Goal: Task Accomplishment & Management: Use online tool/utility

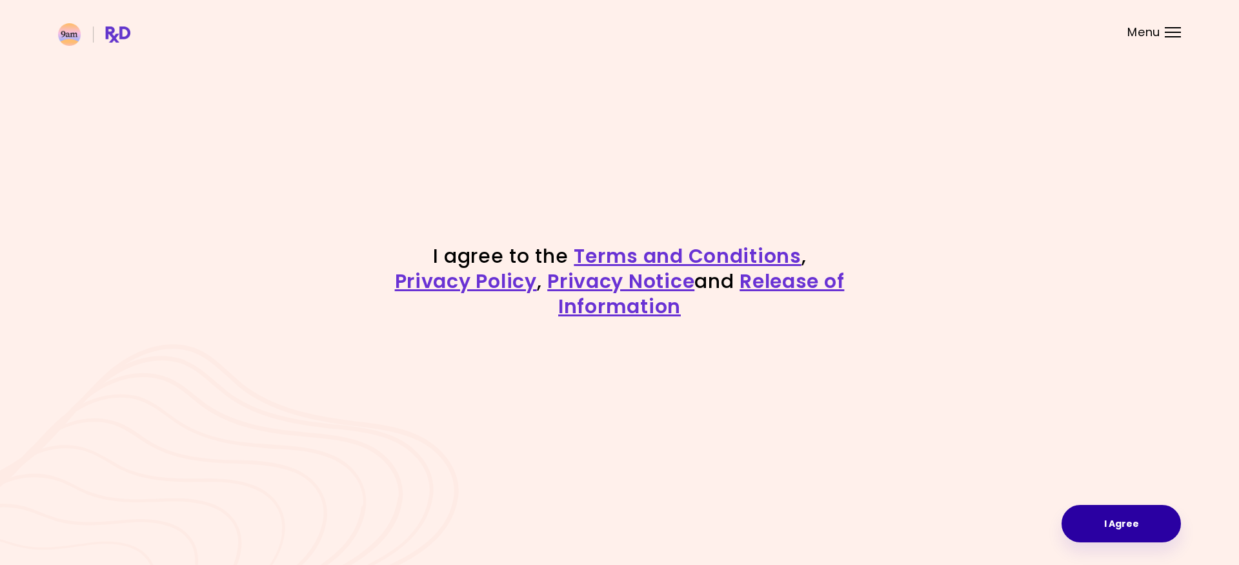
click at [1133, 529] on button "I Agree" at bounding box center [1121, 523] width 119 height 37
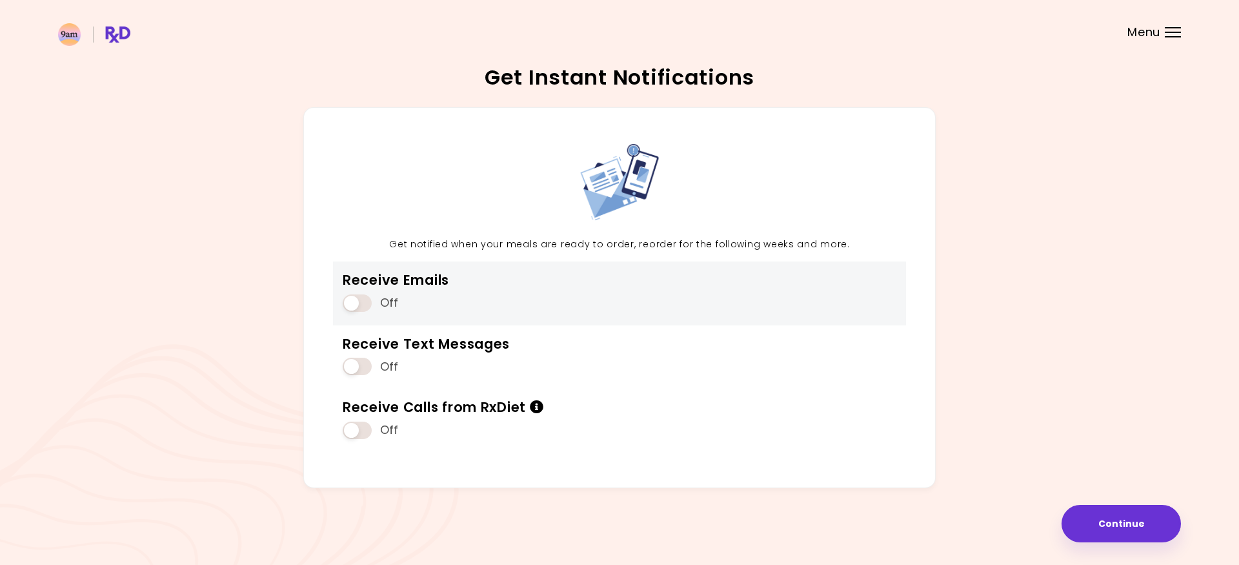
click at [352, 304] on span at bounding box center [357, 302] width 29 height 17
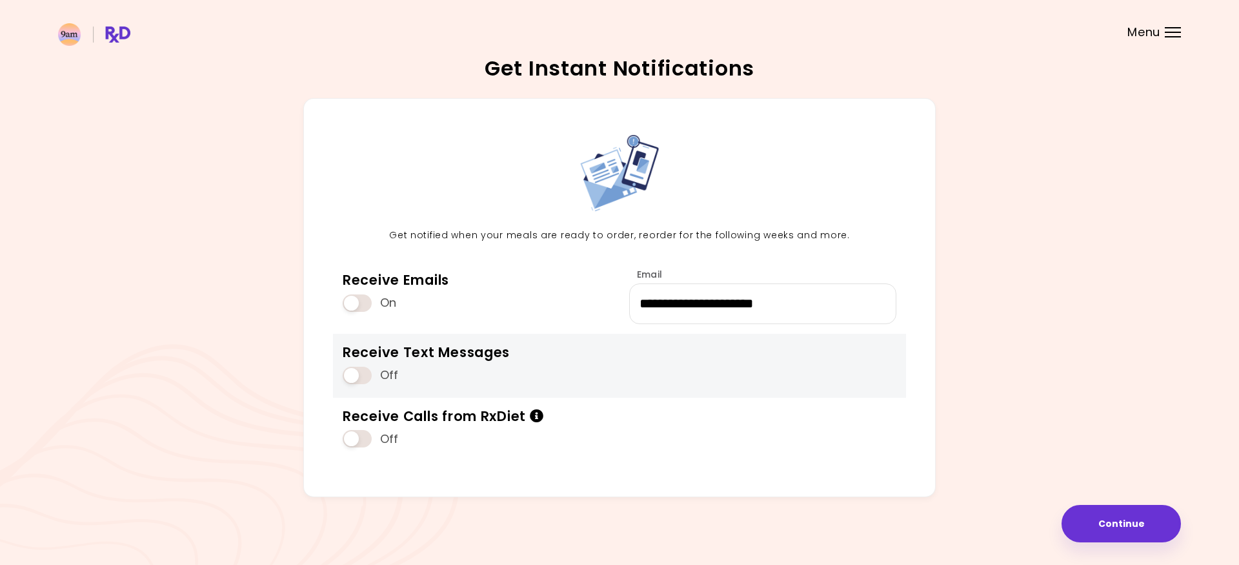
click at [359, 376] on span at bounding box center [357, 375] width 29 height 17
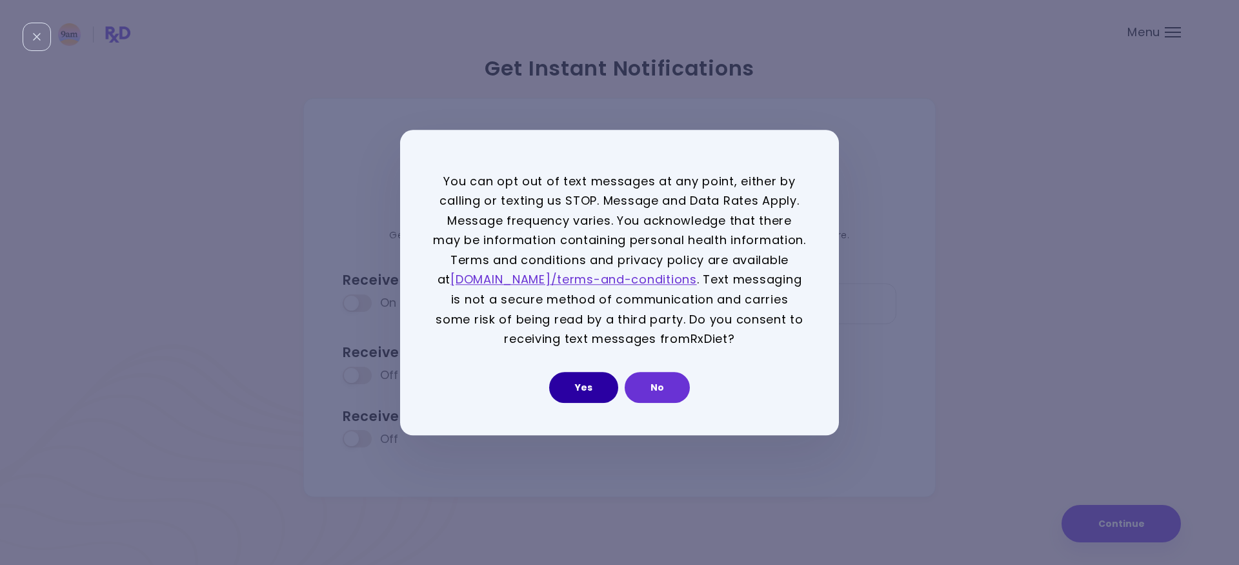
click at [581, 398] on button "Yes" at bounding box center [583, 387] width 69 height 31
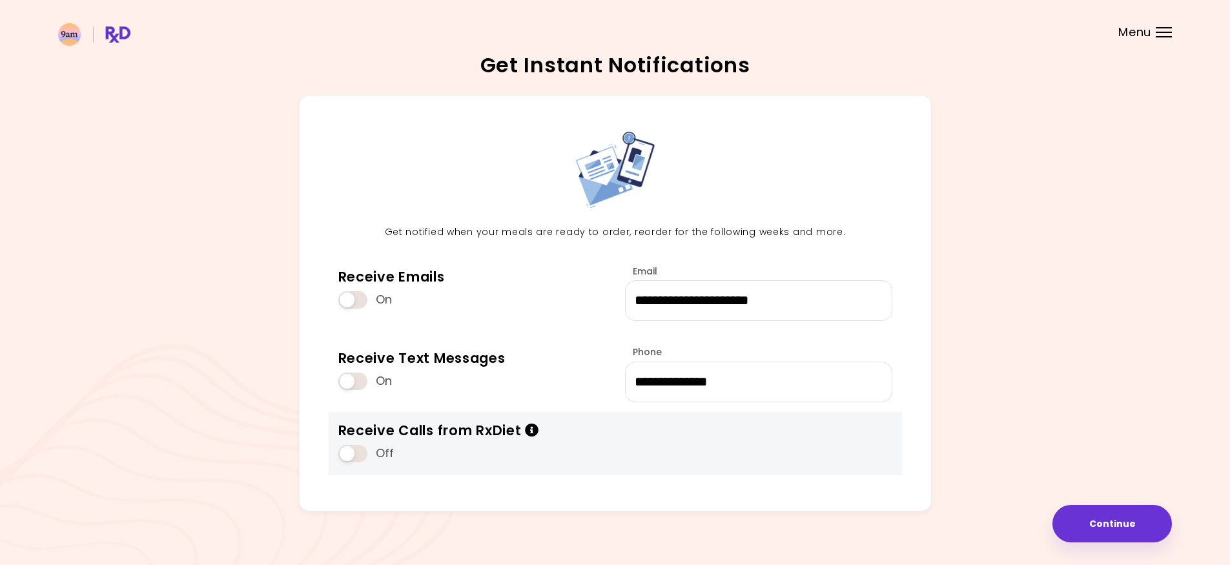
click at [349, 456] on span at bounding box center [352, 453] width 29 height 17
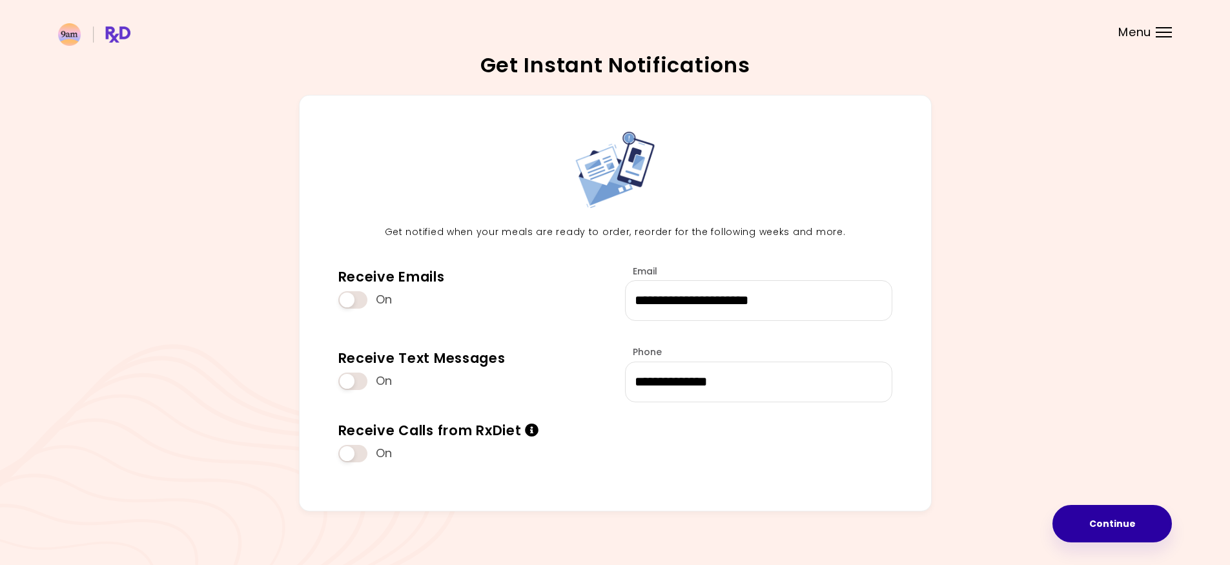
click at [1083, 525] on button "Continue" at bounding box center [1111, 523] width 119 height 37
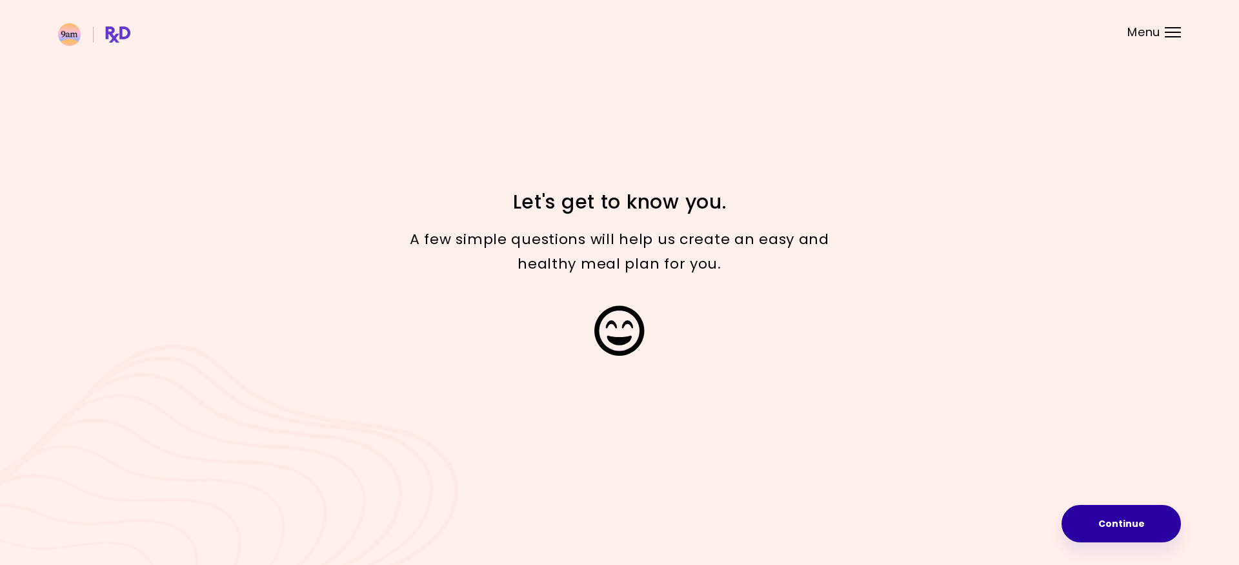
click at [1112, 520] on button "Continue" at bounding box center [1121, 523] width 119 height 37
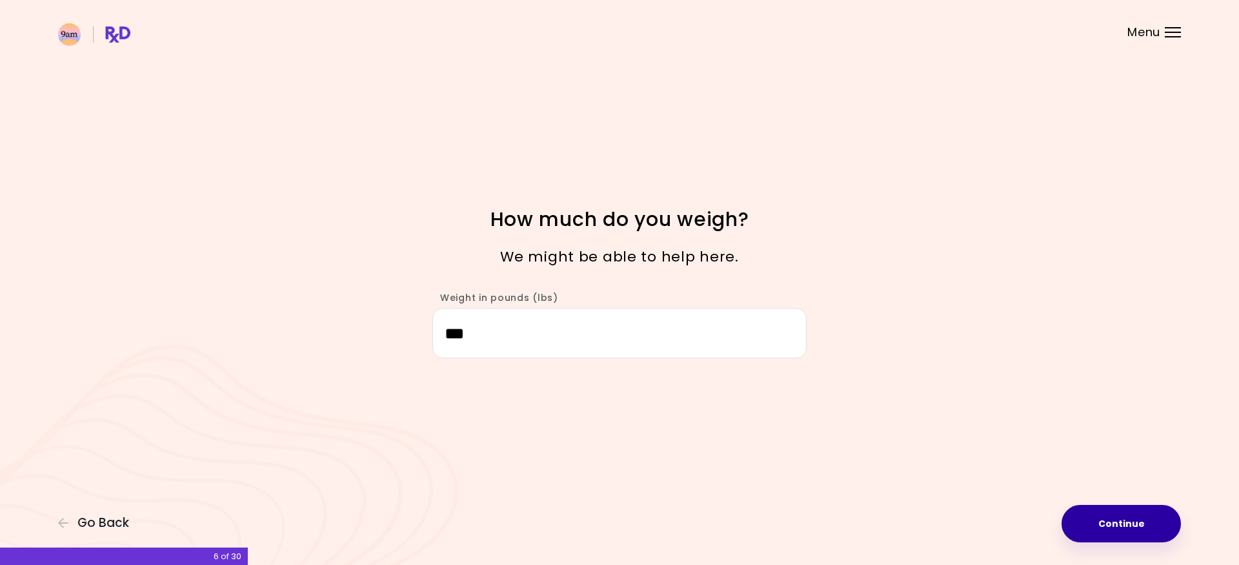
click at [1117, 519] on button "Continue" at bounding box center [1121, 523] width 119 height 37
select select "****"
click at [1134, 525] on button "Continue" at bounding box center [1121, 523] width 119 height 37
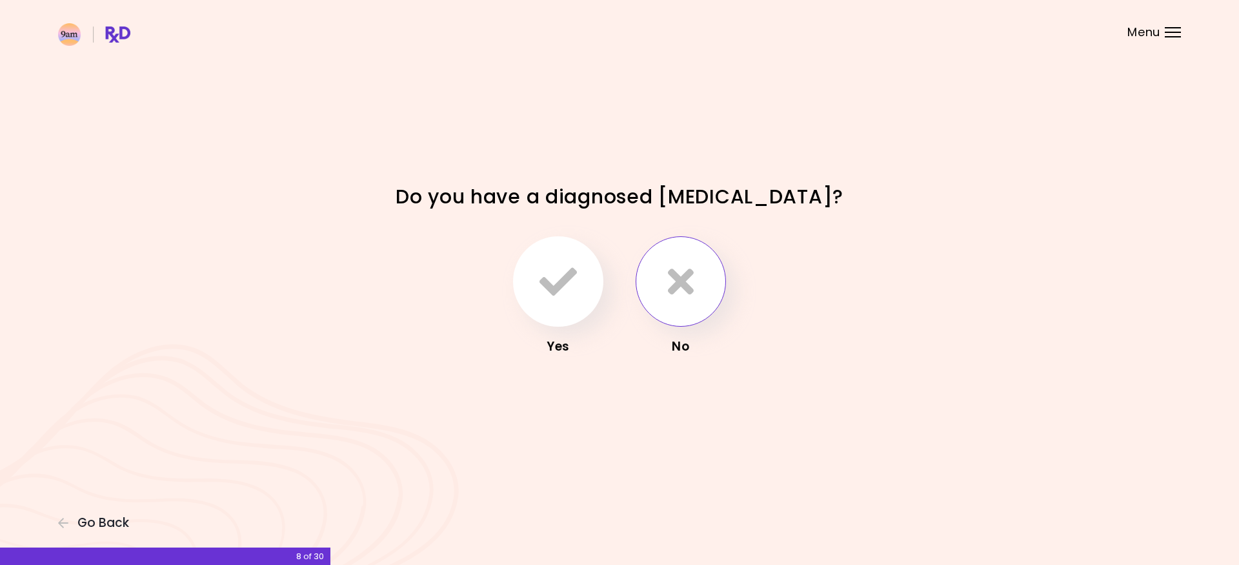
click at [692, 304] on button "button" at bounding box center [681, 281] width 90 height 90
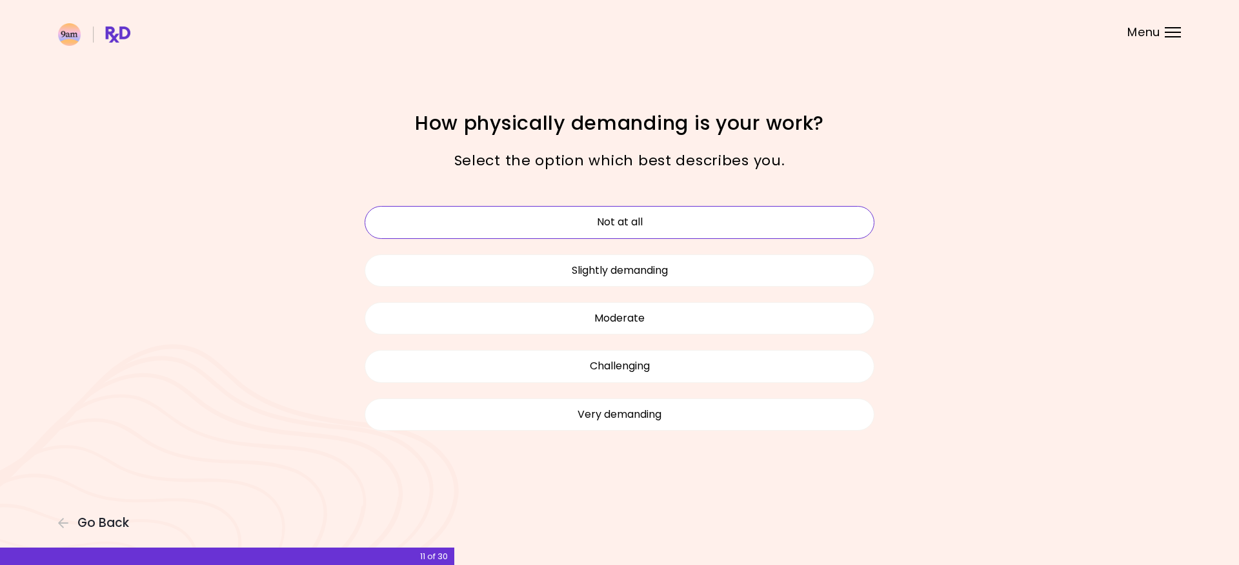
click at [591, 224] on button "Not at all" at bounding box center [620, 222] width 510 height 32
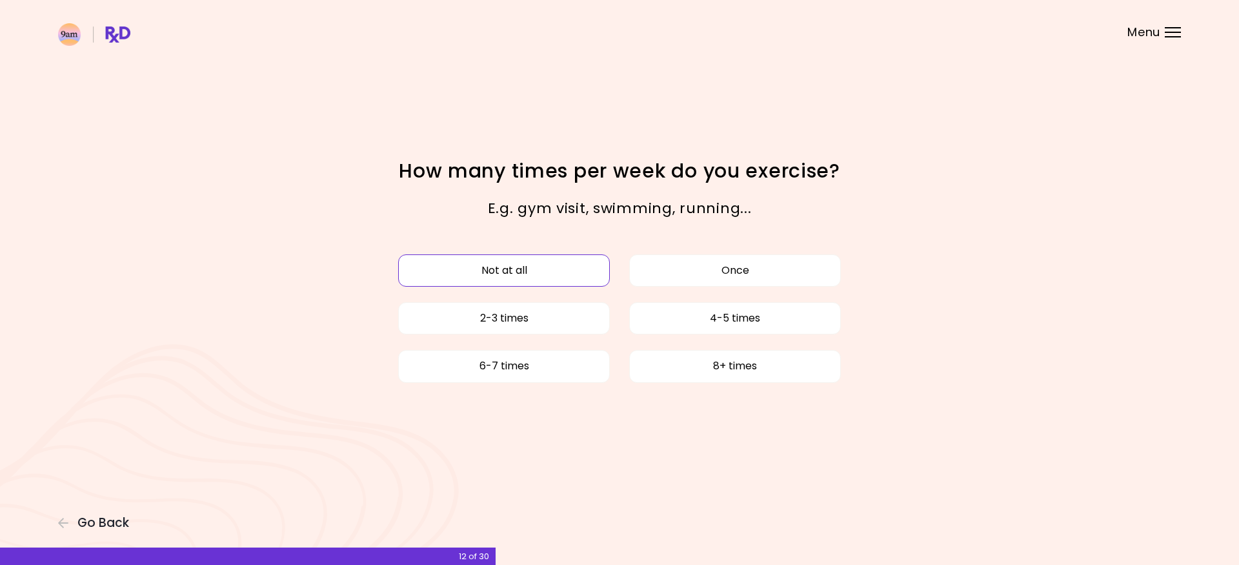
click at [585, 266] on button "Not at all" at bounding box center [504, 270] width 212 height 32
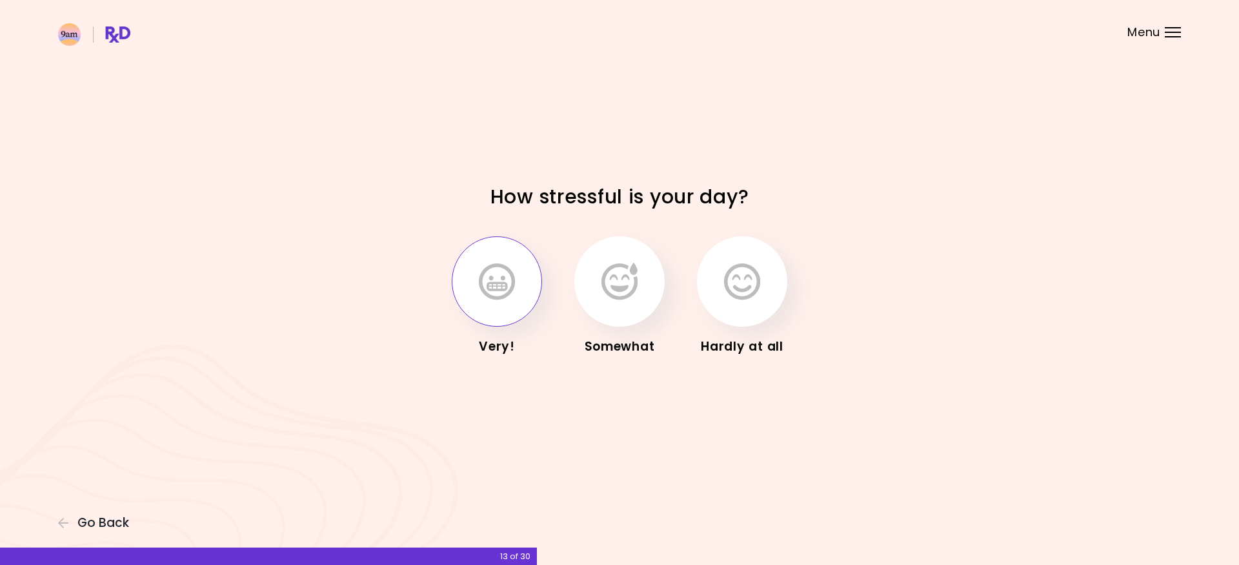
click at [509, 312] on button "button" at bounding box center [497, 281] width 90 height 90
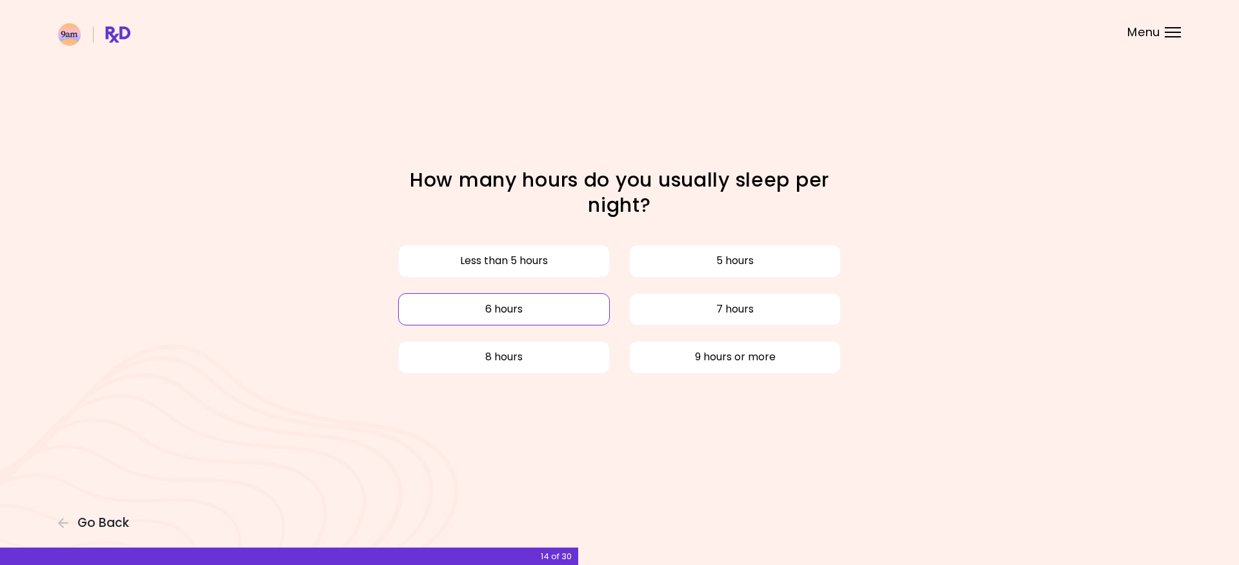
click at [505, 309] on button "6 hours" at bounding box center [504, 309] width 212 height 32
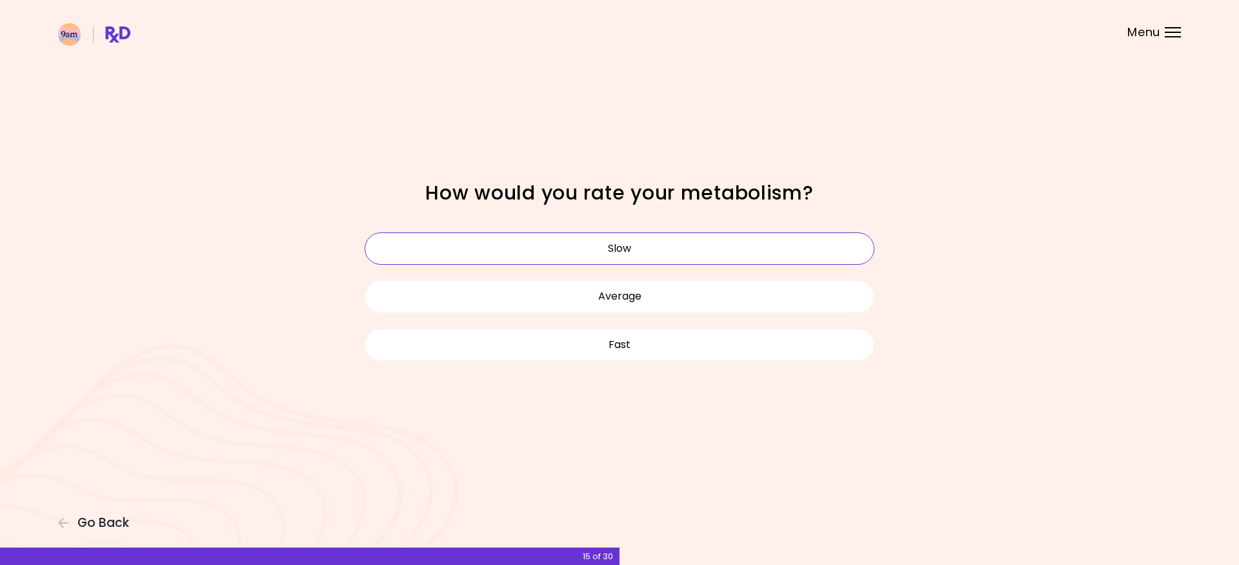
click at [531, 248] on button "Slow" at bounding box center [620, 248] width 510 height 32
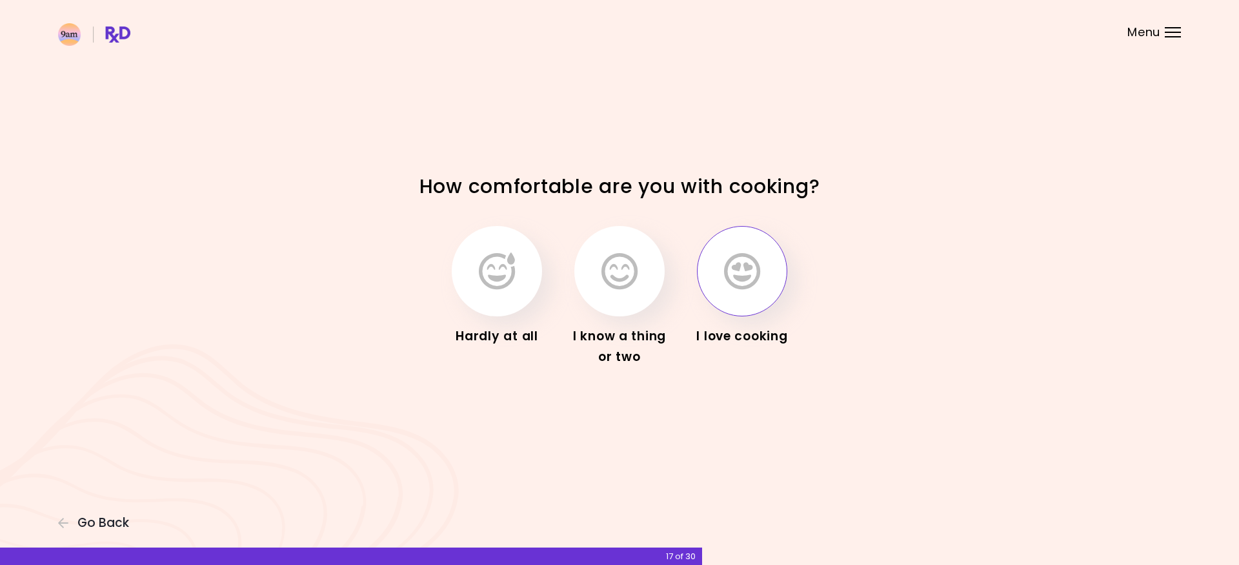
click at [743, 305] on button "button" at bounding box center [742, 271] width 90 height 90
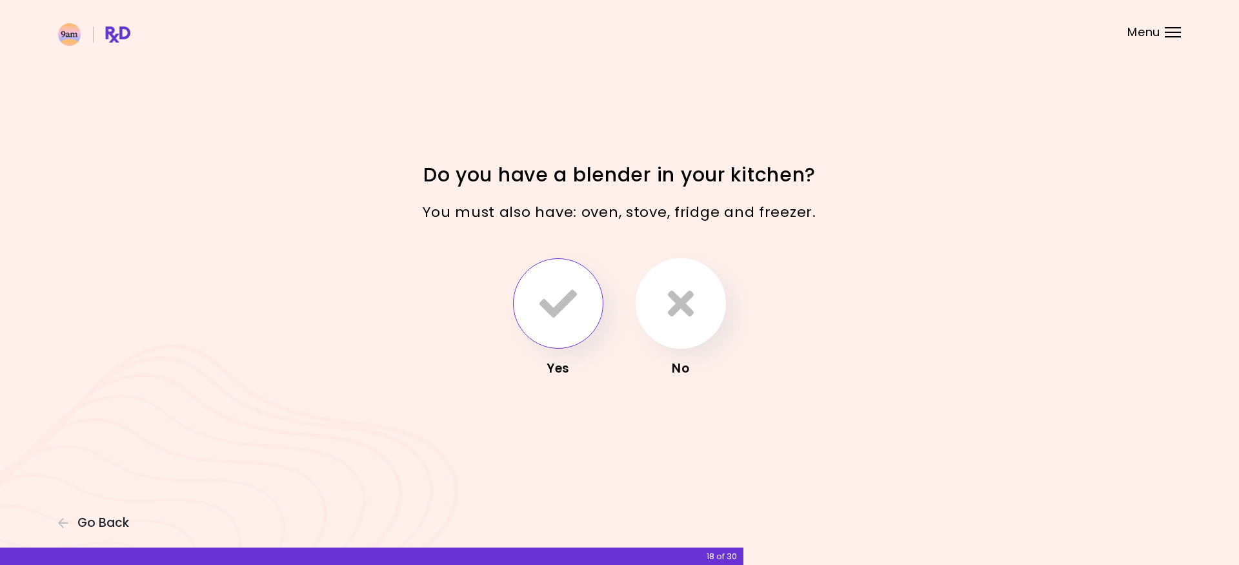
click at [549, 327] on button "button" at bounding box center [558, 303] width 90 height 90
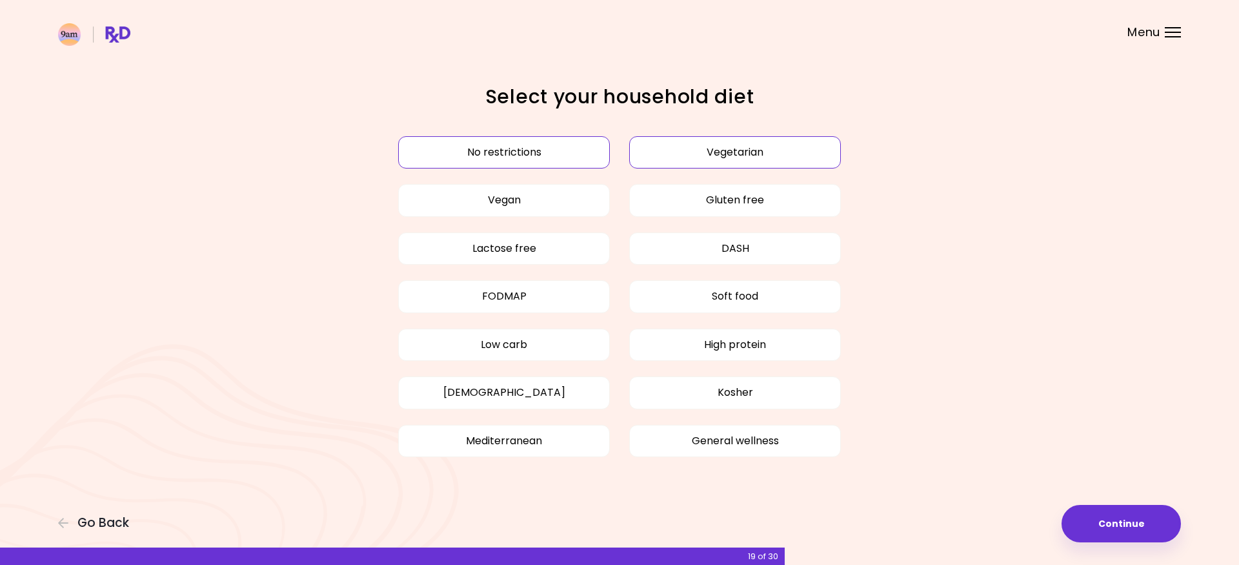
click at [685, 153] on button "Vegetarian" at bounding box center [735, 152] width 212 height 32
click at [551, 199] on button "Vegan" at bounding box center [504, 200] width 212 height 32
click at [1096, 522] on button "Continue" at bounding box center [1121, 523] width 119 height 37
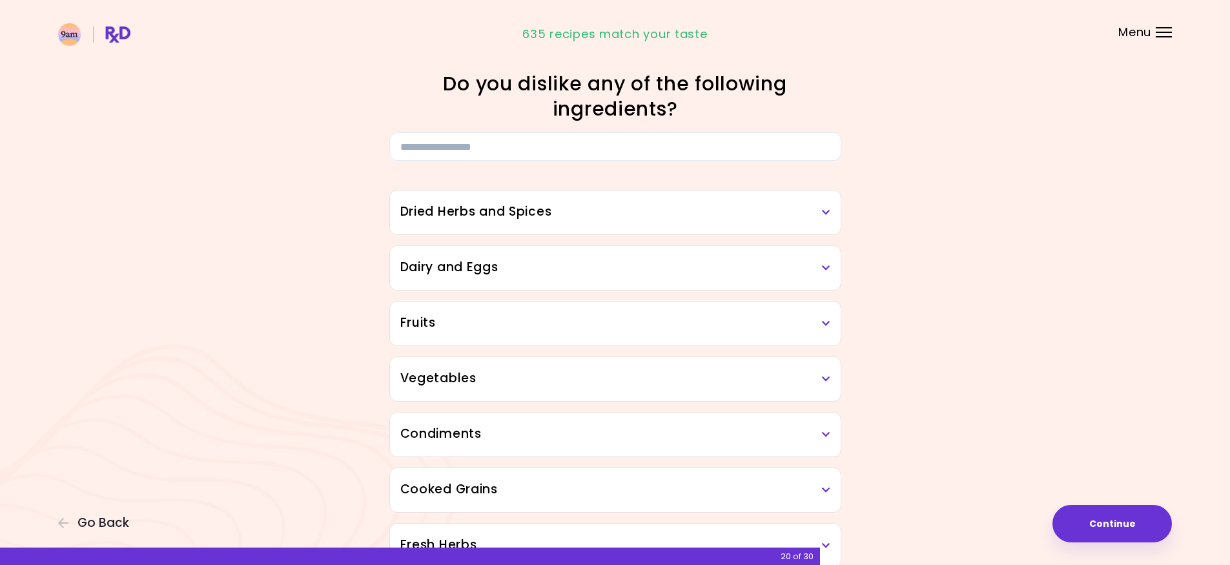
click at [824, 217] on h3 "Dried Herbs and Spices" at bounding box center [615, 212] width 430 height 19
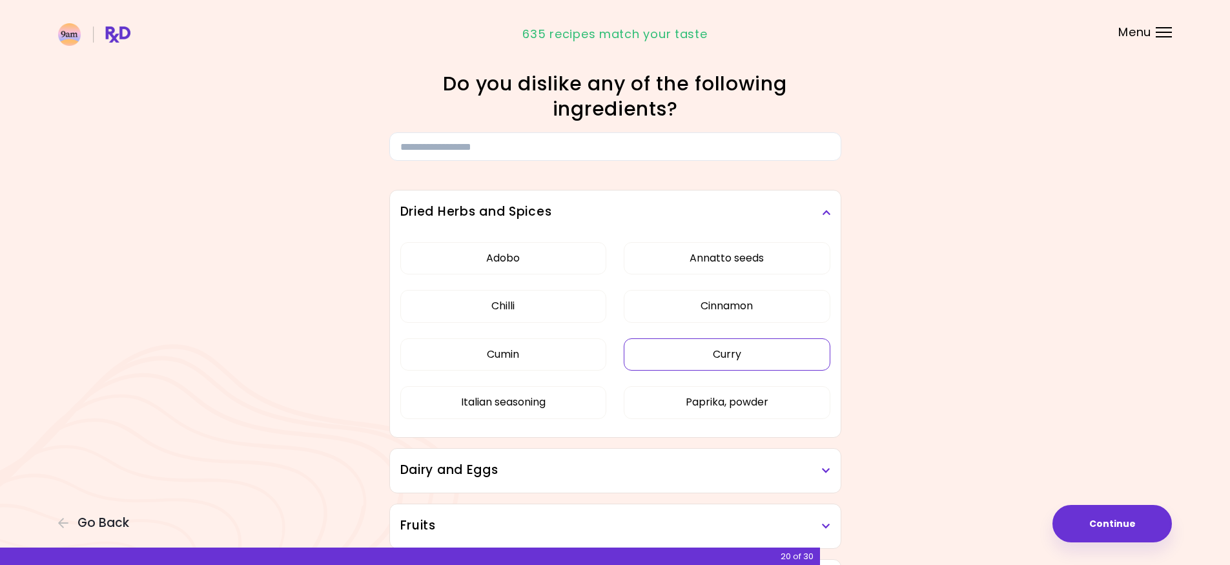
click at [742, 362] on button "Curry" at bounding box center [726, 354] width 207 height 32
click at [578, 342] on button "Cumin" at bounding box center [503, 354] width 207 height 32
click at [563, 312] on button "Chilli" at bounding box center [503, 306] width 207 height 32
click at [568, 254] on button "Adobo" at bounding box center [503, 258] width 207 height 32
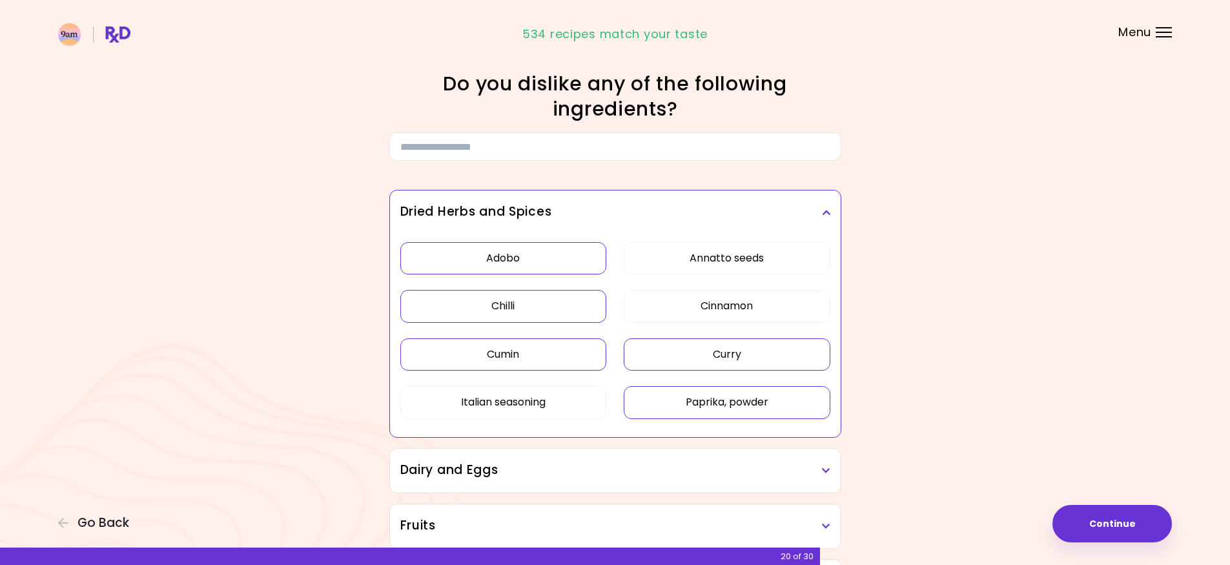
click at [698, 405] on button "Paprika, powder" at bounding box center [726, 402] width 207 height 32
click at [543, 397] on button "Italian seasoning" at bounding box center [503, 402] width 207 height 32
click at [677, 263] on button "Annatto seeds" at bounding box center [726, 258] width 207 height 32
click at [672, 296] on button "Cinnamon" at bounding box center [726, 306] width 207 height 32
click at [824, 217] on icon at bounding box center [826, 212] width 8 height 9
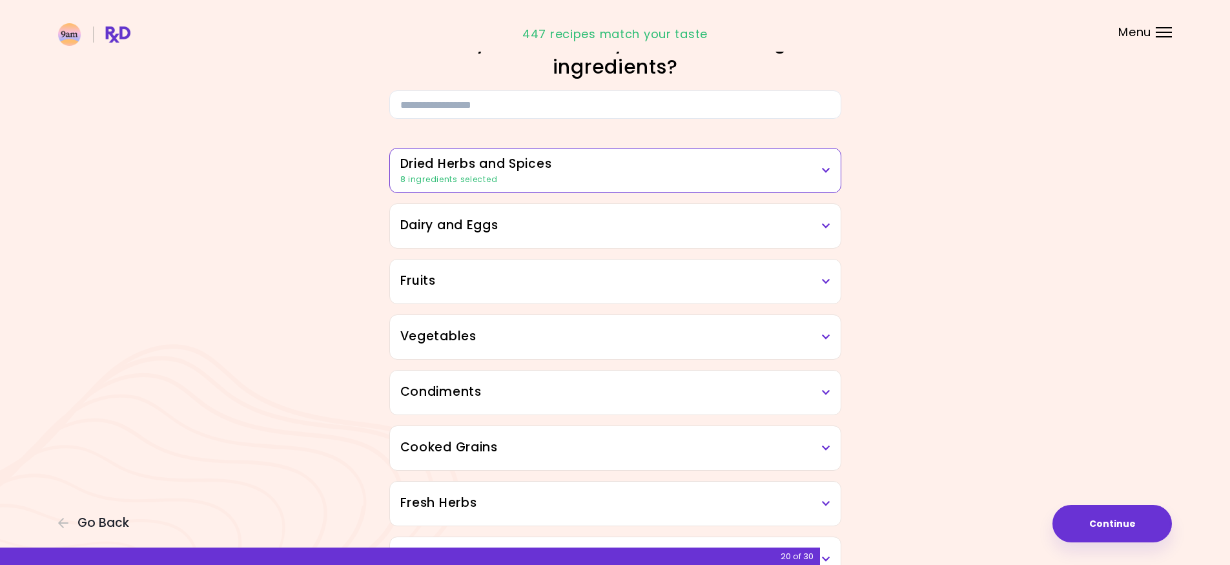
scroll to position [65, 0]
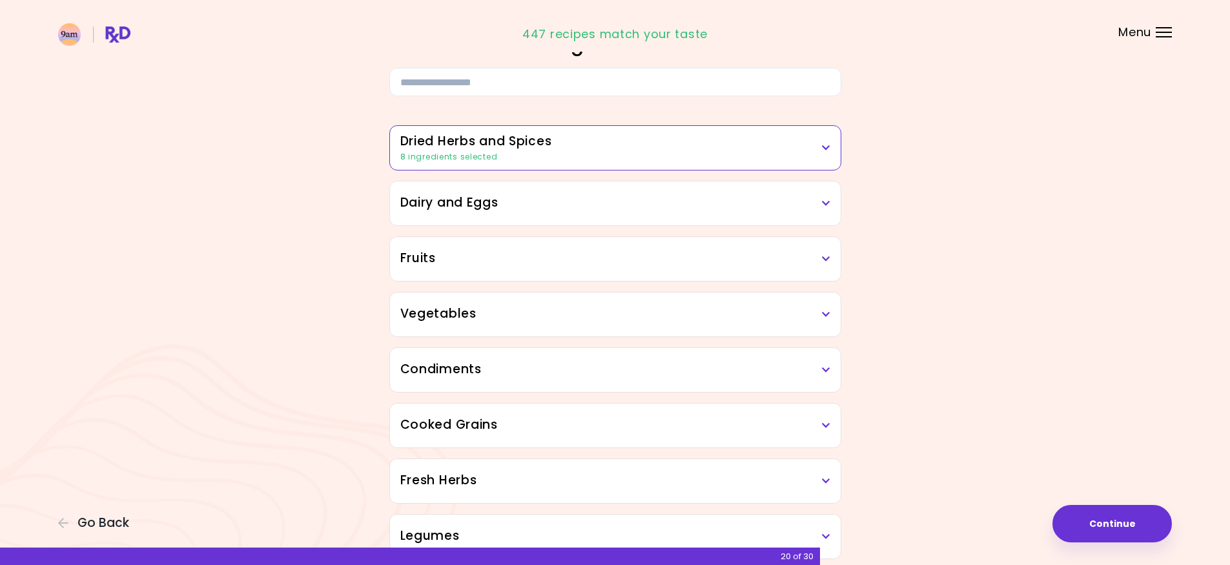
click at [829, 208] on h3 "Dairy and Eggs" at bounding box center [615, 203] width 430 height 19
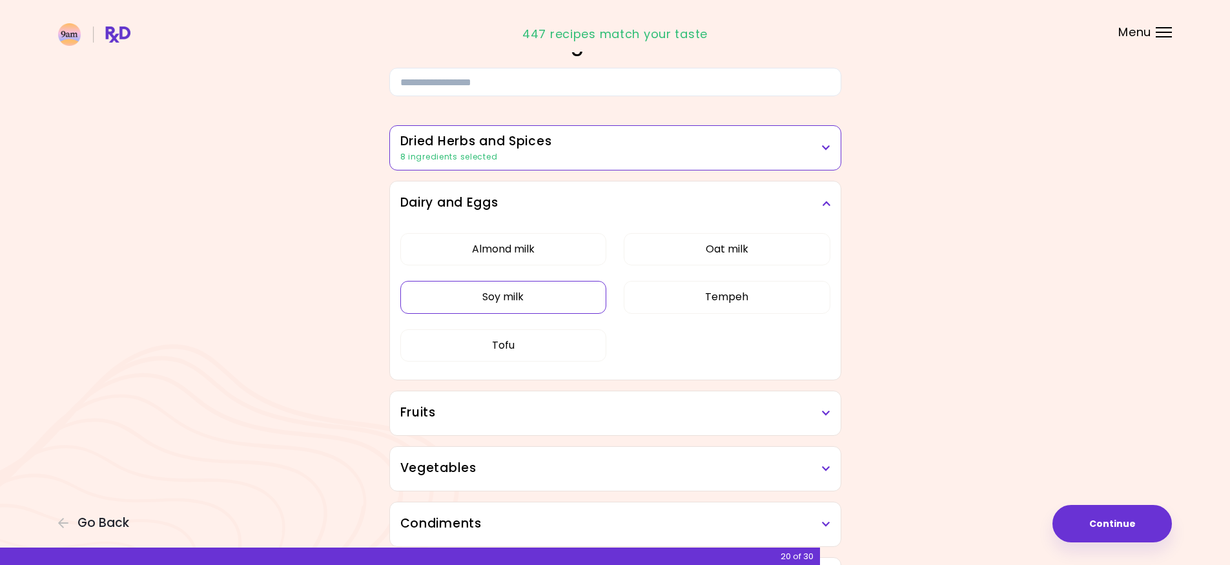
drag, startPoint x: 570, startPoint y: 294, endPoint x: 599, endPoint y: 303, distance: 30.4
click at [569, 295] on button "Soy milk" at bounding box center [503, 297] width 207 height 32
click at [679, 307] on button "Tempeh" at bounding box center [726, 297] width 207 height 32
click at [533, 338] on button "Tofu" at bounding box center [503, 345] width 207 height 32
click at [582, 296] on button "Soy milk" at bounding box center [503, 297] width 207 height 32
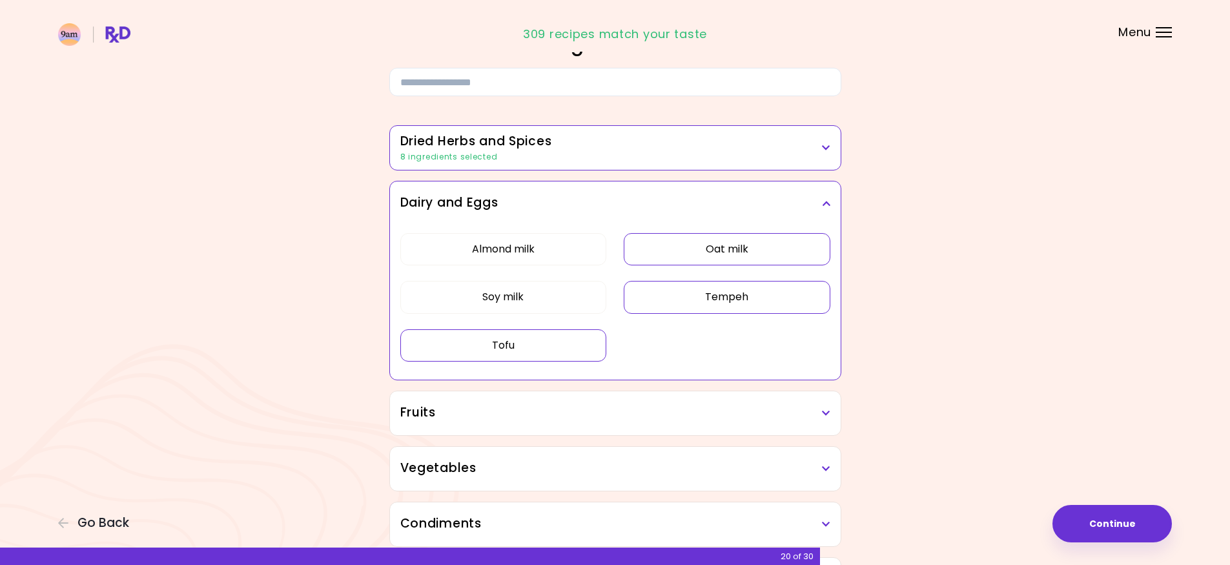
click at [653, 246] on button "Oat milk" at bounding box center [726, 249] width 207 height 32
click at [823, 206] on icon at bounding box center [826, 203] width 8 height 9
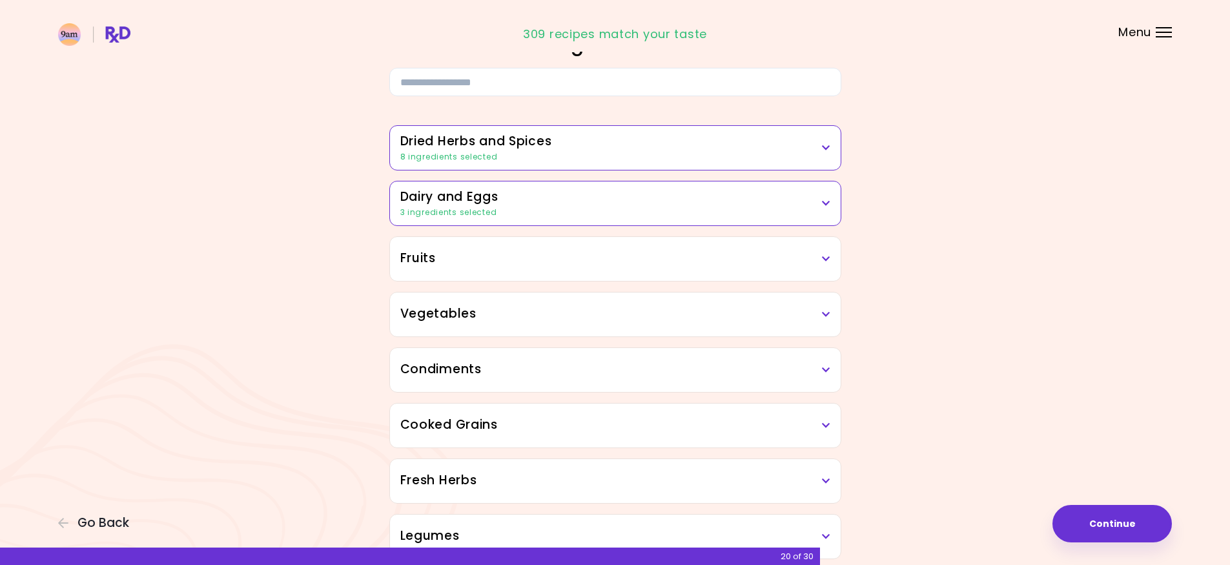
click at [824, 255] on icon at bounding box center [826, 258] width 8 height 9
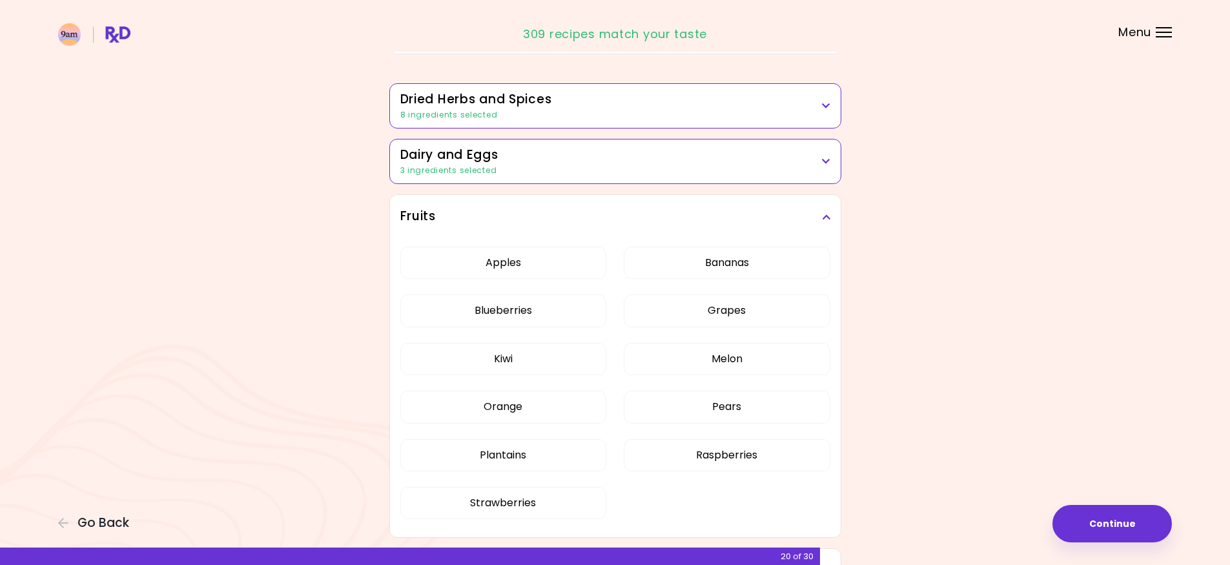
scroll to position [129, 0]
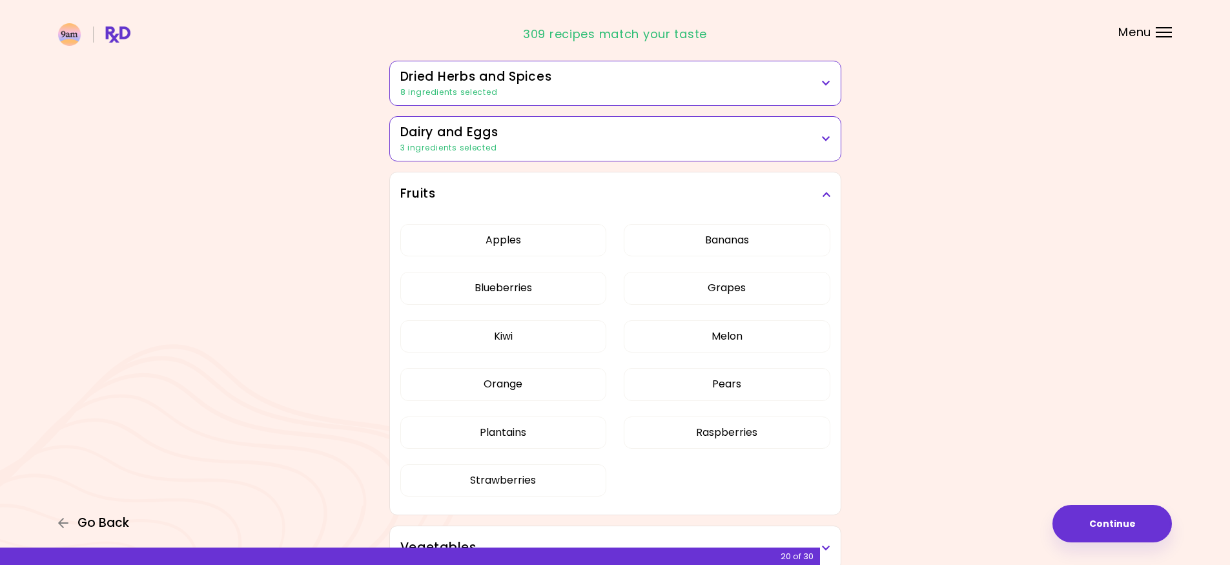
click at [112, 519] on span "Go Back" at bounding box center [103, 523] width 52 height 14
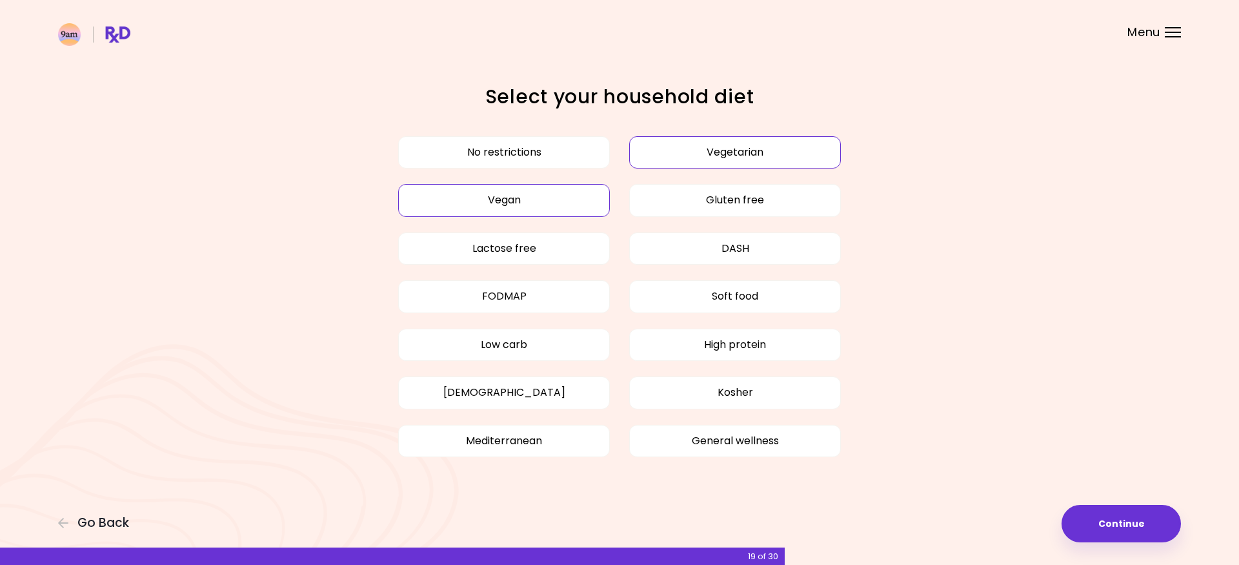
click at [579, 202] on button "Vegan" at bounding box center [504, 200] width 212 height 32
click at [1098, 524] on button "Continue" at bounding box center [1121, 523] width 119 height 37
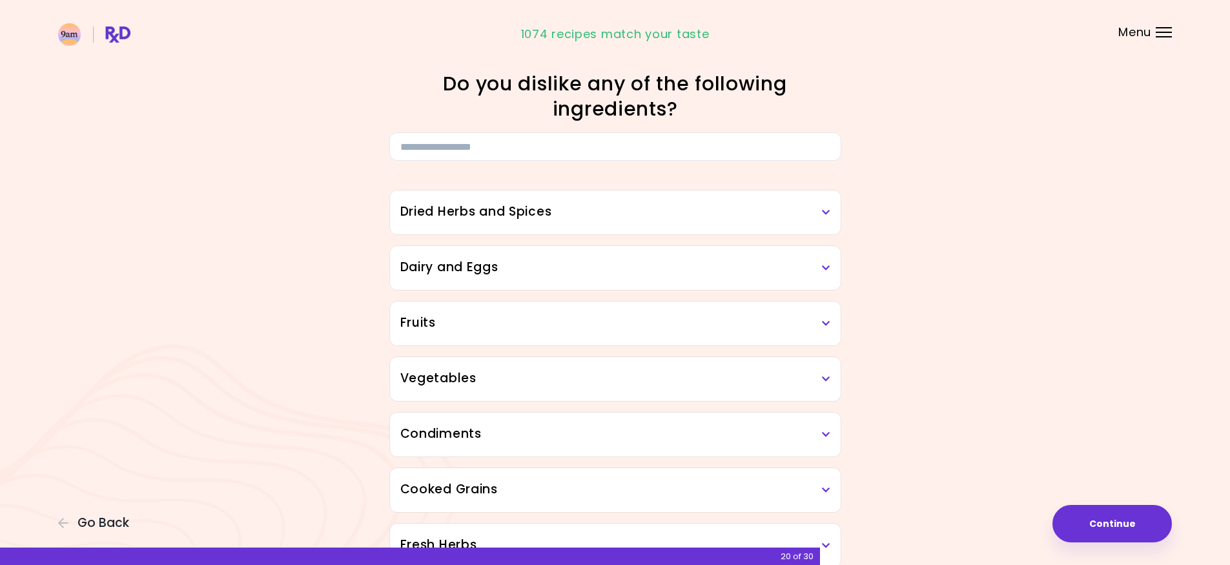
click at [679, 216] on h3 "Dried Herbs and Spices" at bounding box center [615, 212] width 430 height 19
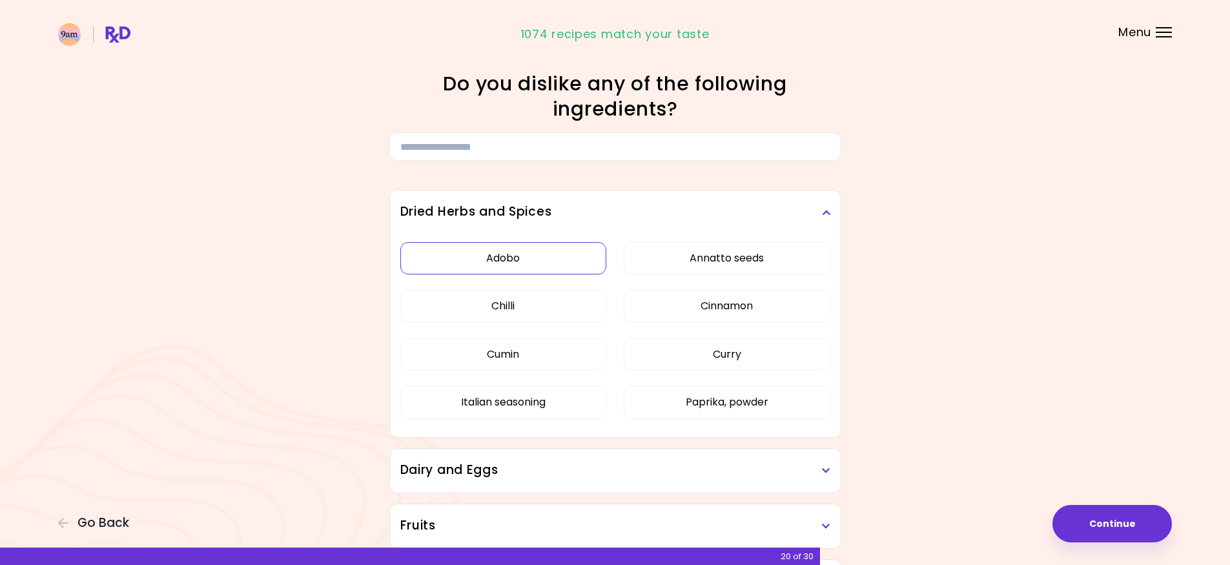
click at [554, 264] on button "Adobo" at bounding box center [503, 258] width 207 height 32
click at [689, 266] on button "Annatto seeds" at bounding box center [726, 258] width 207 height 32
click at [525, 293] on button "Chilli" at bounding box center [503, 306] width 207 height 32
click at [649, 305] on button "Cinnamon" at bounding box center [726, 306] width 207 height 32
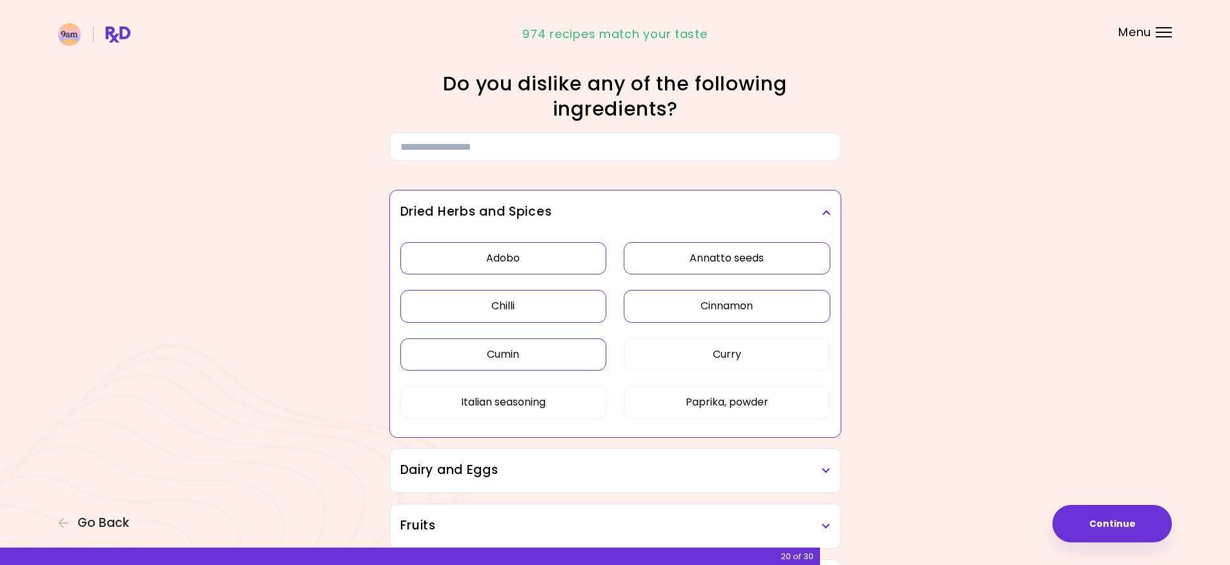
click at [547, 350] on button "Cumin" at bounding box center [503, 354] width 207 height 32
click at [673, 362] on button "Curry" at bounding box center [726, 354] width 207 height 32
click at [529, 397] on button "Italian seasoning" at bounding box center [503, 402] width 207 height 32
drag, startPoint x: 701, startPoint y: 409, endPoint x: 731, endPoint y: 346, distance: 69.9
click at [704, 406] on button "Paprika, powder" at bounding box center [726, 402] width 207 height 32
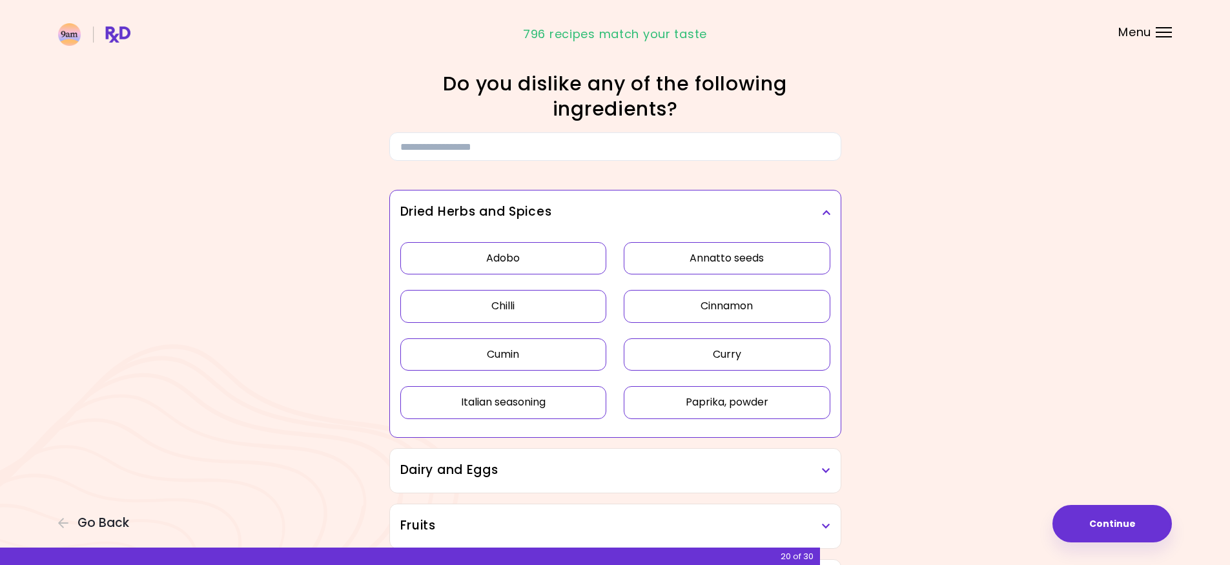
click at [825, 210] on icon at bounding box center [826, 212] width 8 height 9
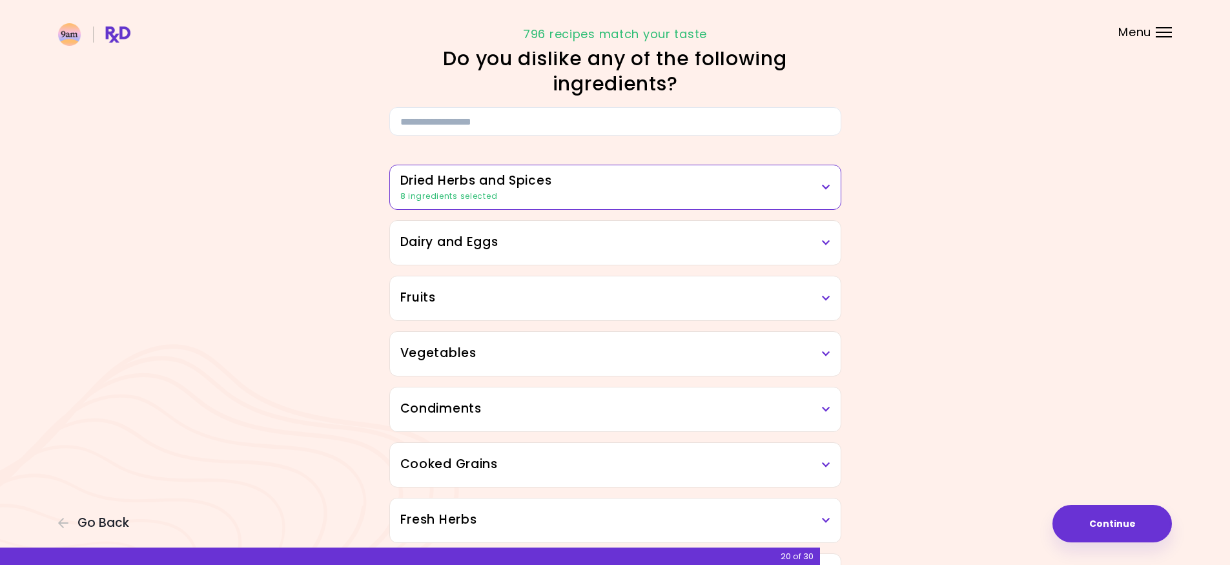
scroll to position [65, 0]
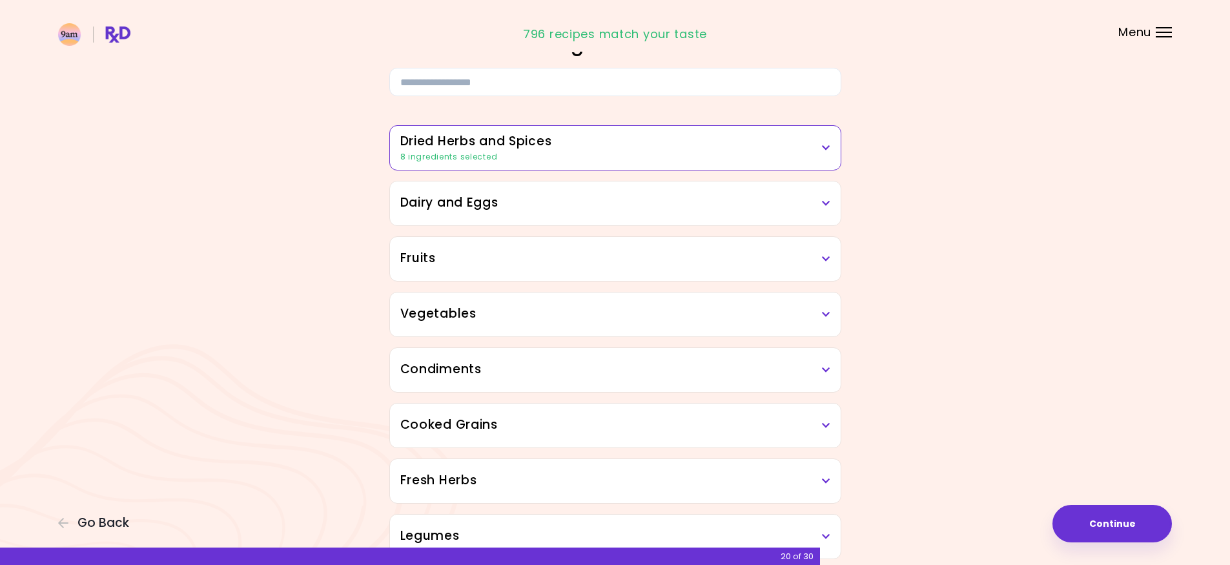
click at [818, 213] on div "Dairy and Eggs" at bounding box center [615, 203] width 451 height 44
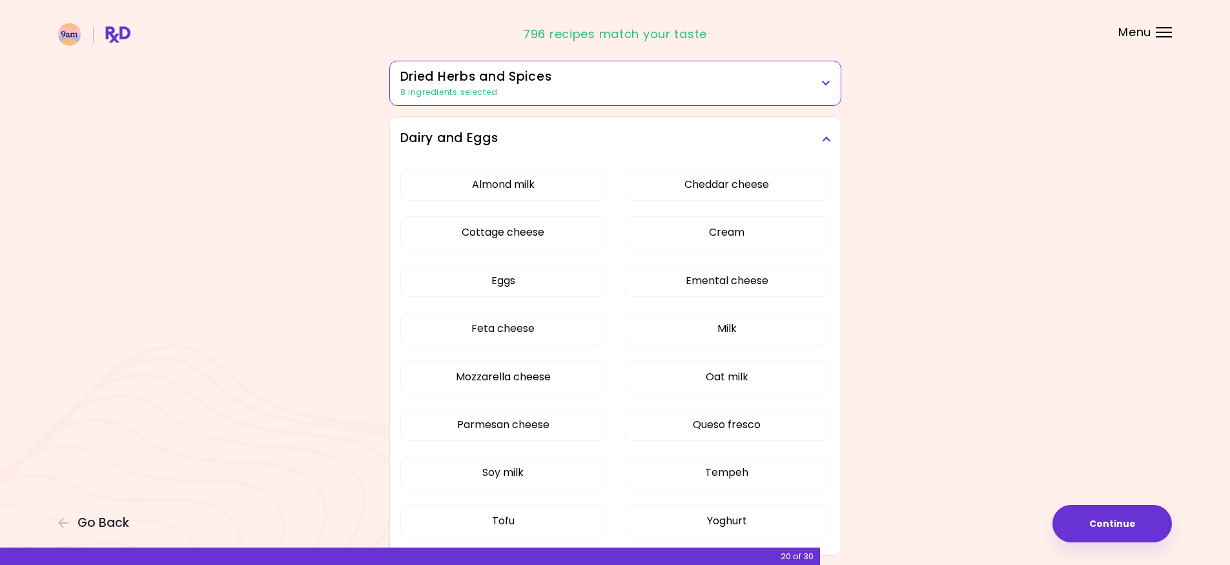
scroll to position [194, 0]
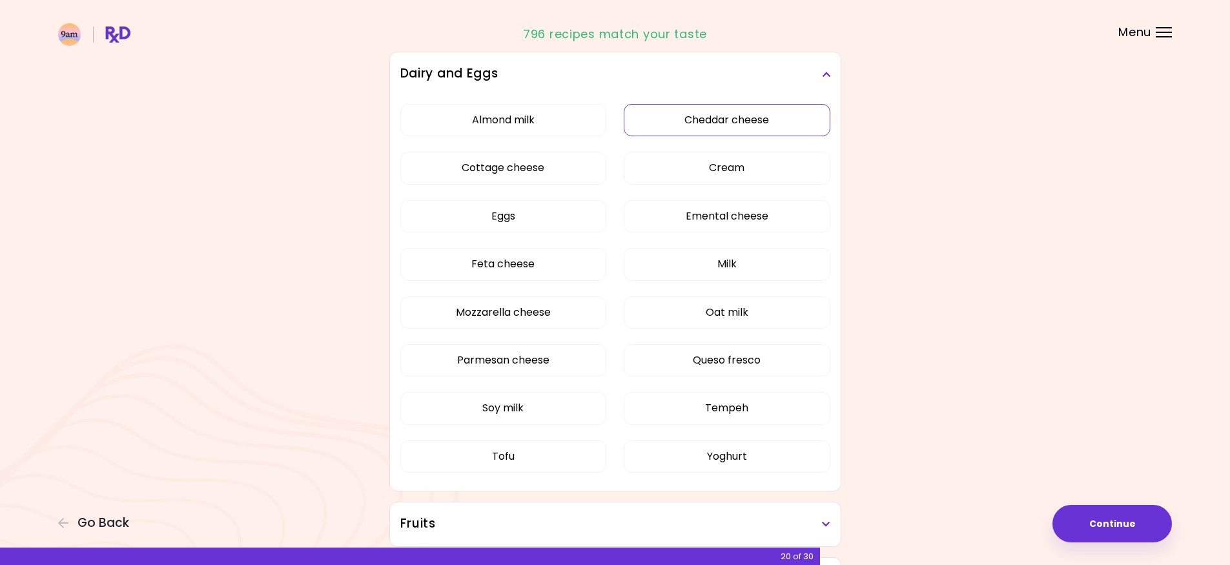
click at [725, 120] on button "Cheddar cheese" at bounding box center [726, 120] width 207 height 32
click at [672, 258] on button "Milk" at bounding box center [726, 264] width 207 height 32
click at [565, 269] on button "Feta cheese" at bounding box center [503, 264] width 207 height 32
click at [582, 317] on button "Mozzarella cheese" at bounding box center [503, 312] width 207 height 32
click at [552, 367] on button "Parmesan cheese" at bounding box center [503, 360] width 207 height 32
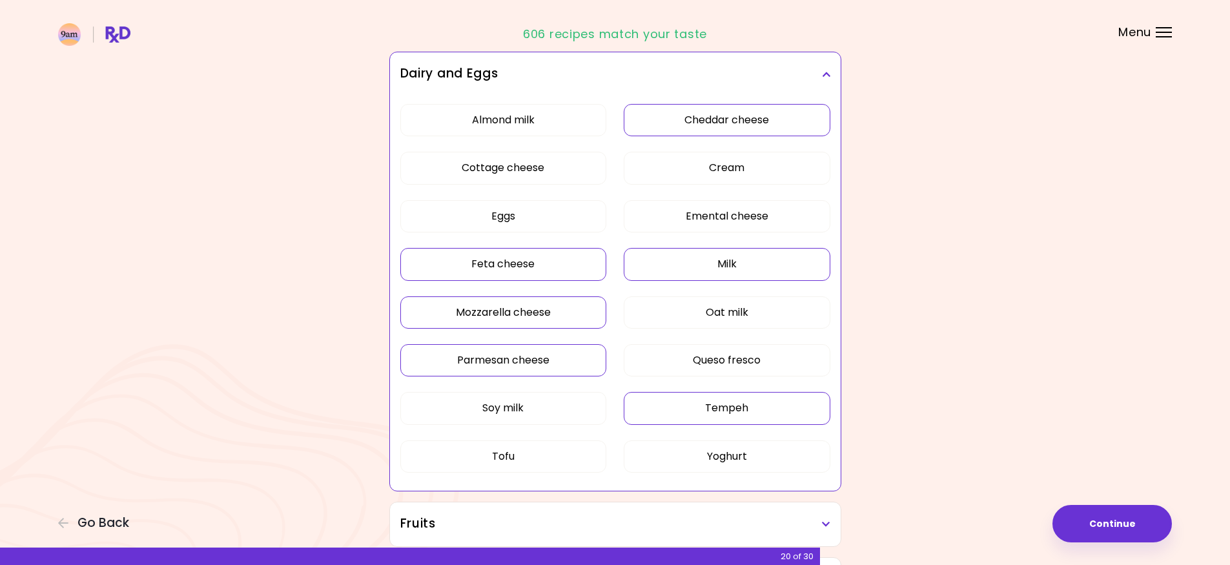
click at [669, 409] on button "Tempeh" at bounding box center [726, 408] width 207 height 32
click at [681, 451] on button "Yoghurt" at bounding box center [726, 456] width 207 height 32
click at [563, 455] on button "Tofu" at bounding box center [503, 456] width 207 height 32
click at [822, 77] on icon at bounding box center [826, 74] width 8 height 9
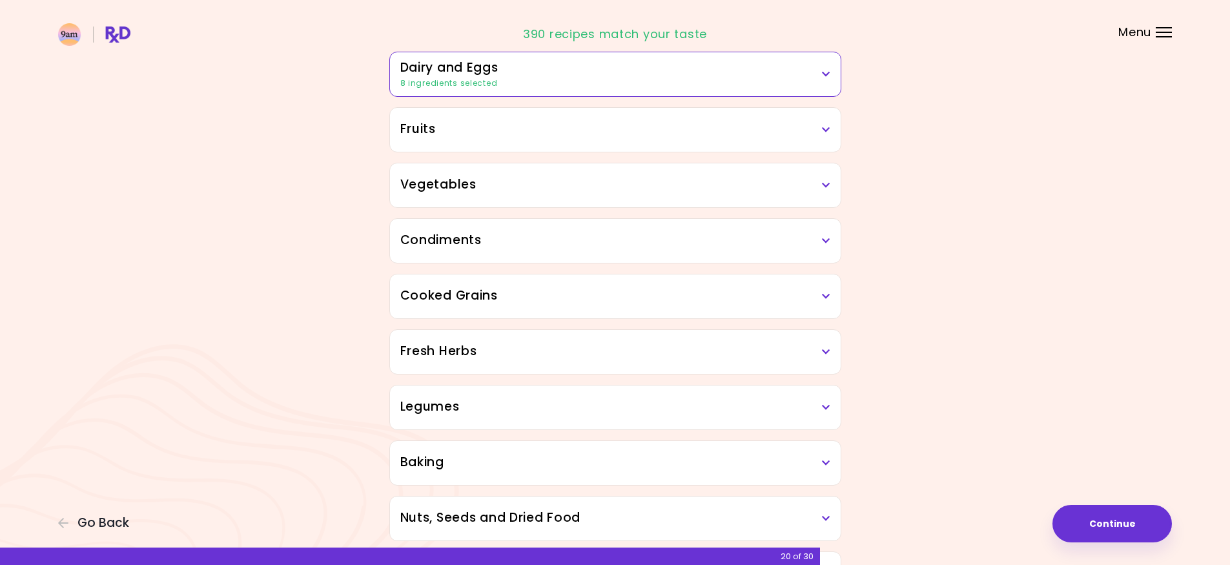
click at [796, 187] on h3 "Vegetables" at bounding box center [615, 185] width 430 height 19
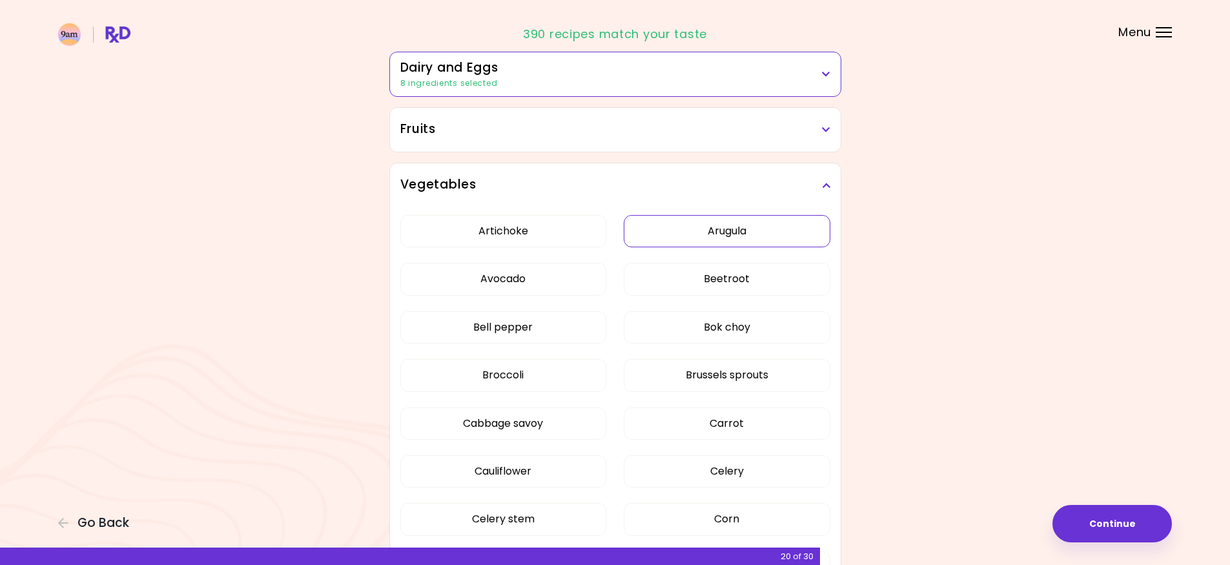
scroll to position [258, 0]
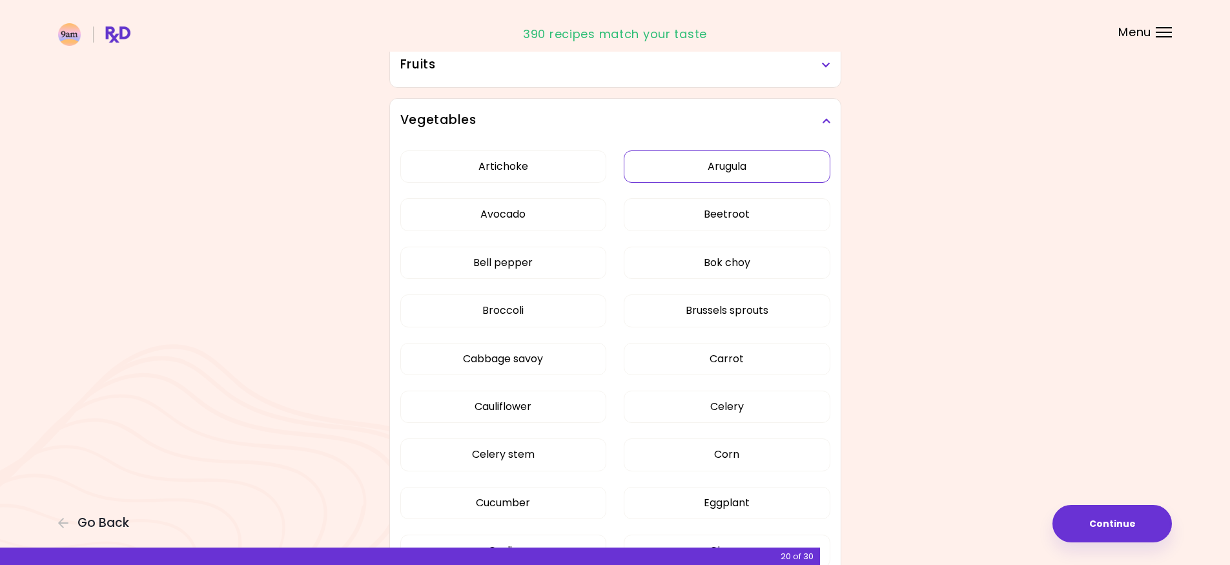
click at [695, 167] on button "Arugula" at bounding box center [726, 166] width 207 height 32
click at [561, 224] on button "Avocado" at bounding box center [503, 214] width 207 height 32
click at [696, 226] on button "Beetroot" at bounding box center [726, 214] width 207 height 32
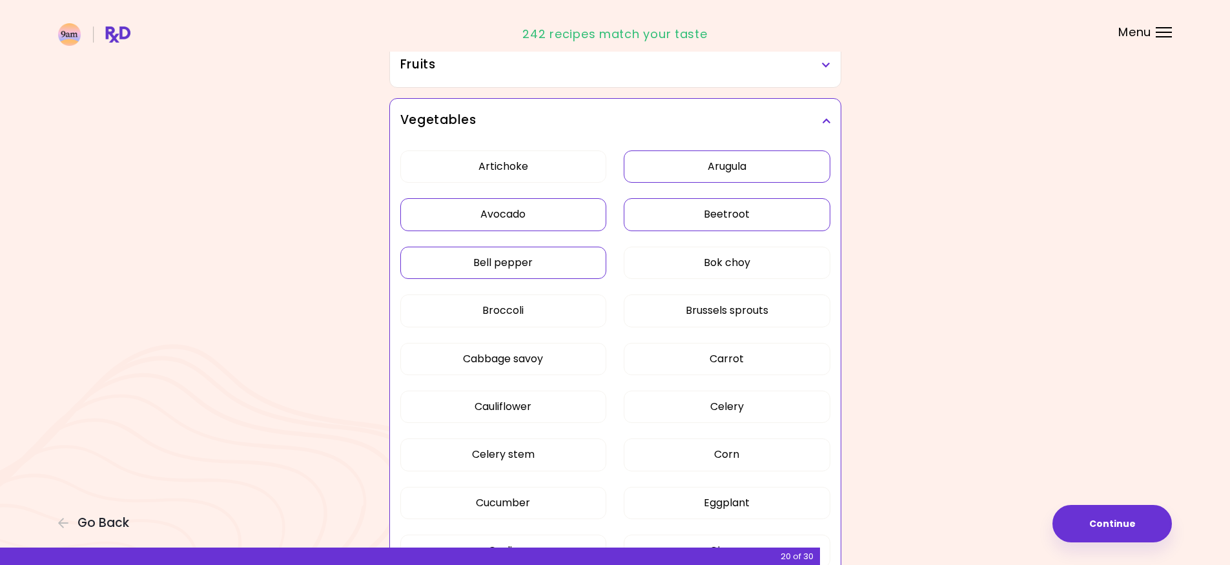
click at [549, 264] on button "Bell pepper" at bounding box center [503, 263] width 207 height 32
click at [674, 267] on button "Bok choy" at bounding box center [726, 263] width 207 height 32
click at [556, 316] on button "Broccoli" at bounding box center [503, 310] width 207 height 32
click at [673, 313] on button "Brussels sprouts" at bounding box center [726, 310] width 207 height 32
click at [556, 362] on button "Cabbage savoy" at bounding box center [503, 359] width 207 height 32
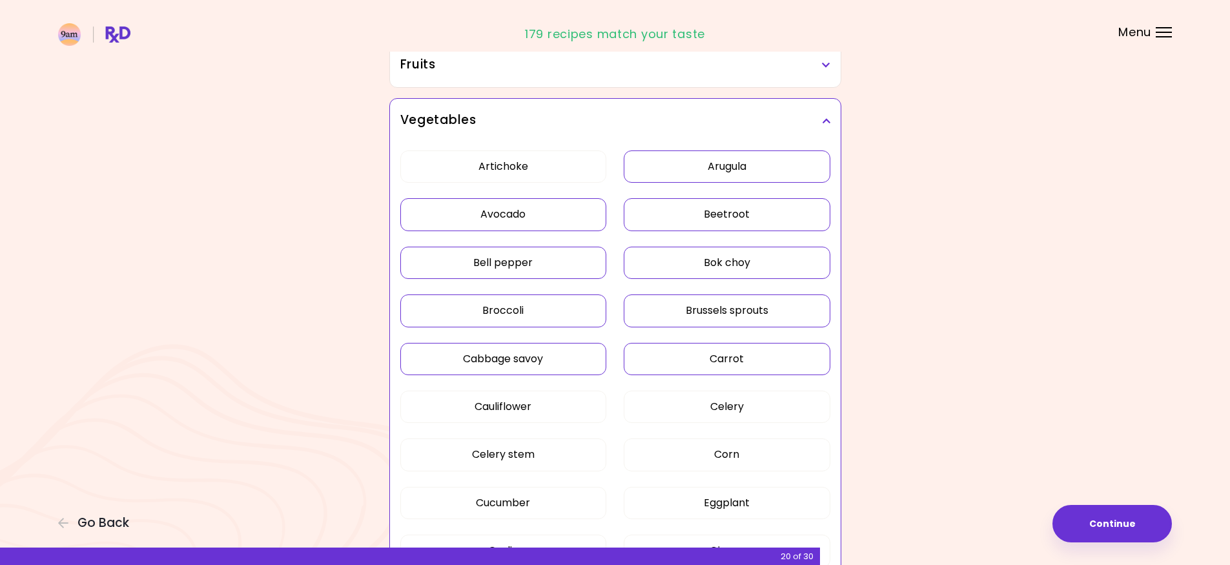
click at [653, 361] on button "Carrot" at bounding box center [726, 359] width 207 height 32
drag, startPoint x: 549, startPoint y: 409, endPoint x: 568, endPoint y: 410, distance: 19.4
click at [549, 409] on button "Cauliflower" at bounding box center [503, 406] width 207 height 32
click at [674, 410] on button "Celery" at bounding box center [726, 406] width 207 height 32
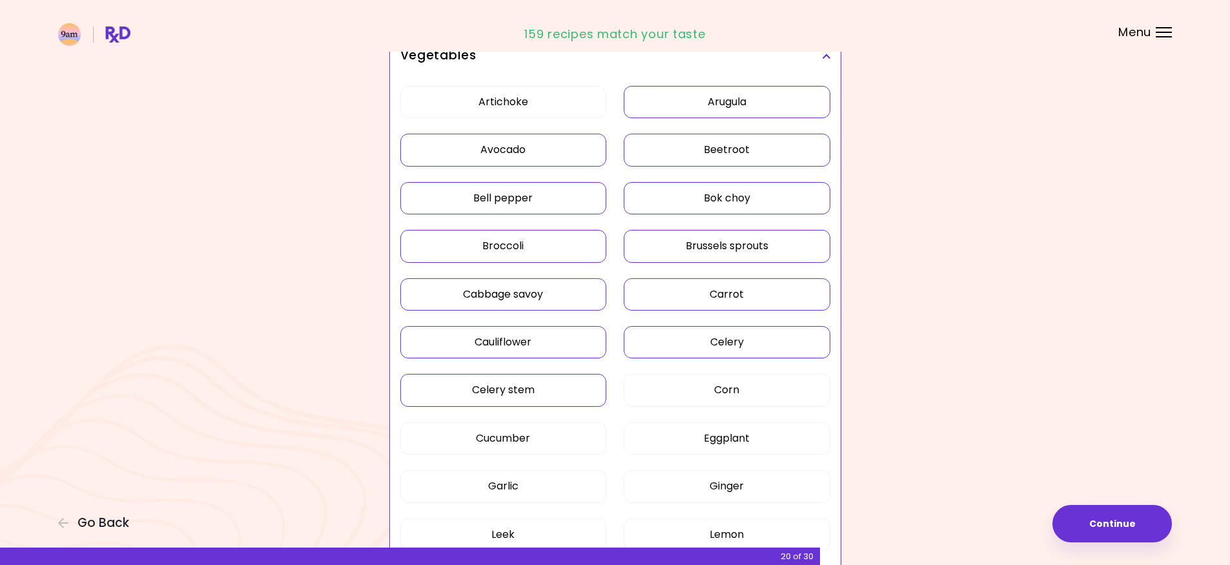
click at [588, 394] on button "Celery stem" at bounding box center [503, 390] width 207 height 32
click at [674, 392] on button "Corn" at bounding box center [726, 390] width 207 height 32
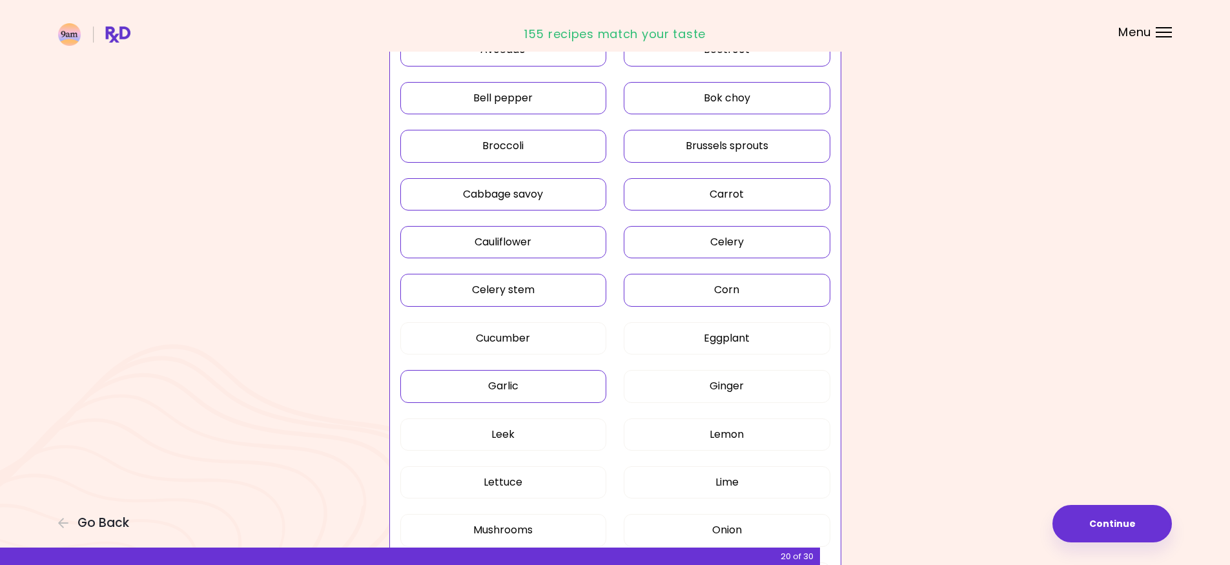
scroll to position [452, 0]
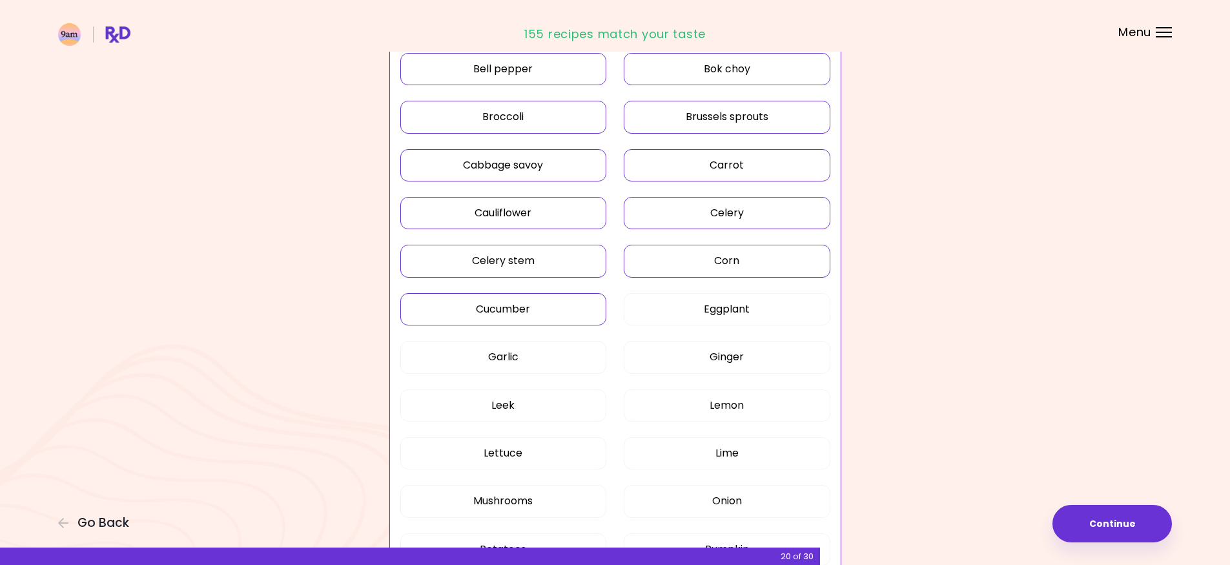
click at [561, 302] on button "Cucumber" at bounding box center [503, 309] width 207 height 32
click at [664, 304] on button "Eggplant" at bounding box center [726, 309] width 207 height 32
click at [557, 351] on button "Garlic" at bounding box center [503, 357] width 207 height 32
click at [685, 360] on button "Ginger" at bounding box center [726, 357] width 207 height 32
click at [558, 409] on button "Leek" at bounding box center [503, 405] width 207 height 32
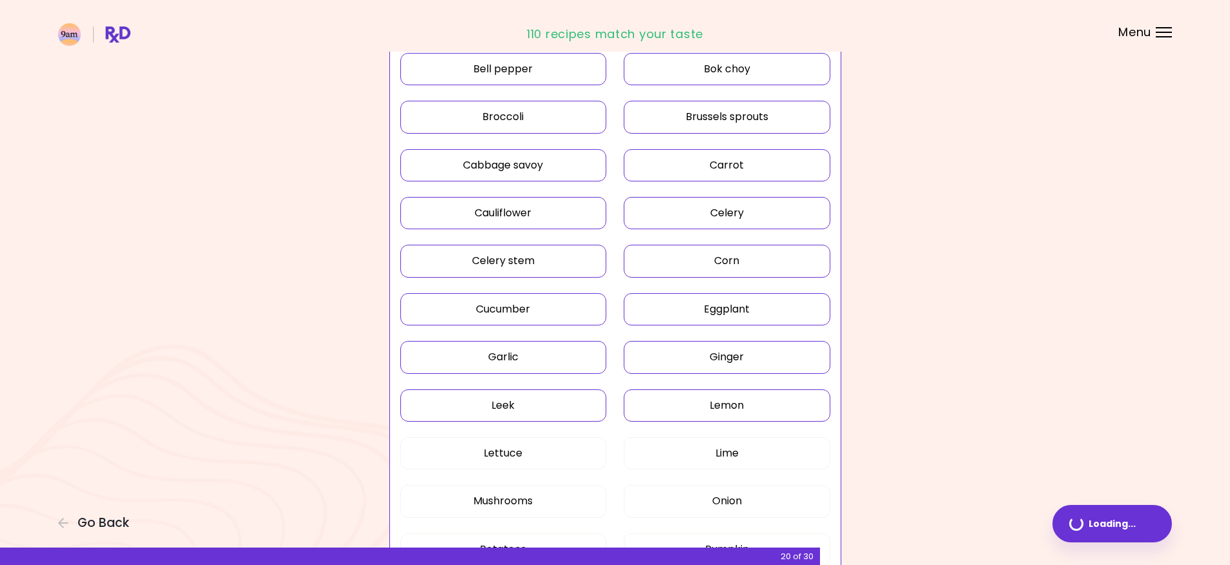
click at [700, 407] on button "Lemon" at bounding box center [726, 405] width 207 height 32
click at [551, 454] on button "Lettuce" at bounding box center [503, 453] width 207 height 32
click at [653, 452] on button "Lime" at bounding box center [726, 453] width 207 height 32
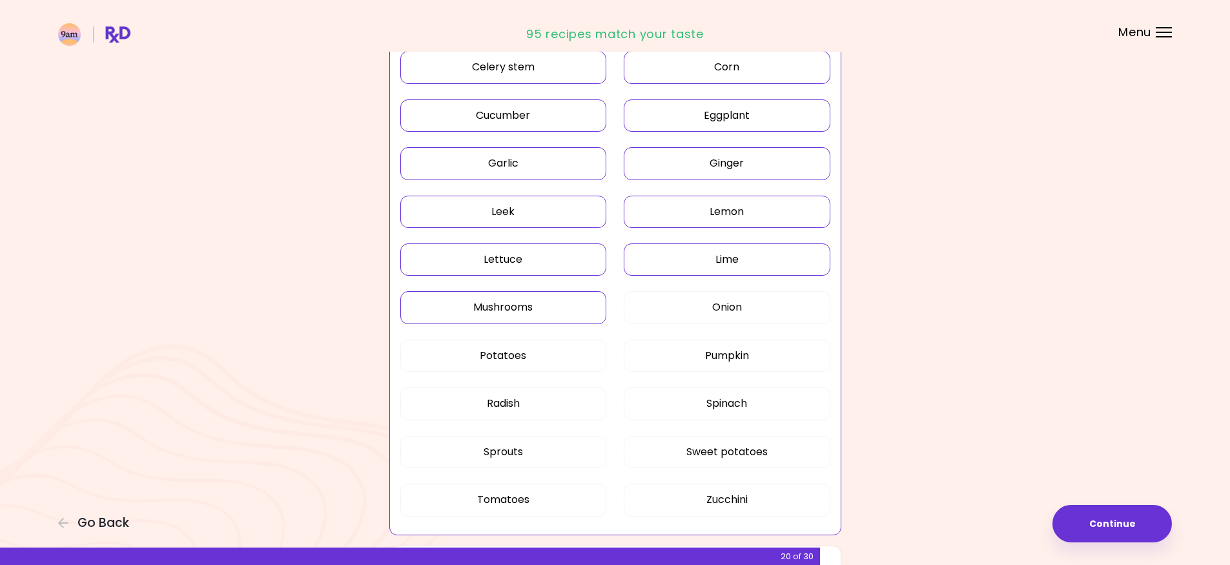
click at [553, 309] on button "Mushrooms" at bounding box center [503, 307] width 207 height 32
click at [684, 301] on button "Onion" at bounding box center [726, 307] width 207 height 32
click at [534, 354] on button "Potatoes" at bounding box center [503, 355] width 207 height 32
click at [687, 359] on button "Pumpkin" at bounding box center [726, 355] width 207 height 32
click at [550, 411] on button "Radish" at bounding box center [503, 403] width 207 height 32
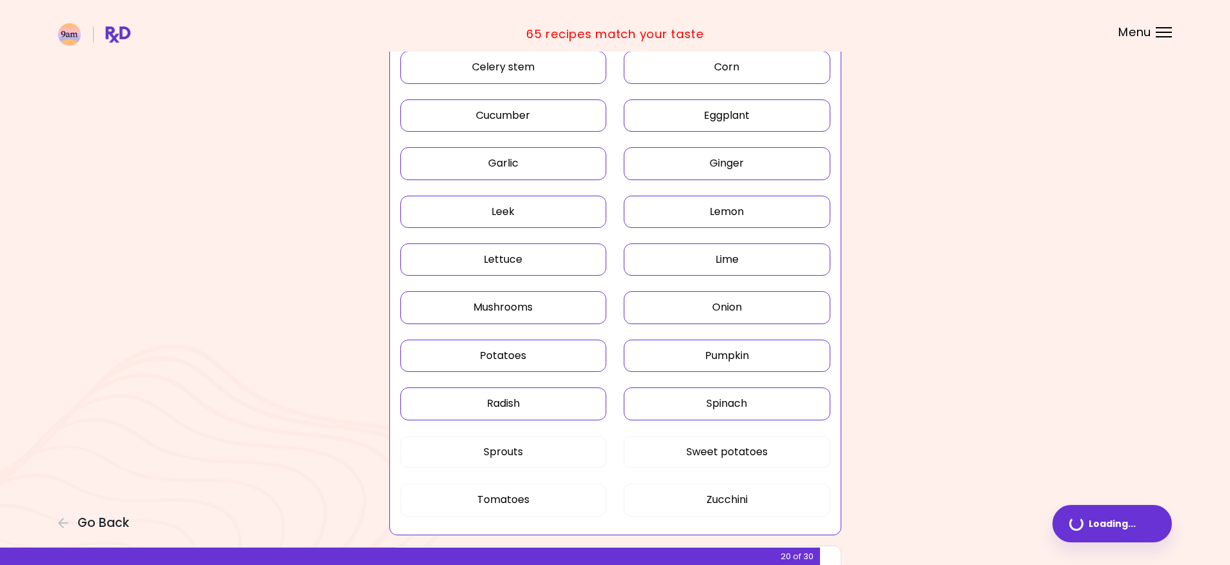
click at [697, 405] on button "Spinach" at bounding box center [726, 403] width 207 height 32
click at [677, 362] on button "Pumpkin" at bounding box center [726, 355] width 207 height 32
click at [542, 449] on button "Sprouts" at bounding box center [503, 452] width 207 height 32
click at [687, 453] on button "Sweet potatoes" at bounding box center [726, 452] width 207 height 32
drag, startPoint x: 531, startPoint y: 498, endPoint x: 572, endPoint y: 501, distance: 40.8
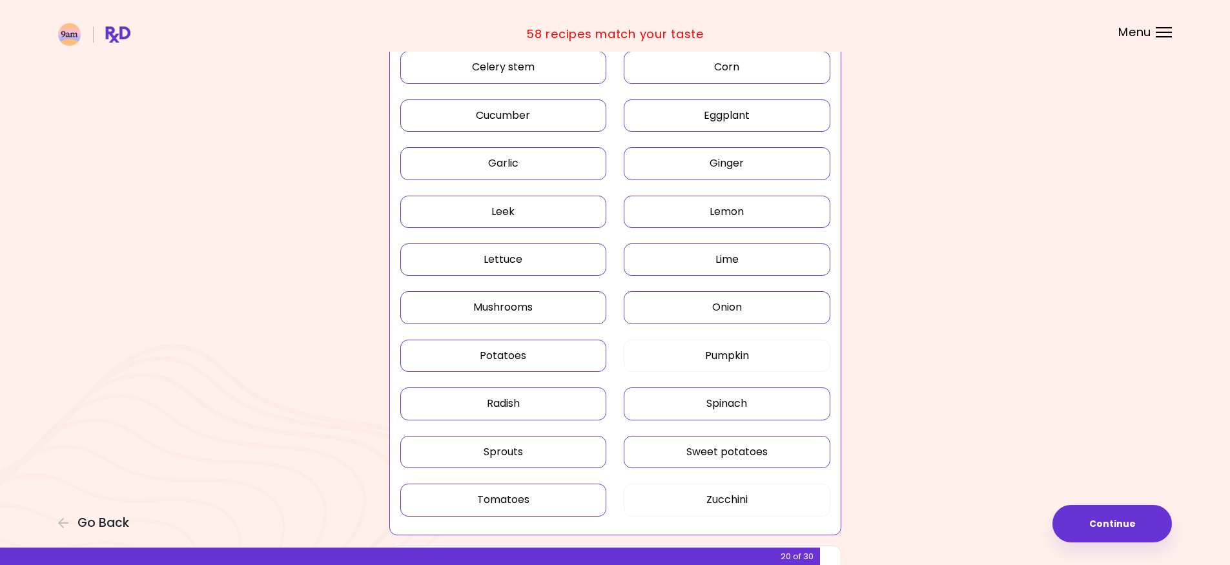
click at [532, 498] on button "Tomatoes" at bounding box center [503, 499] width 207 height 32
click at [693, 504] on button "Zucchini" at bounding box center [726, 499] width 207 height 32
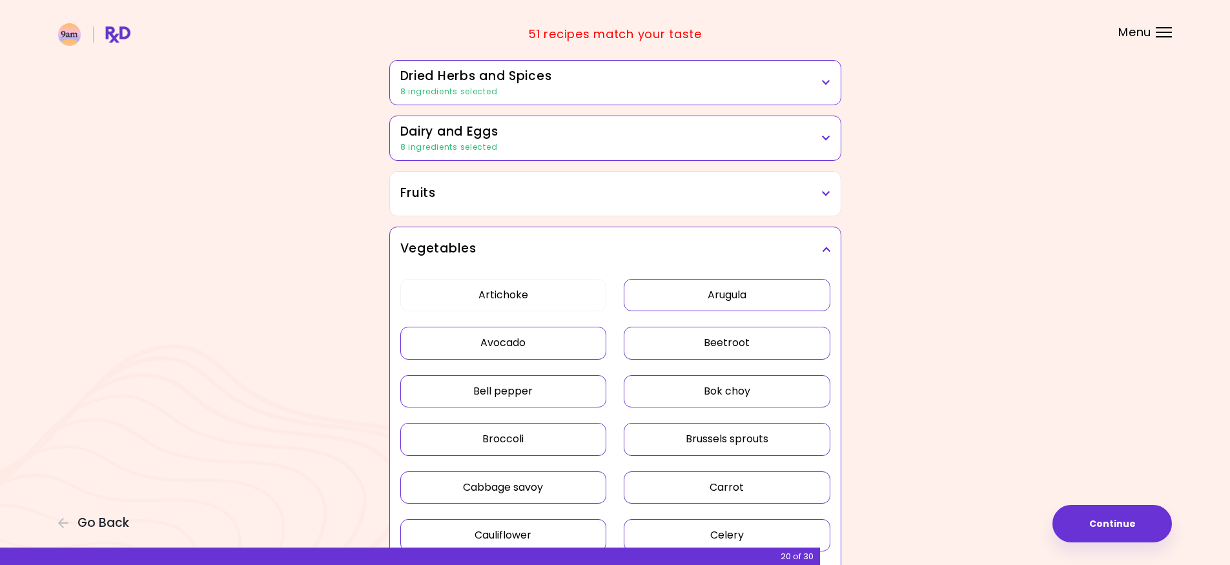
scroll to position [129, 0]
click at [827, 242] on h3 "Vegetables" at bounding box center [615, 249] width 430 height 19
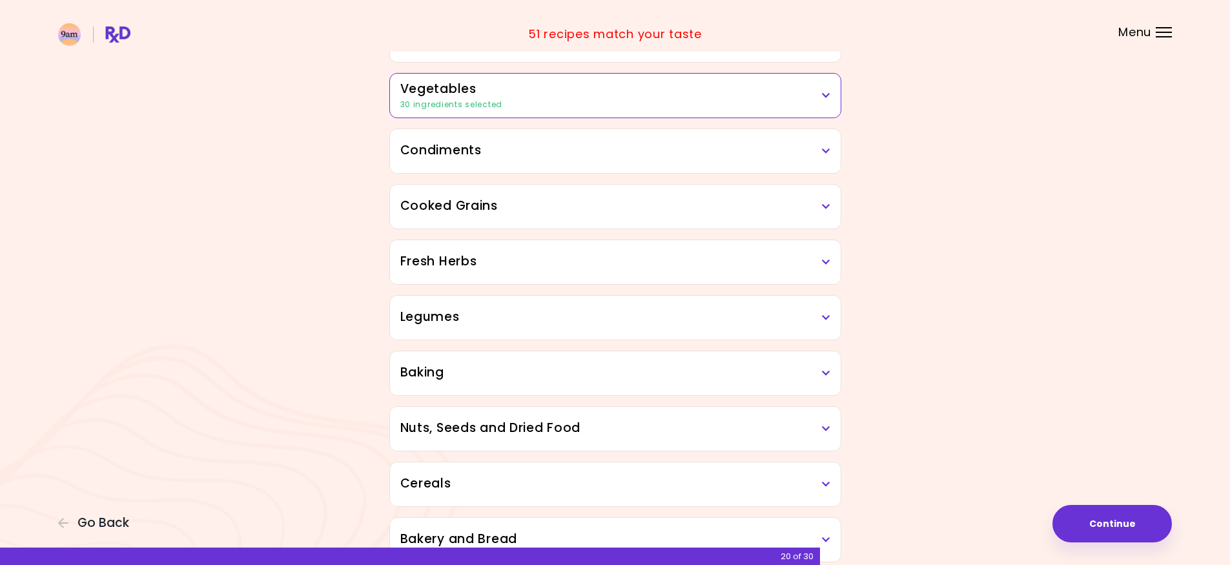
scroll to position [258, 0]
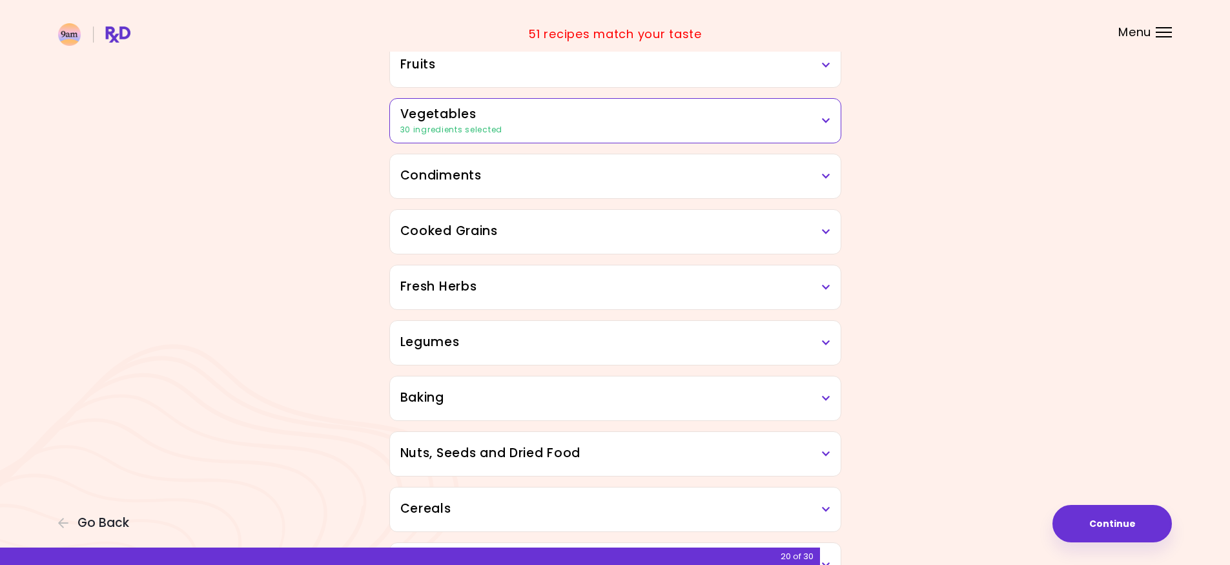
click at [785, 181] on h3 "Condiments" at bounding box center [615, 176] width 430 height 19
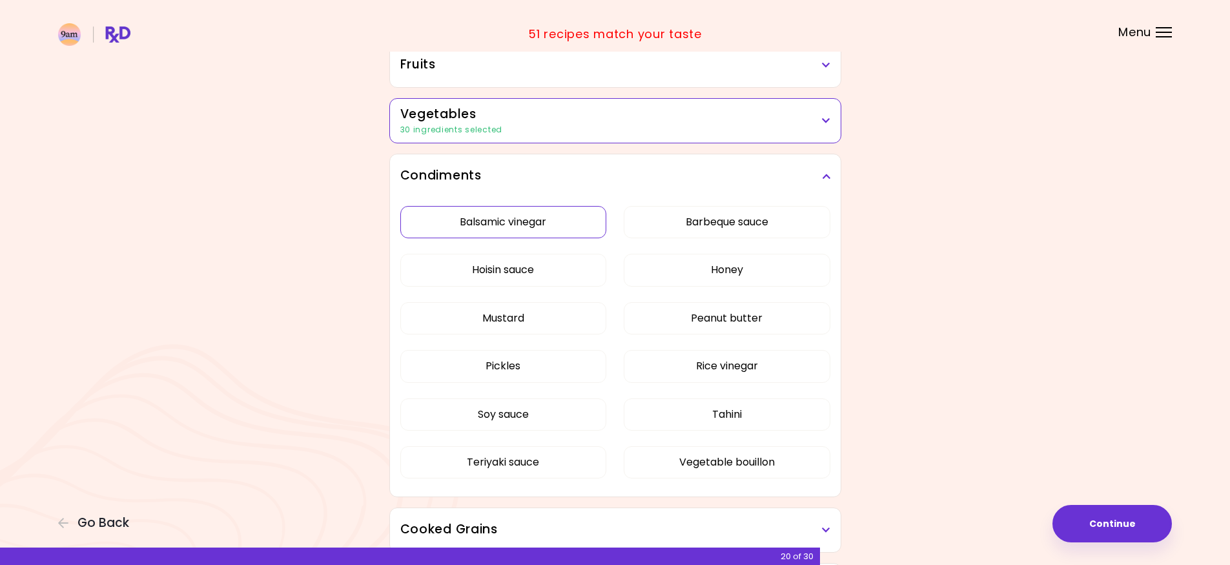
click at [569, 223] on button "Balsamic vinegar" at bounding box center [503, 222] width 207 height 32
click at [710, 225] on button "Barbeque sauce" at bounding box center [726, 222] width 207 height 32
click at [549, 278] on button "Hoisin sauce" at bounding box center [503, 270] width 207 height 32
click at [535, 315] on button "Mustard" at bounding box center [503, 318] width 207 height 32
click at [658, 319] on button "Peanut butter" at bounding box center [726, 318] width 207 height 32
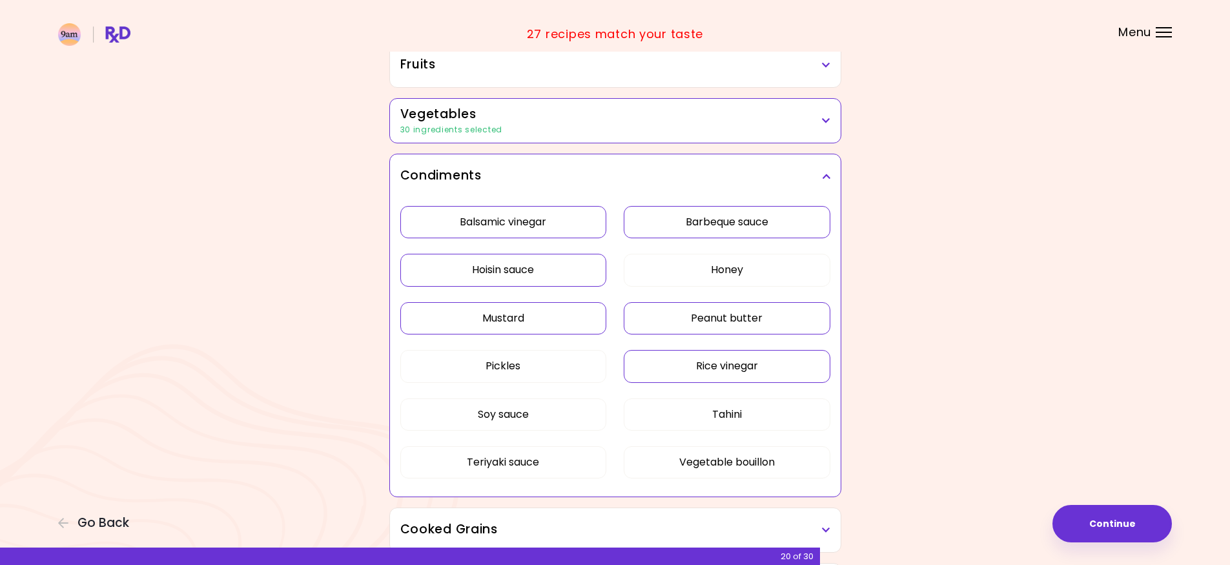
click at [654, 363] on button "Rice vinegar" at bounding box center [726, 366] width 207 height 32
click at [534, 416] on button "Soy sauce" at bounding box center [503, 414] width 207 height 32
click at [651, 416] on button "Tahini" at bounding box center [726, 414] width 207 height 32
click at [696, 464] on button "Vegetable bouillon" at bounding box center [726, 462] width 207 height 32
click at [582, 463] on button "Teriyaki sauce" at bounding box center [503, 462] width 207 height 32
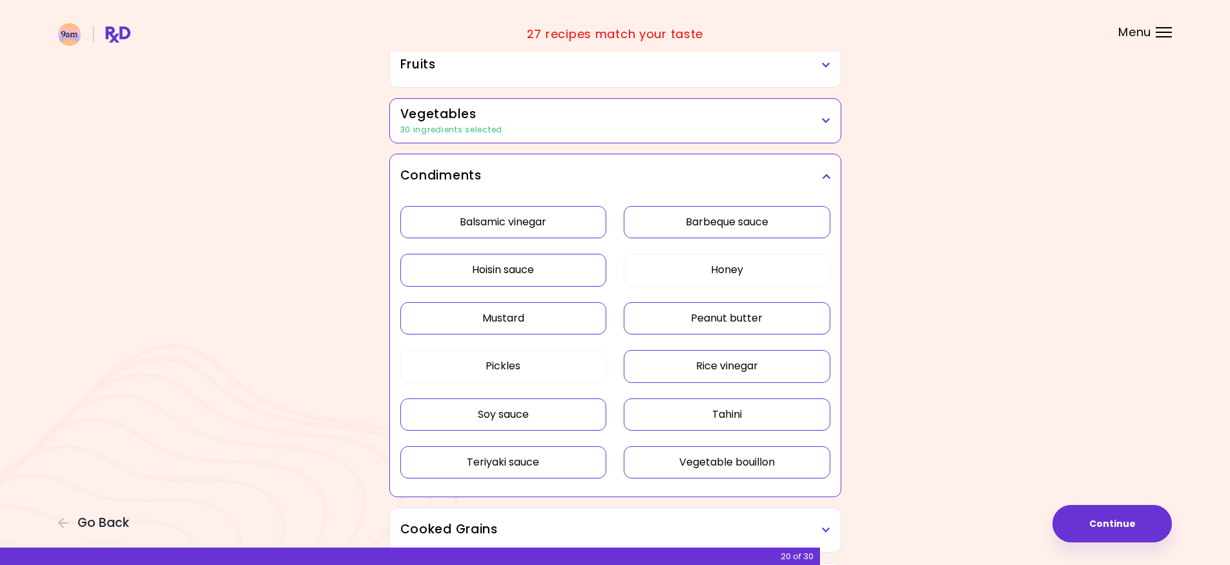
click at [816, 177] on h3 "Condiments" at bounding box center [615, 176] width 430 height 19
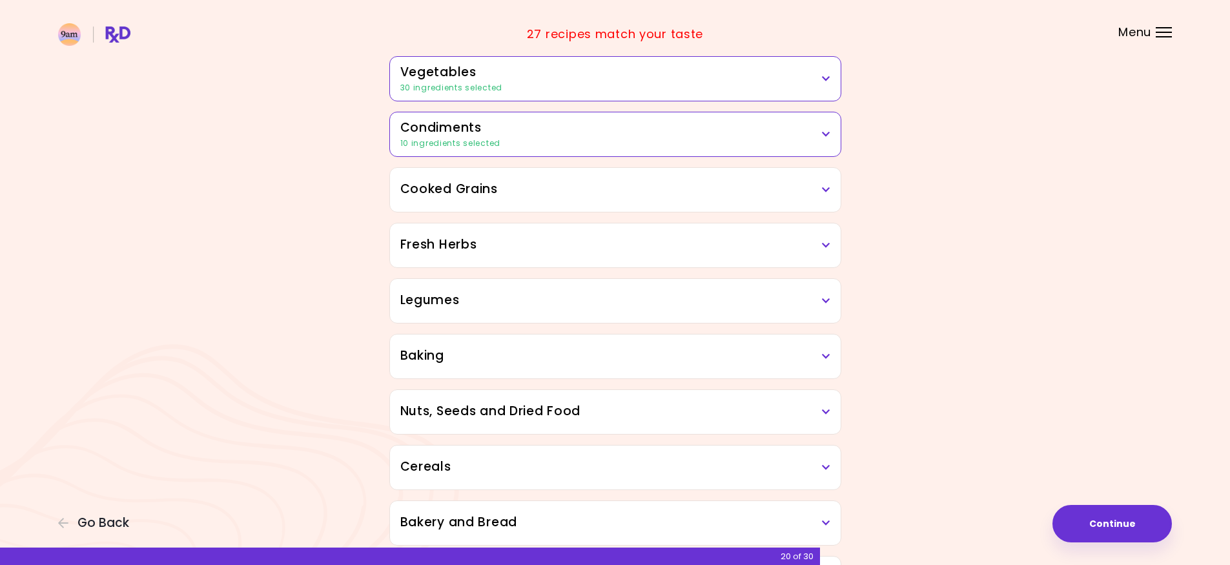
scroll to position [323, 0]
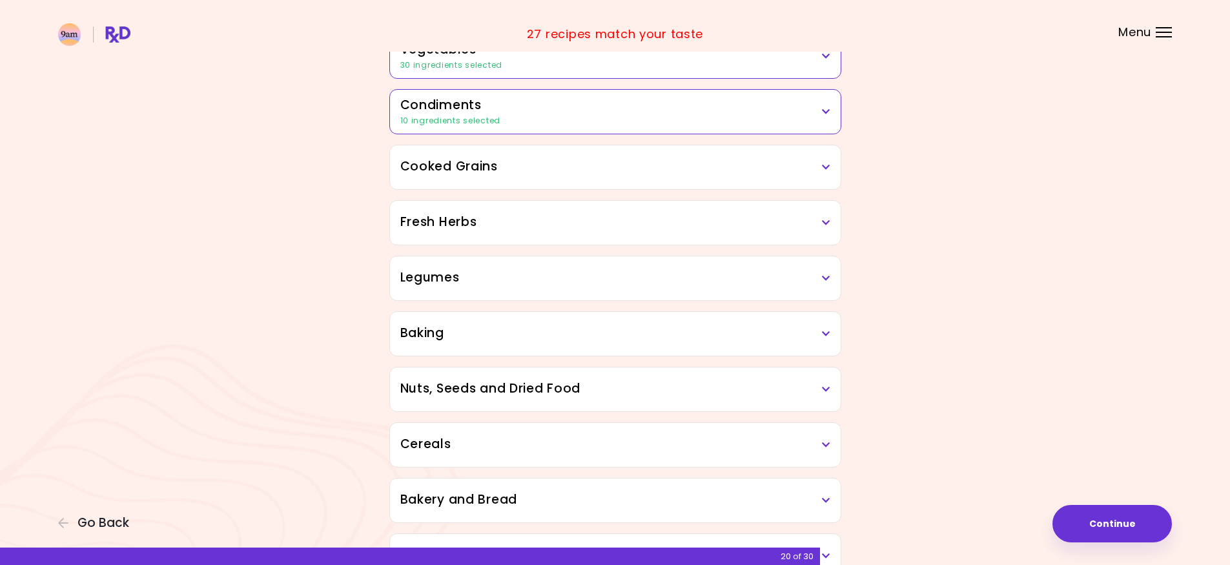
click at [736, 187] on div "Cooked Grains" at bounding box center [615, 167] width 451 height 44
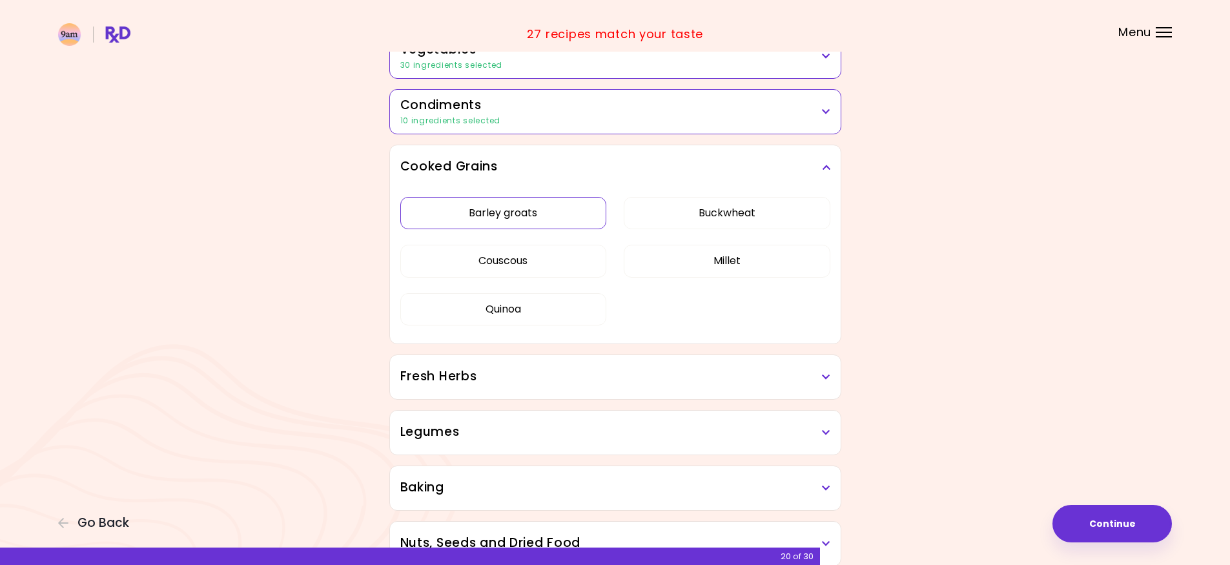
click at [572, 218] on button "Barley groats" at bounding box center [503, 213] width 207 height 32
click at [674, 219] on button "Buckwheat" at bounding box center [726, 213] width 207 height 32
click at [662, 252] on button "Millet" at bounding box center [726, 261] width 207 height 32
click at [555, 303] on button "Quinoa" at bounding box center [503, 309] width 207 height 32
click at [567, 266] on button "Couscous" at bounding box center [503, 261] width 207 height 32
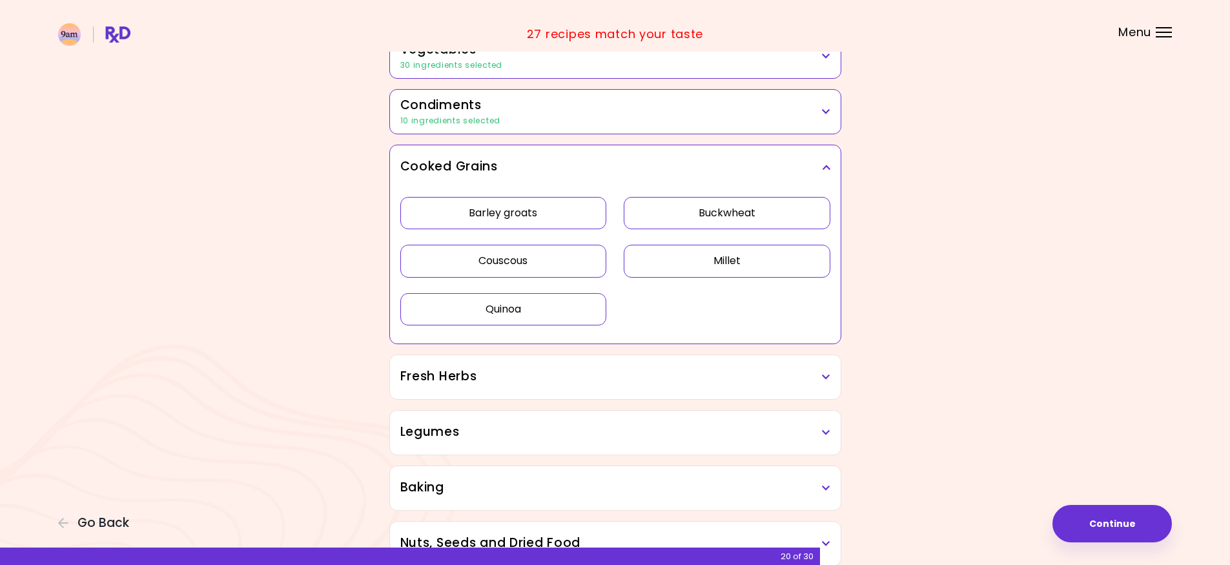
click at [824, 169] on icon at bounding box center [826, 167] width 8 height 9
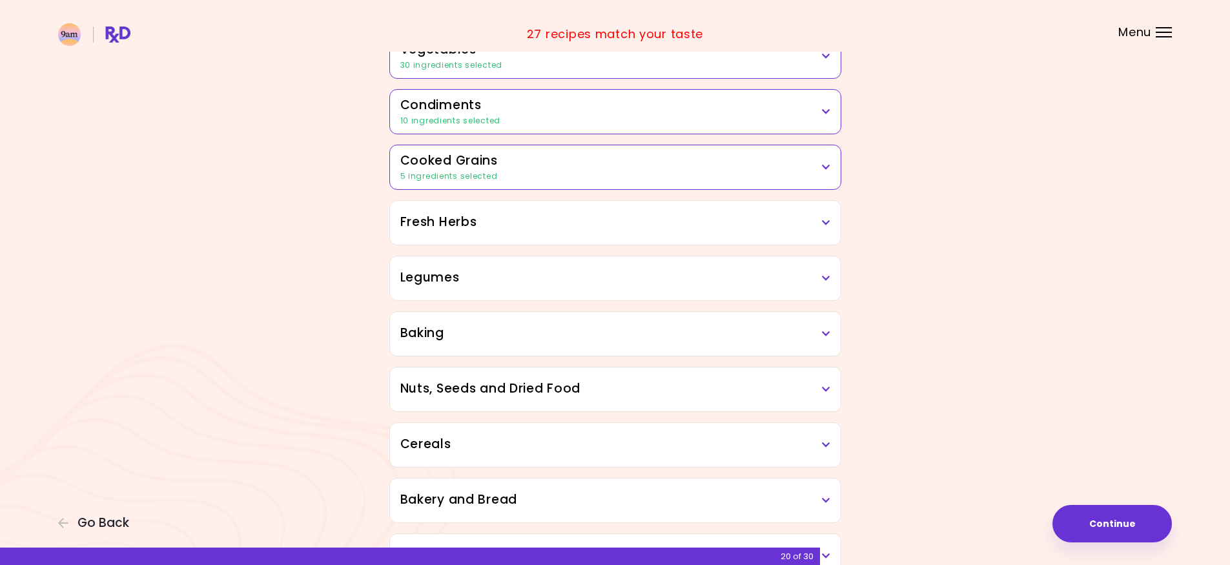
click at [718, 216] on h3 "Fresh Herbs" at bounding box center [615, 222] width 430 height 19
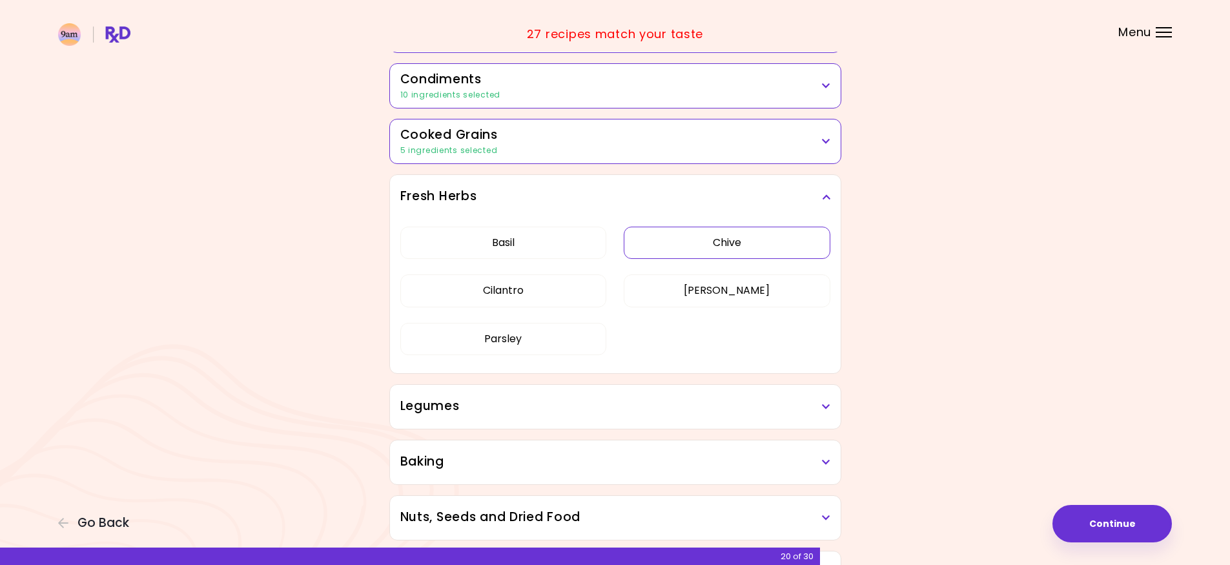
scroll to position [387, 0]
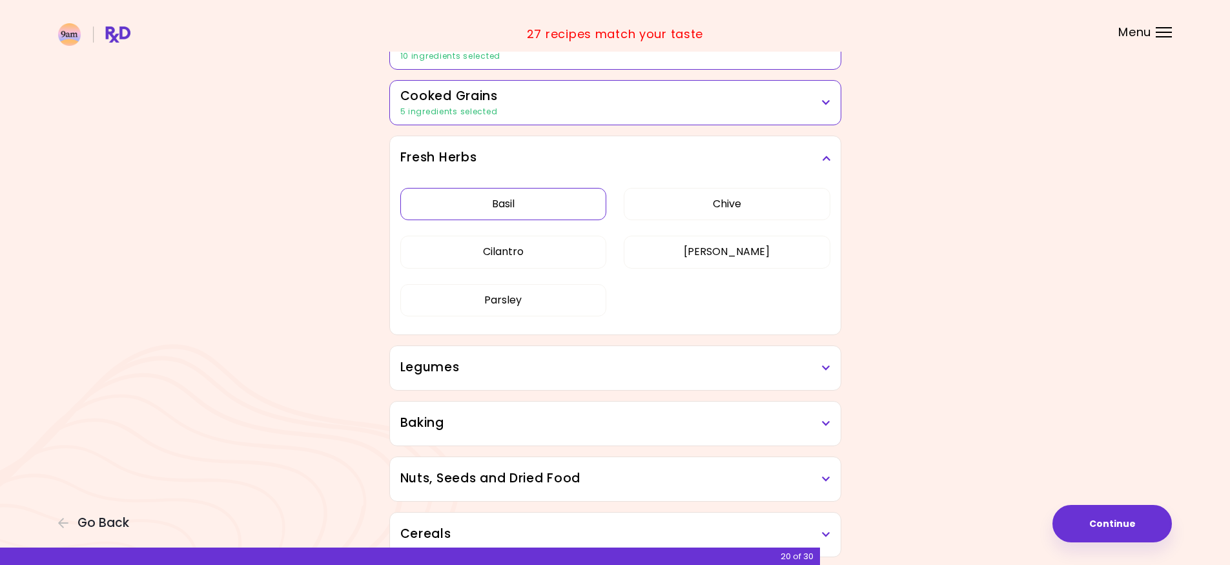
click at [578, 207] on button "Basil" at bounding box center [503, 204] width 207 height 32
click at [720, 214] on button "Chive" at bounding box center [726, 204] width 207 height 32
click at [719, 255] on button "[PERSON_NAME]" at bounding box center [726, 252] width 207 height 32
click at [565, 253] on button "Cilantro" at bounding box center [503, 252] width 207 height 32
drag, startPoint x: 554, startPoint y: 299, endPoint x: 641, endPoint y: 276, distance: 90.3
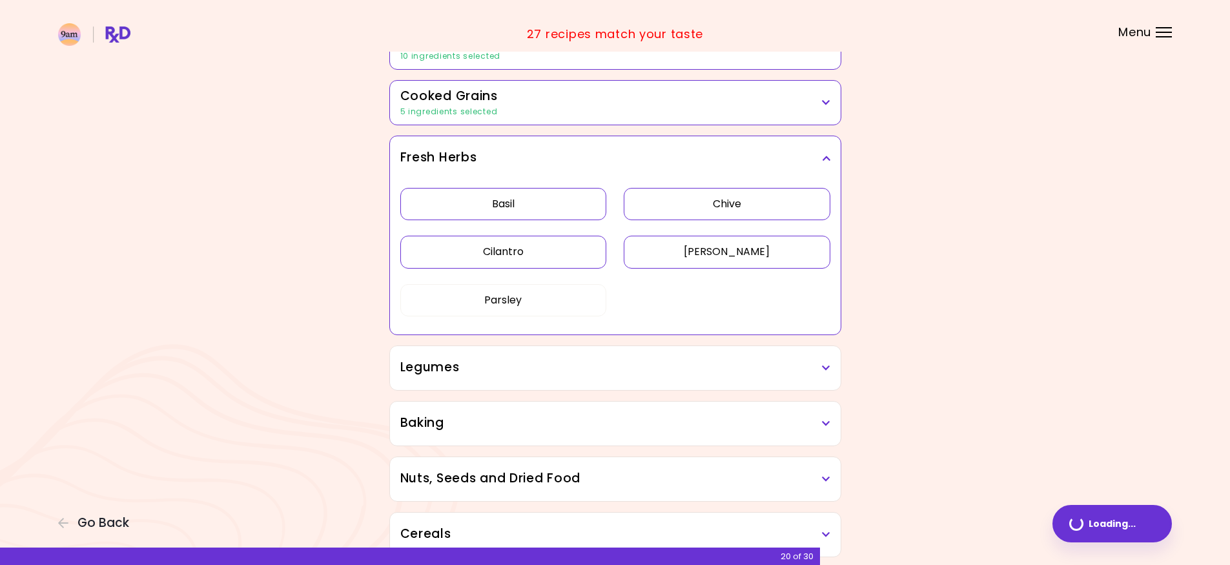
click at [554, 299] on button "Parsley" at bounding box center [503, 300] width 207 height 32
click at [811, 158] on h3 "Fresh Herbs" at bounding box center [615, 157] width 430 height 19
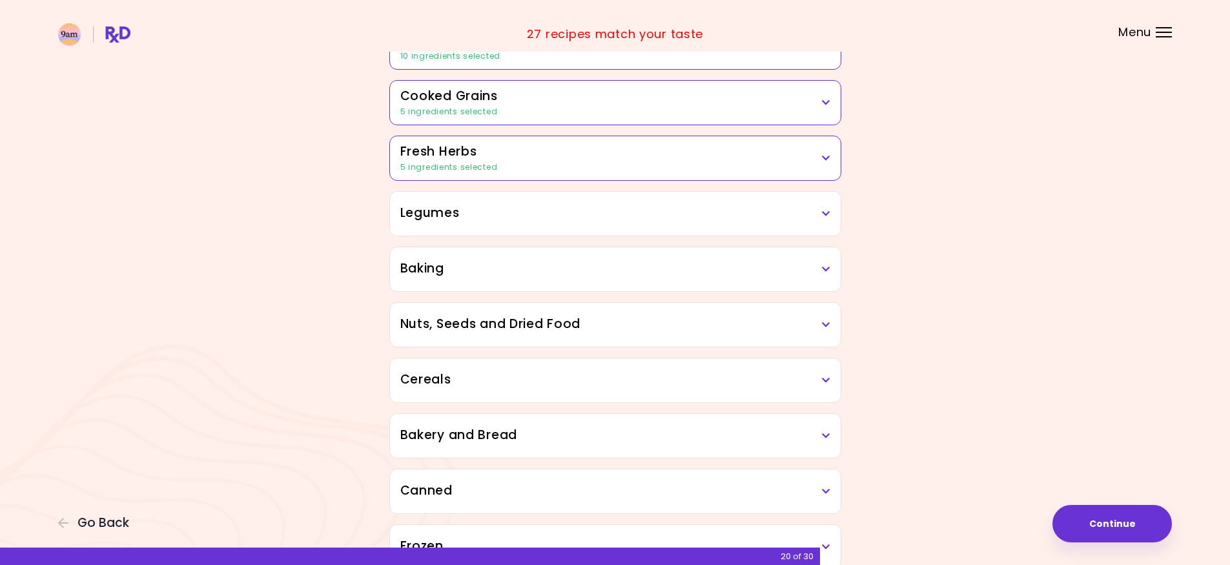
click at [676, 212] on h3 "Legumes" at bounding box center [615, 213] width 430 height 19
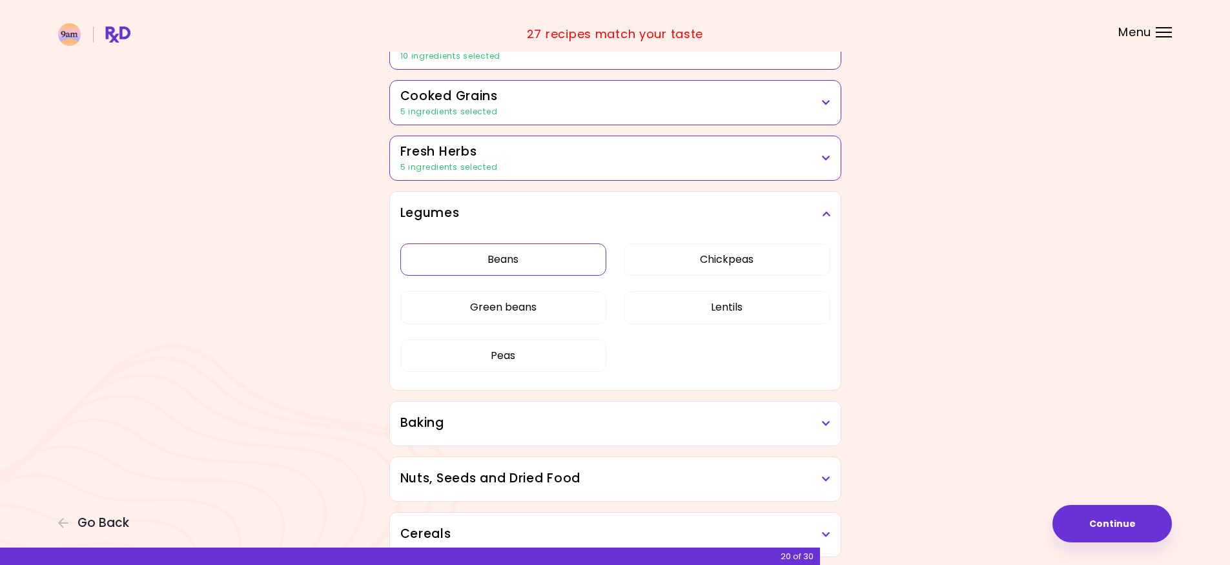
click at [585, 263] on button "Beans" at bounding box center [503, 259] width 207 height 32
click at [699, 264] on button "Chickpeas" at bounding box center [726, 259] width 207 height 32
click at [680, 299] on button "Lentils" at bounding box center [726, 307] width 207 height 32
click at [587, 306] on button "Green beans" at bounding box center [503, 307] width 207 height 32
drag, startPoint x: 547, startPoint y: 366, endPoint x: 554, endPoint y: 361, distance: 9.0
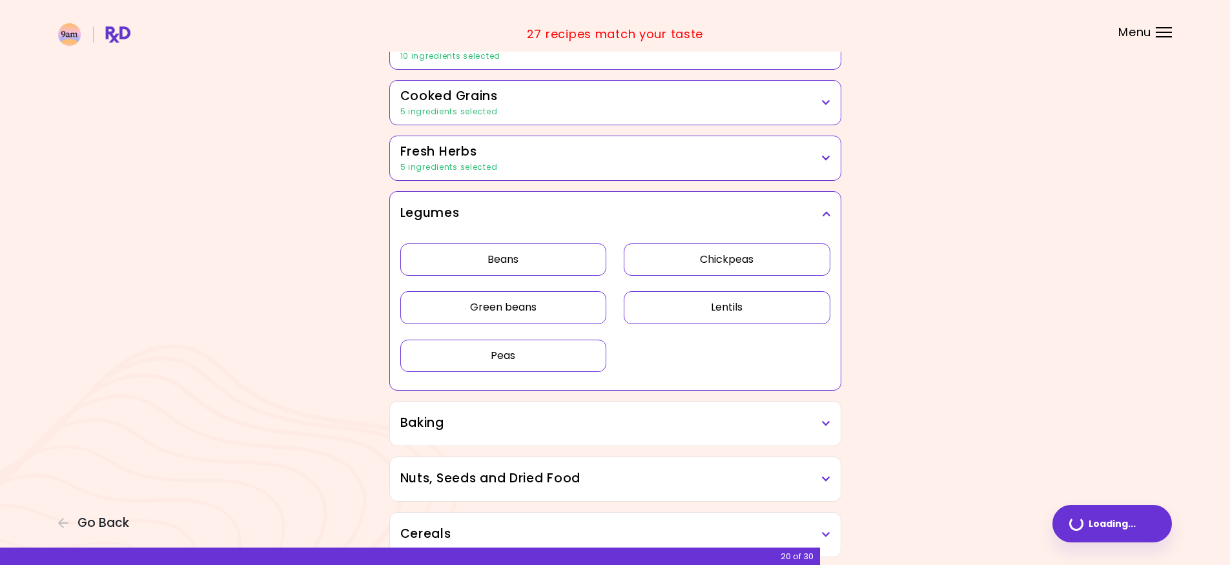
click at [547, 365] on button "Peas" at bounding box center [503, 355] width 207 height 32
click at [810, 218] on h3 "Legumes" at bounding box center [615, 213] width 430 height 19
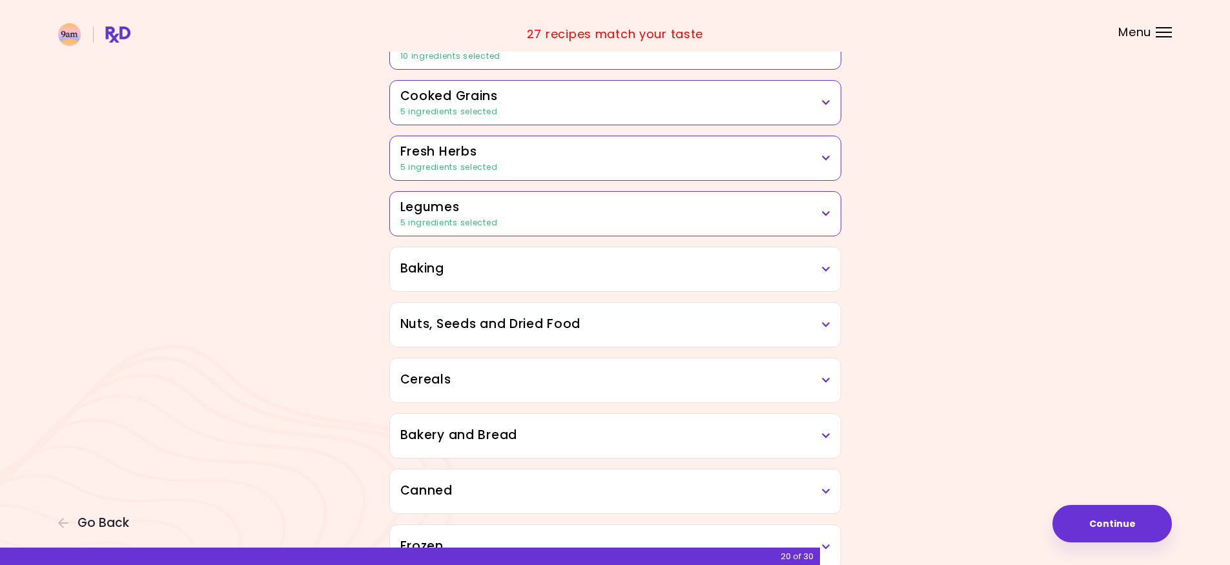
click at [730, 258] on div "Baking" at bounding box center [615, 269] width 451 height 44
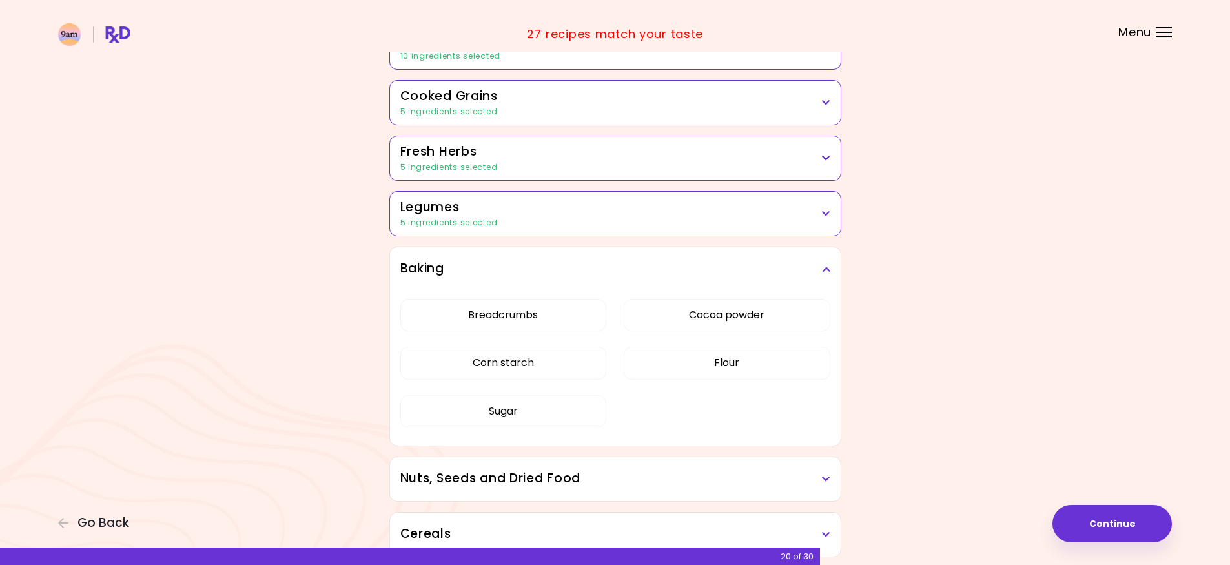
scroll to position [452, 0]
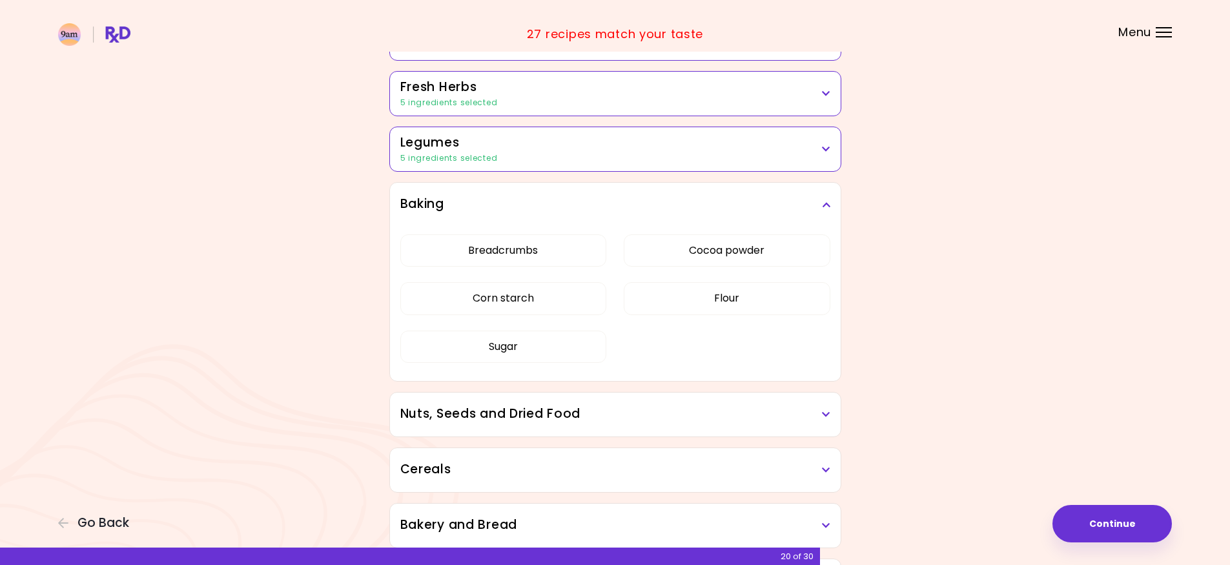
click at [816, 203] on h3 "Baking" at bounding box center [615, 204] width 430 height 19
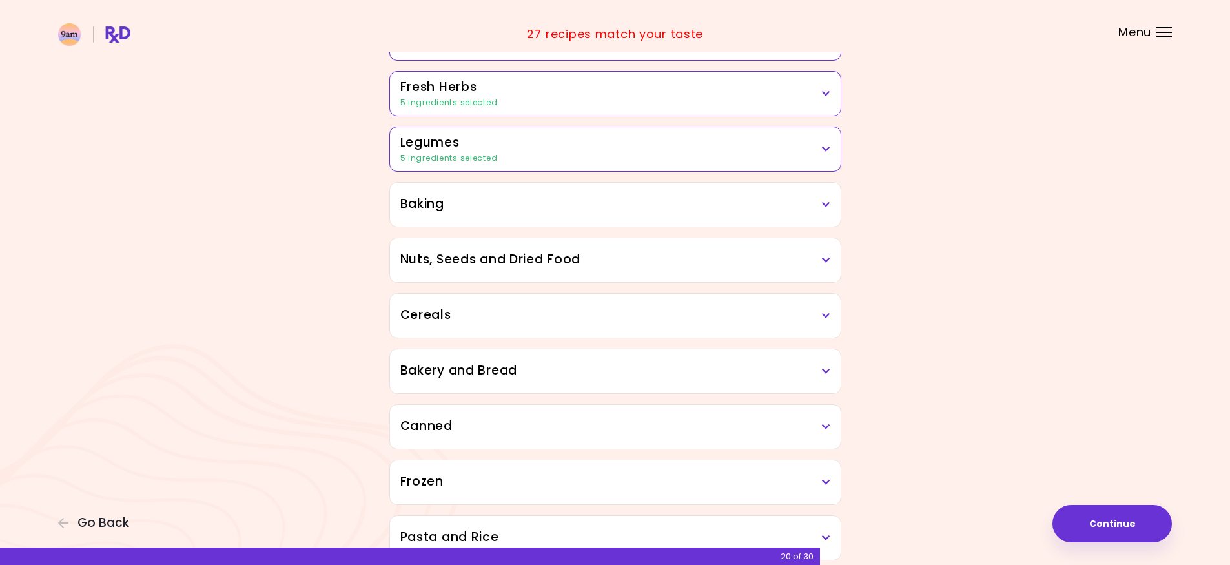
click at [672, 256] on h3 "Nuts, Seeds and Dried Food" at bounding box center [615, 259] width 430 height 19
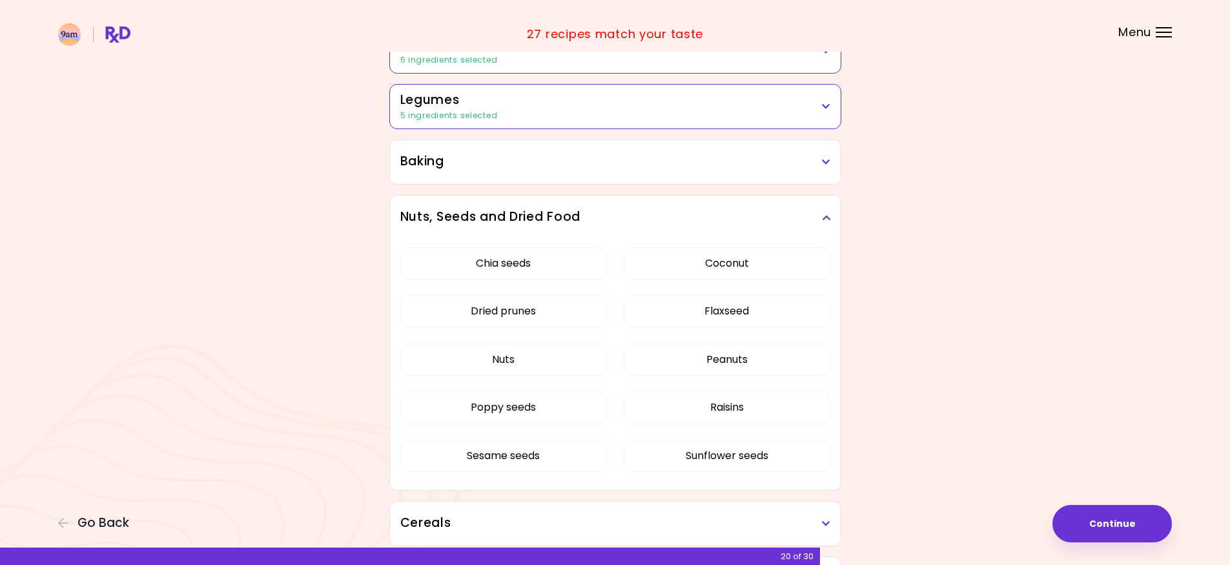
scroll to position [516, 0]
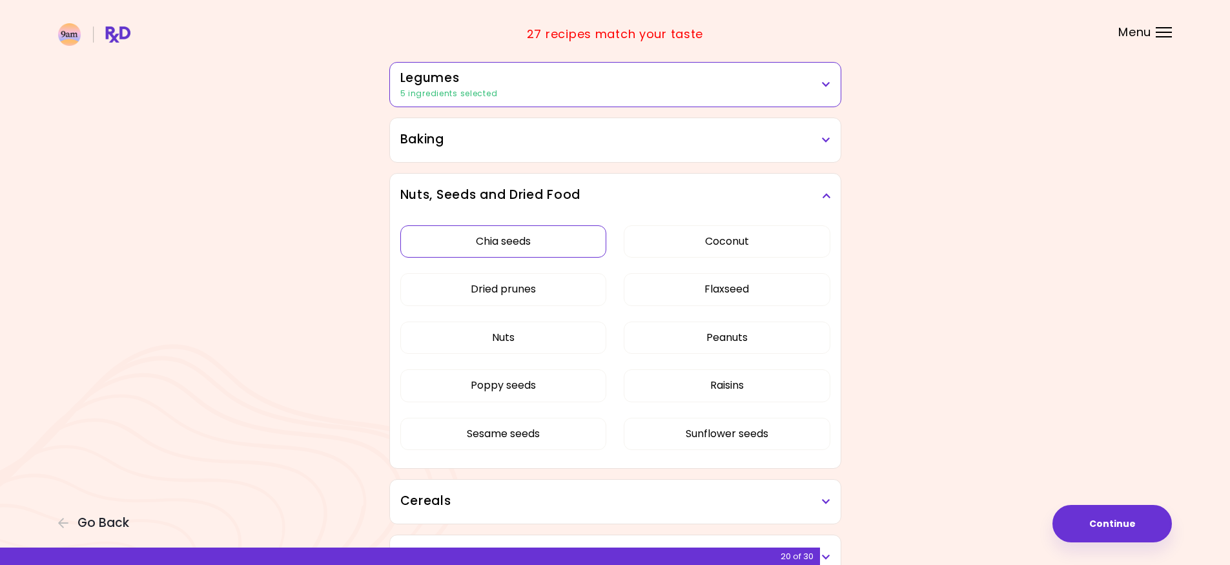
click at [574, 244] on button "Chia seeds" at bounding box center [503, 241] width 207 height 32
click at [682, 298] on button "Flaxseed" at bounding box center [726, 289] width 207 height 32
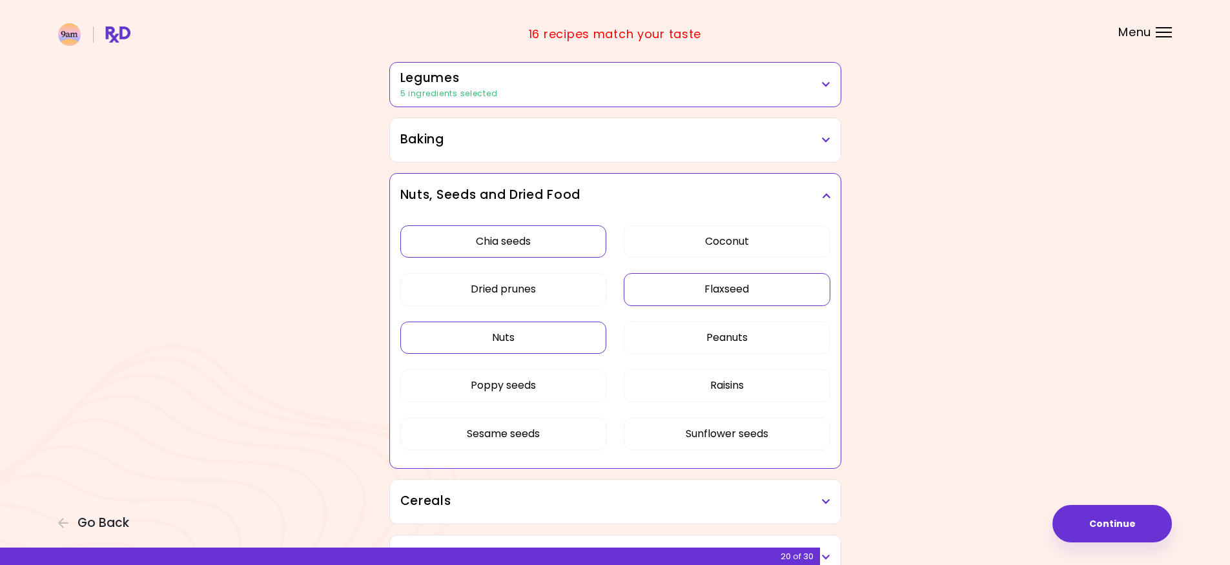
click at [563, 334] on button "Nuts" at bounding box center [503, 337] width 207 height 32
click at [661, 349] on button "Peanuts" at bounding box center [726, 337] width 207 height 32
click at [560, 378] on button "Poppy seeds" at bounding box center [503, 385] width 207 height 32
click at [689, 388] on button "Raisins" at bounding box center [726, 385] width 207 height 32
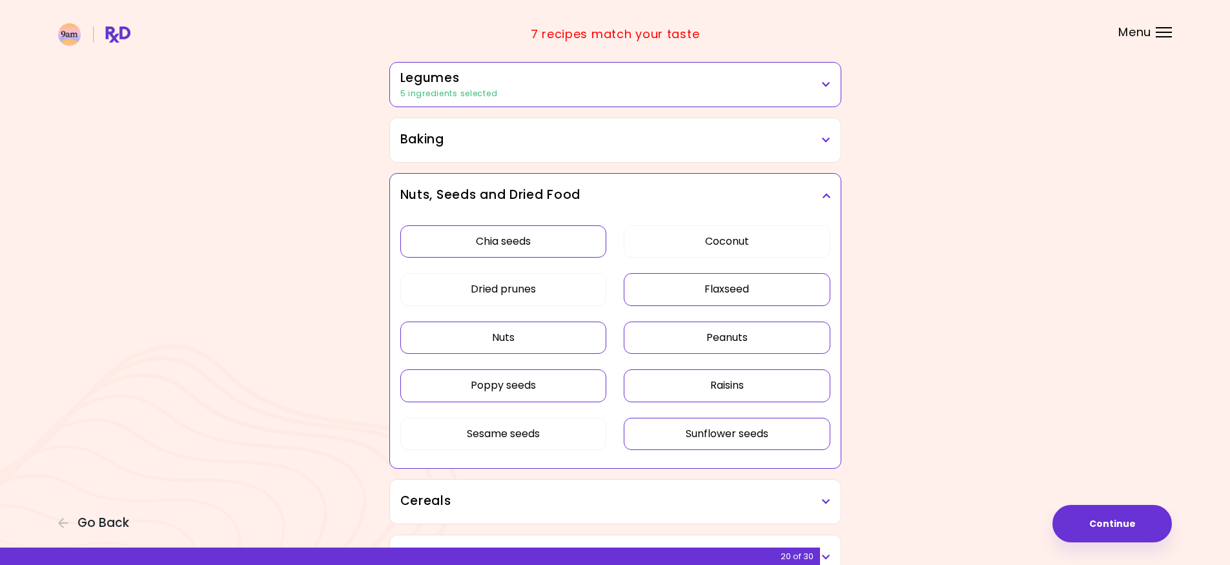
click at [682, 434] on button "Sunflower seeds" at bounding box center [726, 434] width 207 height 32
click at [578, 434] on button "Sesame seeds" at bounding box center [503, 434] width 207 height 32
click at [831, 196] on div "Nuts, Seeds and Dried Food" at bounding box center [615, 196] width 451 height 44
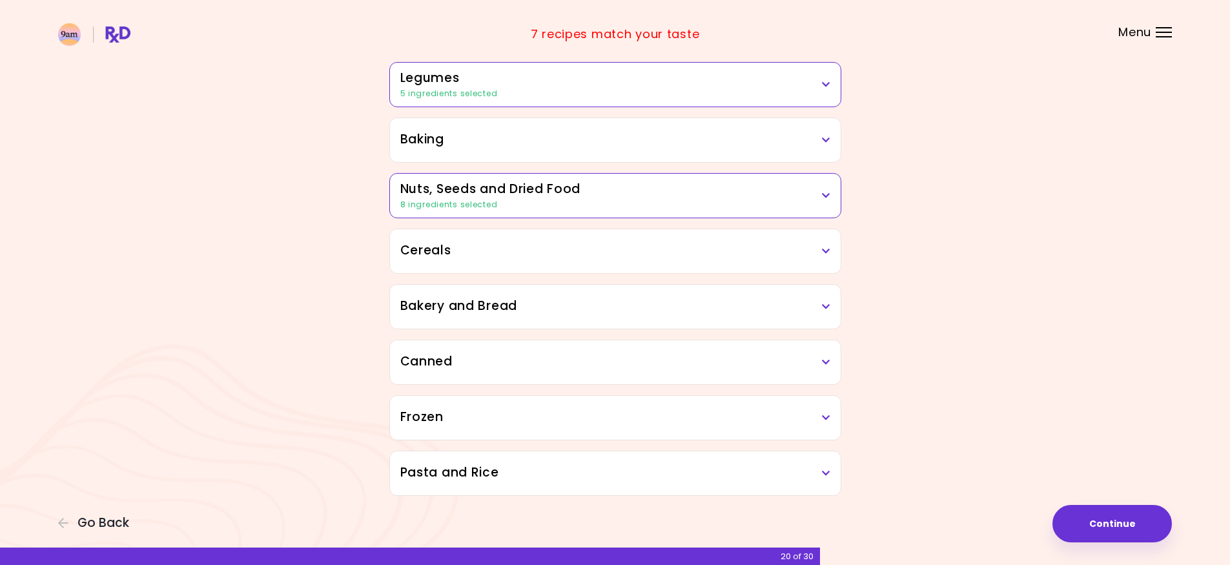
click at [825, 247] on icon at bounding box center [826, 251] width 8 height 9
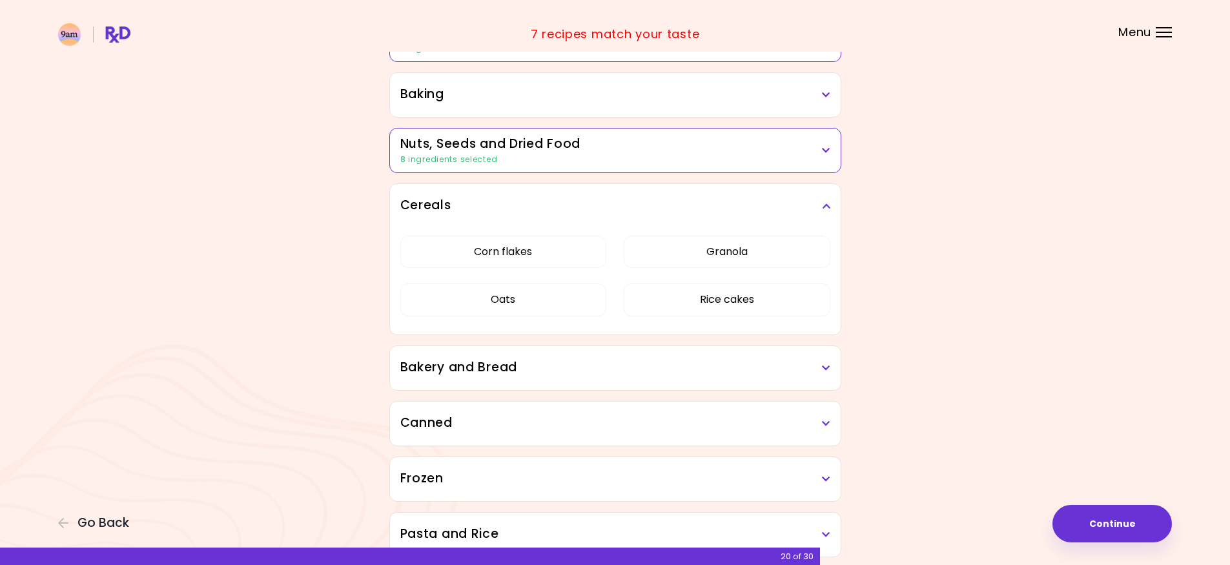
scroll to position [581, 0]
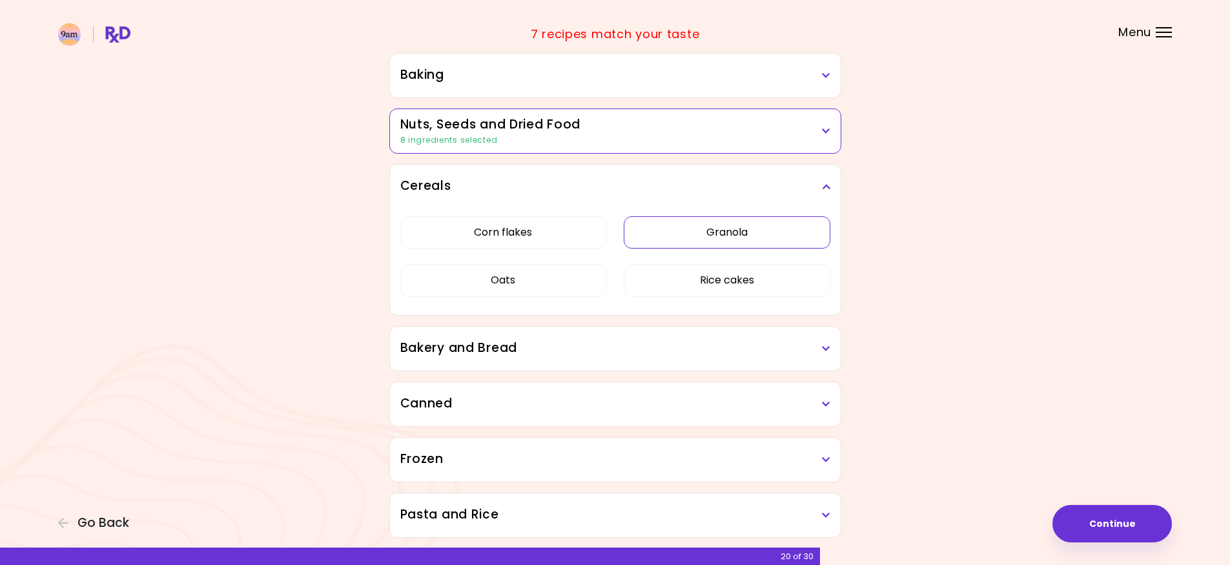
click at [792, 234] on button "Granola" at bounding box center [726, 232] width 207 height 32
click at [582, 223] on button "Corn flakes" at bounding box center [503, 232] width 207 height 32
click at [778, 183] on h3 "Cereals" at bounding box center [615, 186] width 430 height 19
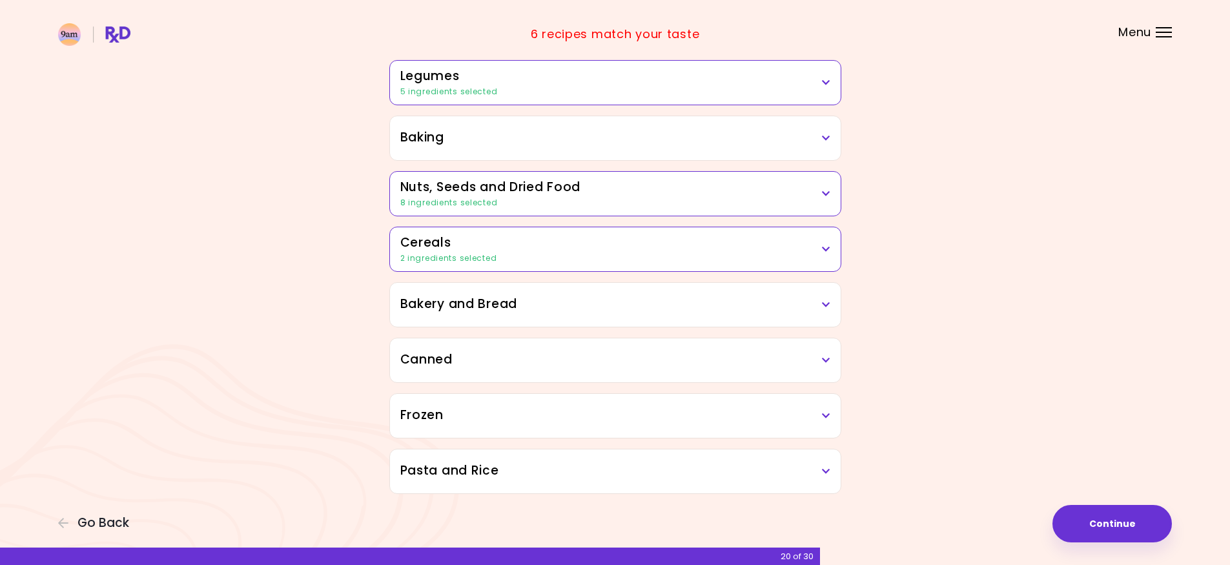
click at [714, 250] on h3 "Cereals" at bounding box center [615, 243] width 430 height 19
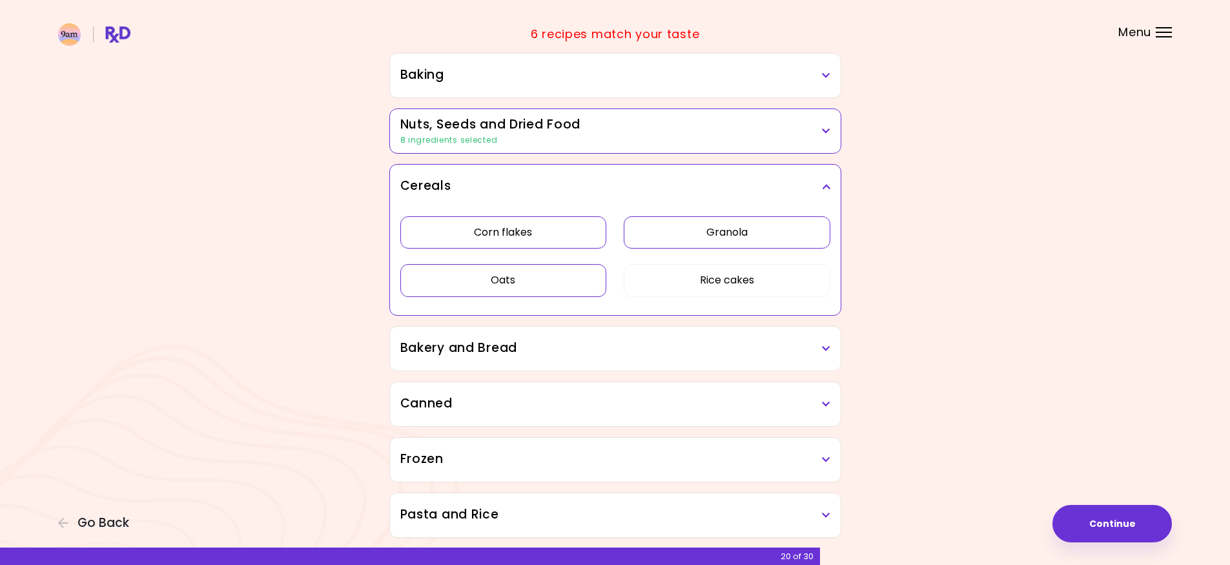
click at [497, 279] on button "Oats" at bounding box center [503, 280] width 207 height 32
click at [782, 184] on h3 "Cereals" at bounding box center [615, 186] width 430 height 19
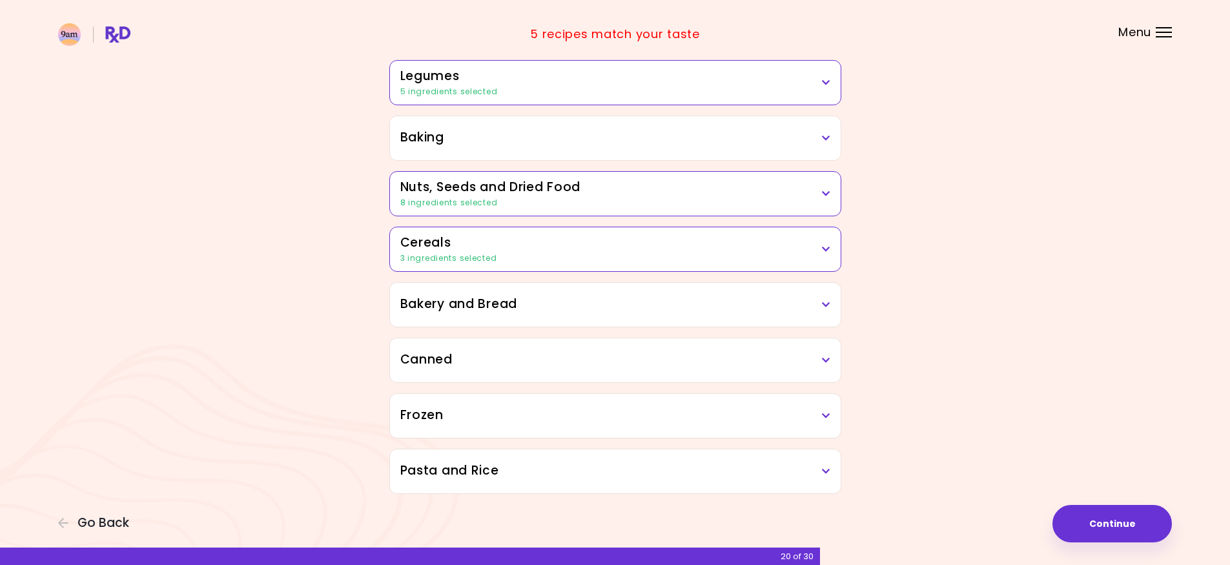
scroll to position [518, 0]
click at [605, 309] on h3 "Bakery and Bread" at bounding box center [615, 304] width 430 height 19
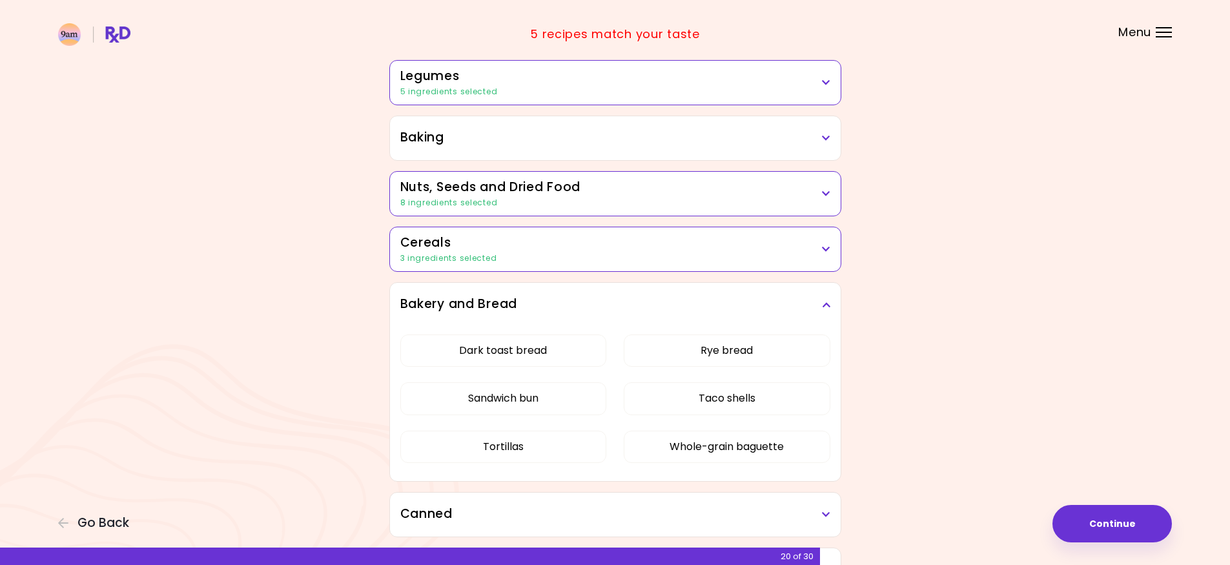
scroll to position [581, 0]
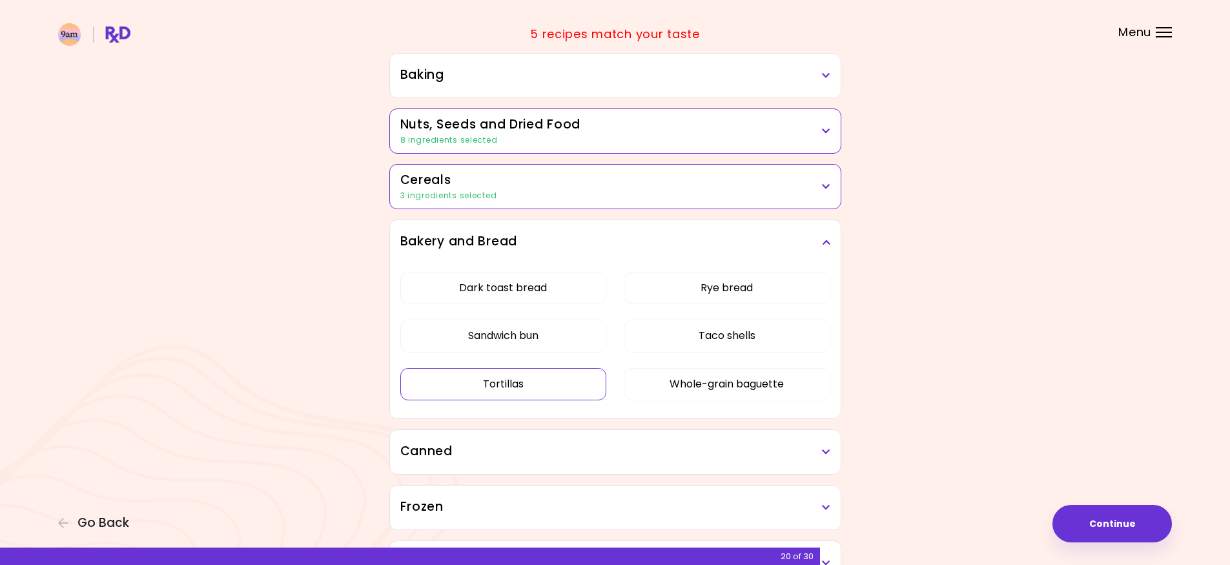
click at [551, 386] on button "Tortillas" at bounding box center [503, 384] width 207 height 32
click at [580, 292] on button "Dark toast bread" at bounding box center [503, 288] width 207 height 32
click at [814, 240] on h3 "Bakery and Bread" at bounding box center [615, 241] width 430 height 19
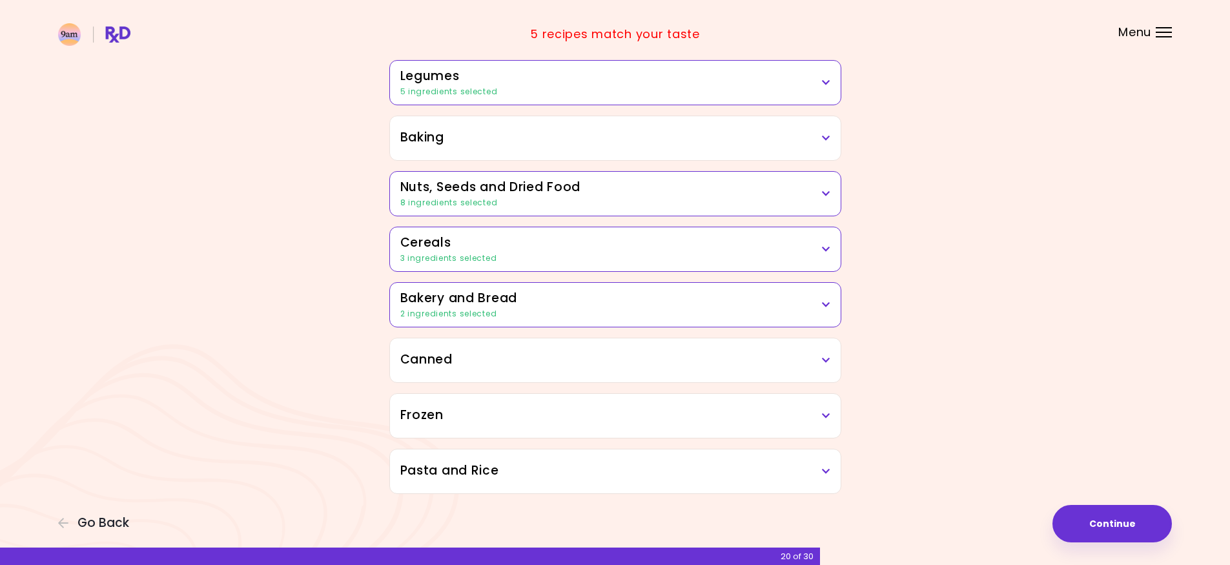
scroll to position [518, 0]
click at [492, 357] on h3 "Canned" at bounding box center [615, 359] width 430 height 19
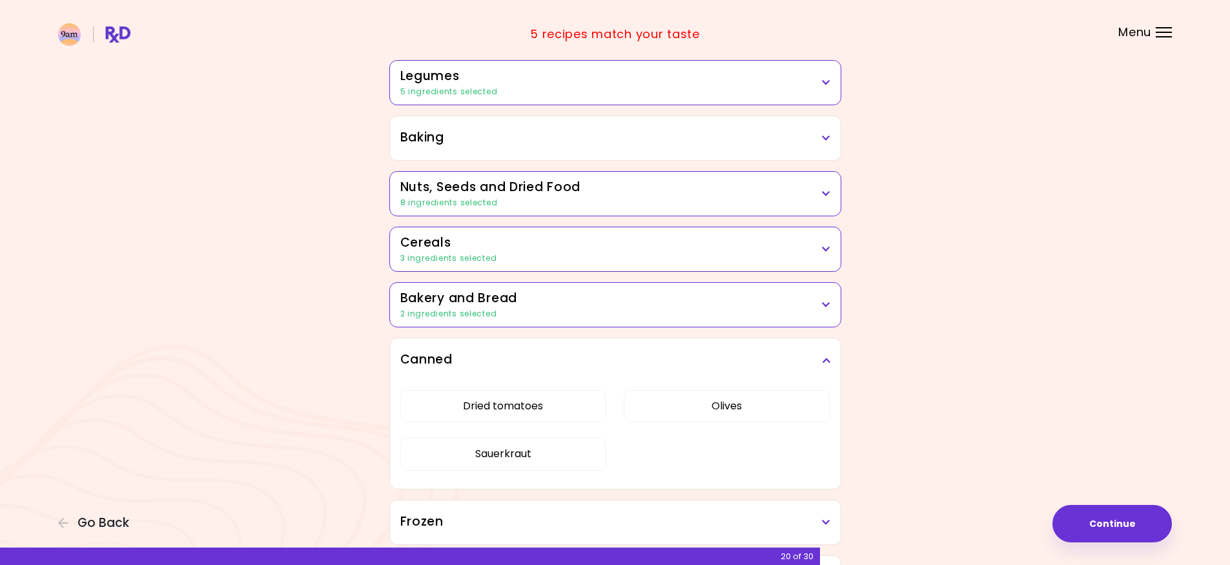
scroll to position [581, 0]
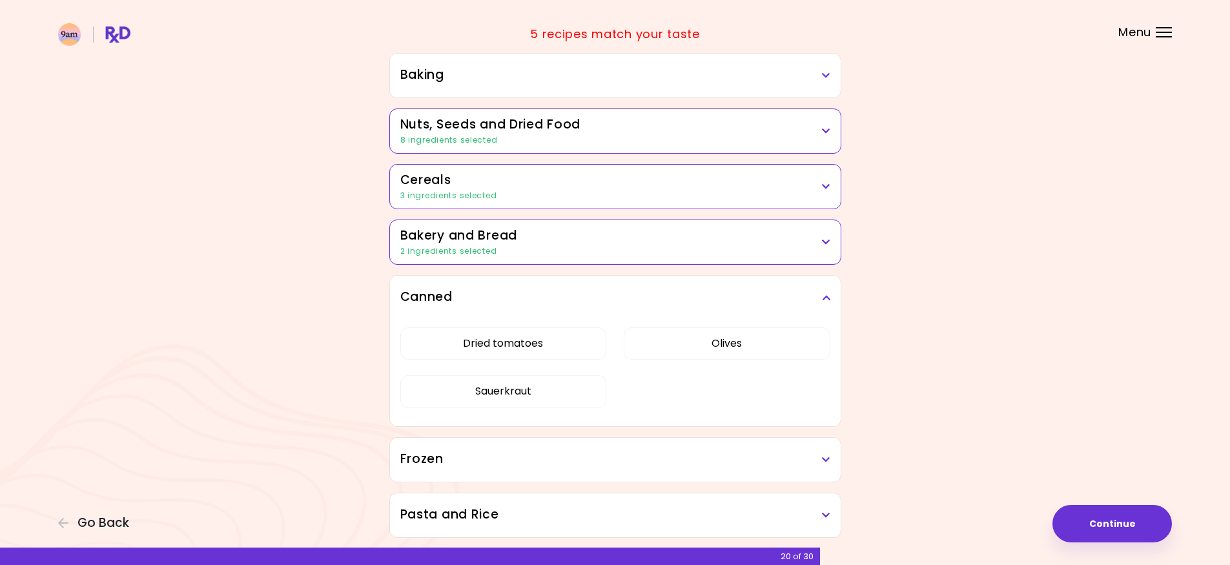
click at [718, 293] on h3 "Canned" at bounding box center [615, 297] width 430 height 19
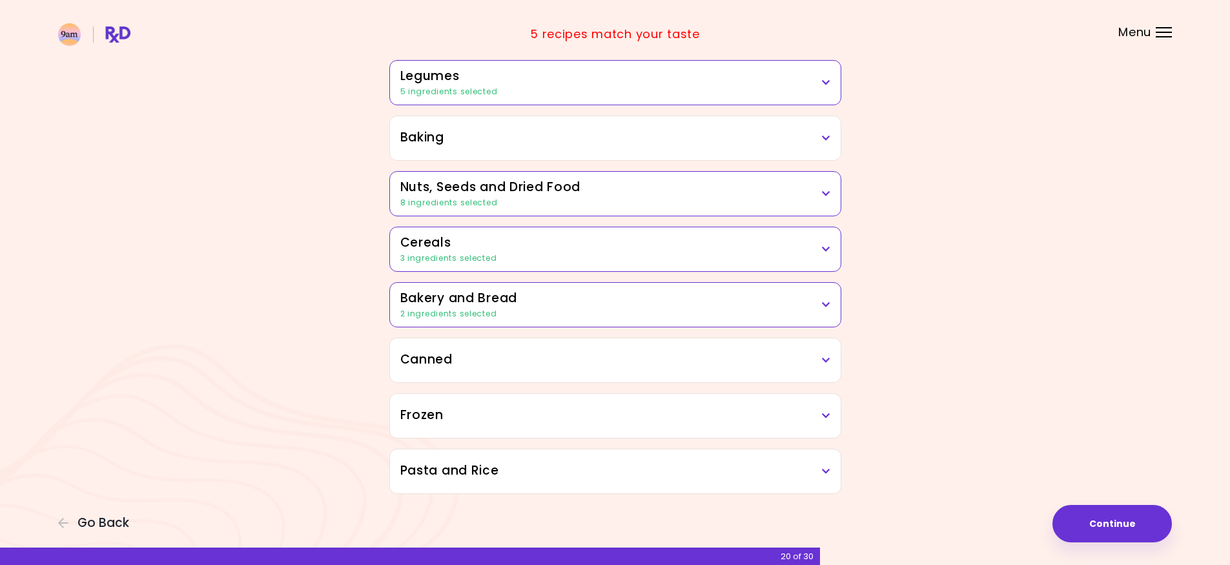
click at [613, 418] on h3 "Frozen" at bounding box center [615, 415] width 430 height 19
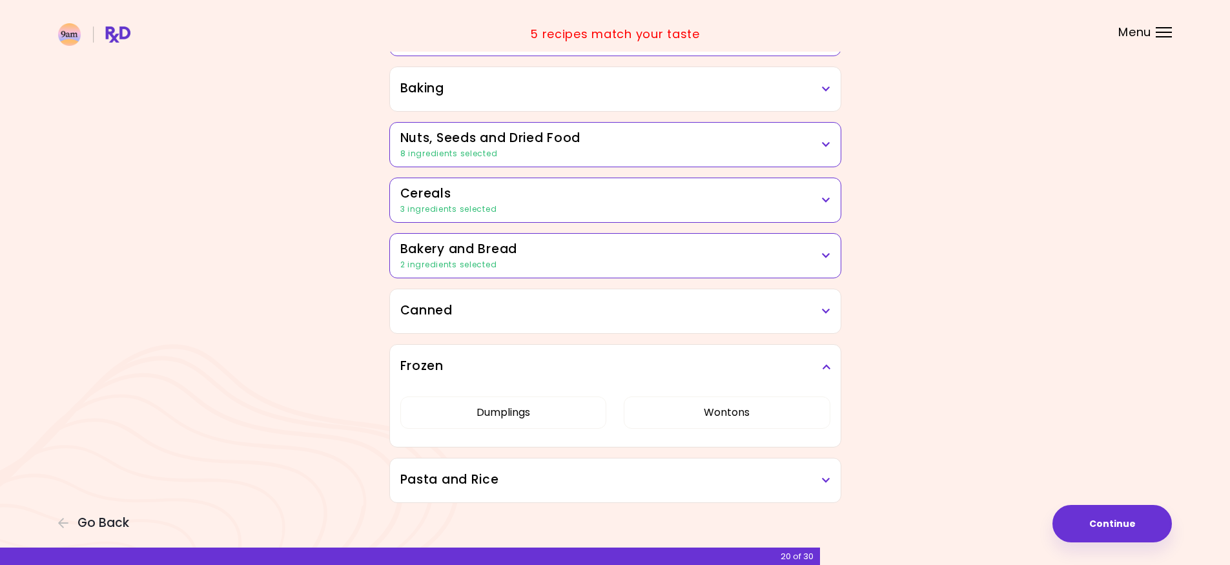
scroll to position [576, 0]
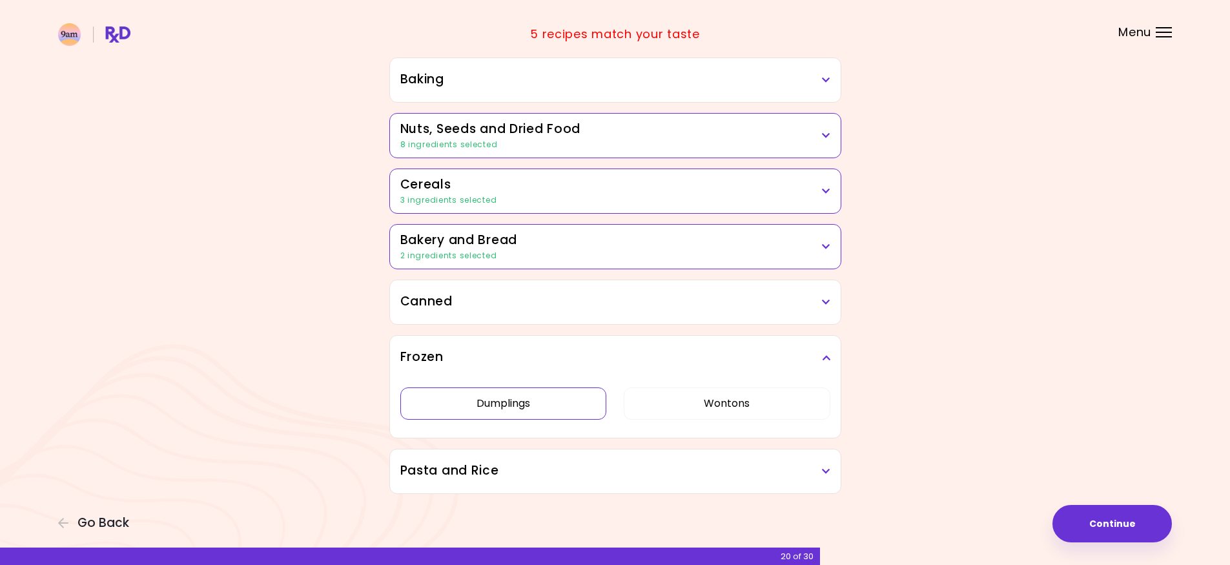
click at [564, 413] on button "Dumplings" at bounding box center [503, 403] width 207 height 32
click at [629, 350] on h3 "Frozen" at bounding box center [615, 357] width 430 height 19
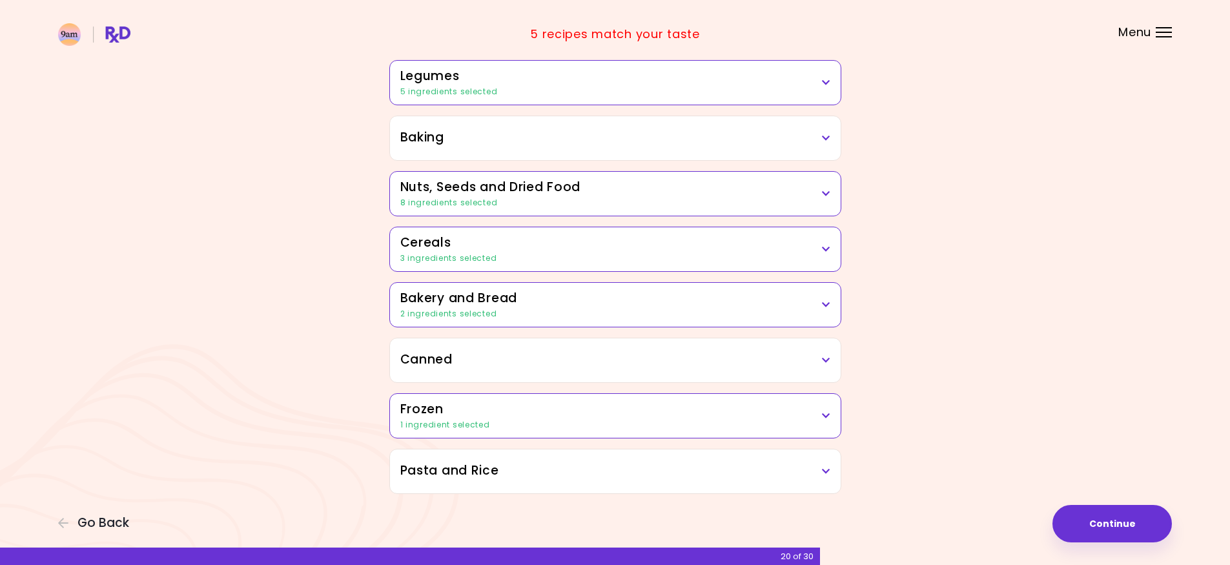
click at [567, 481] on div "Pasta and Rice" at bounding box center [615, 471] width 451 height 44
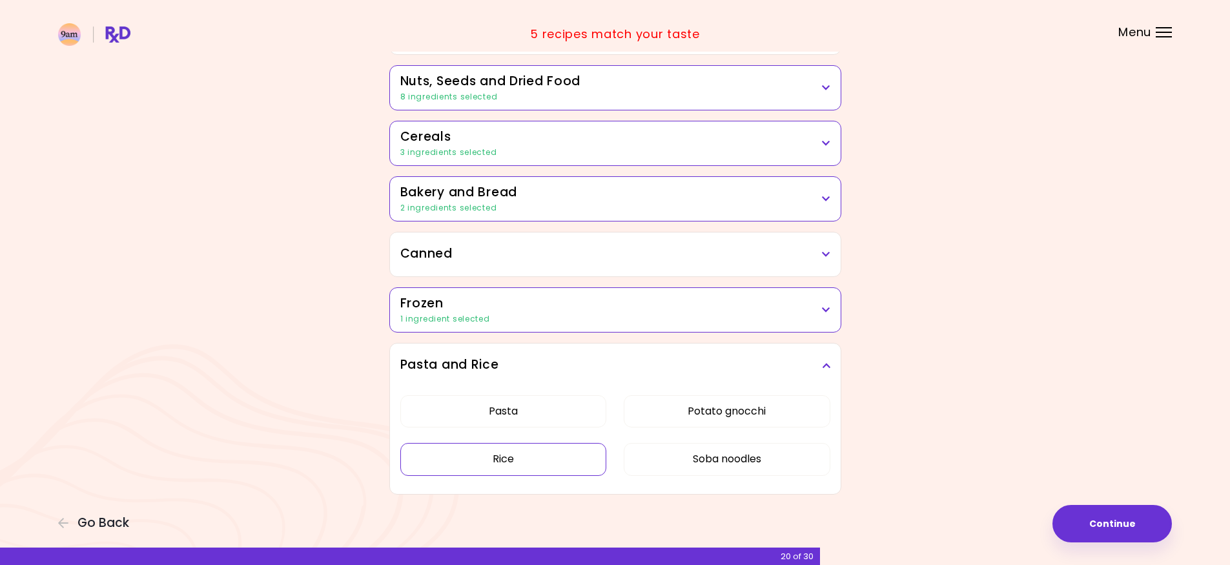
scroll to position [625, 0]
click at [542, 412] on button "Pasta" at bounding box center [503, 410] width 207 height 32
click at [547, 456] on button "Rice" at bounding box center [503, 458] width 207 height 32
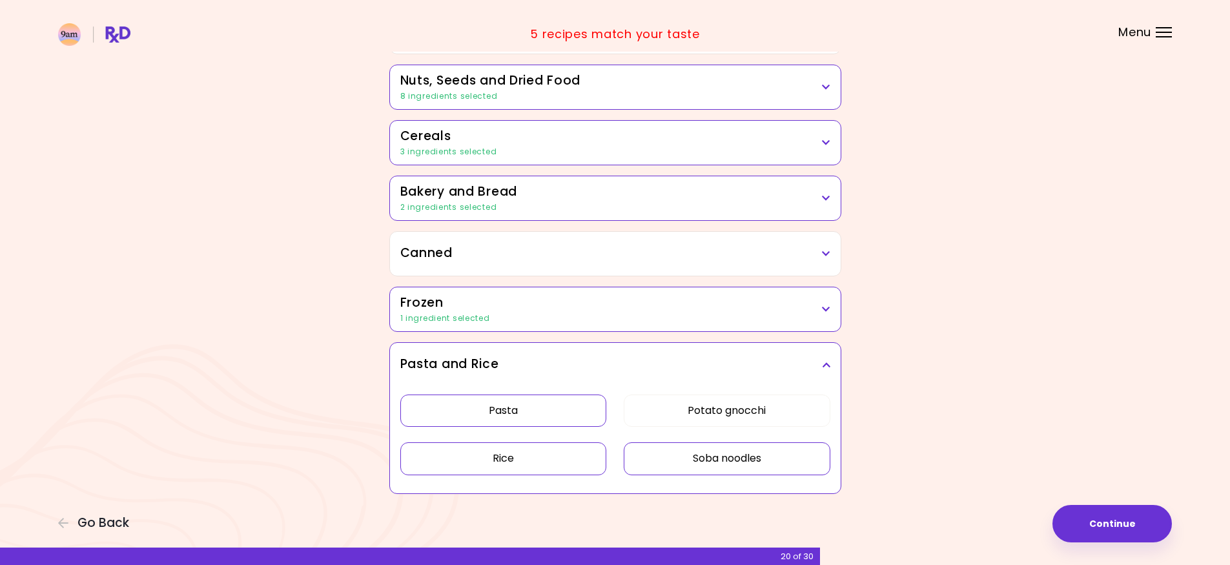
click at [665, 464] on button "Soba noodles" at bounding box center [726, 458] width 207 height 32
drag, startPoint x: 823, startPoint y: 363, endPoint x: 843, endPoint y: 374, distance: 22.5
click at [824, 363] on icon at bounding box center [826, 364] width 8 height 9
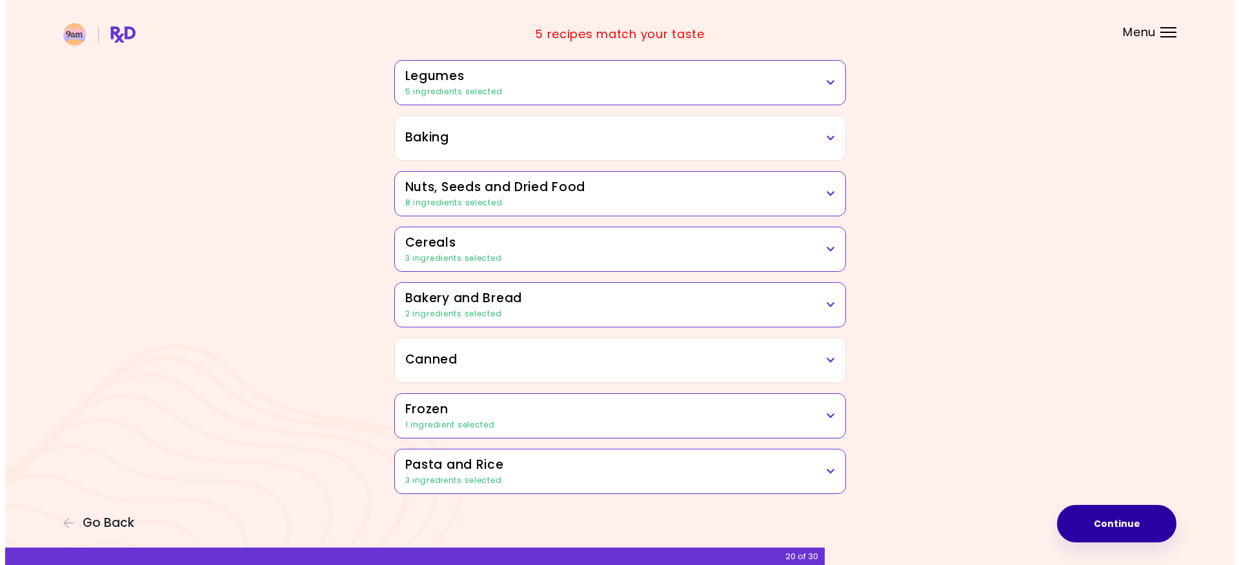
scroll to position [518, 0]
click at [1078, 532] on button "Continue" at bounding box center [1111, 523] width 119 height 37
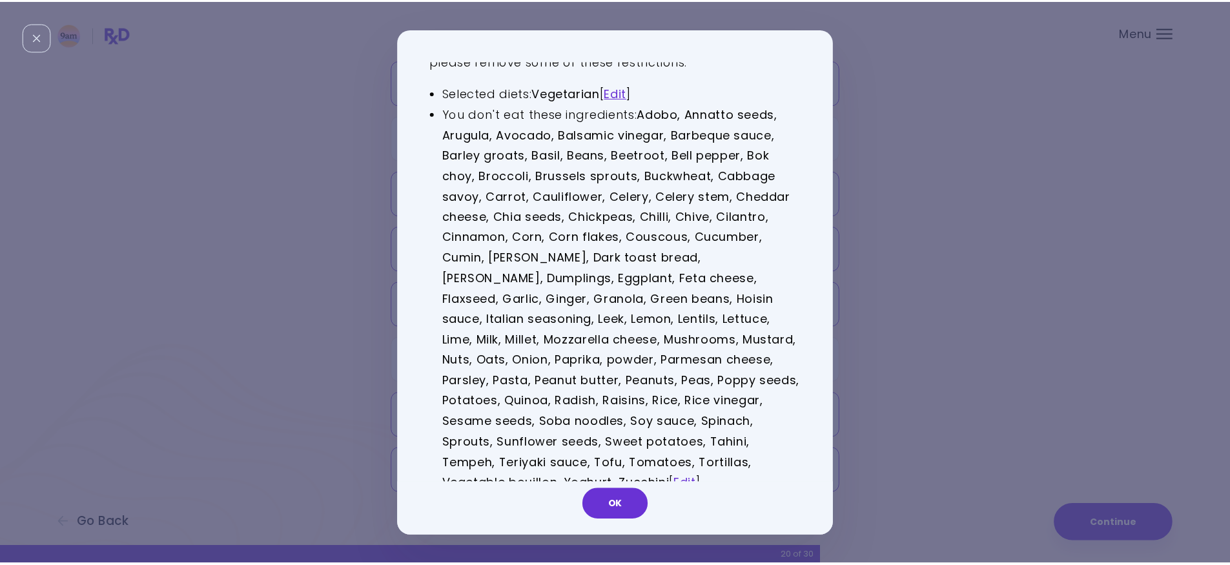
scroll to position [0, 0]
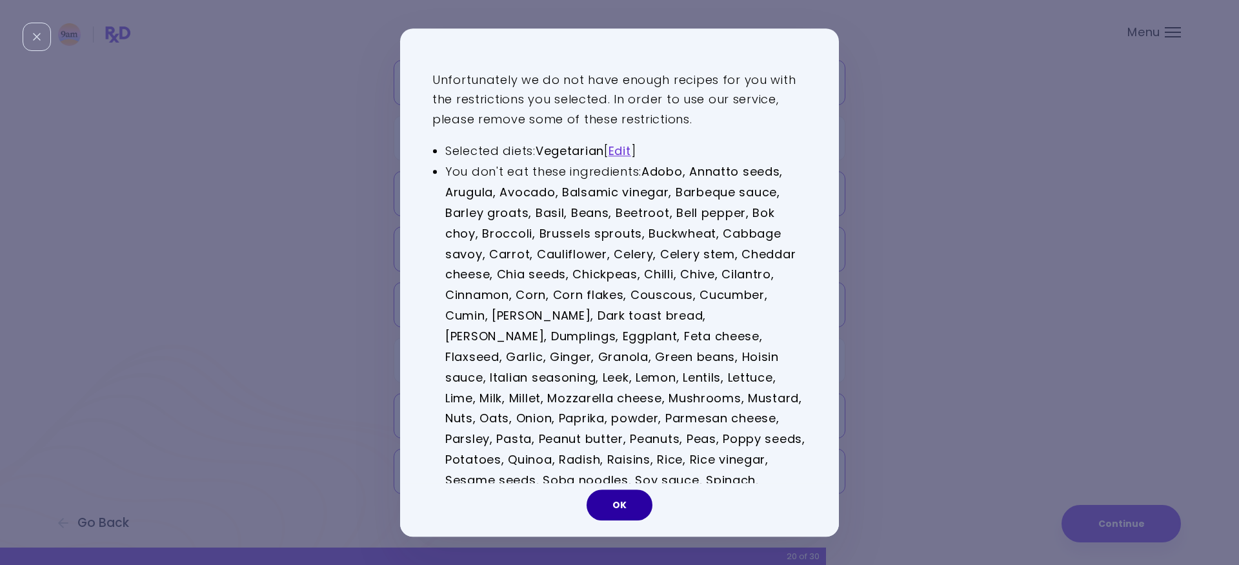
click at [629, 504] on button "OK" at bounding box center [620, 504] width 66 height 31
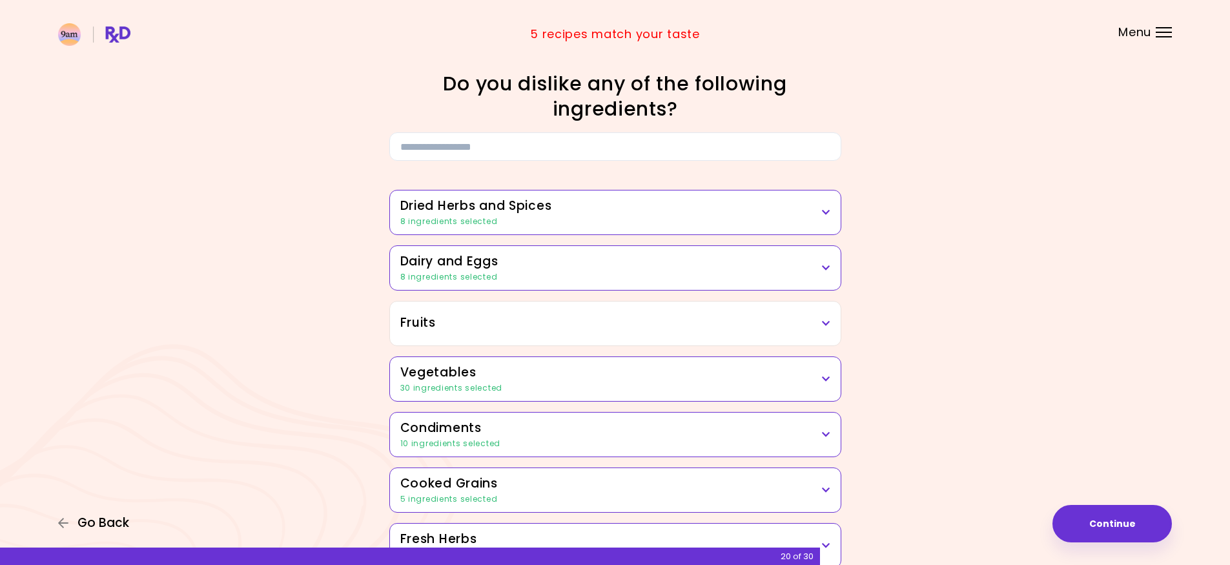
click at [105, 519] on span "Go Back" at bounding box center [103, 523] width 52 height 14
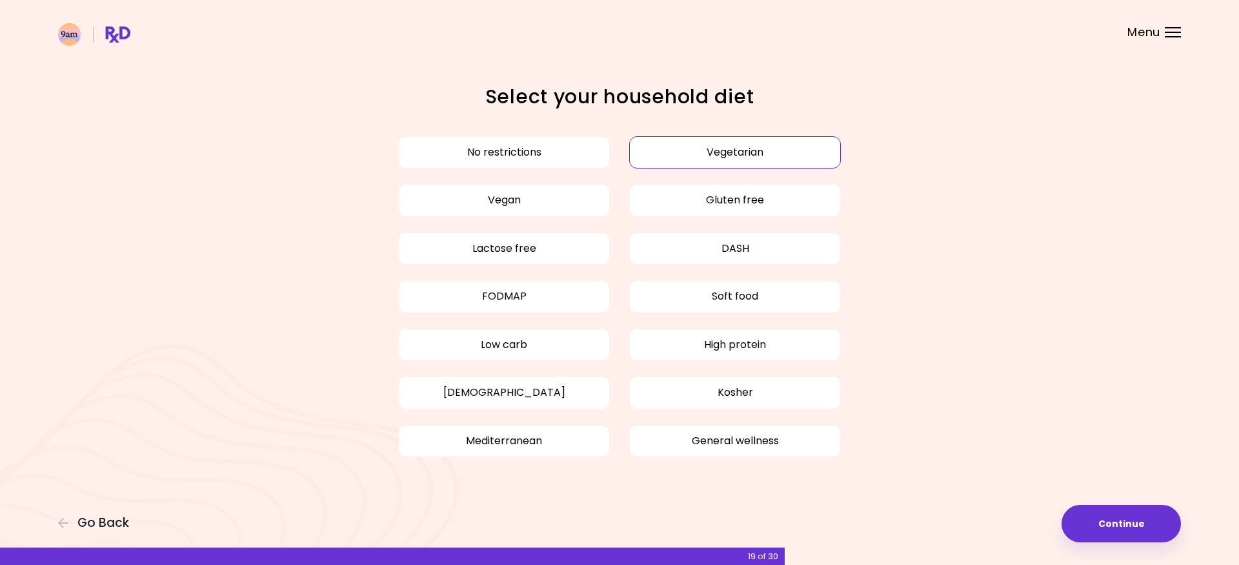
click at [696, 152] on button "Vegetarian" at bounding box center [735, 152] width 212 height 32
click at [1097, 523] on button "Continue" at bounding box center [1121, 523] width 119 height 37
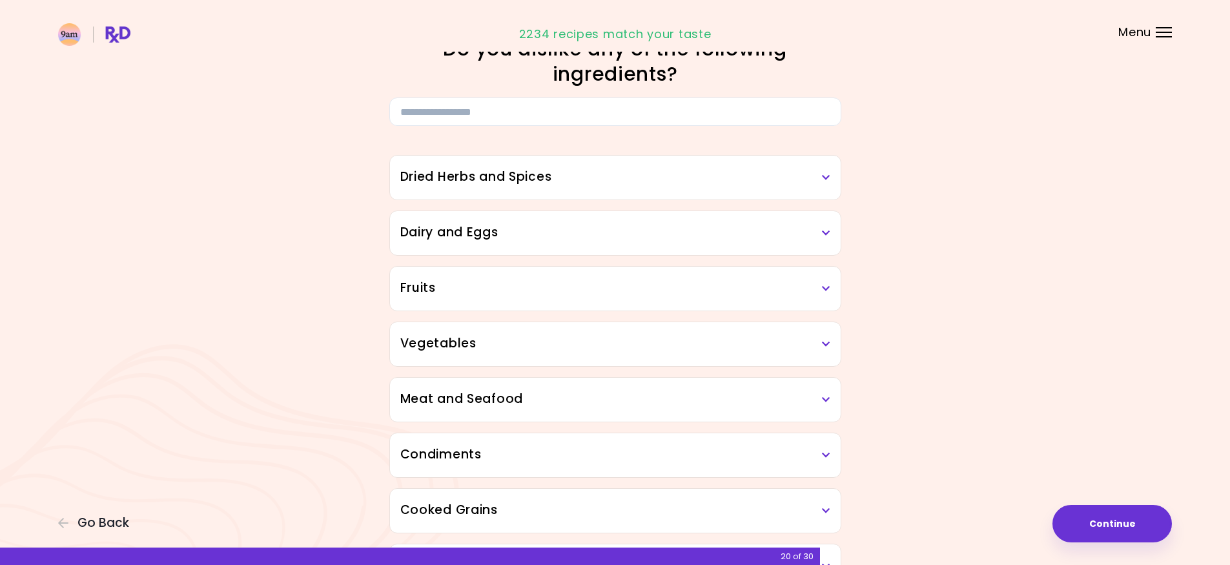
scroll to position [65, 0]
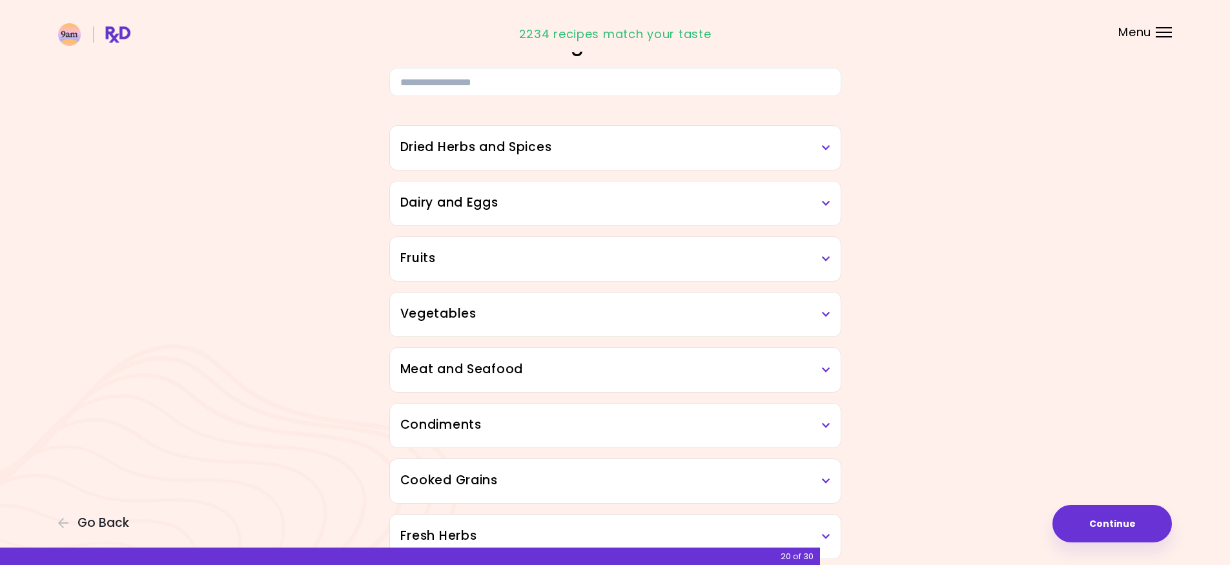
click at [783, 200] on h3 "Dairy and Eggs" at bounding box center [615, 203] width 430 height 19
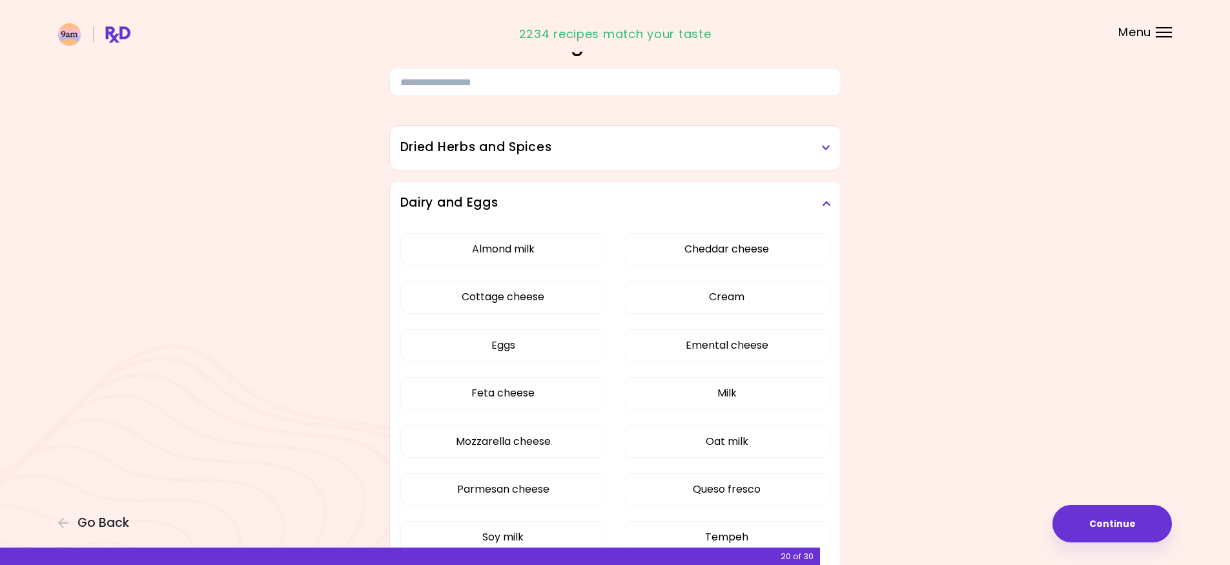
click at [738, 161] on div "Dried Herbs and Spices" at bounding box center [615, 148] width 451 height 44
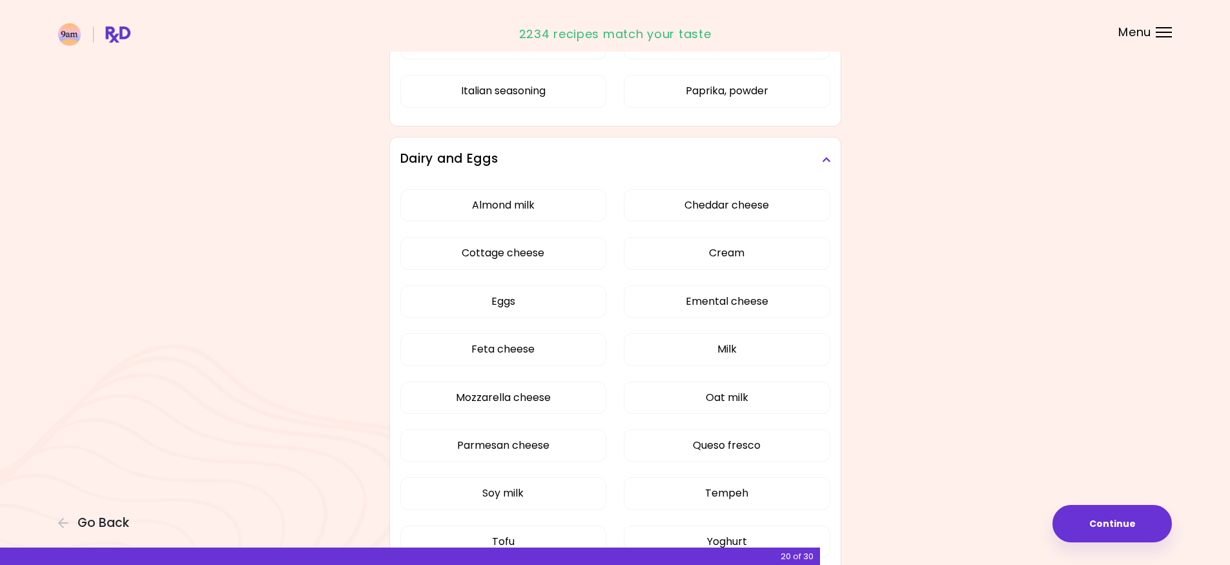
scroll to position [323, 0]
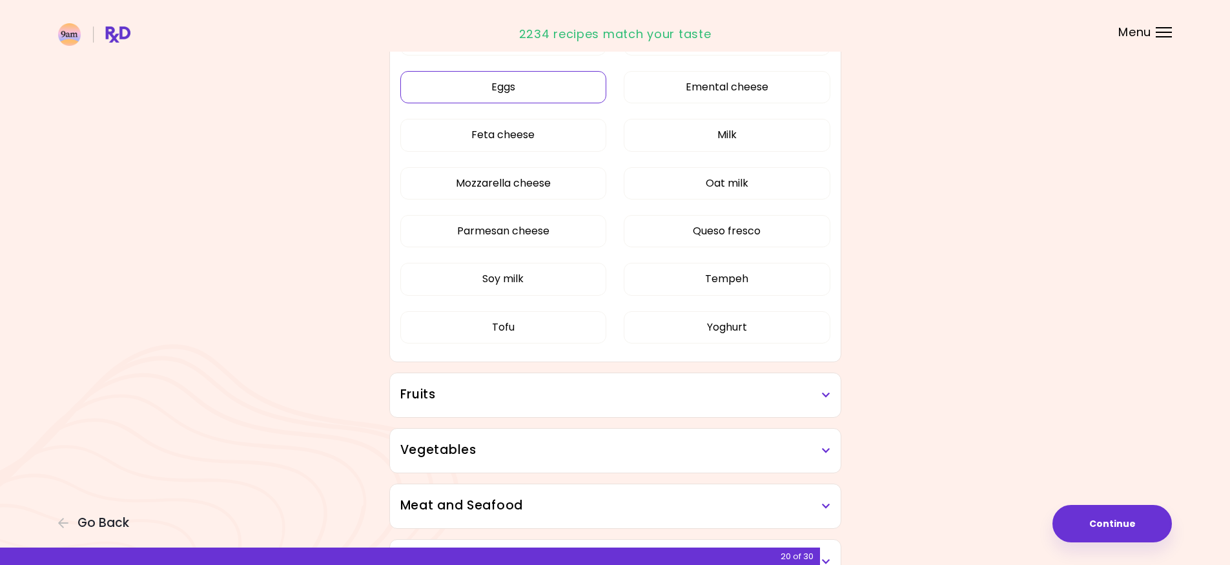
click at [569, 282] on div "Almond milk Cheddar cheese Cottage cheese Cream Eggs Emental cheese Feta cheese…" at bounding box center [615, 164] width 430 height 394
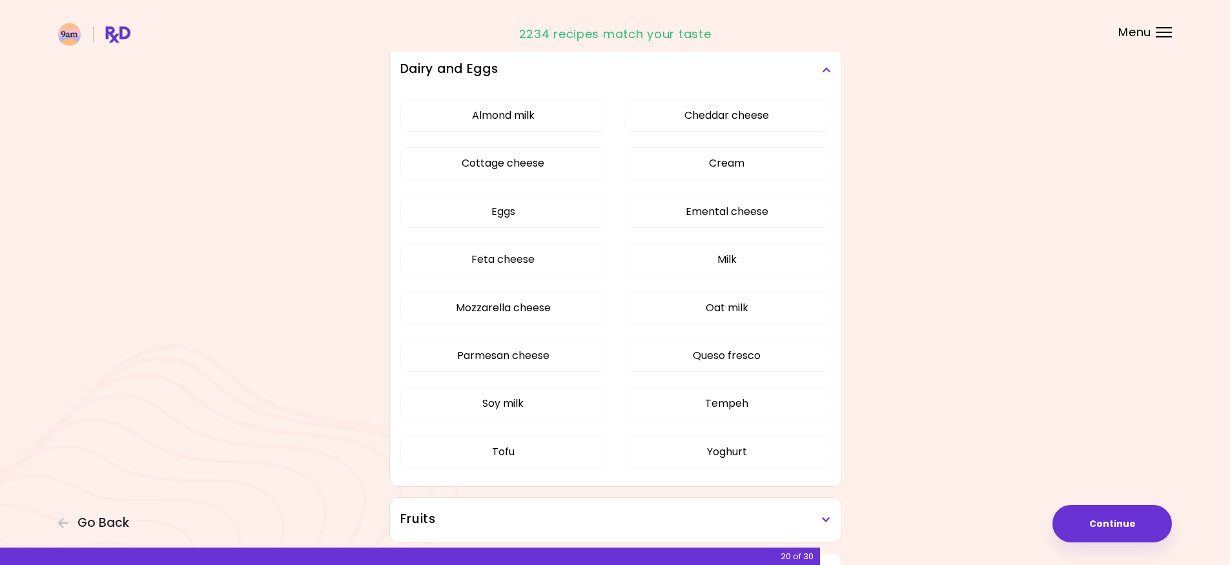
scroll to position [194, 0]
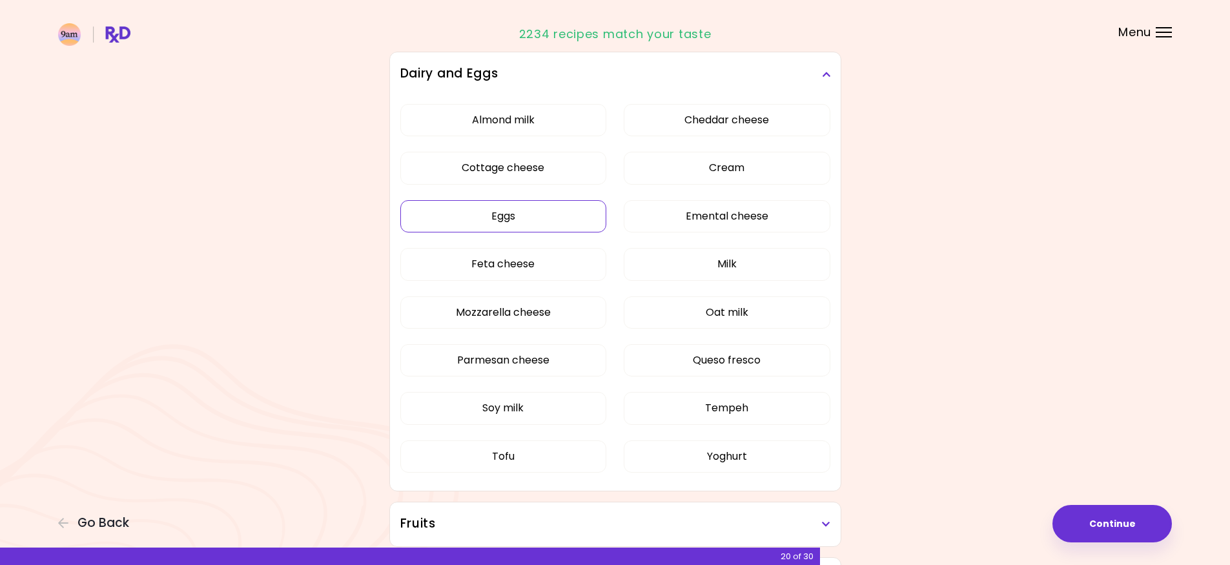
click at [566, 218] on button "Eggs" at bounding box center [503, 216] width 207 height 32
click at [461, 169] on button "Cottage cheese" at bounding box center [503, 168] width 207 height 32
click at [692, 162] on button "Cream" at bounding box center [726, 168] width 207 height 32
click at [784, 220] on button "Emental cheese" at bounding box center [726, 216] width 207 height 32
click at [822, 74] on icon at bounding box center [826, 74] width 8 height 9
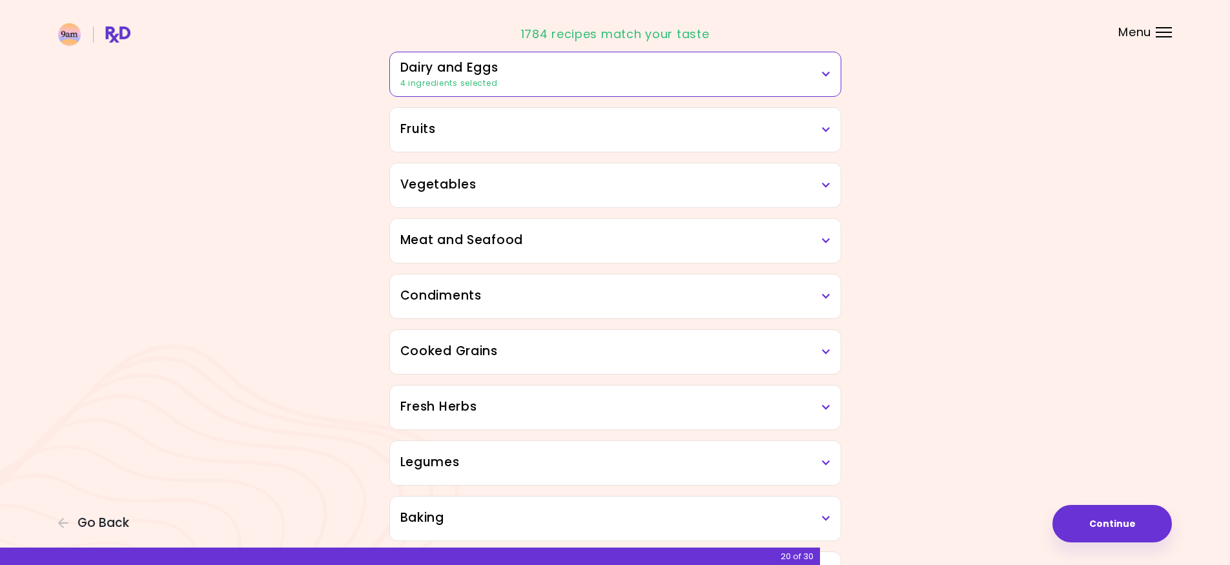
click at [822, 140] on div "Fruits" at bounding box center [615, 130] width 451 height 44
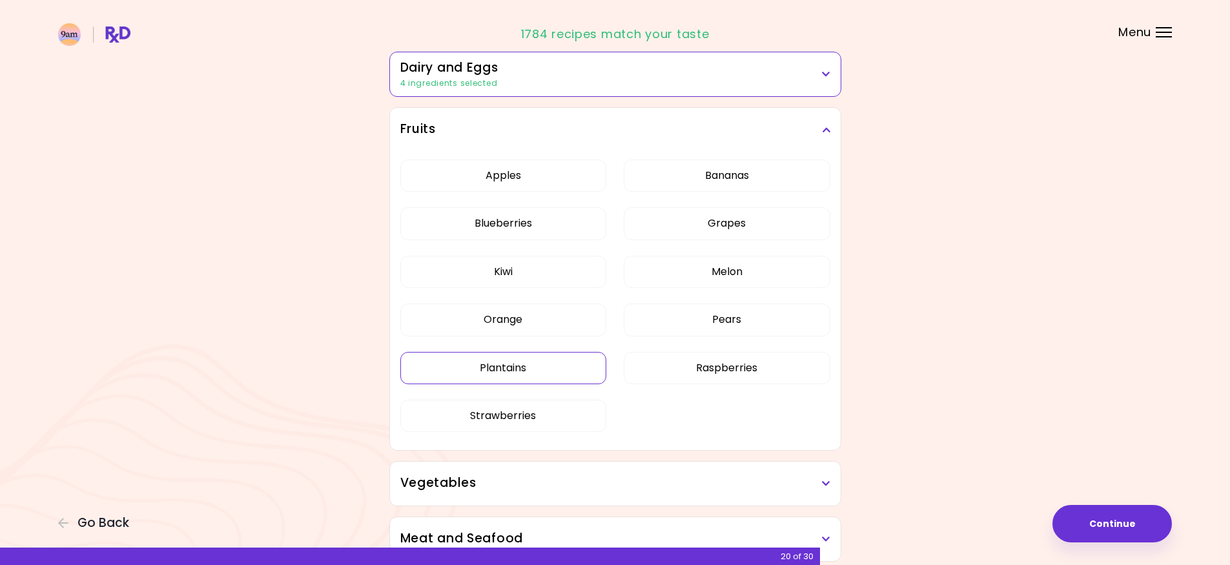
click at [544, 367] on button "Plantains" at bounding box center [503, 368] width 207 height 32
click at [685, 364] on button "Raspberries" at bounding box center [726, 368] width 207 height 32
click at [824, 127] on icon at bounding box center [826, 129] width 8 height 9
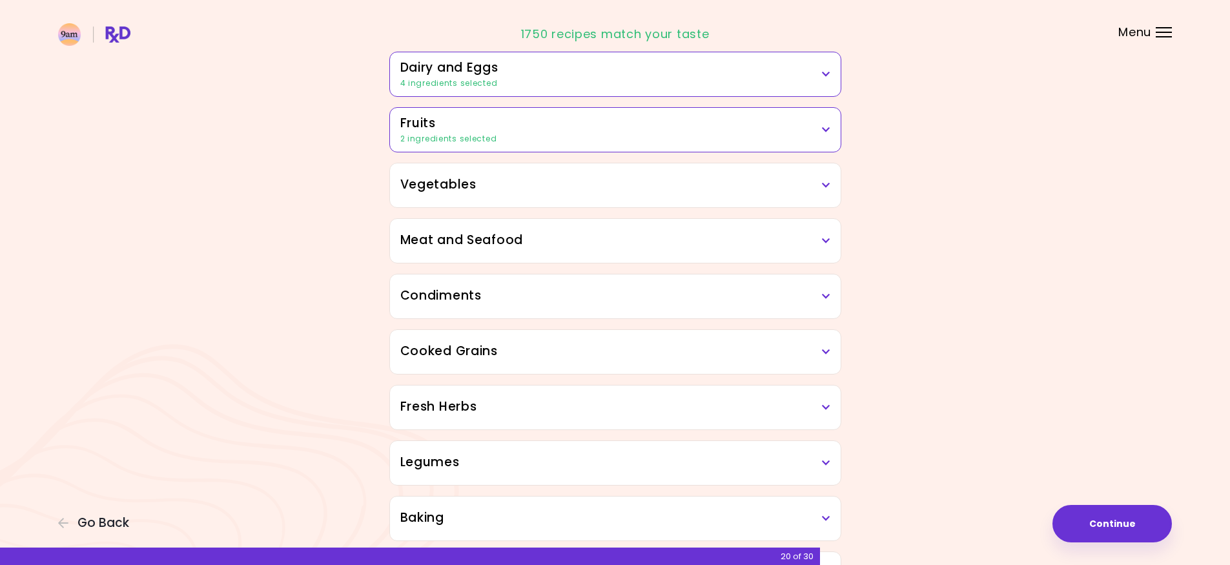
click at [784, 192] on h3 "Vegetables" at bounding box center [615, 185] width 430 height 19
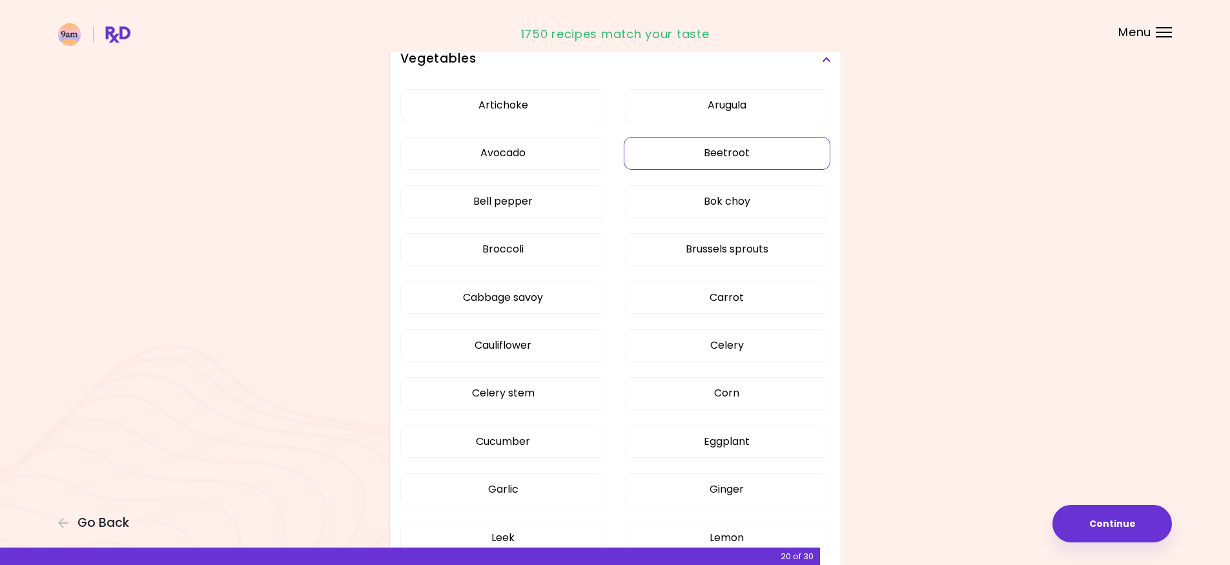
scroll to position [323, 0]
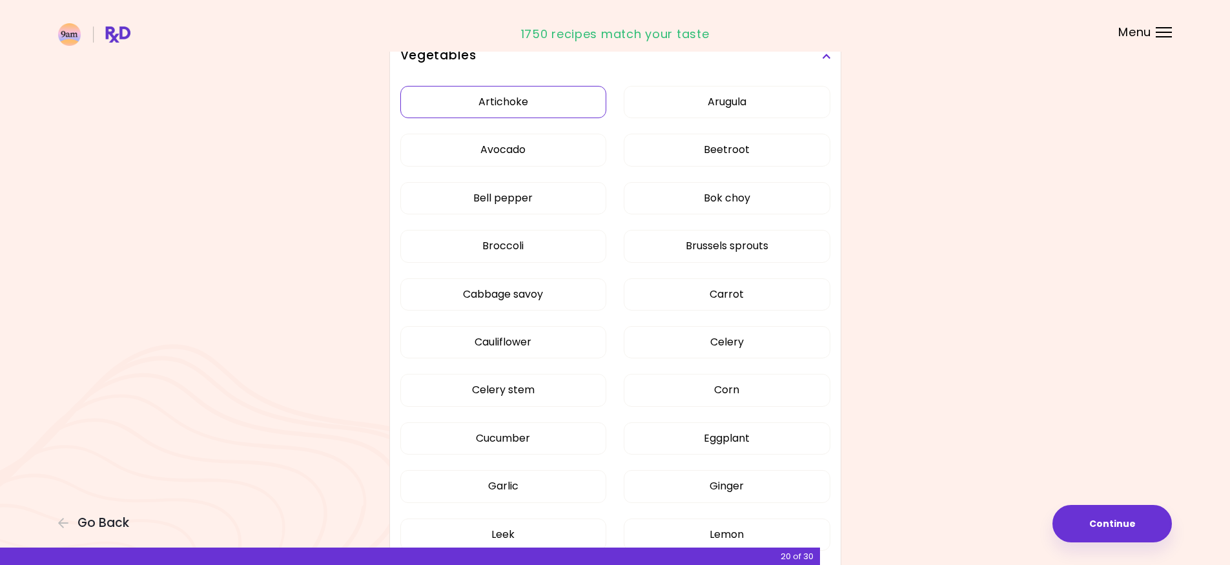
click at [548, 103] on button "Artichoke" at bounding box center [503, 102] width 207 height 32
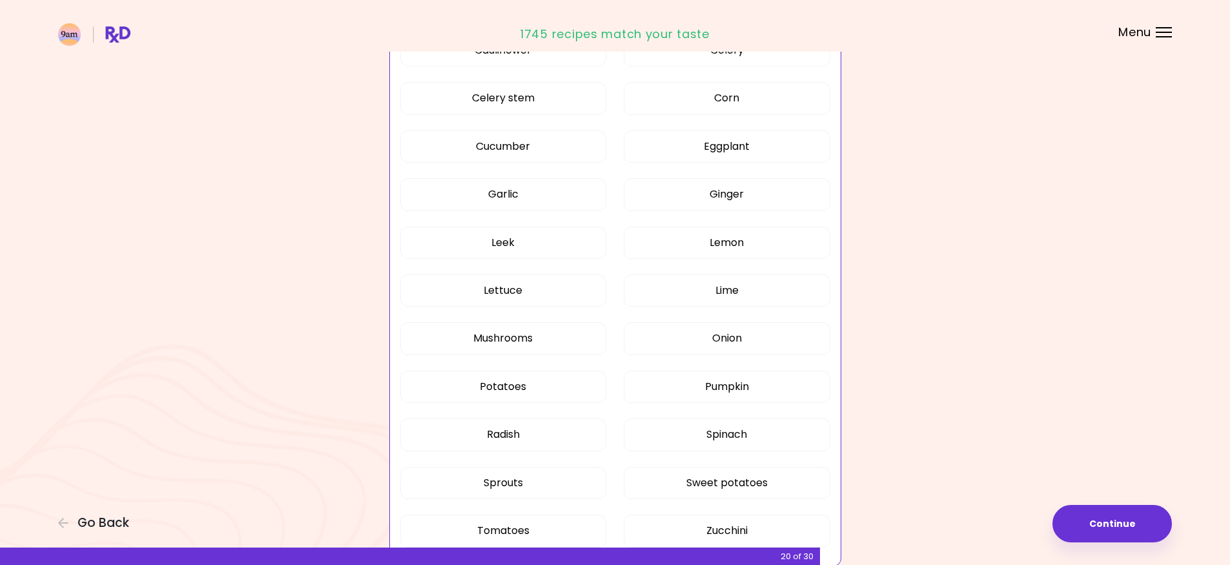
scroll to position [581, 0]
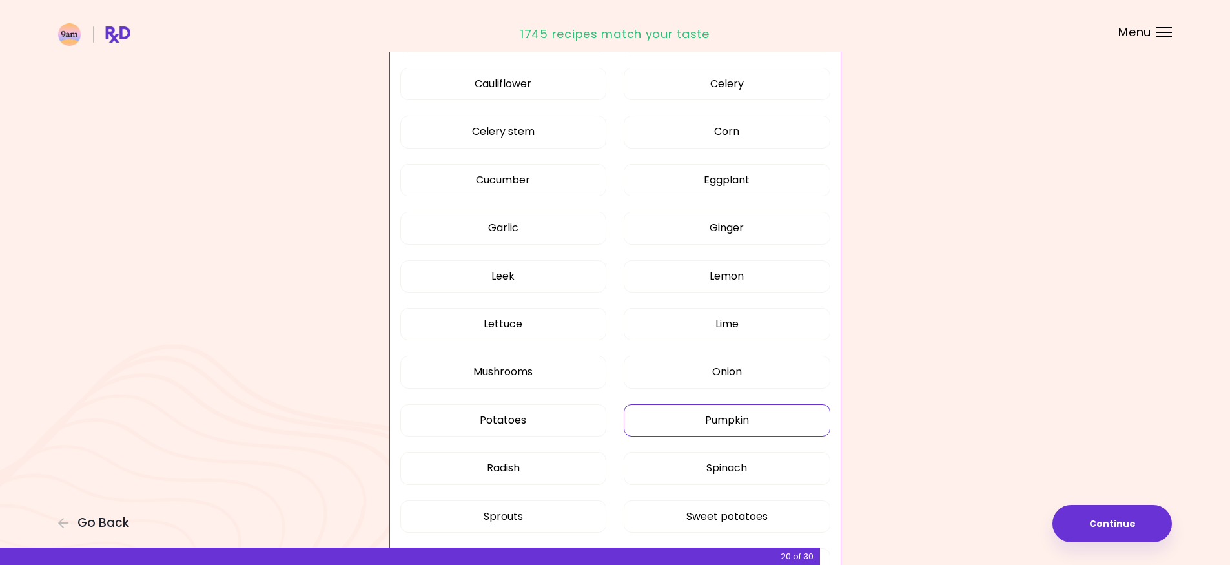
click at [783, 420] on button "Pumpkin" at bounding box center [726, 420] width 207 height 32
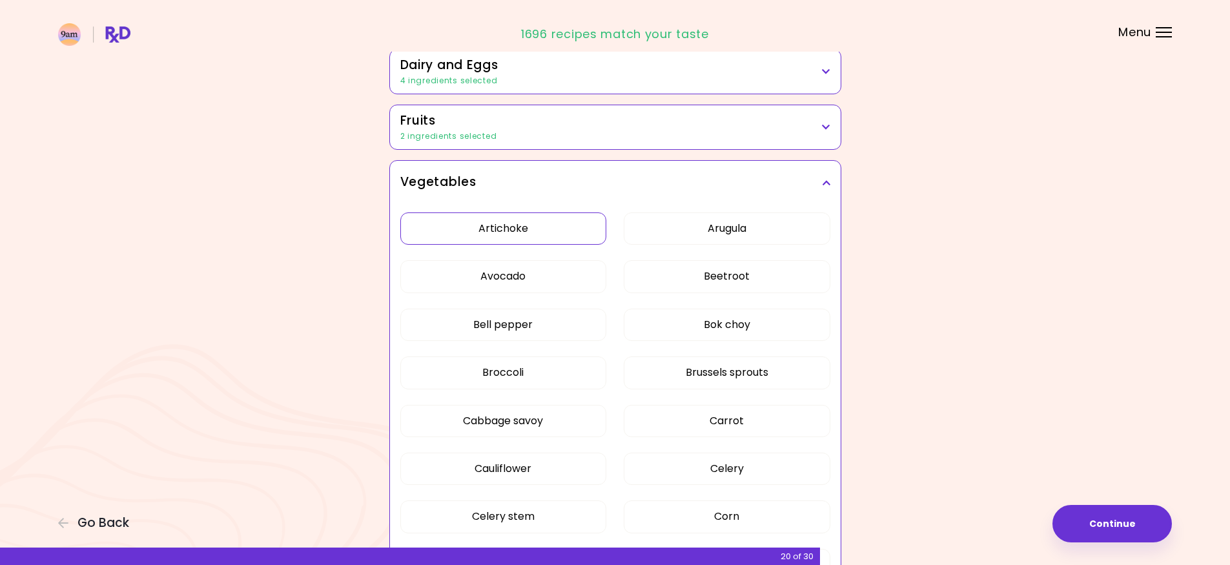
scroll to position [194, 0]
click at [822, 184] on icon at bounding box center [826, 185] width 8 height 9
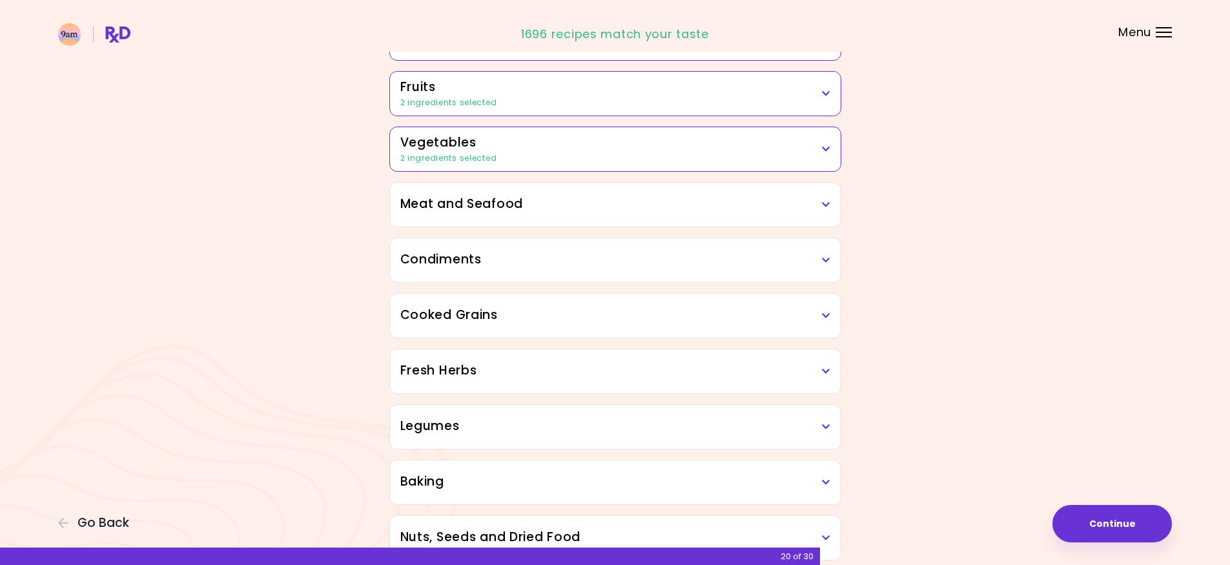
scroll to position [258, 0]
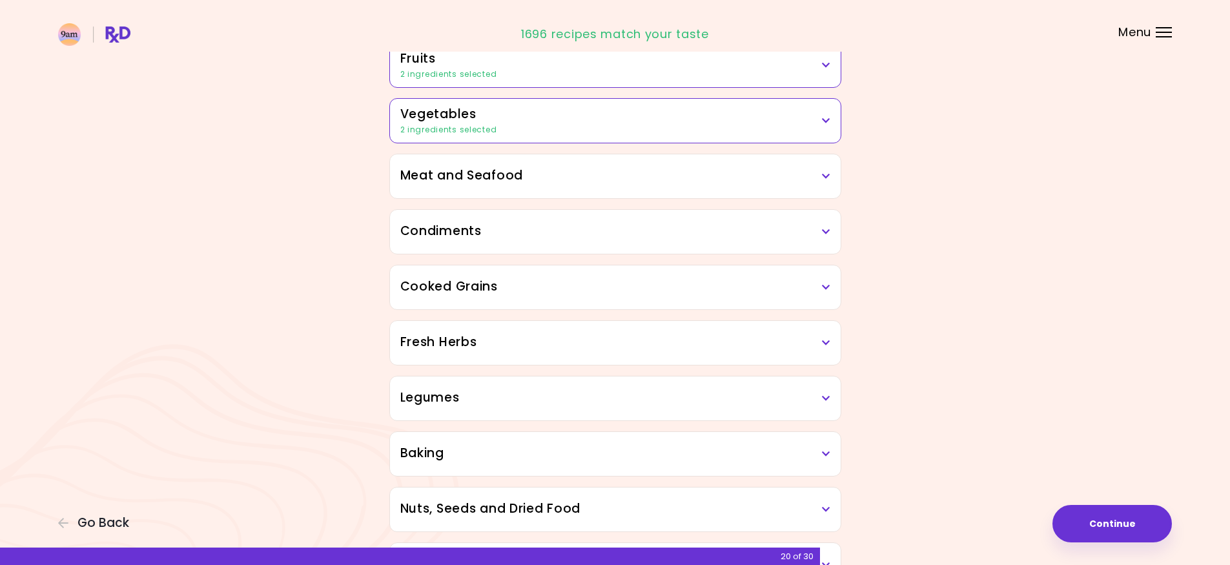
click at [804, 181] on h3 "Meat and Seafood" at bounding box center [615, 176] width 430 height 19
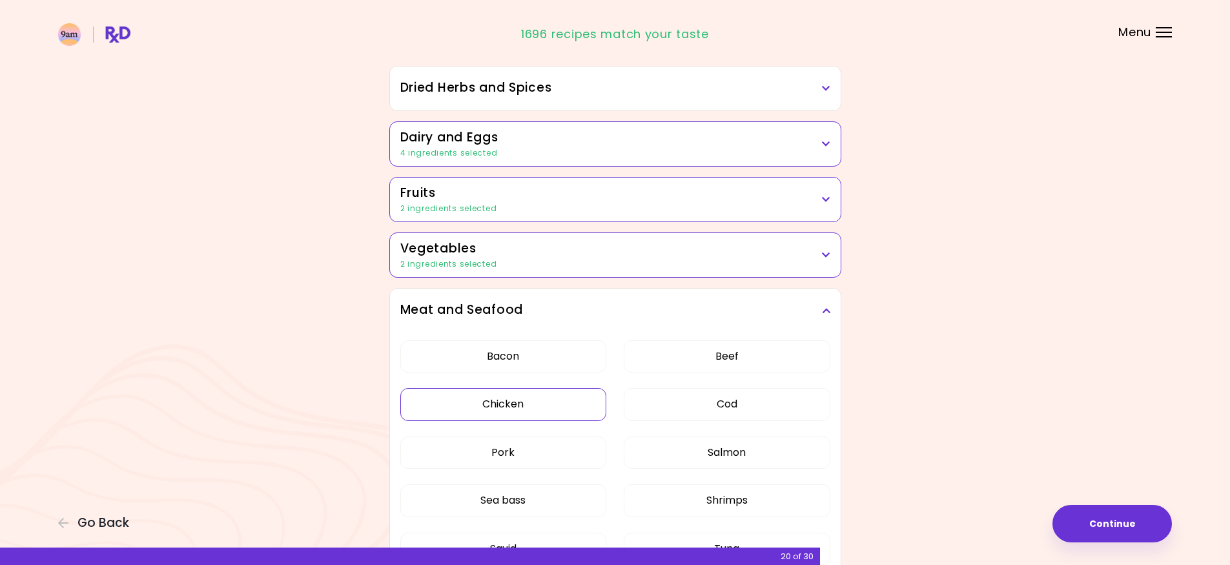
scroll to position [129, 0]
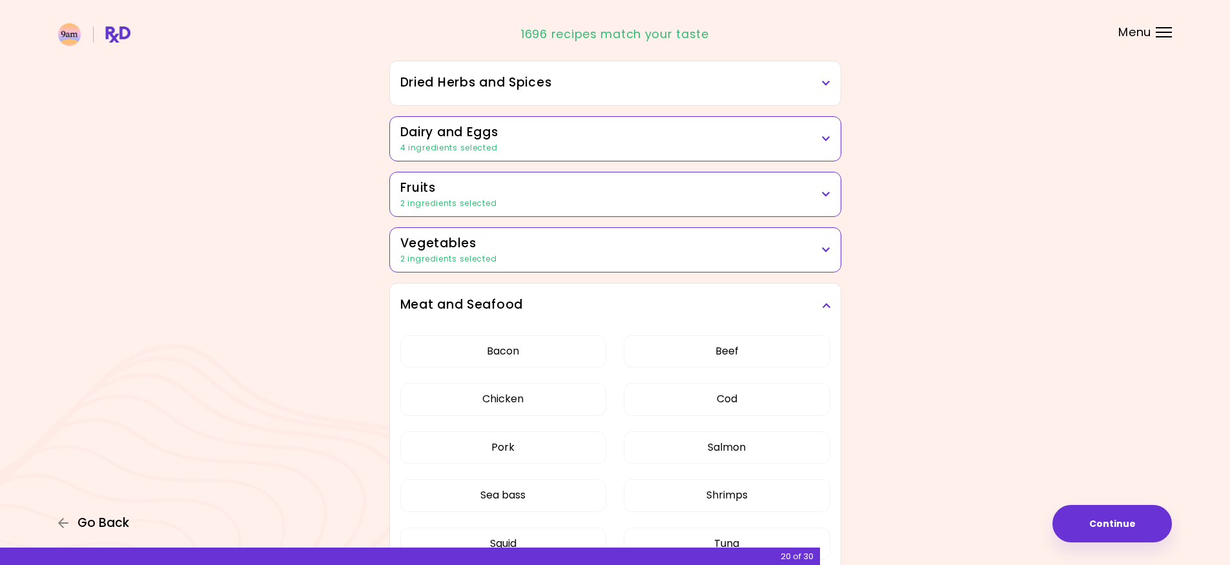
click at [106, 522] on span "Go Back" at bounding box center [103, 523] width 52 height 14
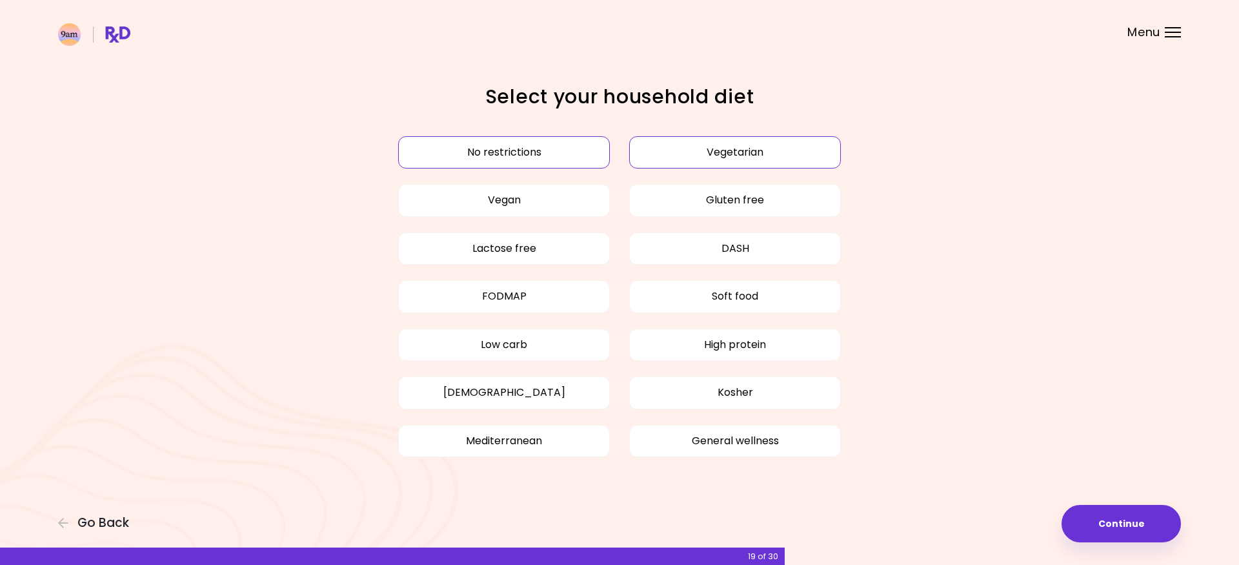
click at [737, 152] on button "Vegetarian" at bounding box center [735, 152] width 212 height 32
click at [489, 154] on button "No restrictions" at bounding box center [504, 152] width 212 height 32
click at [523, 205] on button "Vegan" at bounding box center [504, 200] width 212 height 32
click at [505, 156] on button "No restrictions" at bounding box center [504, 152] width 212 height 32
drag, startPoint x: 693, startPoint y: 148, endPoint x: 653, endPoint y: 161, distance: 41.9
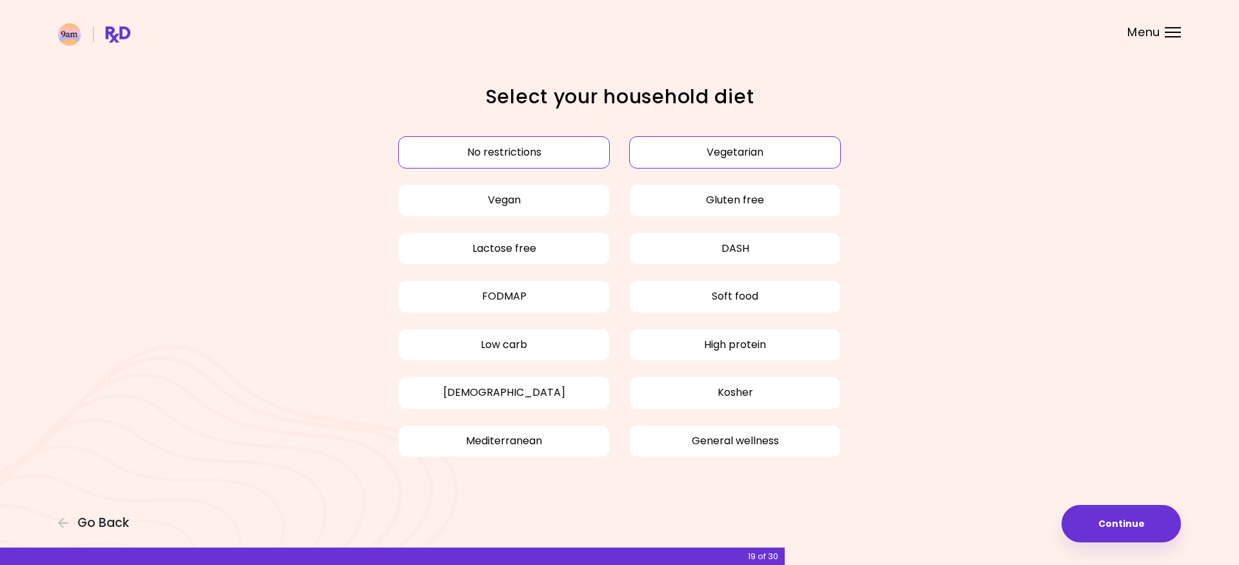
click at [695, 148] on button "Vegetarian" at bounding box center [735, 152] width 212 height 32
click at [556, 161] on button "No restrictions" at bounding box center [504, 152] width 212 height 32
click at [746, 147] on button "Vegetarian" at bounding box center [735, 152] width 212 height 32
click at [1116, 519] on button "Continue" at bounding box center [1121, 523] width 119 height 37
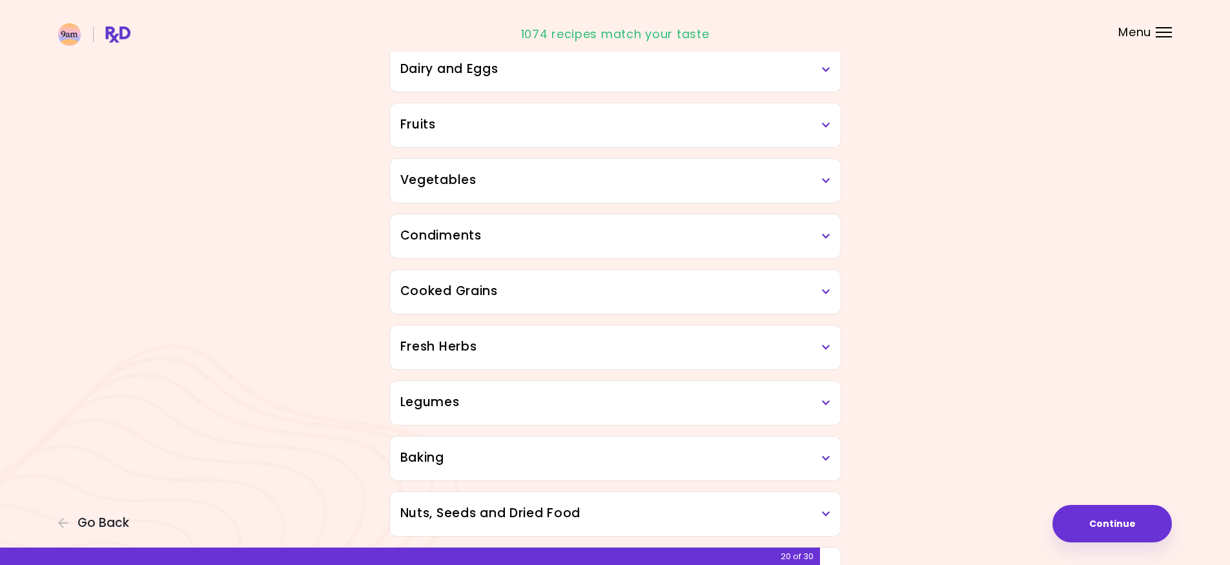
scroll to position [65, 0]
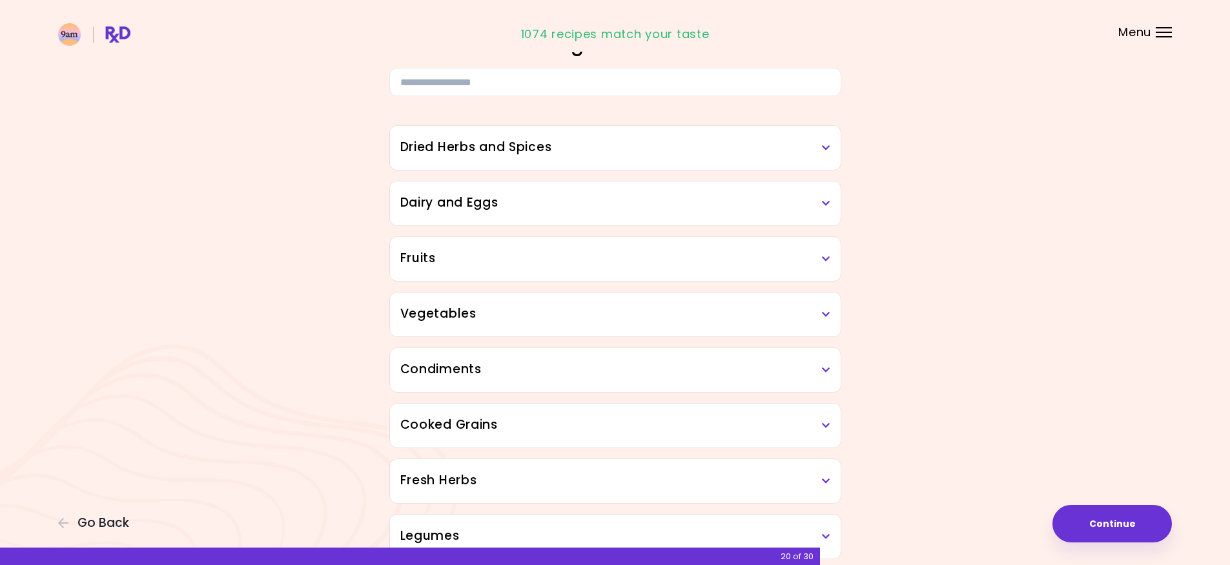
click at [722, 153] on h3 "Dried Herbs and Spices" at bounding box center [615, 147] width 430 height 19
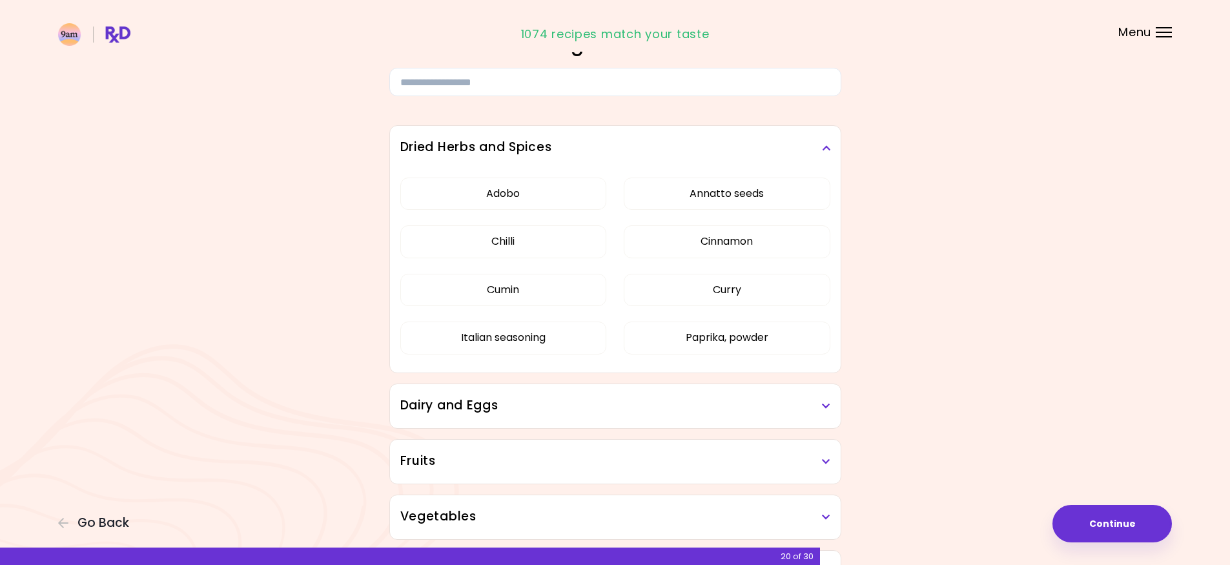
click at [825, 147] on icon at bounding box center [826, 147] width 8 height 9
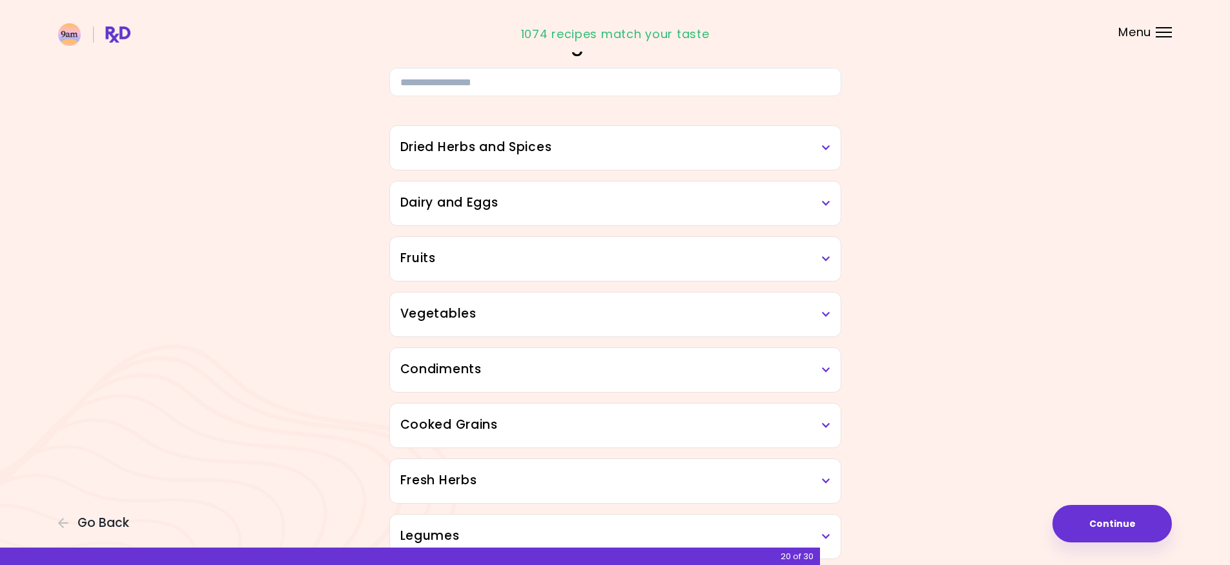
click at [789, 201] on h3 "Dairy and Eggs" at bounding box center [615, 203] width 430 height 19
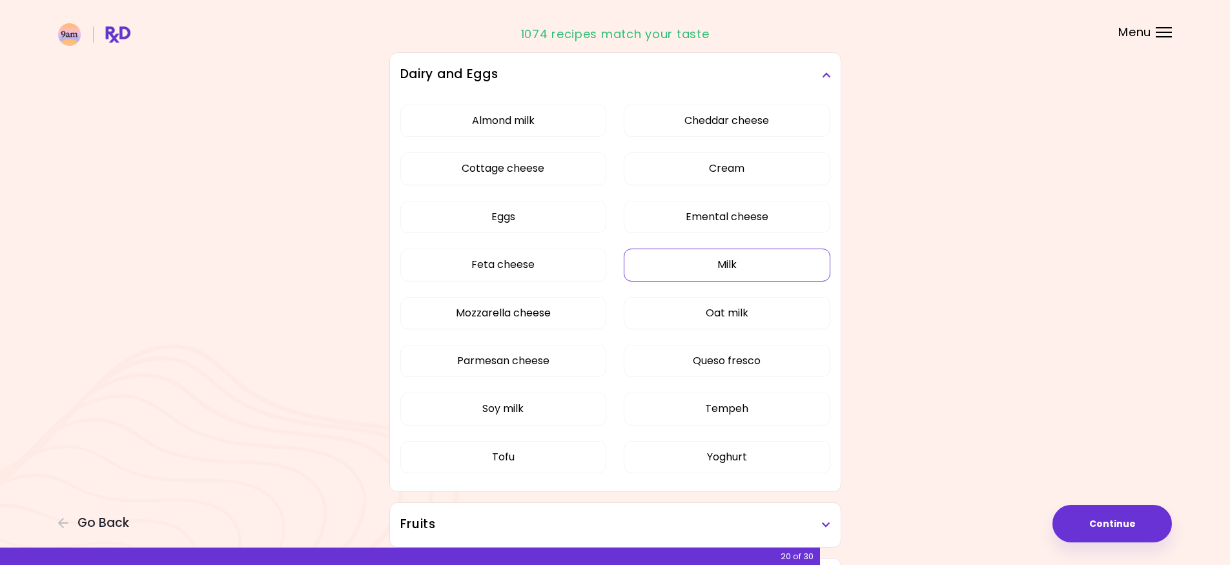
scroll to position [194, 0]
click at [562, 216] on button "Eggs" at bounding box center [503, 216] width 207 height 32
click at [700, 210] on button "Emental cheese" at bounding box center [726, 216] width 207 height 32
click at [695, 157] on button "Cream" at bounding box center [726, 168] width 207 height 32
click at [585, 166] on button "Cottage cheese" at bounding box center [503, 168] width 207 height 32
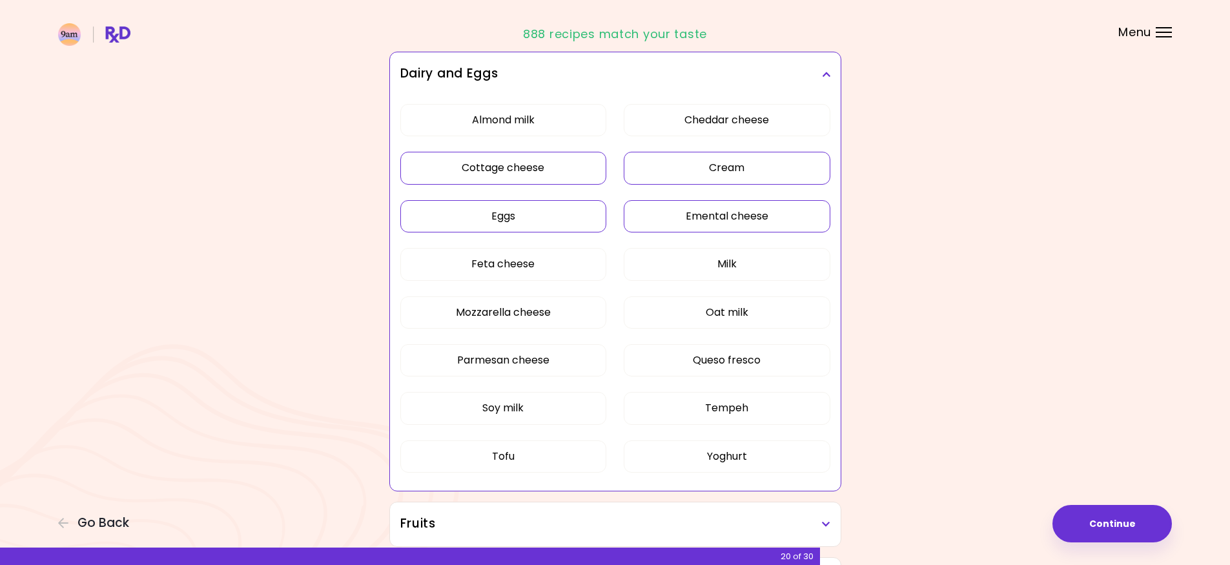
click at [827, 75] on icon at bounding box center [826, 74] width 8 height 9
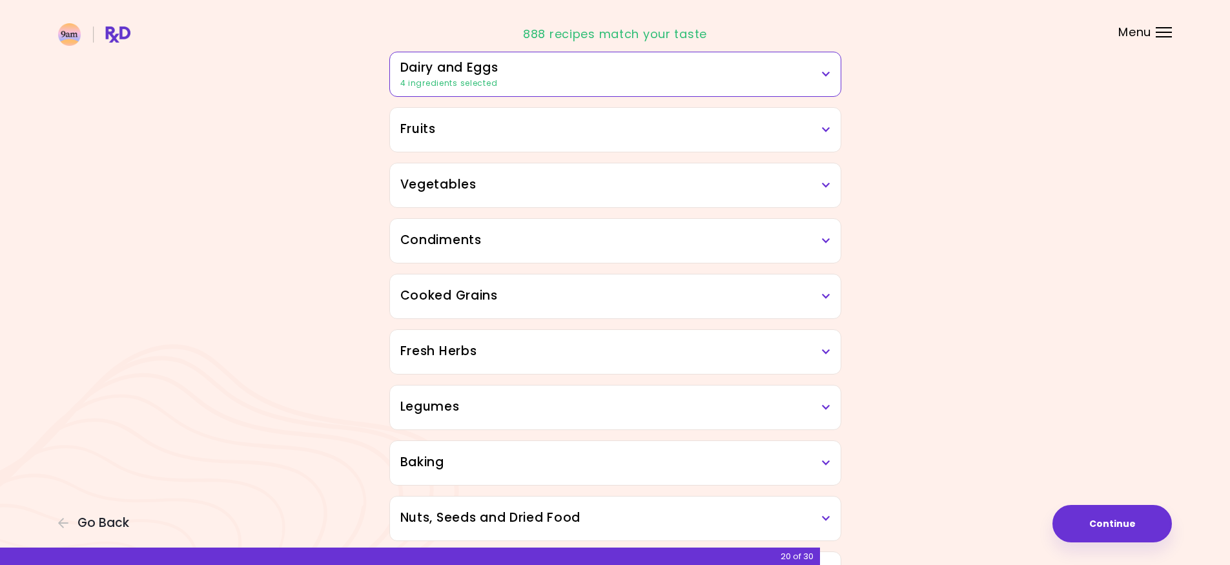
click at [799, 147] on div "Fruits" at bounding box center [615, 130] width 451 height 44
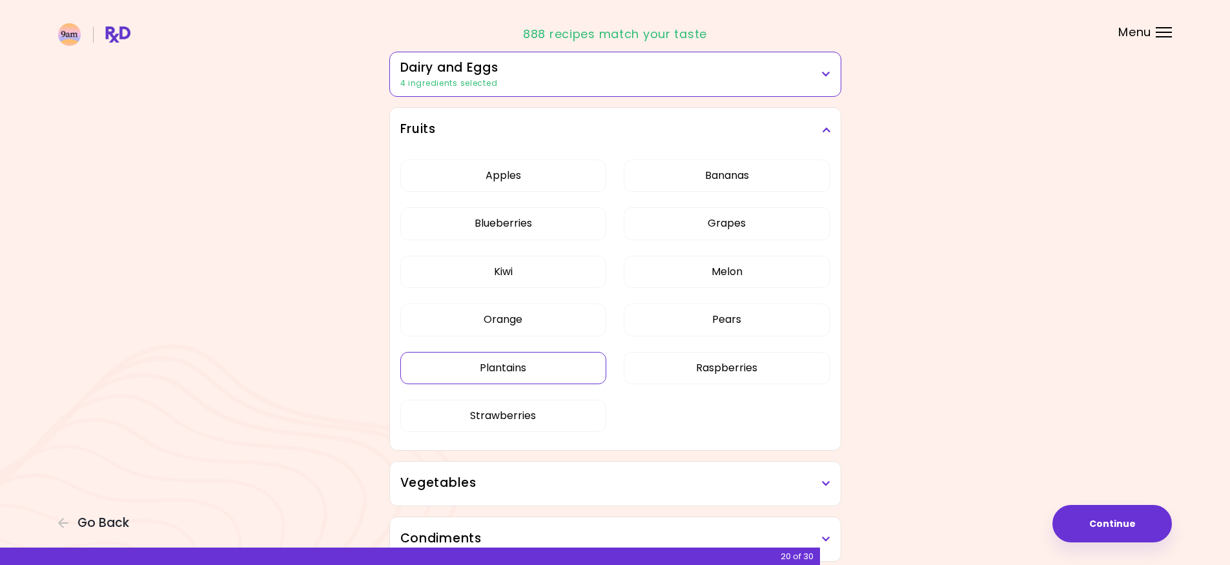
click at [582, 371] on button "Plantains" at bounding box center [503, 368] width 207 height 32
click at [759, 367] on button "Raspberries" at bounding box center [726, 368] width 207 height 32
click at [758, 376] on button "Raspberries" at bounding box center [726, 368] width 207 height 32
click at [820, 128] on h3 "Fruits" at bounding box center [615, 129] width 430 height 19
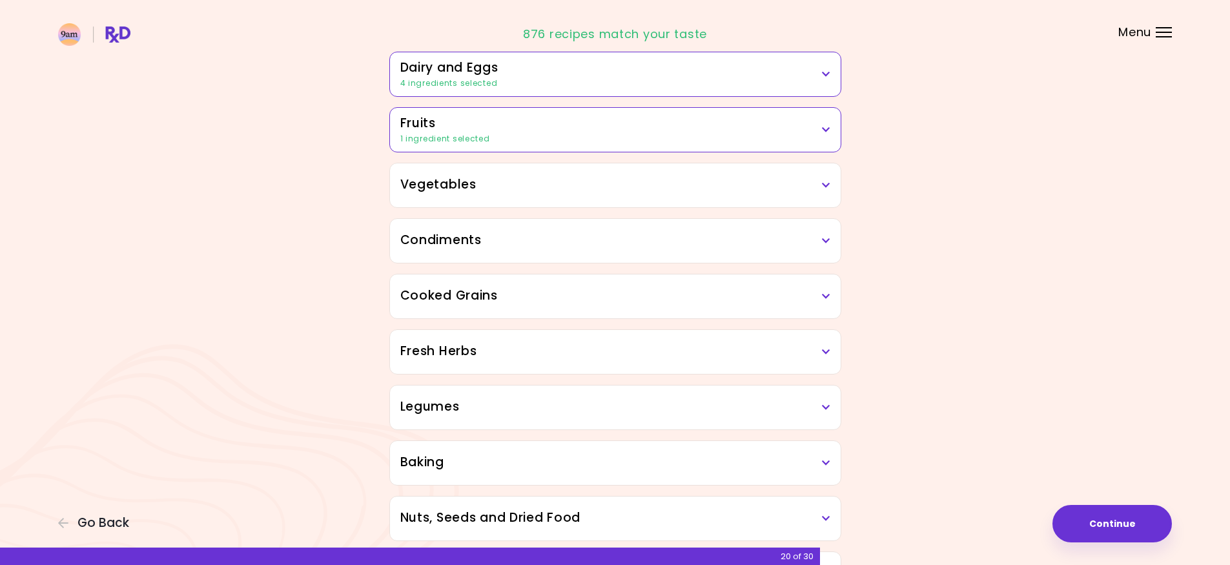
scroll to position [258, 0]
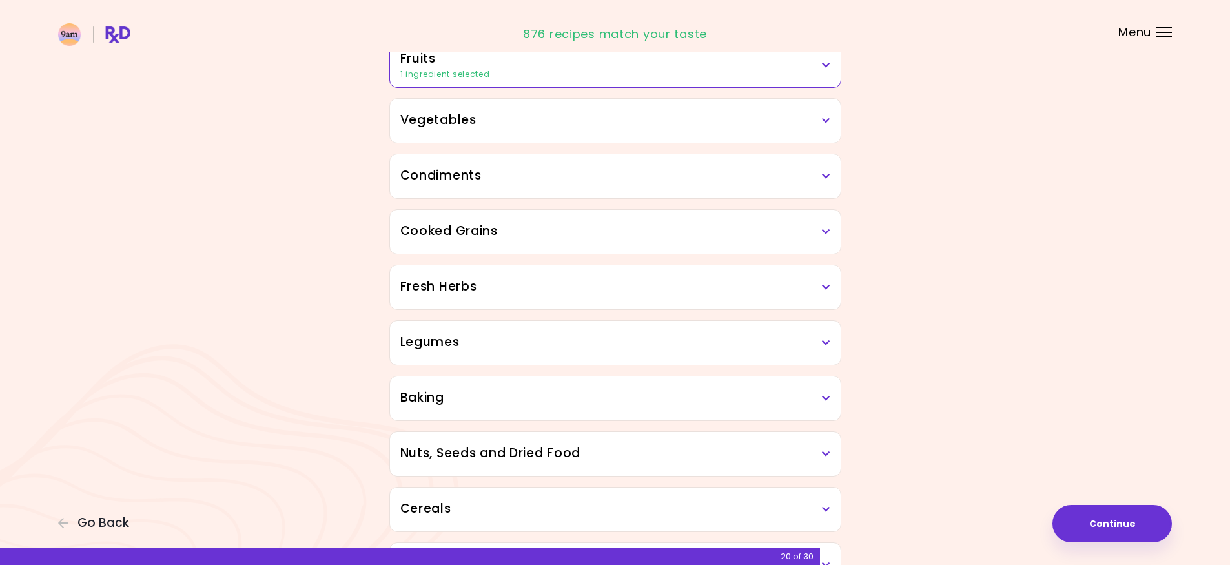
click at [813, 119] on h3 "Vegetables" at bounding box center [615, 120] width 430 height 19
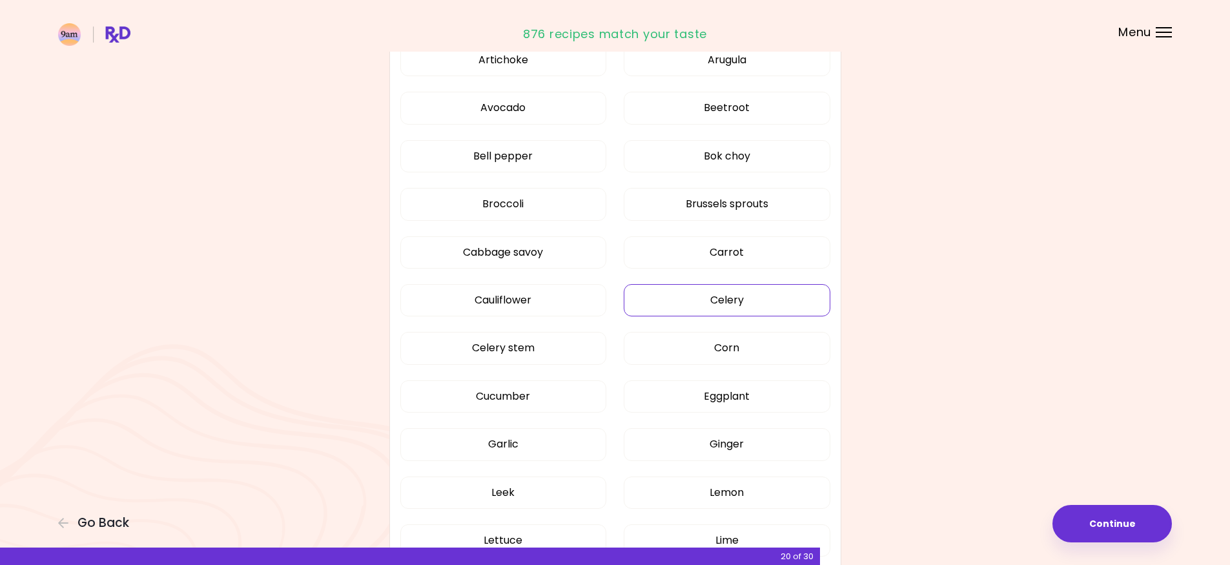
scroll to position [387, 0]
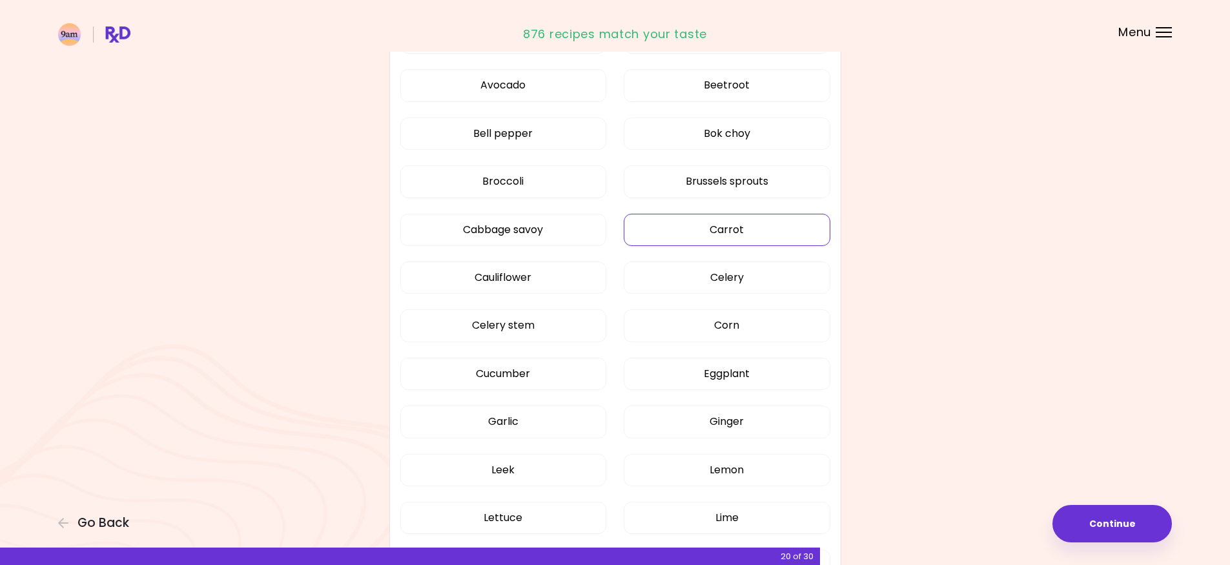
click at [732, 234] on button "Carrot" at bounding box center [726, 230] width 207 height 32
click at [761, 238] on button "Carrot" at bounding box center [726, 230] width 207 height 32
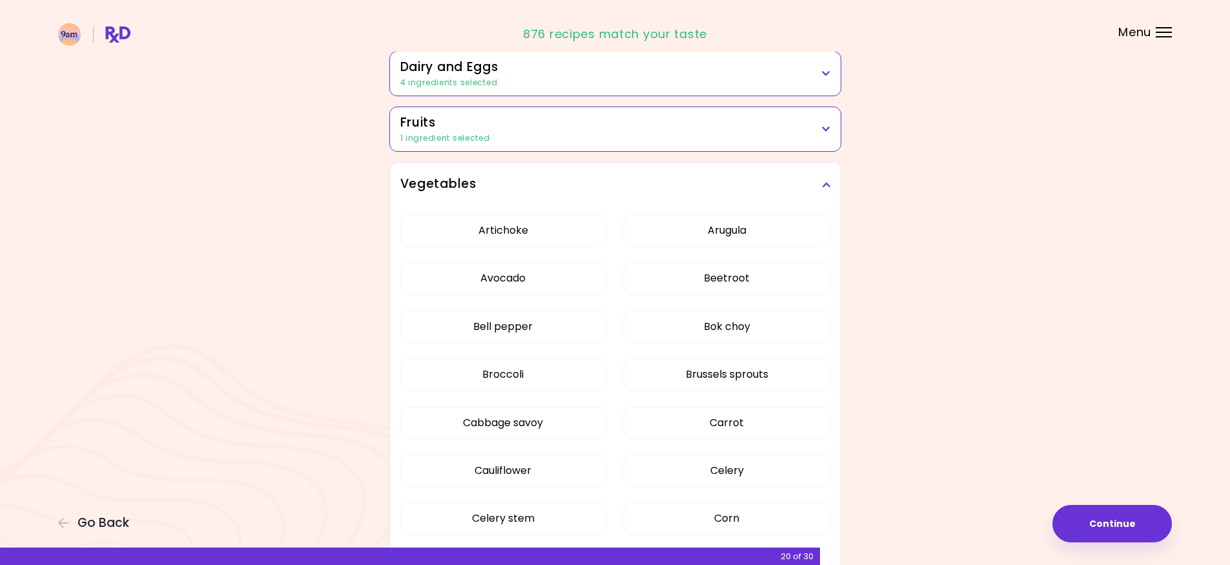
scroll to position [194, 0]
click at [540, 236] on button "Artichoke" at bounding box center [503, 231] width 207 height 32
click at [822, 183] on icon at bounding box center [826, 185] width 8 height 9
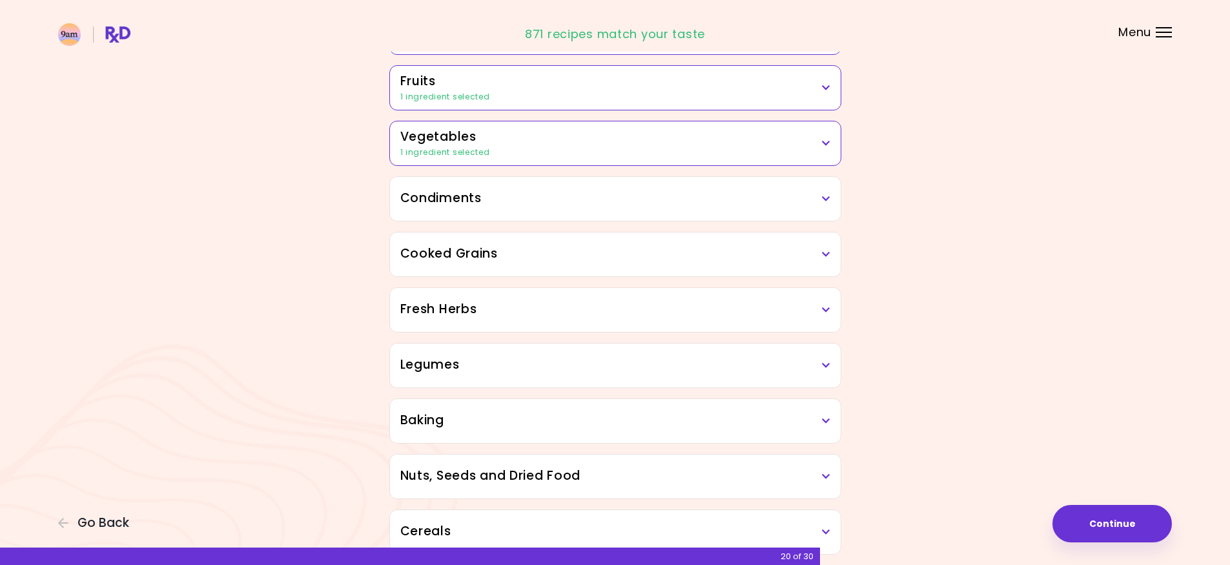
scroll to position [258, 0]
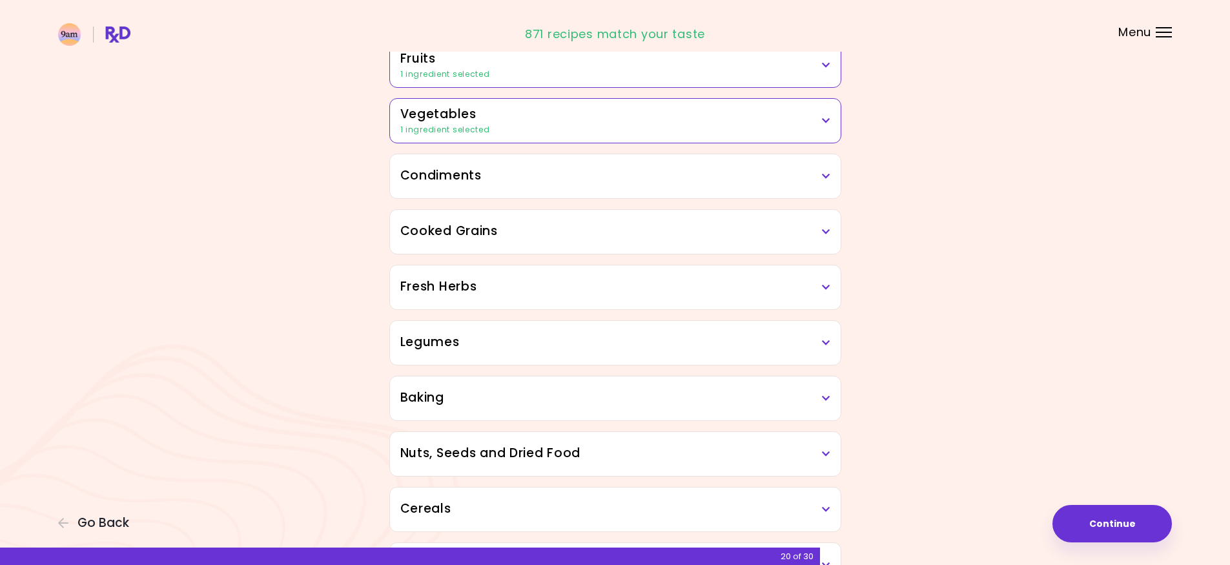
click at [812, 180] on h3 "Condiments" at bounding box center [615, 176] width 430 height 19
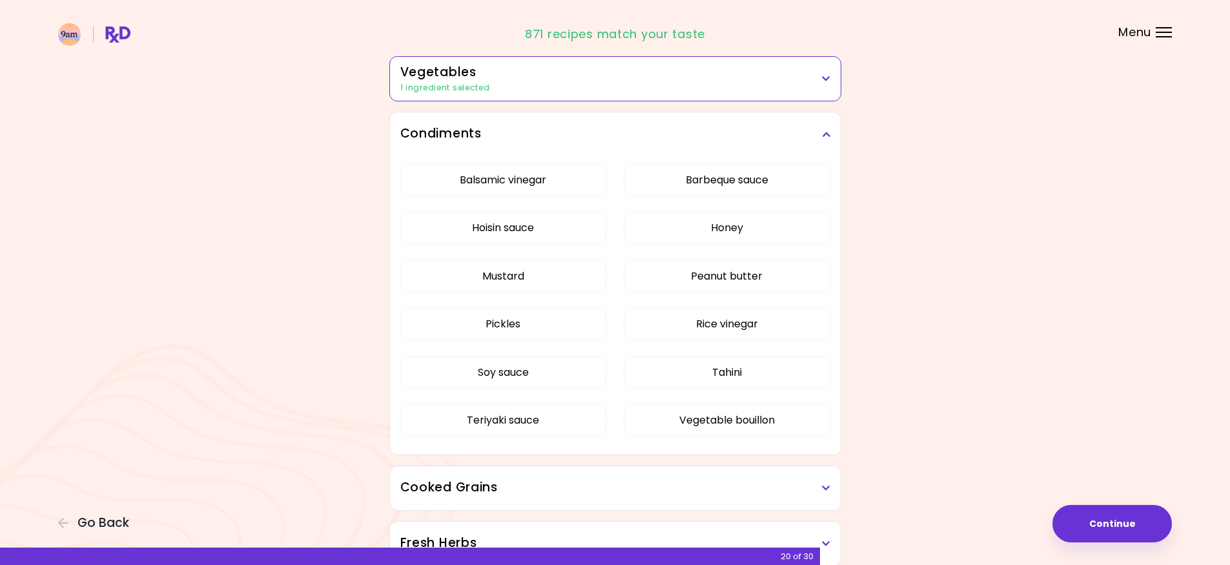
scroll to position [323, 0]
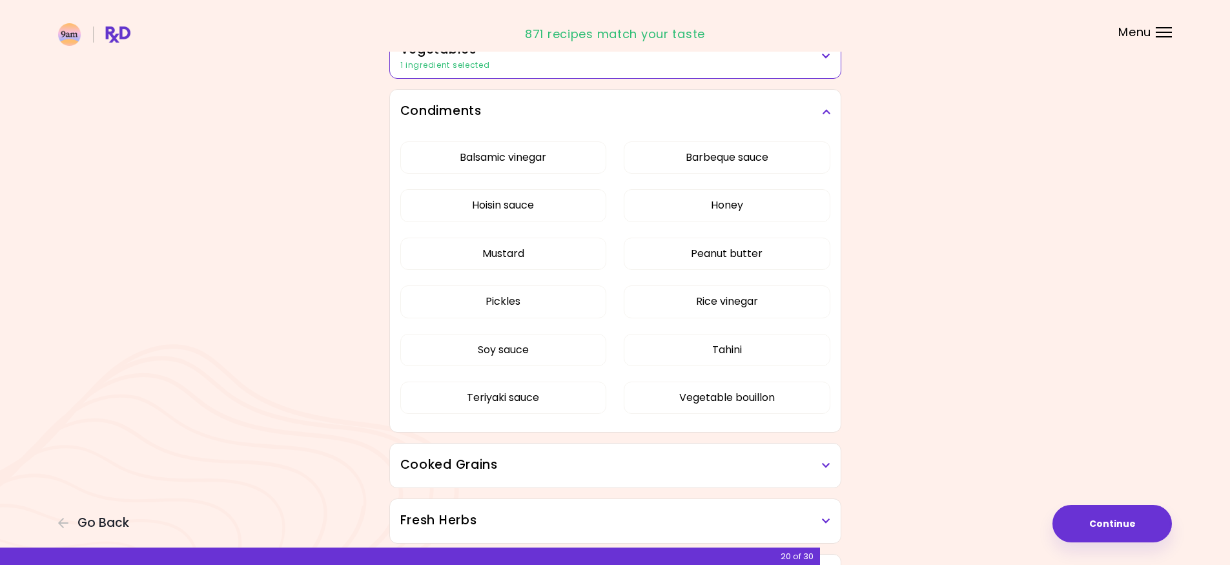
click at [822, 115] on icon at bounding box center [826, 111] width 8 height 9
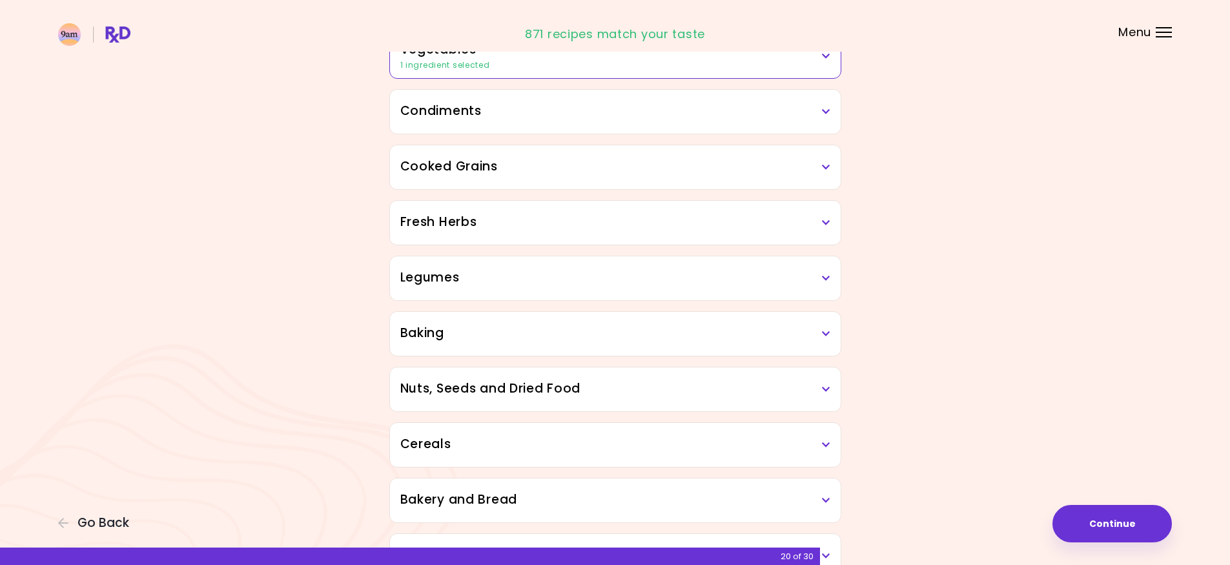
click at [807, 179] on div "Cooked Grains" at bounding box center [615, 167] width 451 height 44
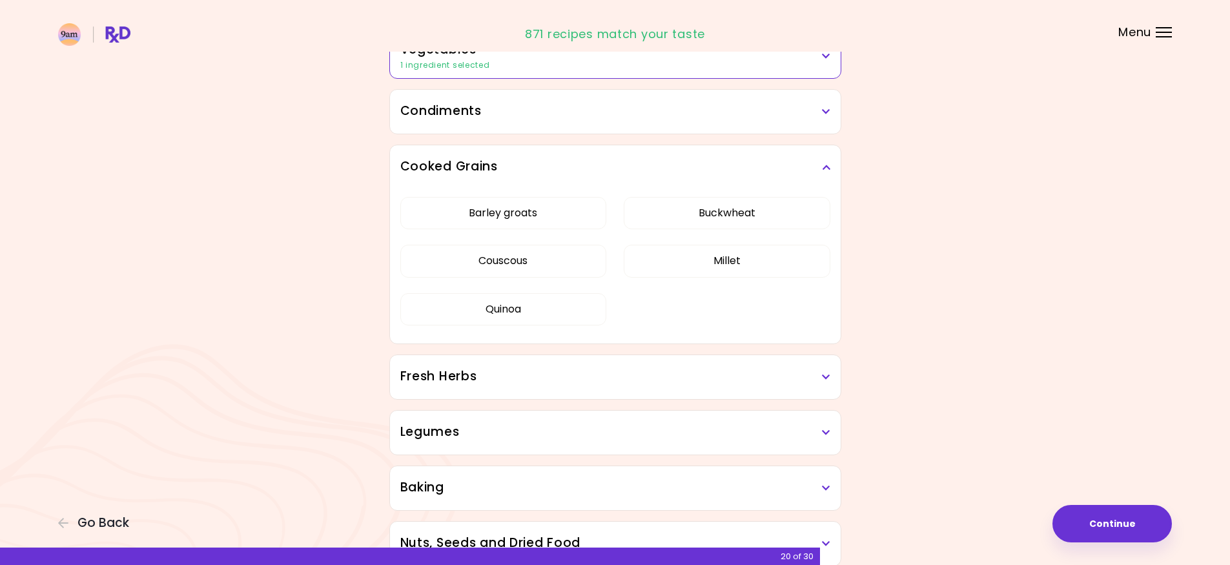
click at [806, 173] on h3 "Cooked Grains" at bounding box center [615, 166] width 430 height 19
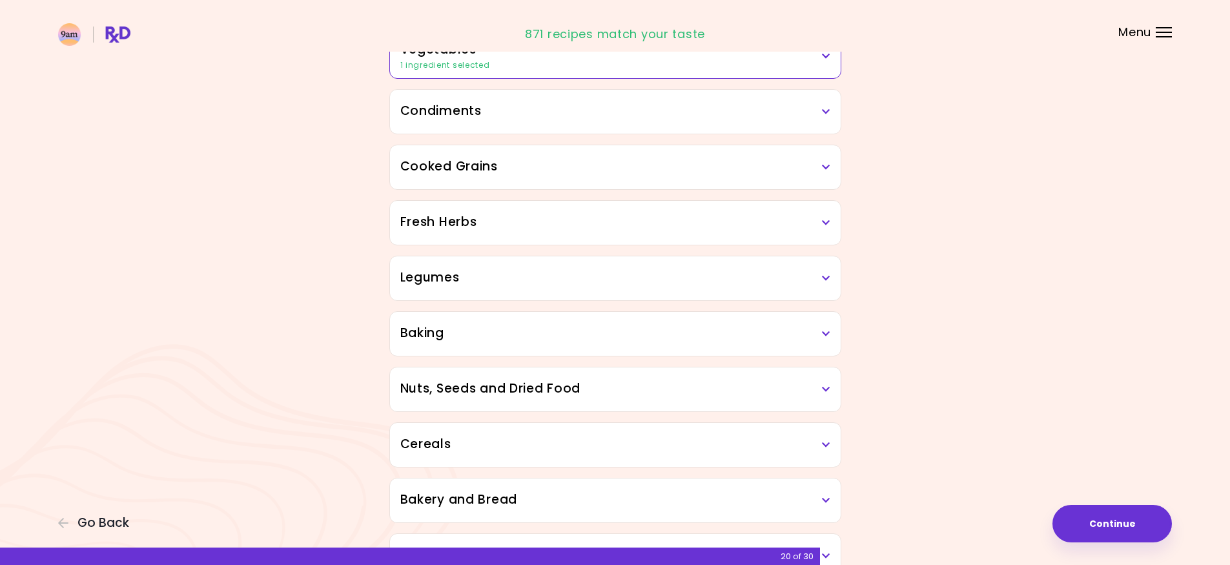
click at [765, 218] on h3 "Fresh Herbs" at bounding box center [615, 222] width 430 height 19
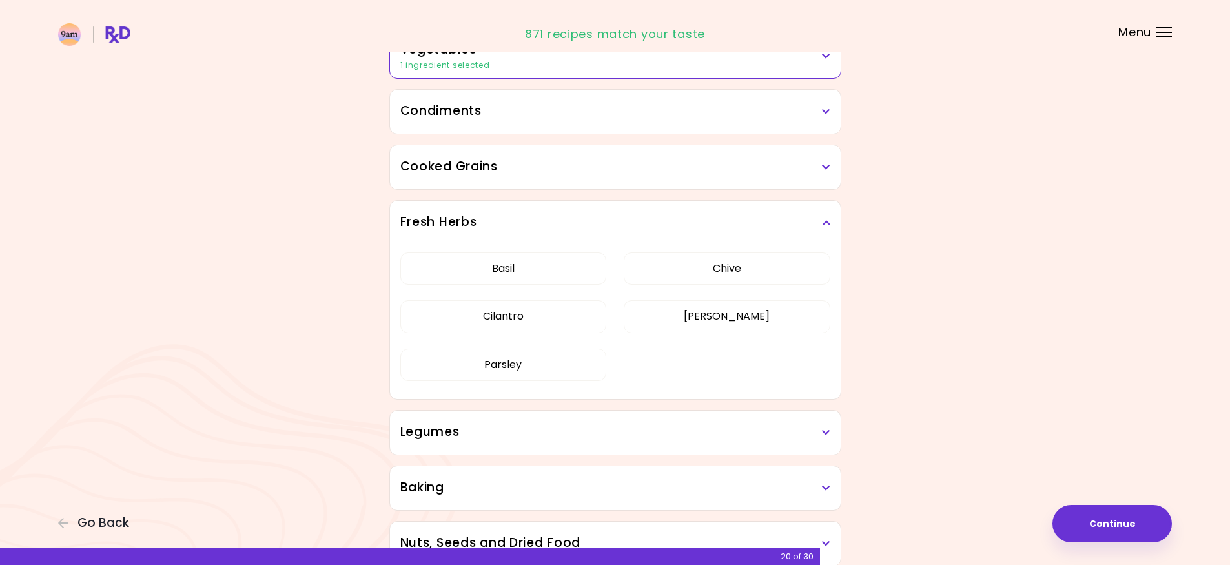
click at [765, 218] on h3 "Fresh Herbs" at bounding box center [615, 222] width 430 height 19
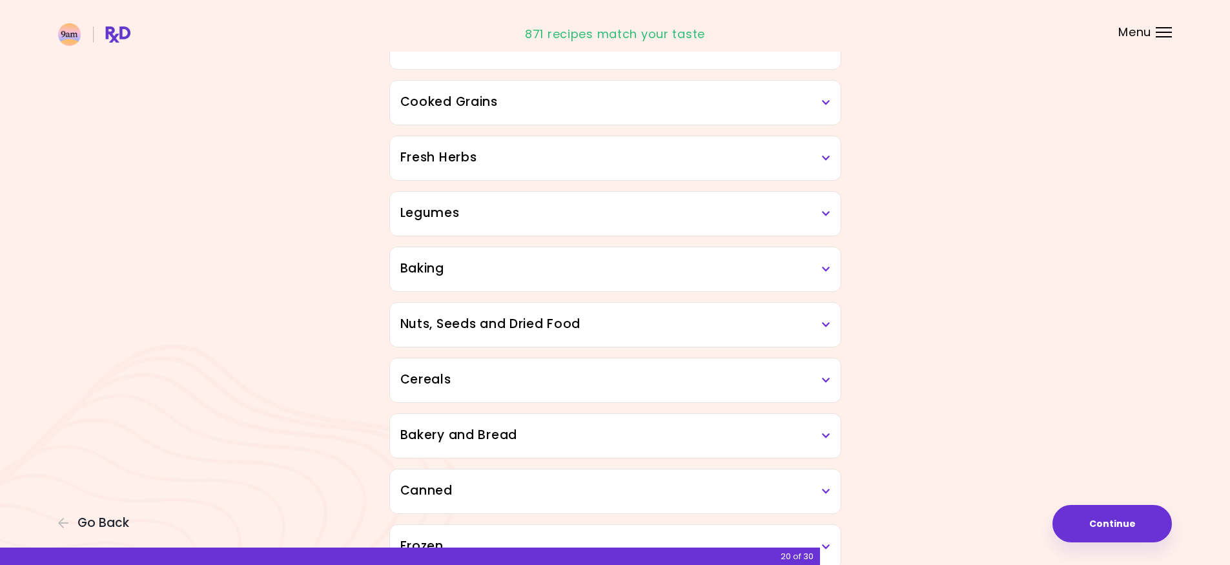
scroll to position [452, 0]
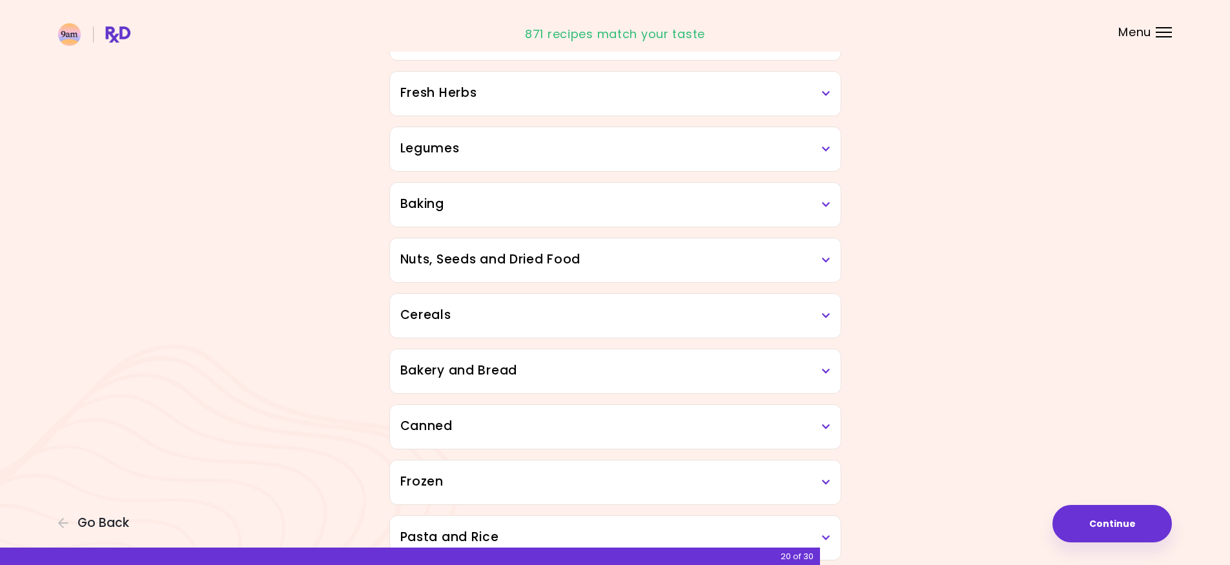
click at [764, 221] on div "Baking" at bounding box center [615, 205] width 451 height 44
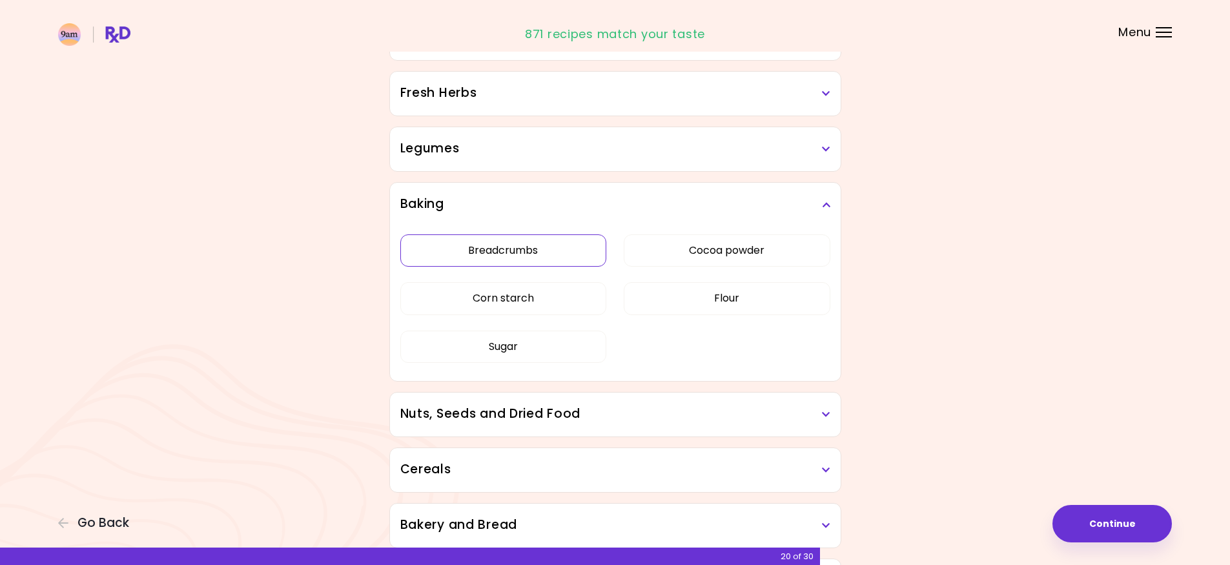
click at [534, 248] on button "Breadcrumbs" at bounding box center [503, 250] width 207 height 32
click at [544, 347] on button "Sugar" at bounding box center [503, 346] width 207 height 32
click at [829, 203] on icon at bounding box center [826, 204] width 8 height 9
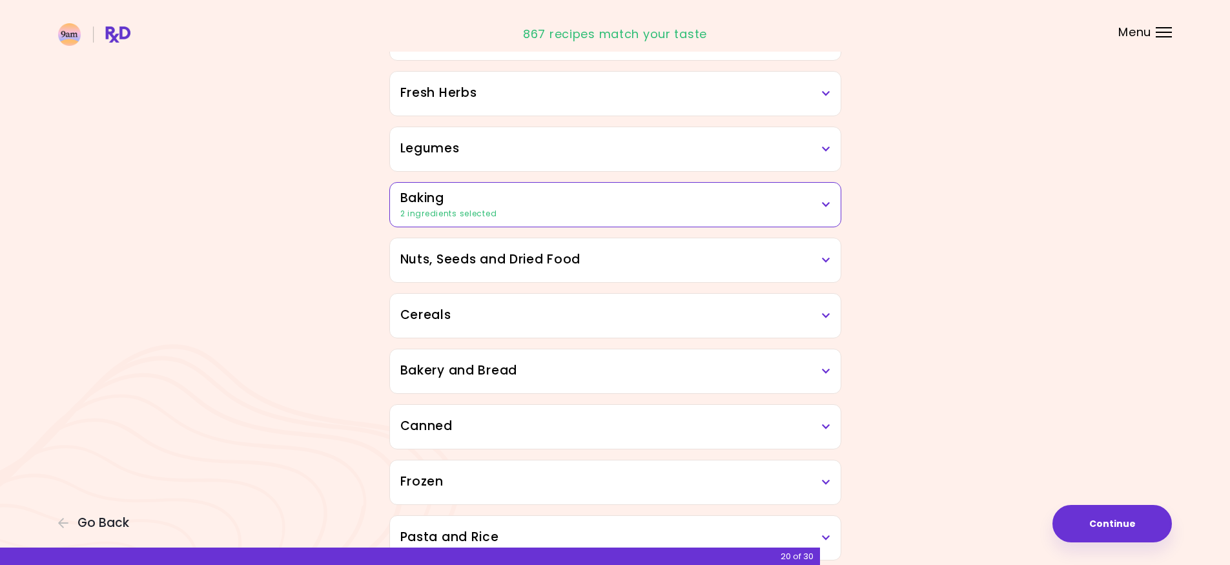
scroll to position [516, 0]
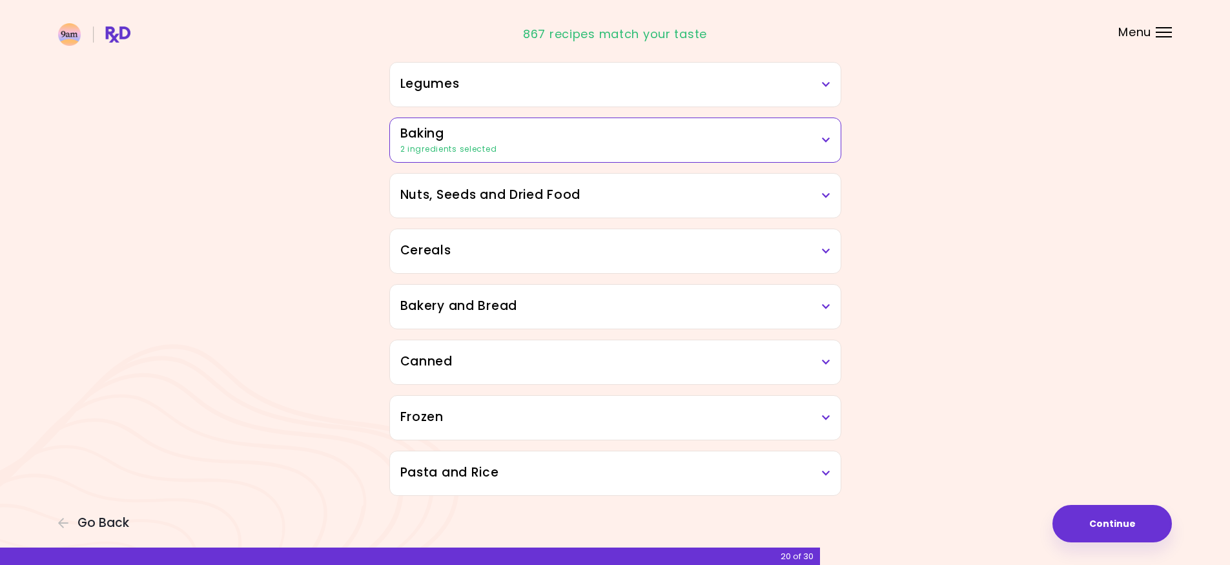
click at [811, 205] on div "Nuts, Seeds and Dried Food" at bounding box center [615, 196] width 451 height 44
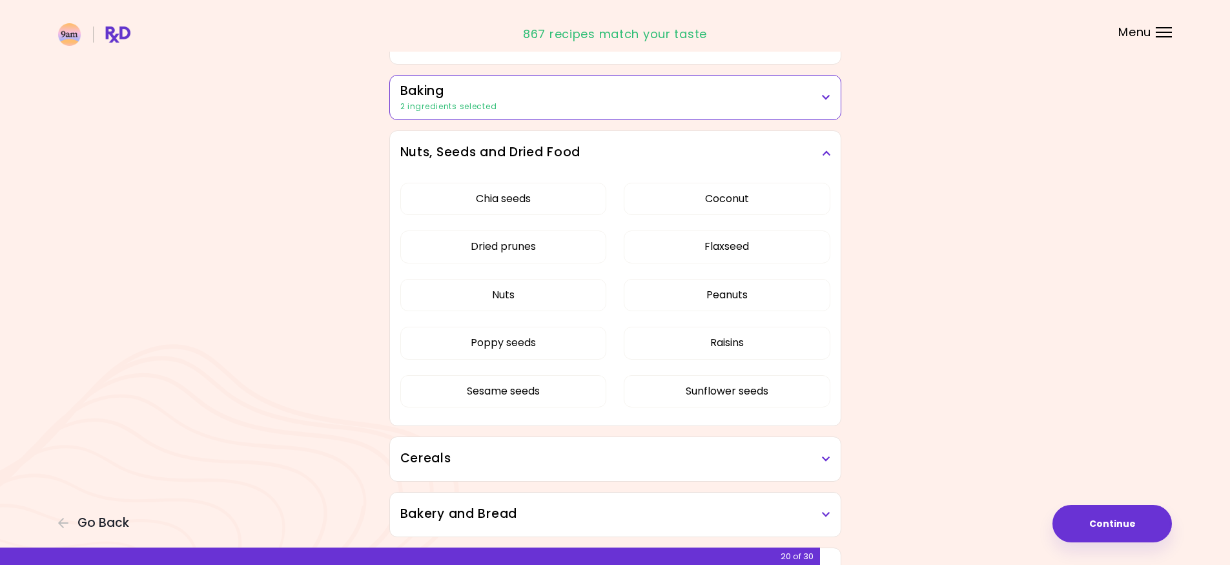
scroll to position [581, 0]
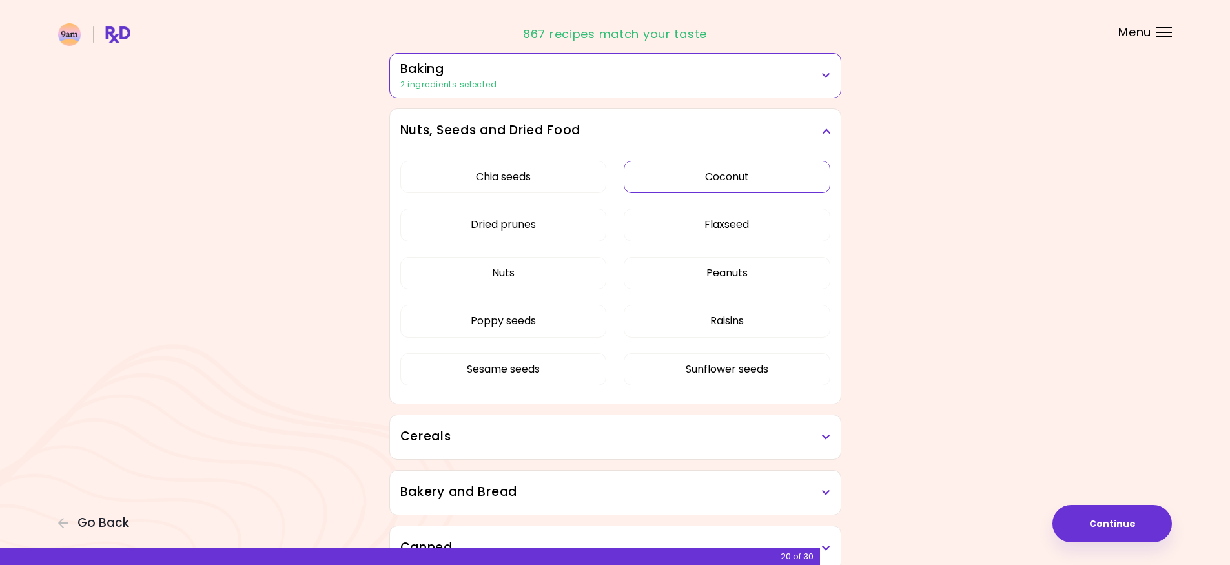
click at [751, 168] on button "Coconut" at bounding box center [726, 177] width 207 height 32
click at [828, 134] on icon at bounding box center [826, 131] width 8 height 9
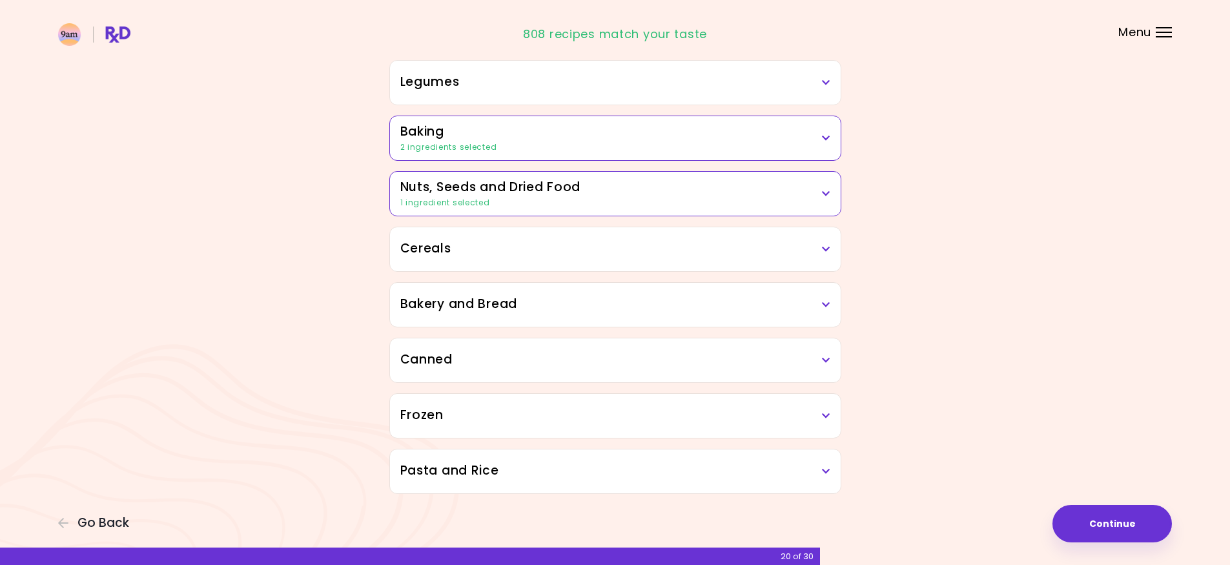
scroll to position [518, 0]
click at [813, 242] on h3 "Cereals" at bounding box center [615, 248] width 430 height 19
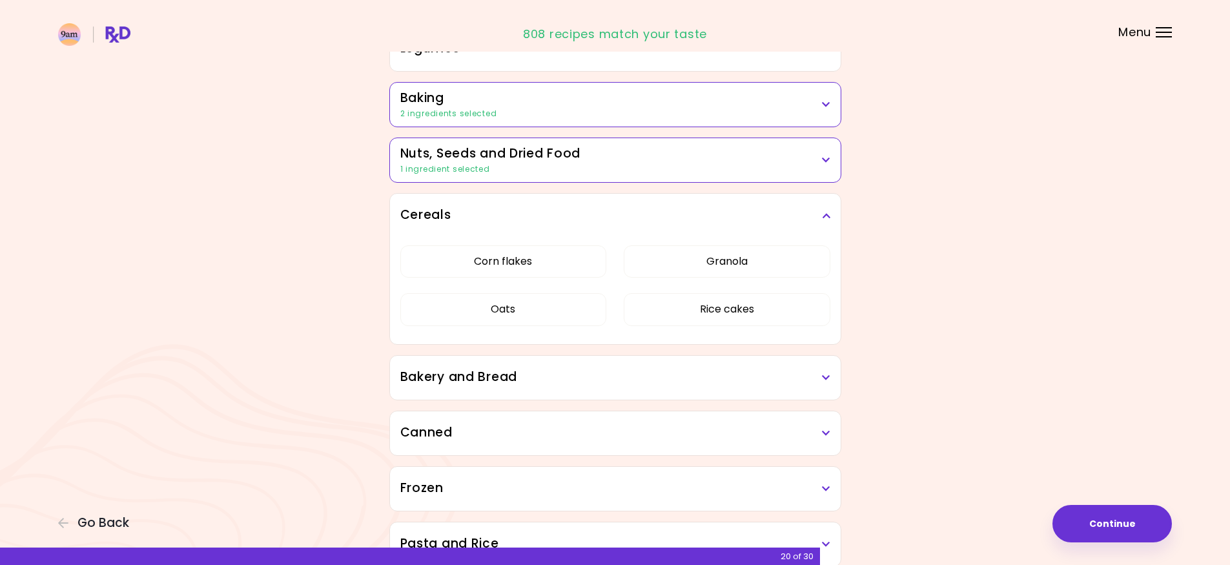
scroll to position [581, 0]
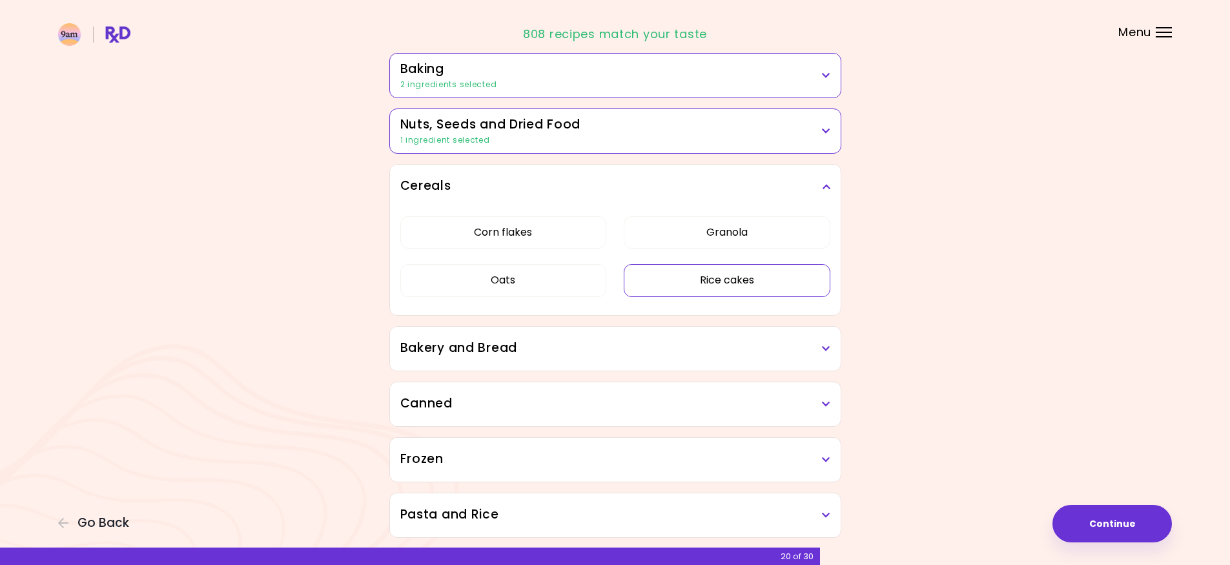
click at [791, 274] on button "Rice cakes" at bounding box center [726, 280] width 207 height 32
click at [824, 187] on icon at bounding box center [826, 186] width 8 height 9
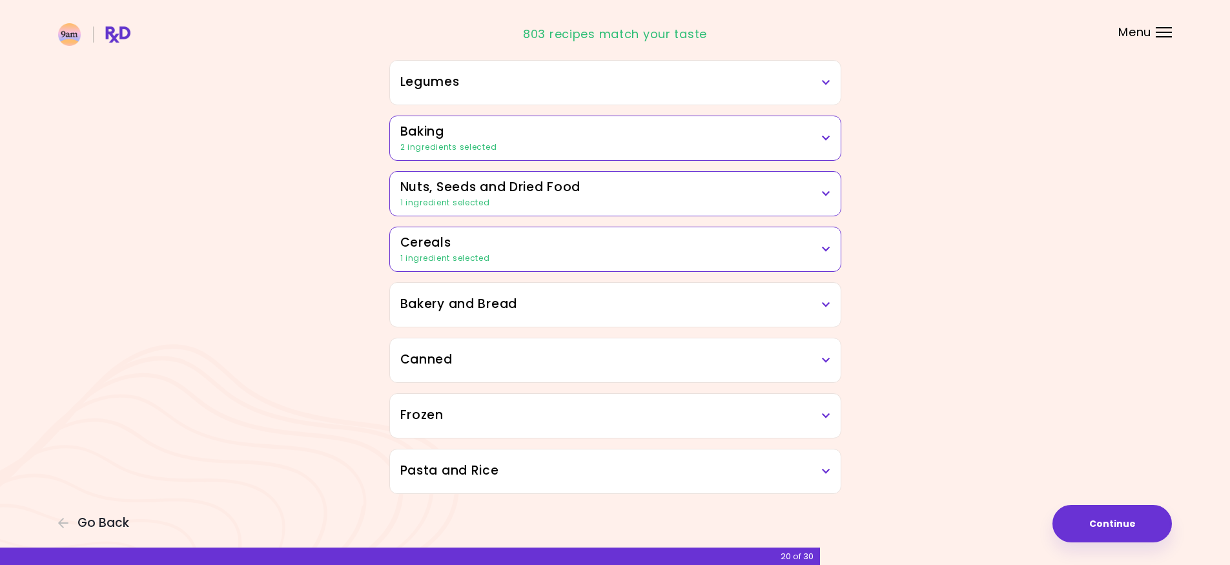
scroll to position [518, 0]
click at [785, 279] on div "Dried Herbs and Spices Adobo Annatto seeds Chilli Cinnamon Cumin [PERSON_NAME] …" at bounding box center [615, 67] width 465 height 851
click at [782, 294] on div "Bakery and Bread" at bounding box center [615, 305] width 451 height 44
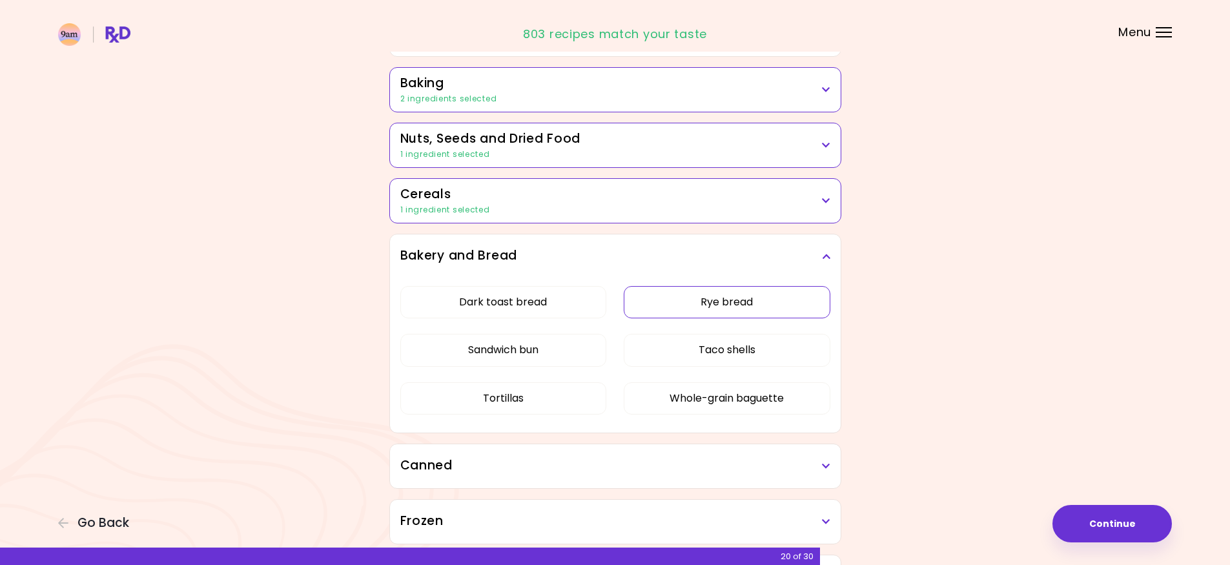
scroll to position [581, 0]
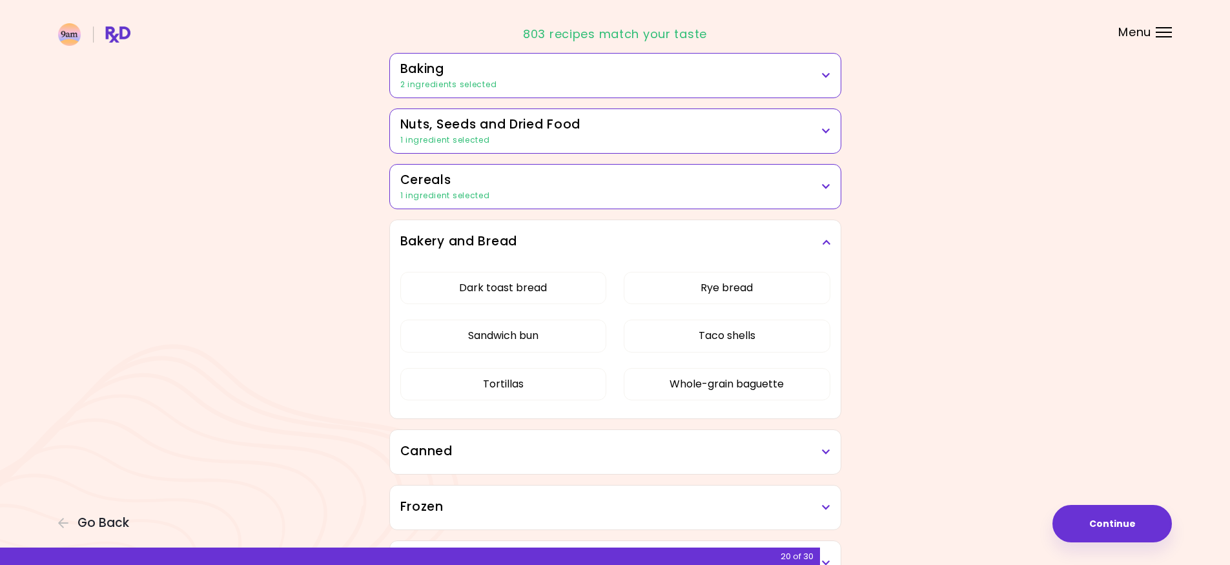
click at [816, 244] on h3 "Bakery and Bread" at bounding box center [615, 241] width 430 height 19
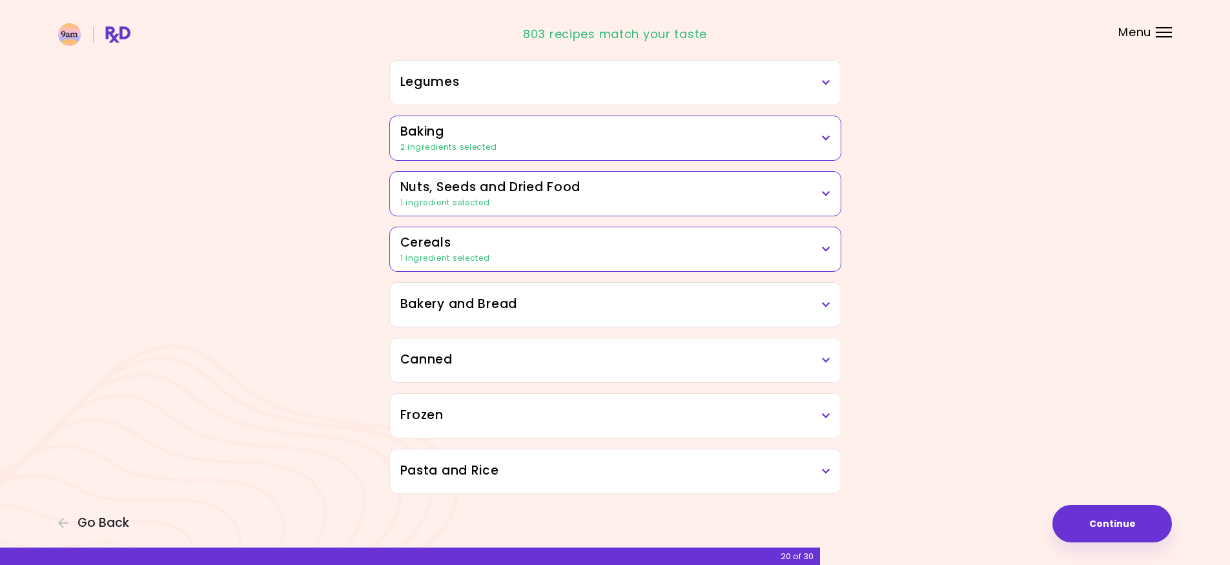
scroll to position [518, 0]
click at [823, 357] on icon at bounding box center [826, 360] width 8 height 9
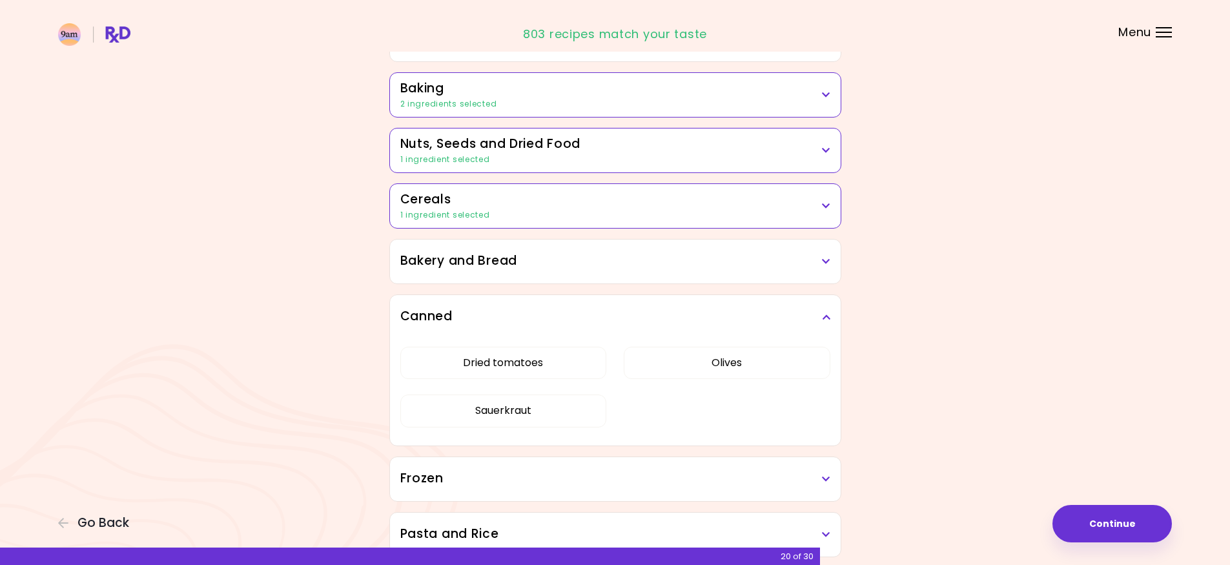
scroll to position [581, 0]
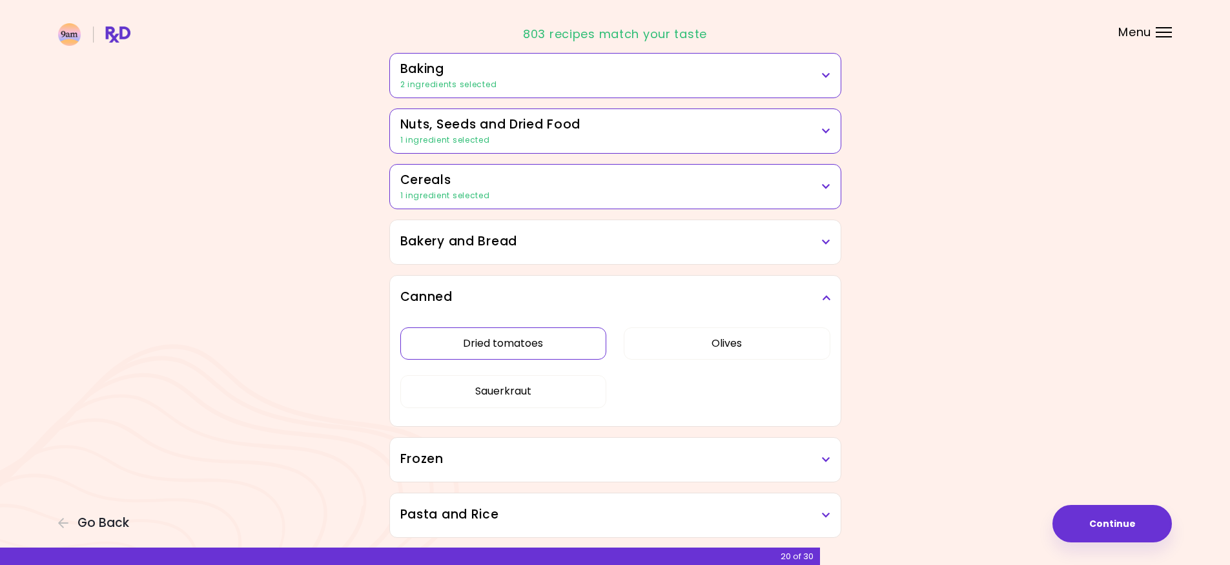
click at [554, 346] on button "Dried tomatoes" at bounding box center [503, 343] width 207 height 32
click at [558, 387] on button "Sauerkraut" at bounding box center [503, 391] width 207 height 32
click at [827, 291] on h3 "Canned" at bounding box center [615, 297] width 430 height 19
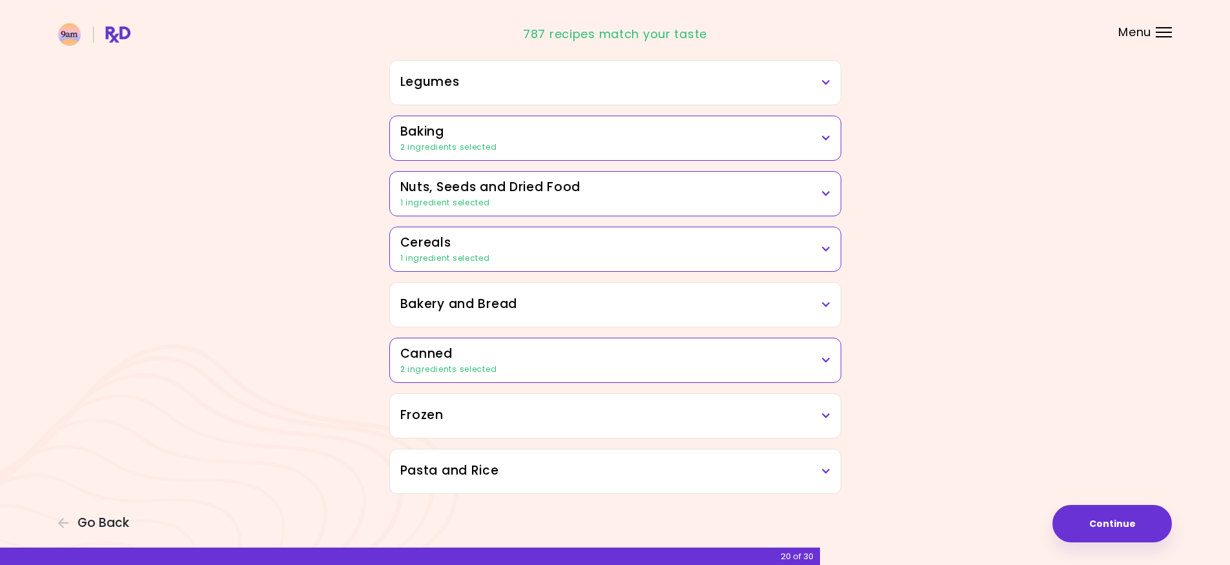
scroll to position [518, 0]
click at [820, 408] on h3 "Frozen" at bounding box center [615, 415] width 430 height 19
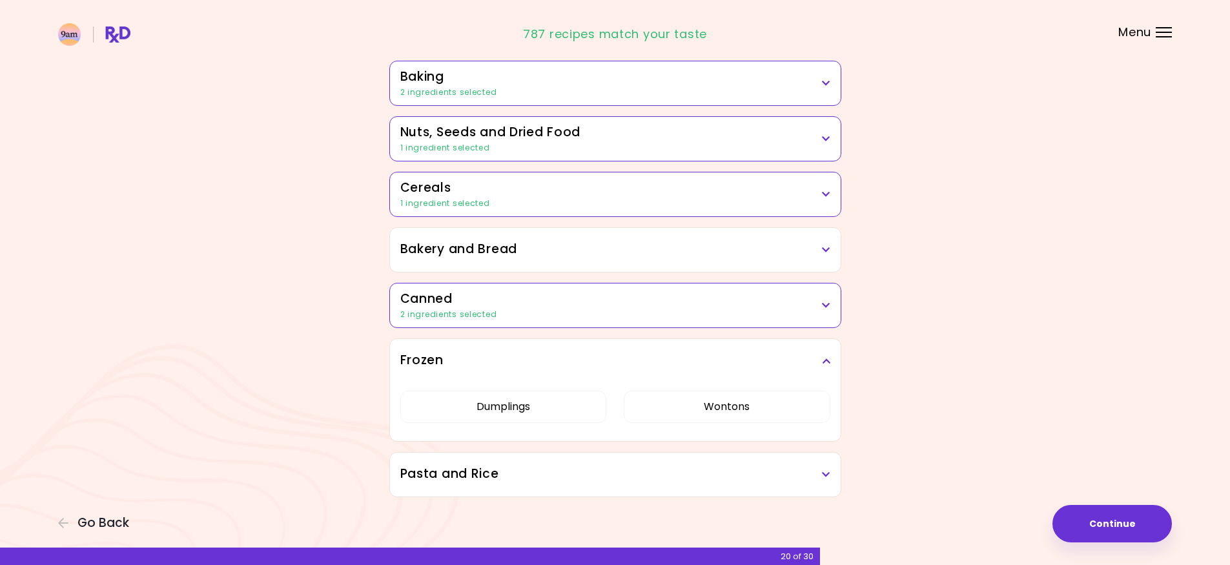
scroll to position [576, 0]
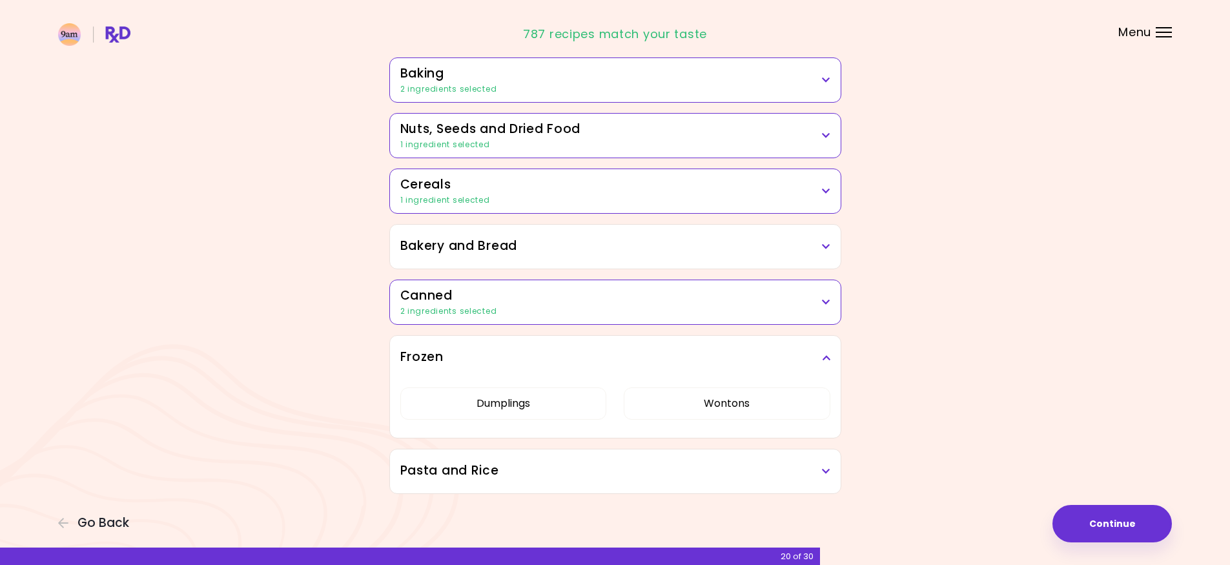
click at [820, 476] on h3 "Pasta and Rice" at bounding box center [615, 470] width 430 height 19
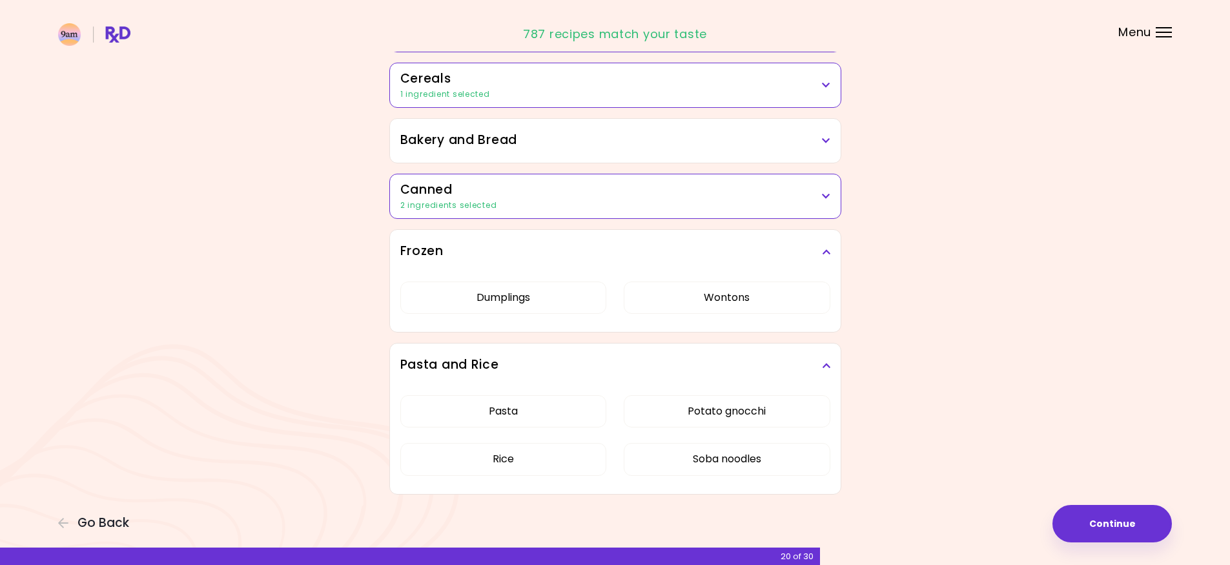
scroll to position [683, 0]
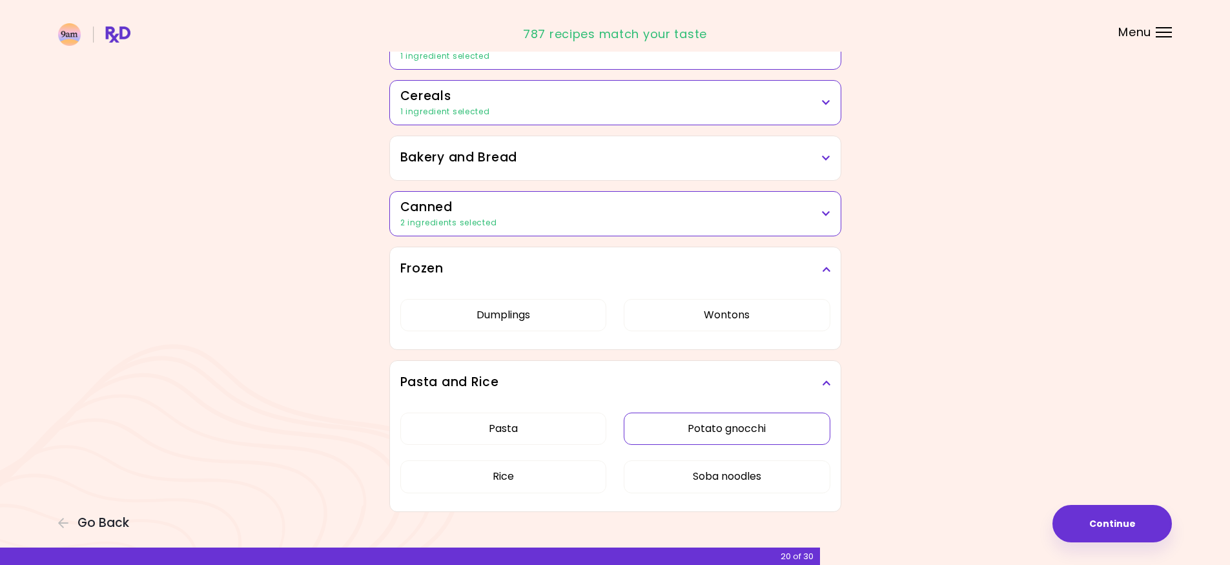
click at [773, 412] on button "Potato gnocchi" at bounding box center [726, 428] width 207 height 32
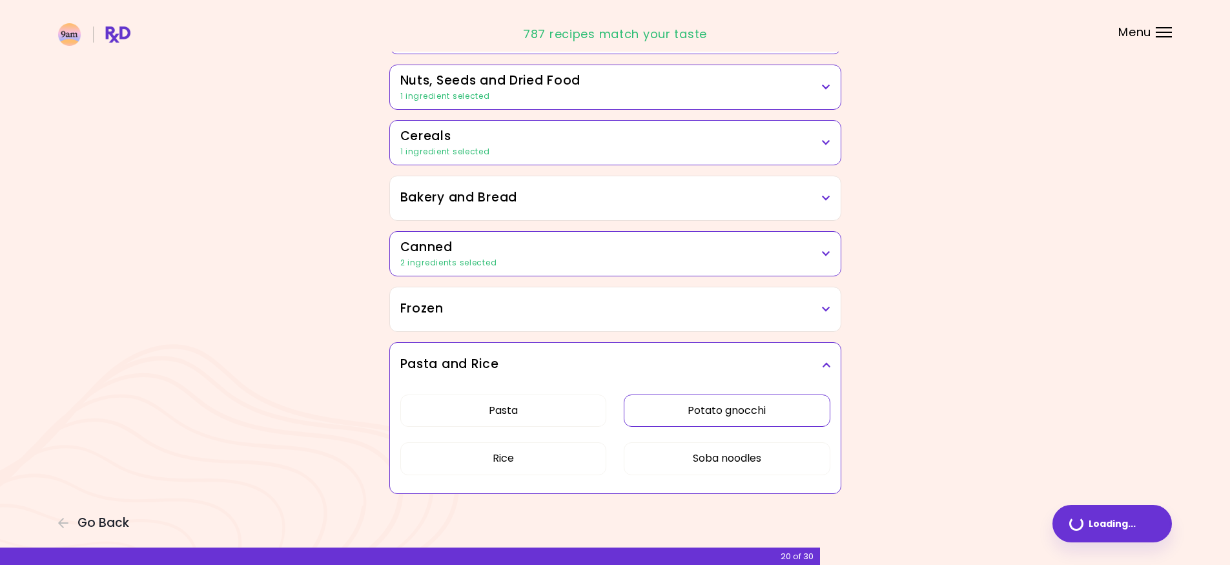
scroll to position [625, 0]
click at [823, 364] on icon at bounding box center [826, 364] width 8 height 9
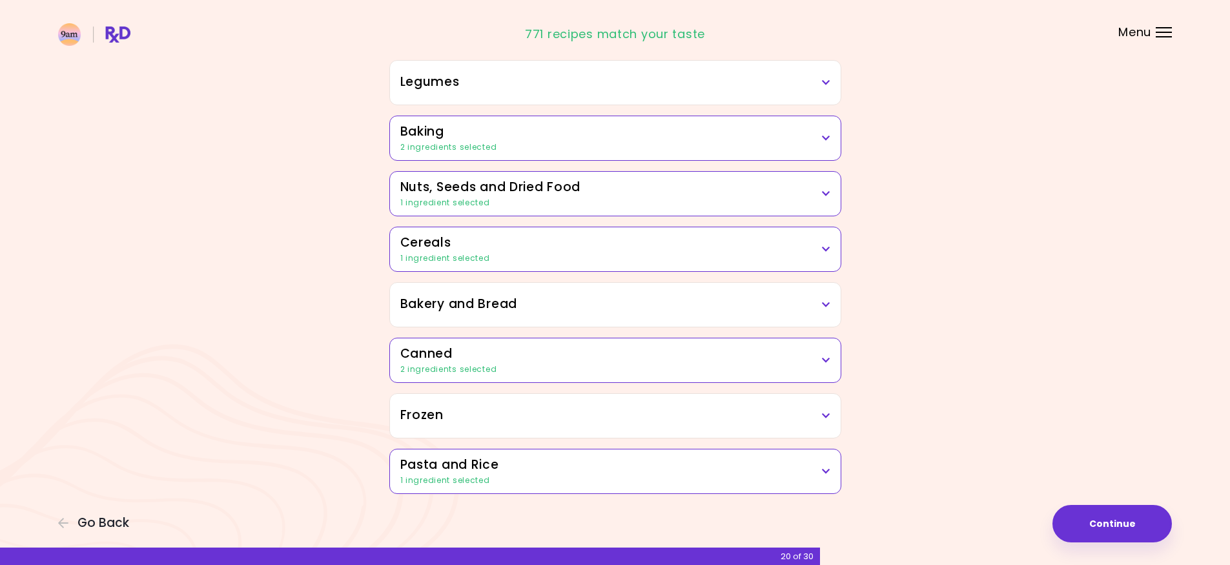
scroll to position [518, 0]
click at [1087, 525] on button "Continue" at bounding box center [1111, 523] width 119 height 37
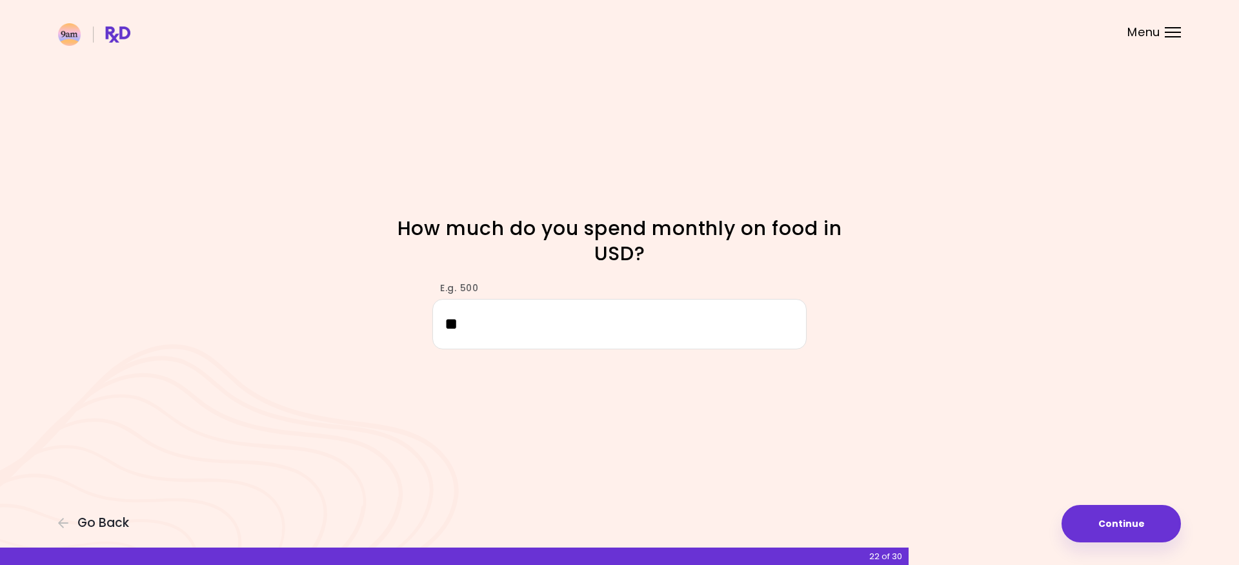
type input "*"
type input "***"
click at [1126, 516] on button "Continue" at bounding box center [1121, 523] width 119 height 37
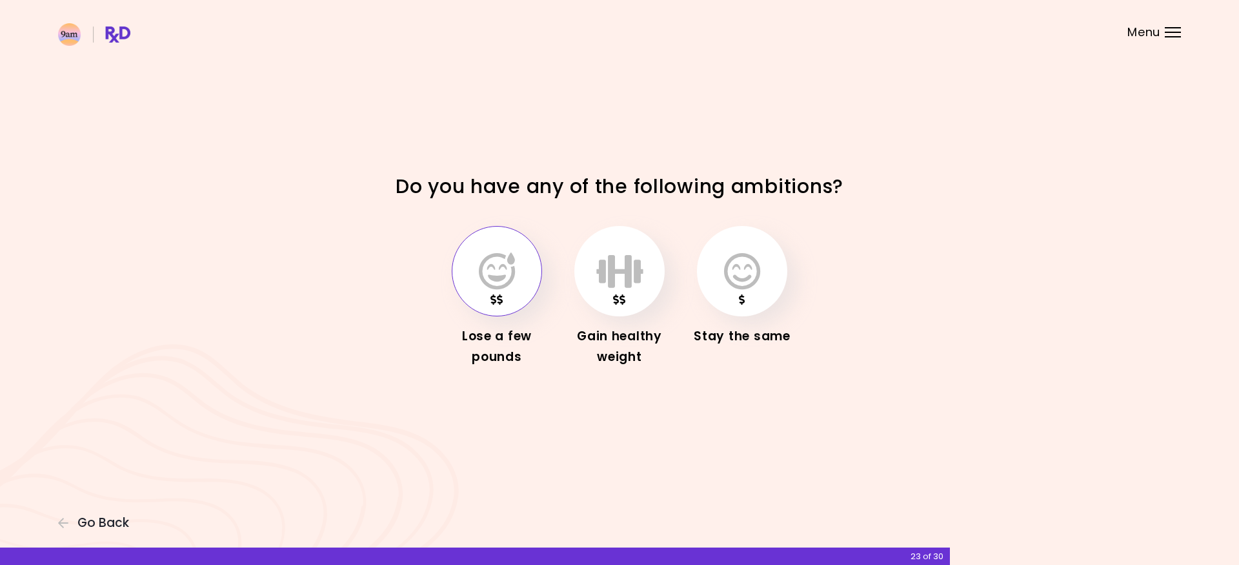
click at [522, 272] on button "button" at bounding box center [497, 271] width 90 height 90
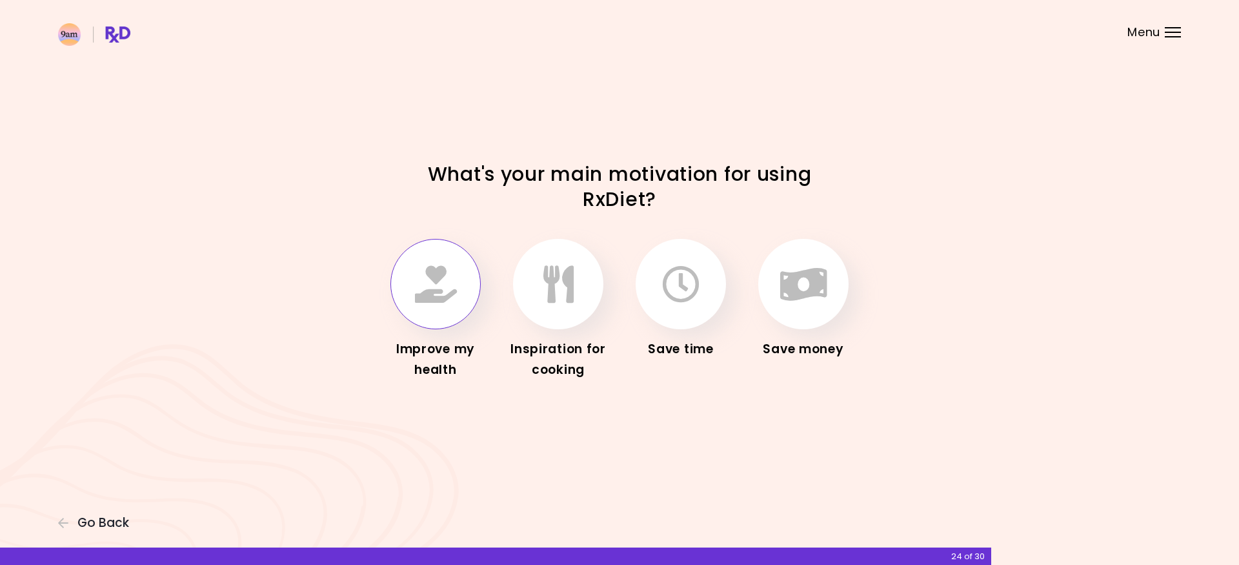
click at [451, 281] on icon "button" at bounding box center [436, 283] width 42 height 37
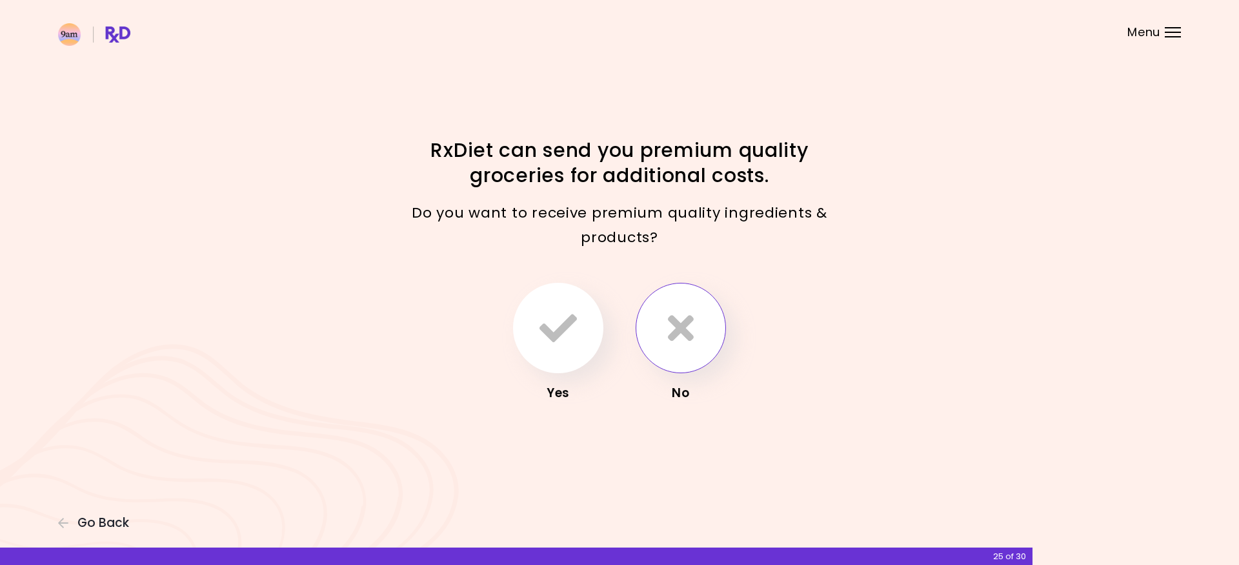
click at [670, 329] on icon "button" at bounding box center [681, 327] width 26 height 37
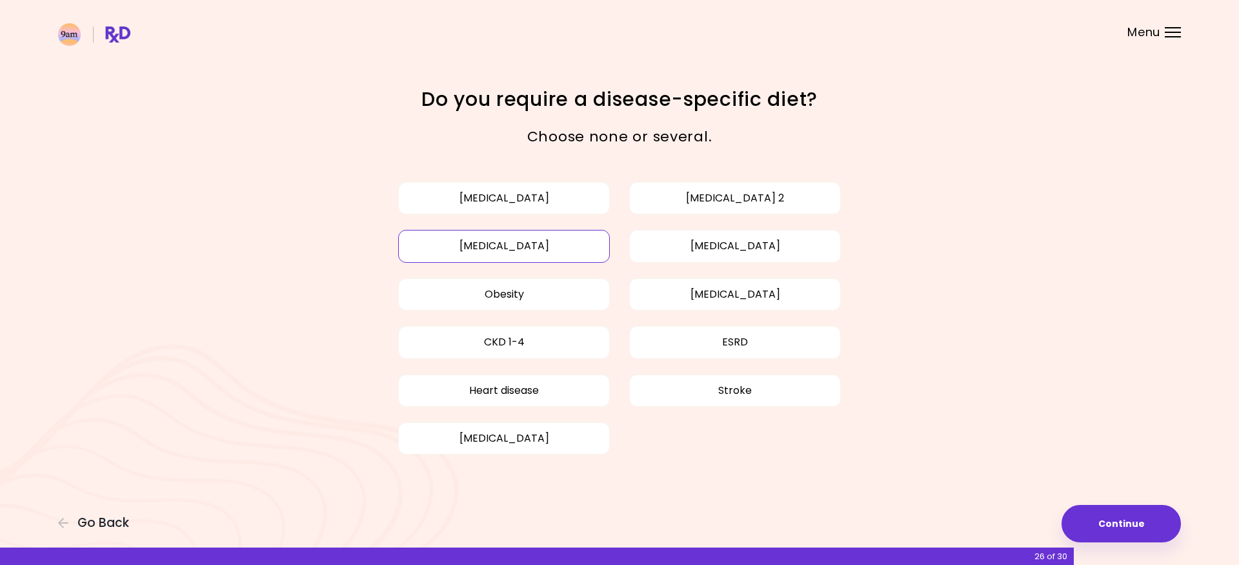
click at [550, 250] on button "[MEDICAL_DATA]" at bounding box center [504, 246] width 212 height 32
click at [672, 244] on button "[MEDICAL_DATA]" at bounding box center [735, 246] width 212 height 32
click at [571, 290] on button "Obesity" at bounding box center [504, 294] width 212 height 32
click at [507, 203] on button "[MEDICAL_DATA]" at bounding box center [504, 198] width 212 height 32
click at [576, 395] on button "Heart disease" at bounding box center [504, 390] width 212 height 32
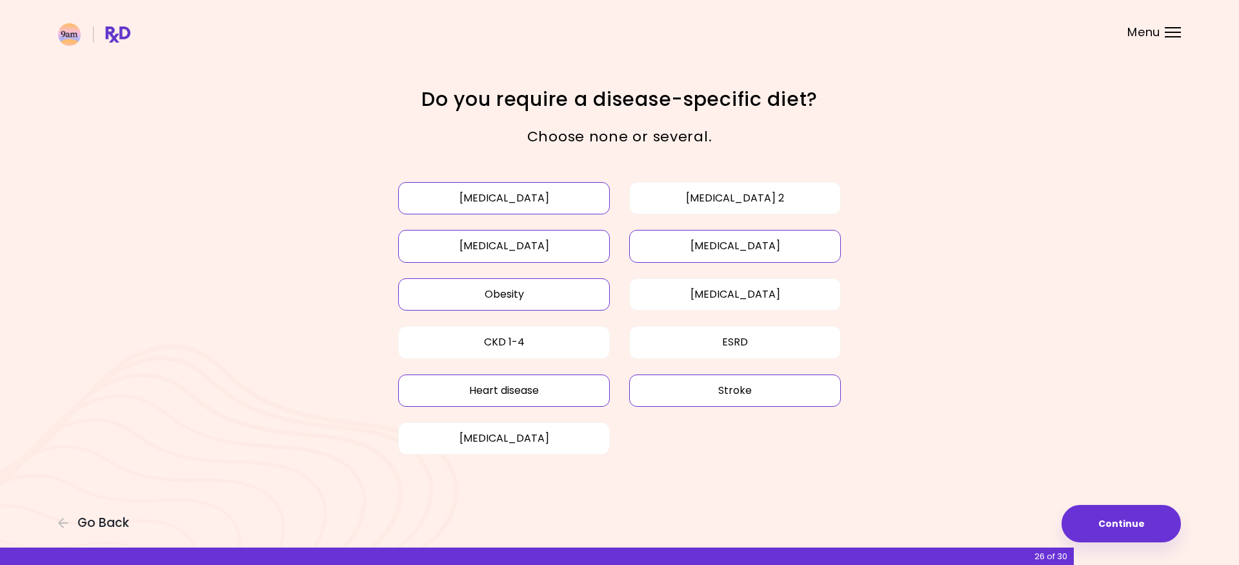
click at [669, 395] on button "Stroke" at bounding box center [735, 390] width 212 height 32
click at [582, 444] on button "[MEDICAL_DATA]" at bounding box center [504, 438] width 212 height 32
click at [1120, 520] on button "Continue" at bounding box center [1121, 523] width 119 height 37
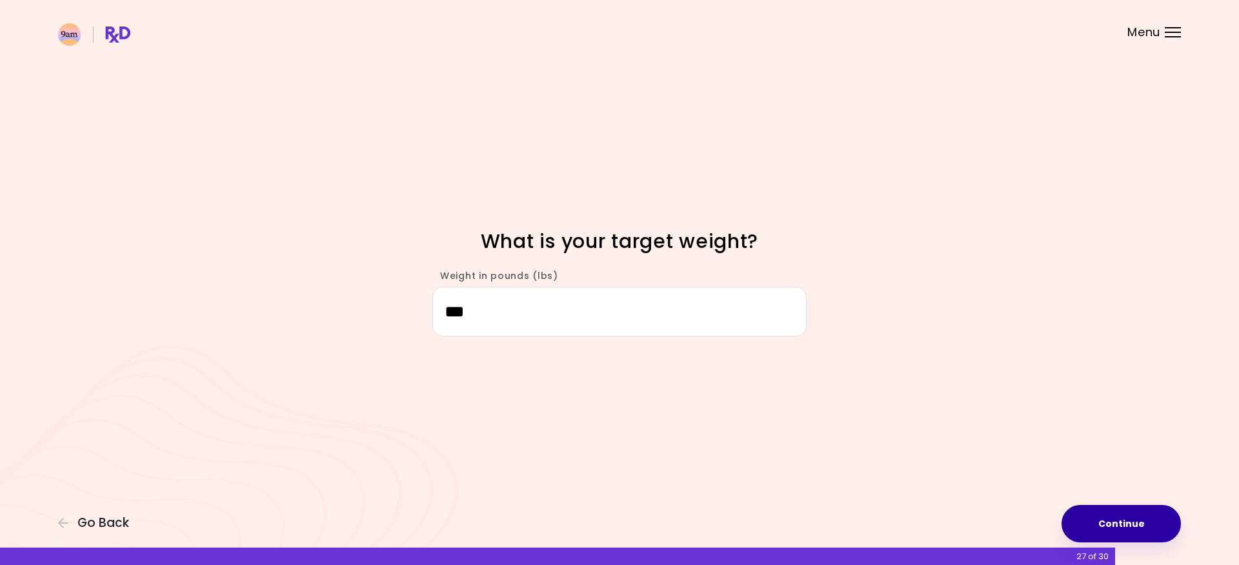
type input "***"
click at [1125, 524] on button "Continue" at bounding box center [1121, 523] width 119 height 37
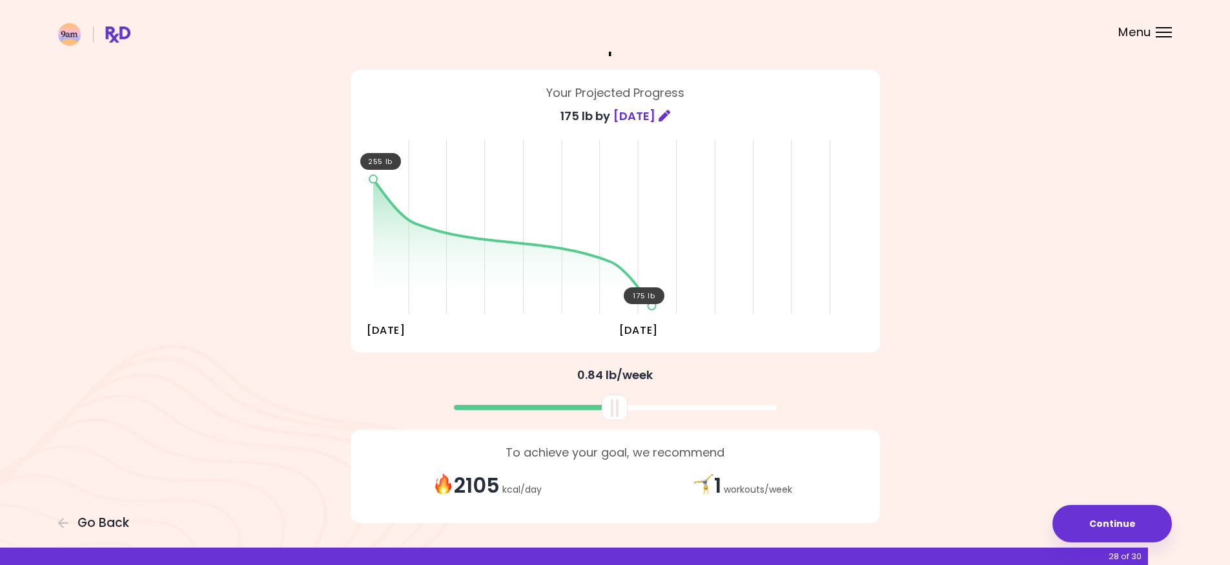
scroll to position [103, 0]
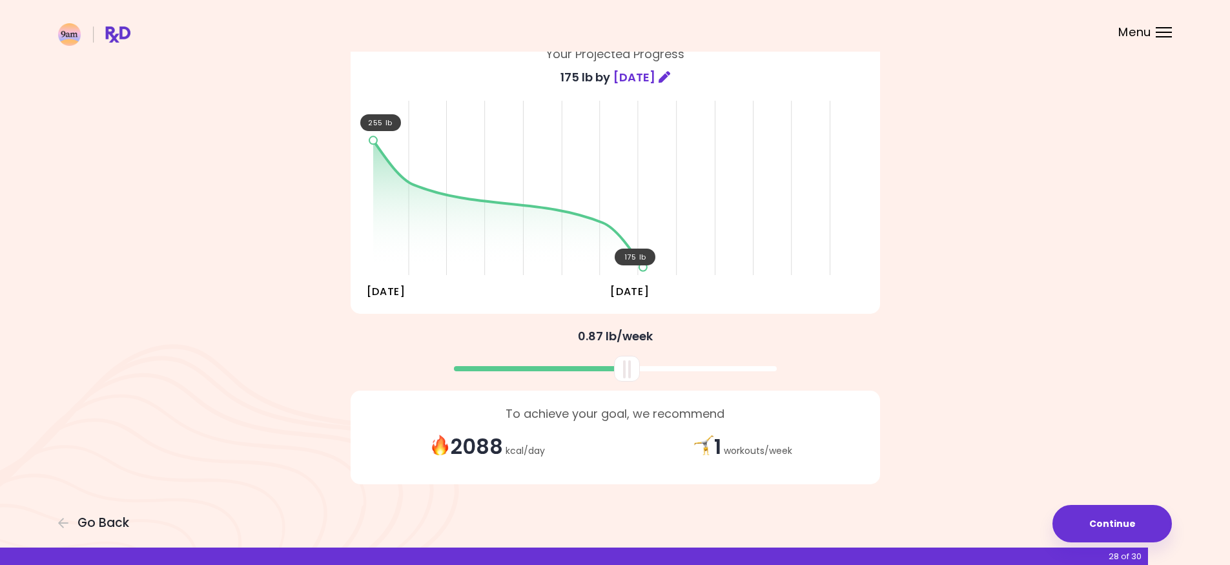
drag, startPoint x: 619, startPoint y: 371, endPoint x: 631, endPoint y: 376, distance: 13.3
click at [631, 376] on div at bounding box center [627, 369] width 26 height 26
drag, startPoint x: 627, startPoint y: 365, endPoint x: 642, endPoint y: 377, distance: 18.3
click at [642, 377] on div at bounding box center [641, 369] width 26 height 26
click at [1084, 519] on button "Continue" at bounding box center [1111, 523] width 119 height 37
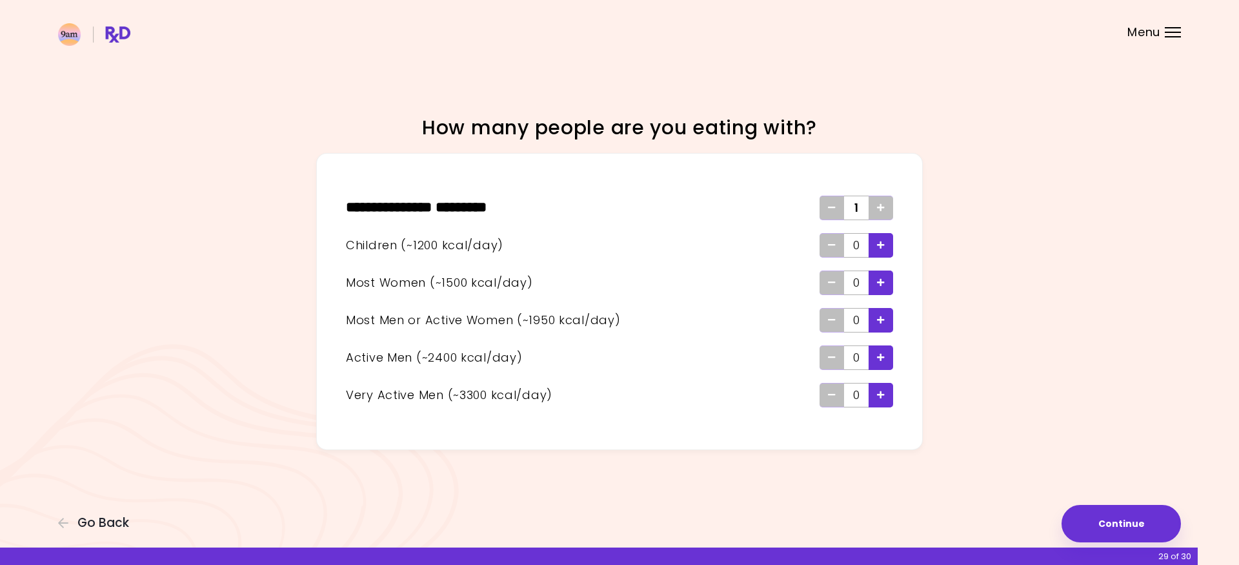
click at [882, 280] on icon "Add - Woman" at bounding box center [881, 282] width 8 height 8
click at [1127, 525] on button "Continue" at bounding box center [1121, 523] width 119 height 37
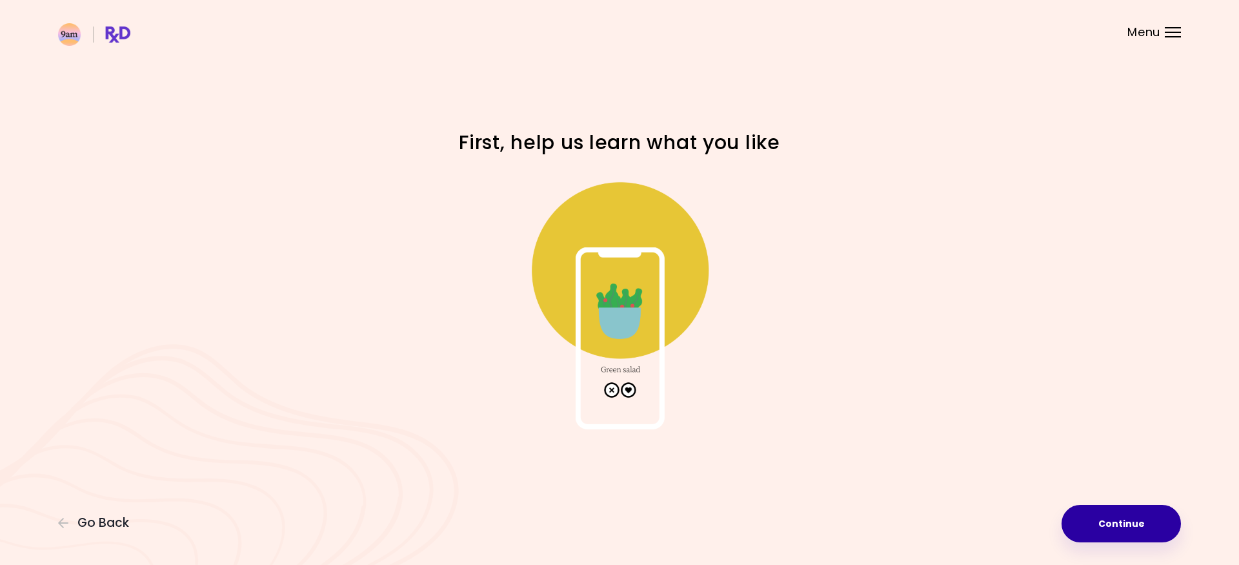
click at [1120, 527] on button "Continue" at bounding box center [1121, 523] width 119 height 37
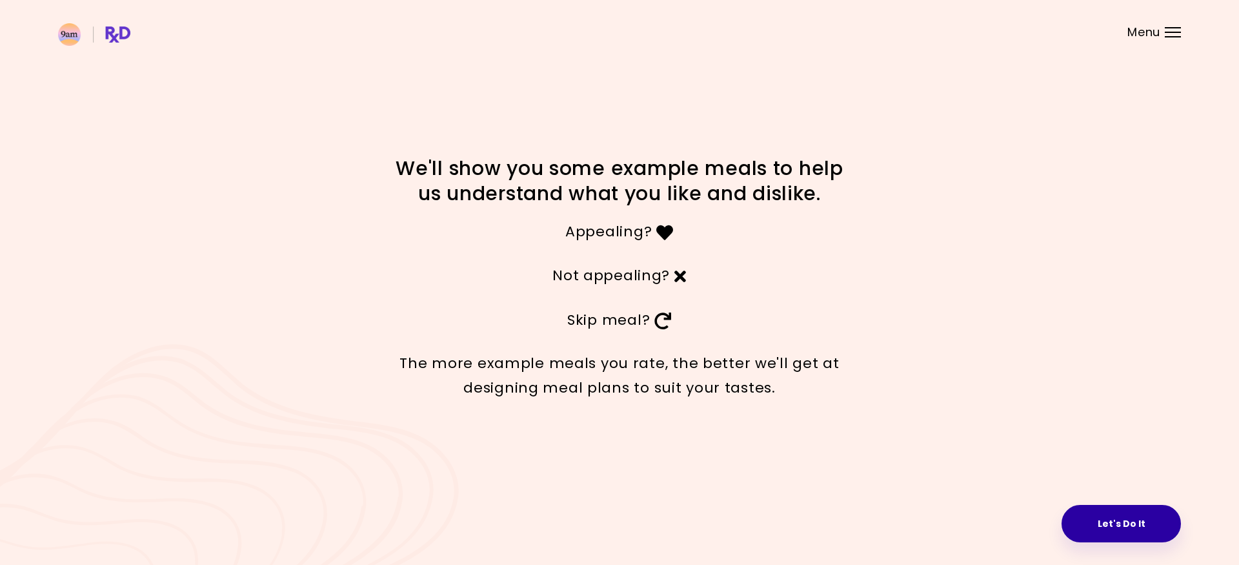
click at [1102, 525] on button "Let's Do It" at bounding box center [1121, 523] width 119 height 37
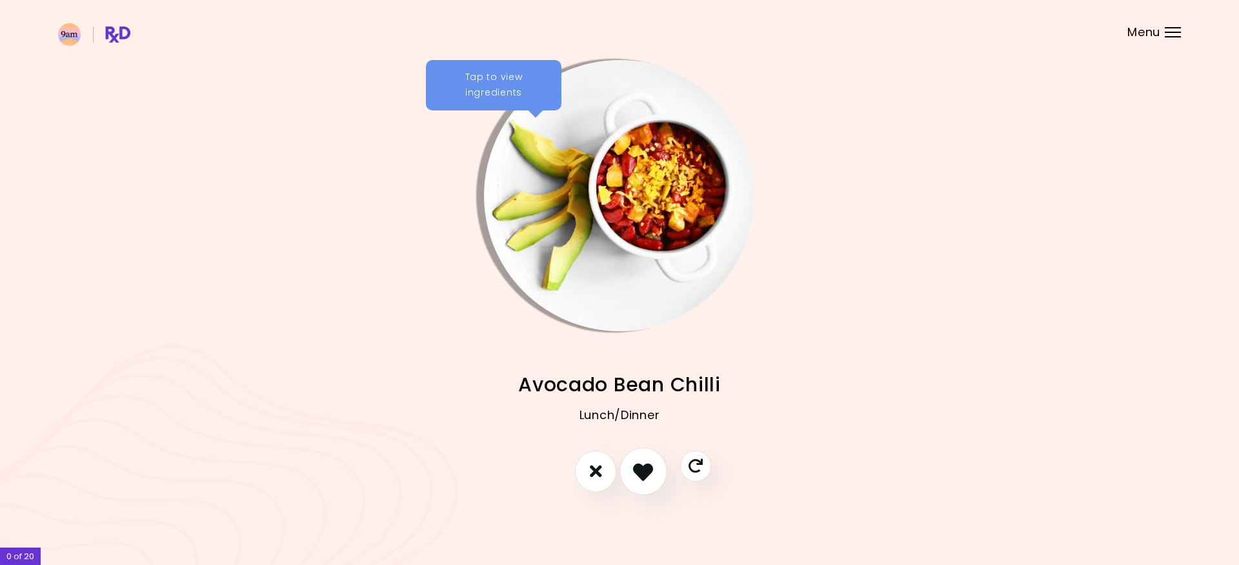
click at [647, 467] on icon "I like this recipe" at bounding box center [643, 471] width 20 height 20
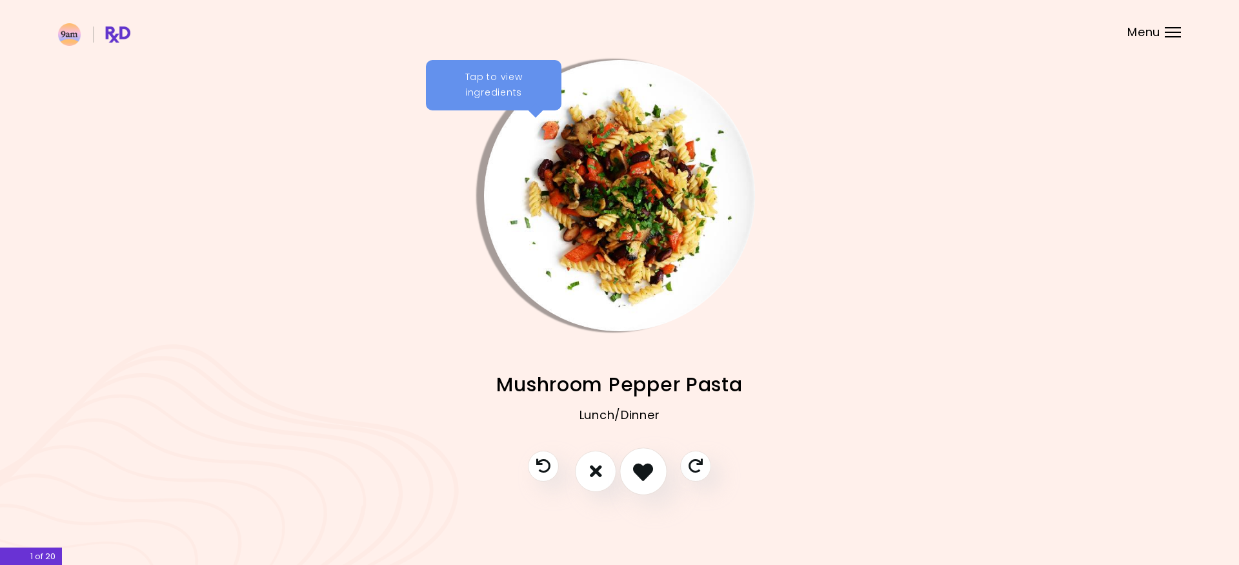
click at [645, 478] on icon "I like this recipe" at bounding box center [643, 471] width 20 height 20
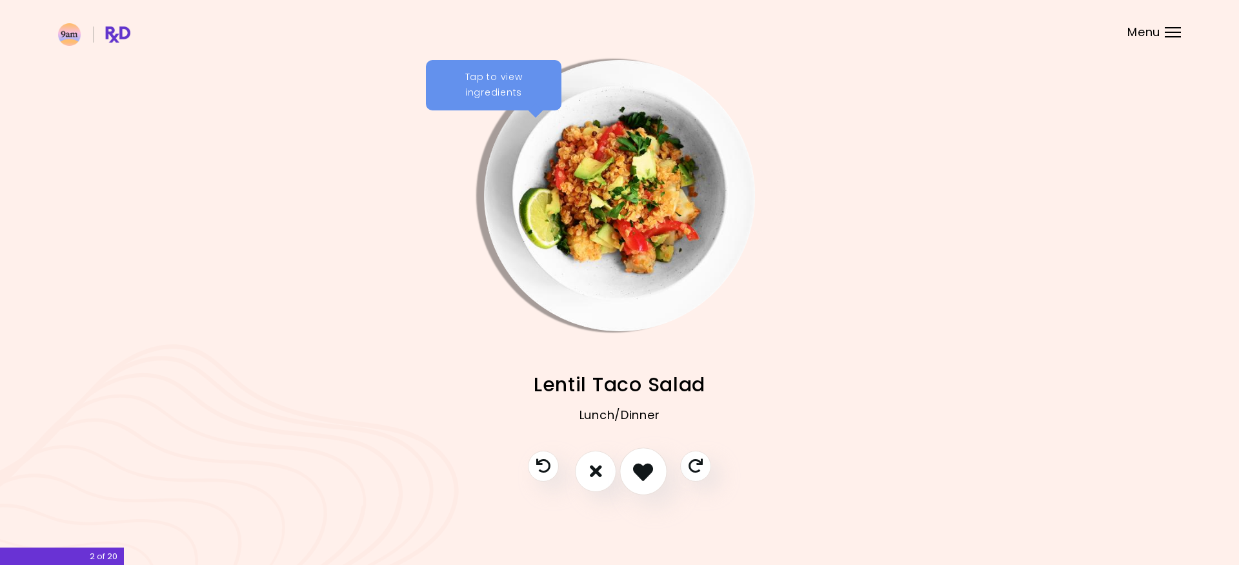
click at [645, 477] on icon "I like this recipe" at bounding box center [643, 471] width 20 height 20
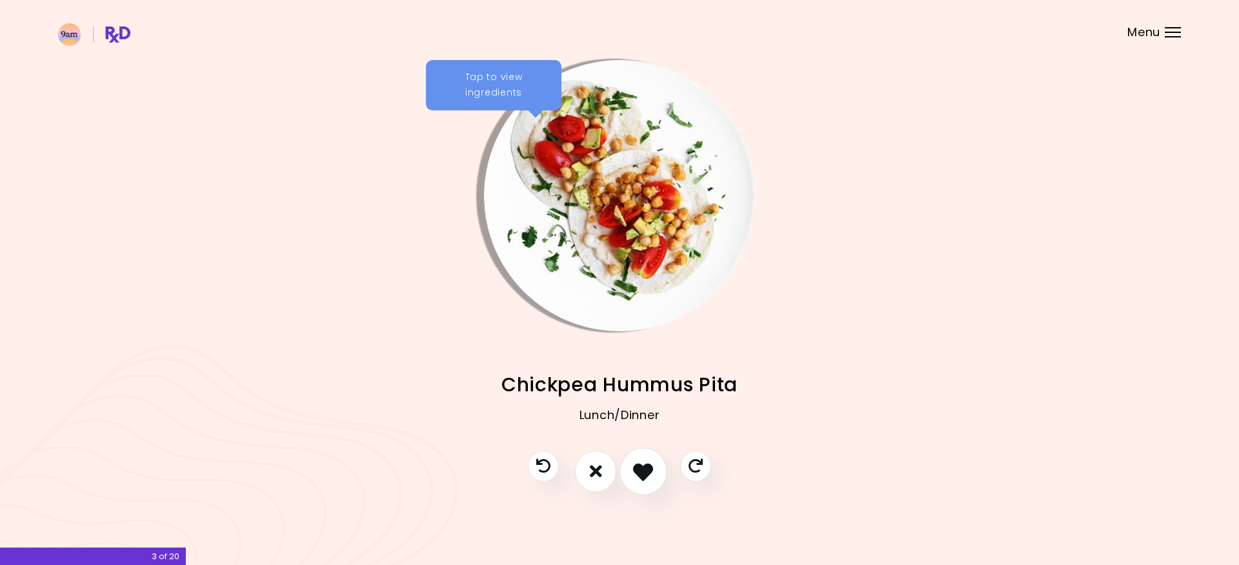
click at [645, 477] on icon "I like this recipe" at bounding box center [643, 471] width 20 height 20
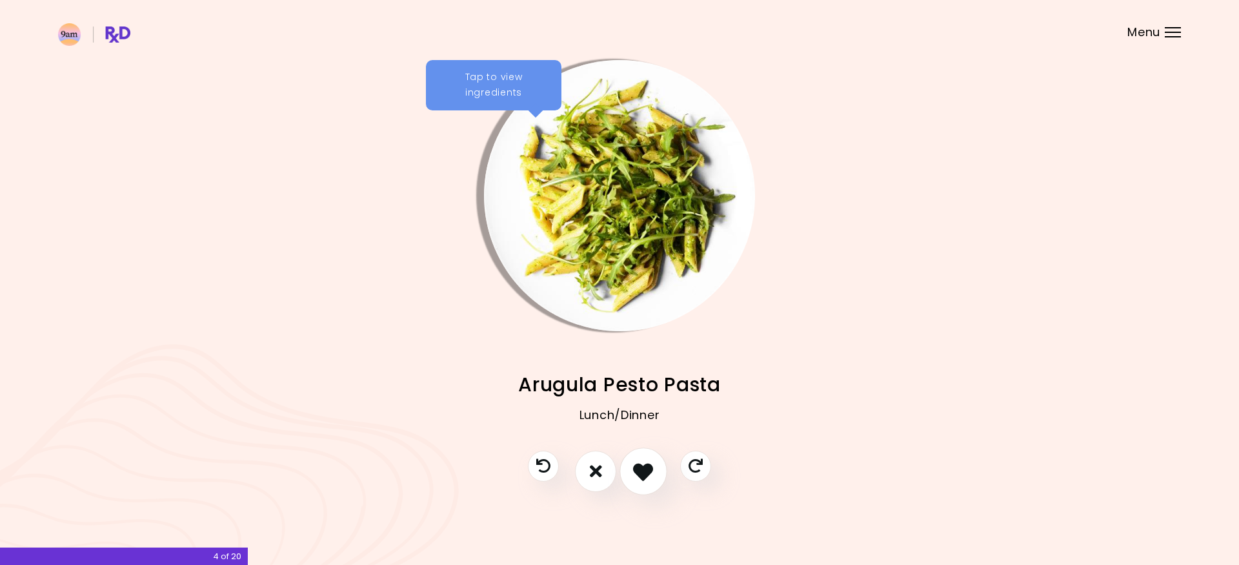
click at [646, 476] on icon "I like this recipe" at bounding box center [643, 471] width 20 height 20
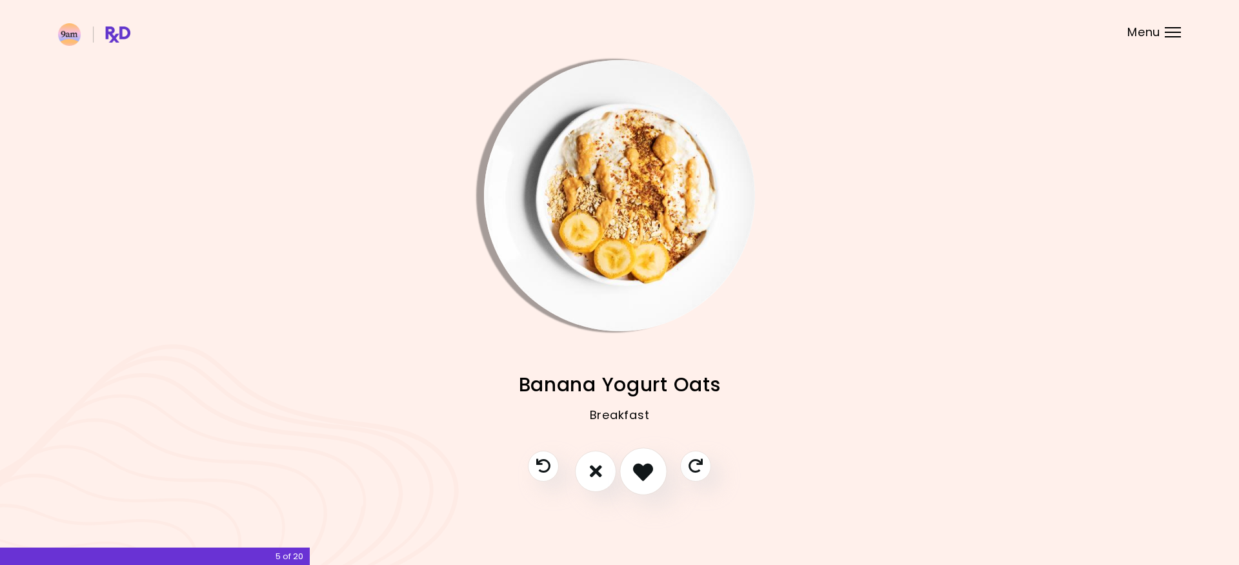
click at [646, 476] on icon "I like this recipe" at bounding box center [643, 471] width 20 height 20
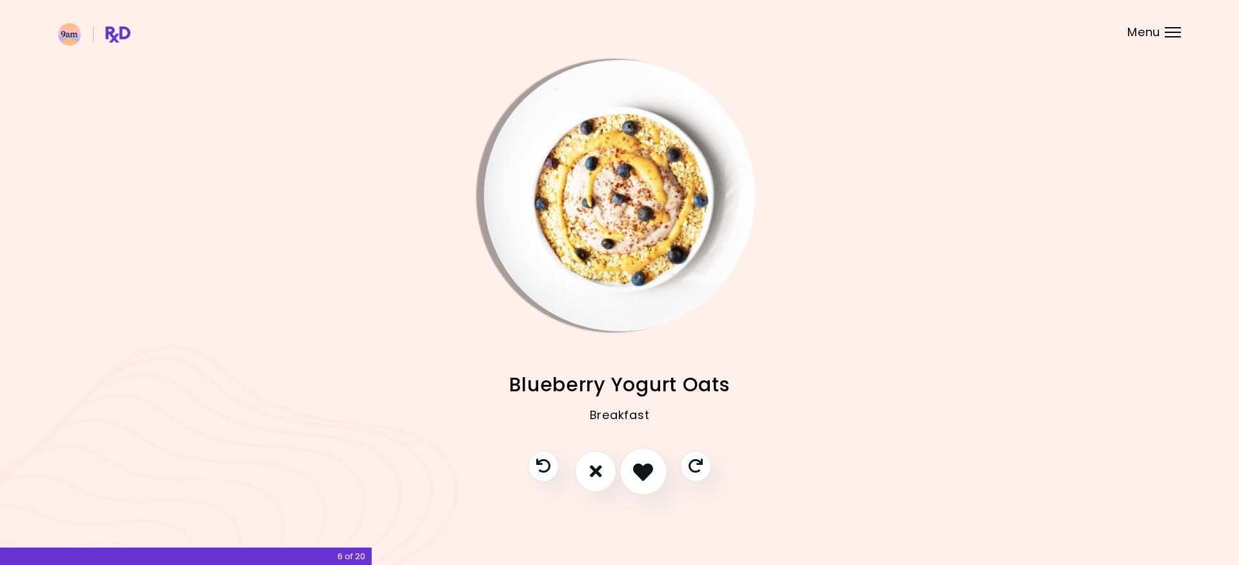
click at [647, 476] on icon "I like this recipe" at bounding box center [643, 471] width 20 height 20
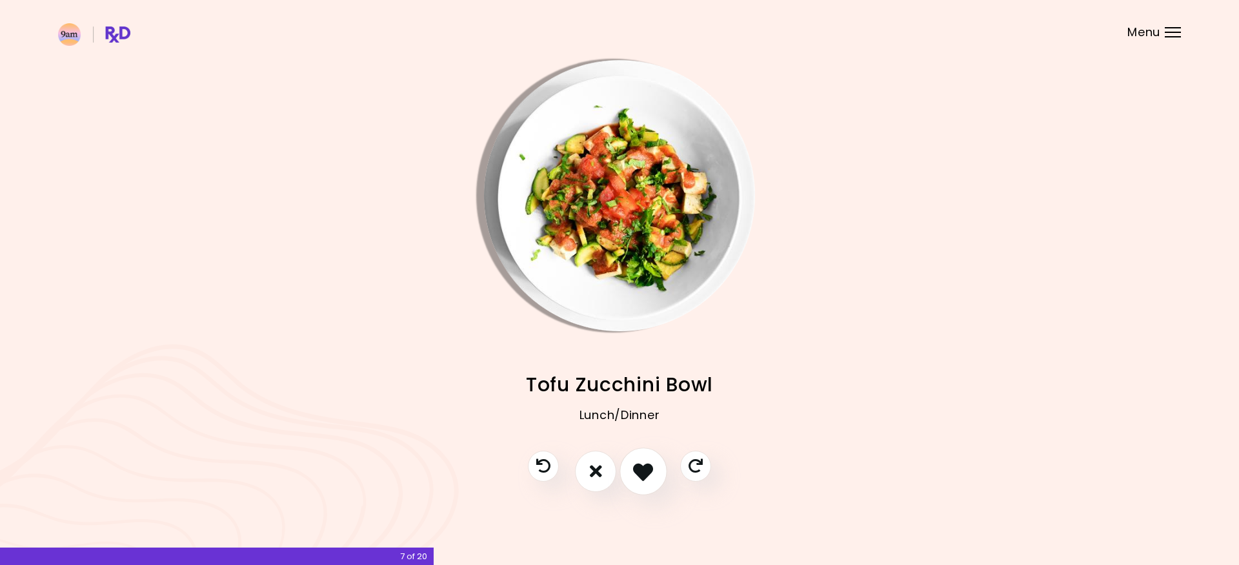
click at [647, 476] on icon "I like this recipe" at bounding box center [643, 471] width 20 height 20
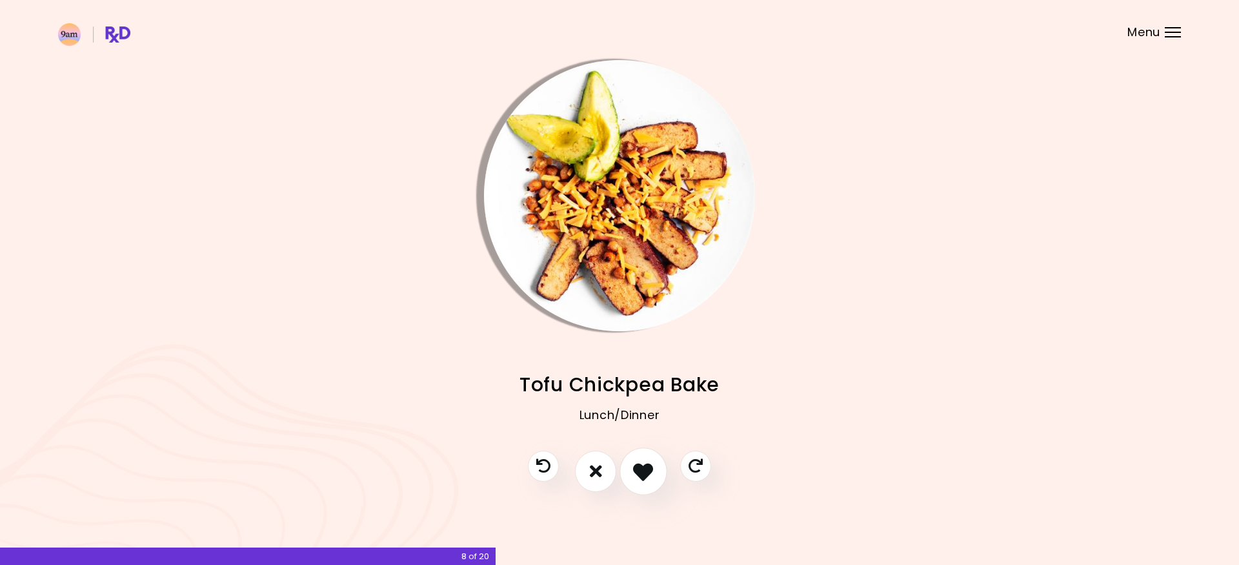
click at [647, 476] on icon "I like this recipe" at bounding box center [643, 471] width 20 height 20
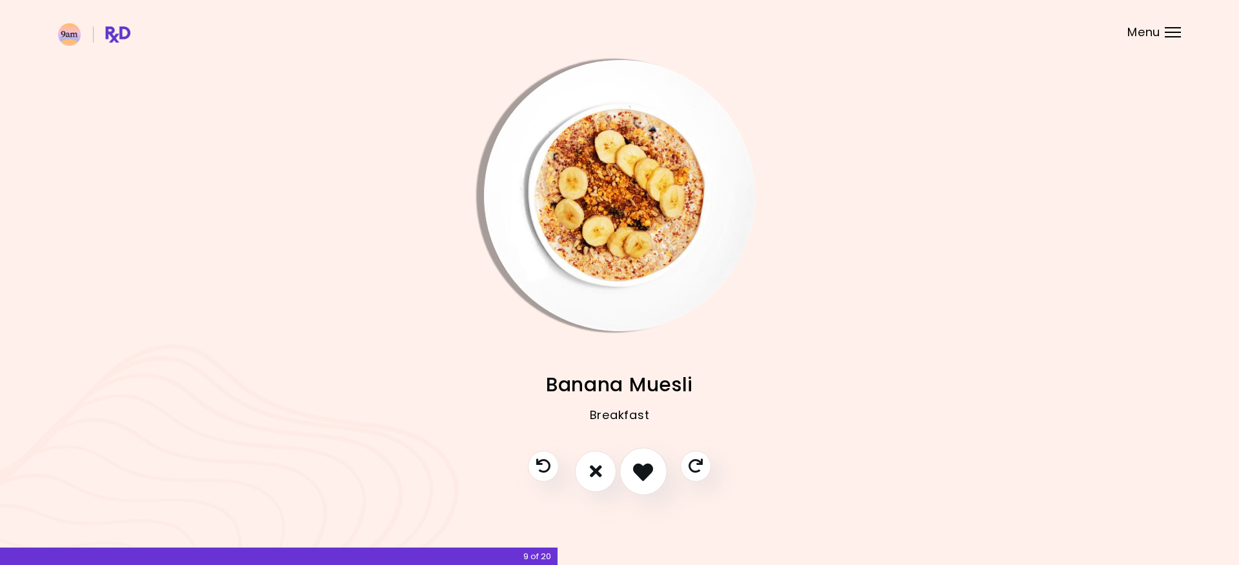
click at [647, 476] on icon "I like this recipe" at bounding box center [643, 471] width 20 height 20
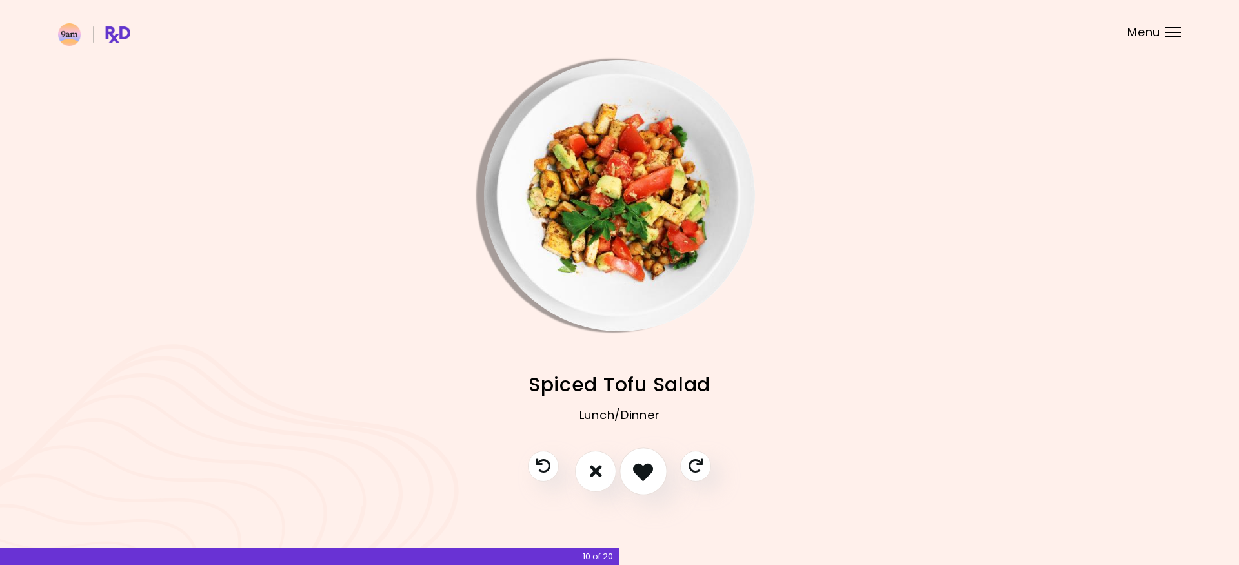
click at [646, 476] on icon "I like this recipe" at bounding box center [643, 471] width 20 height 20
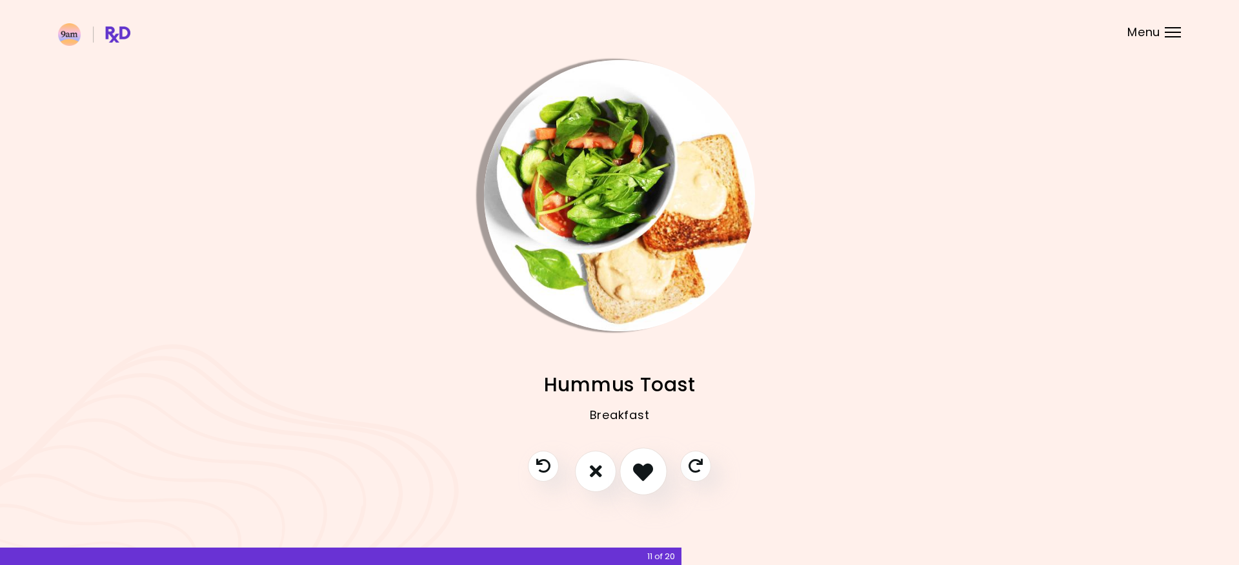
click at [646, 476] on icon "I like this recipe" at bounding box center [643, 471] width 20 height 20
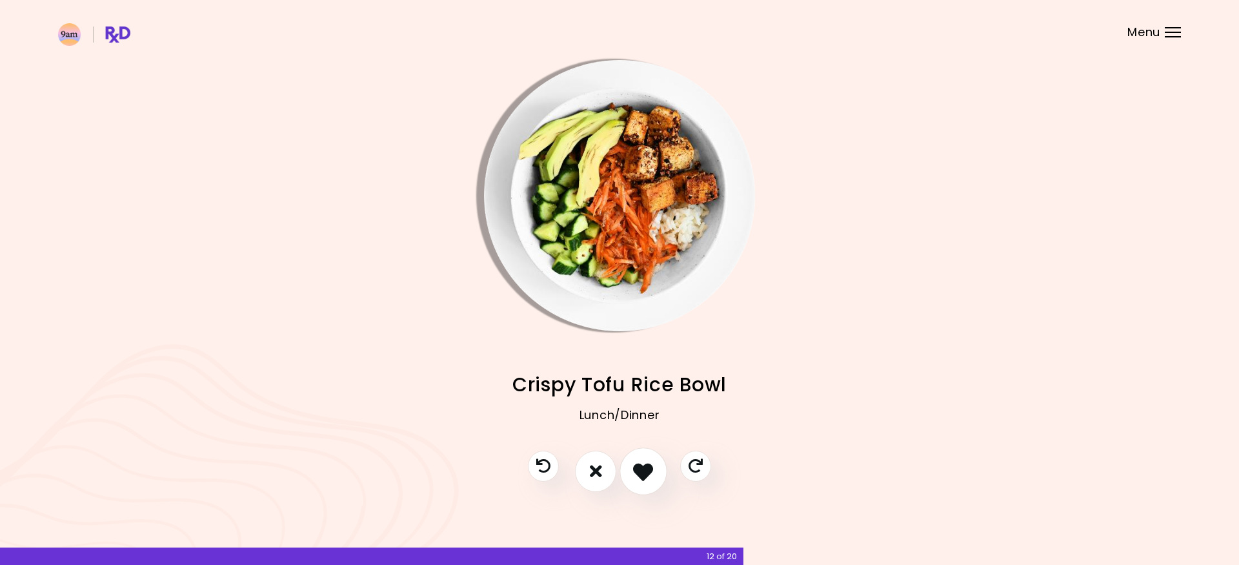
click at [646, 476] on icon "I like this recipe" at bounding box center [643, 471] width 20 height 20
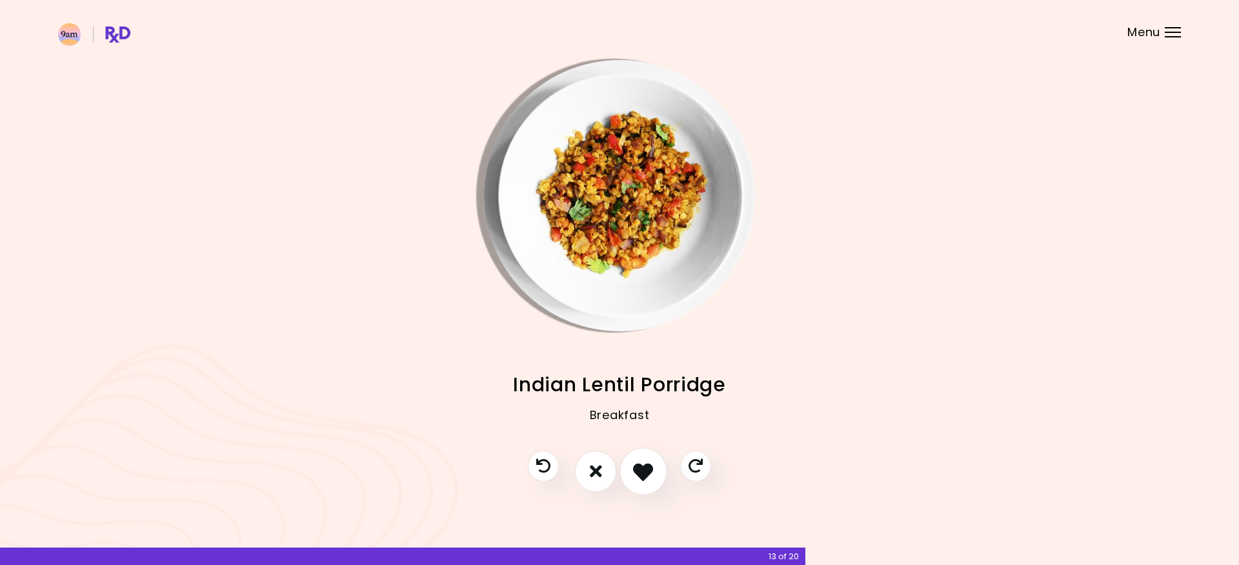
click at [646, 476] on icon "I like this recipe" at bounding box center [643, 471] width 20 height 20
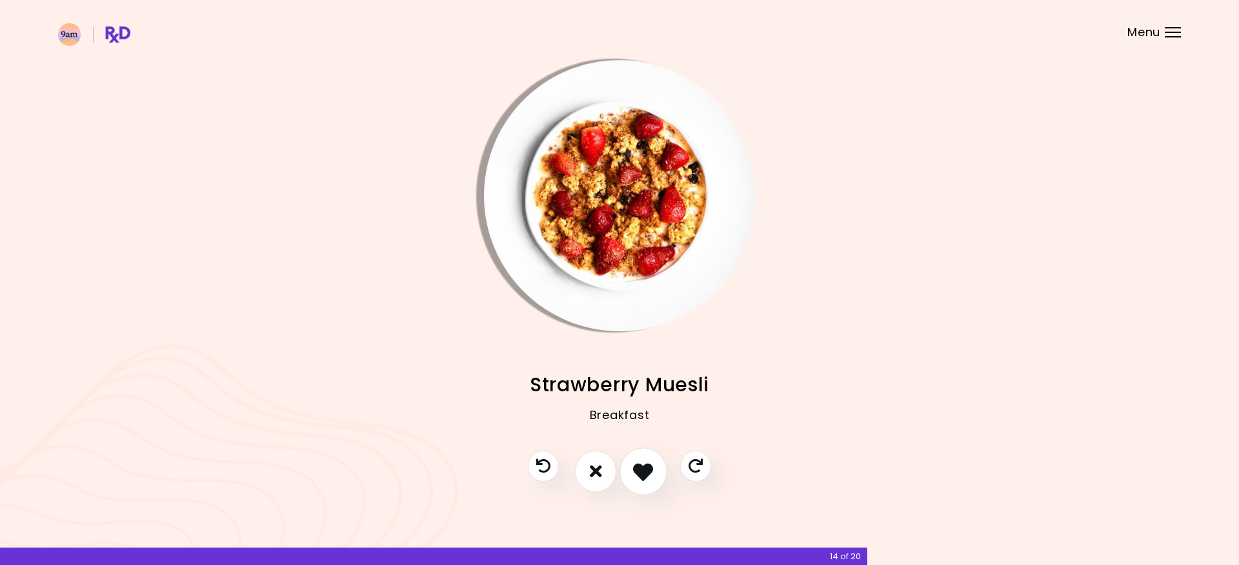
click at [646, 476] on icon "I like this recipe" at bounding box center [643, 471] width 20 height 20
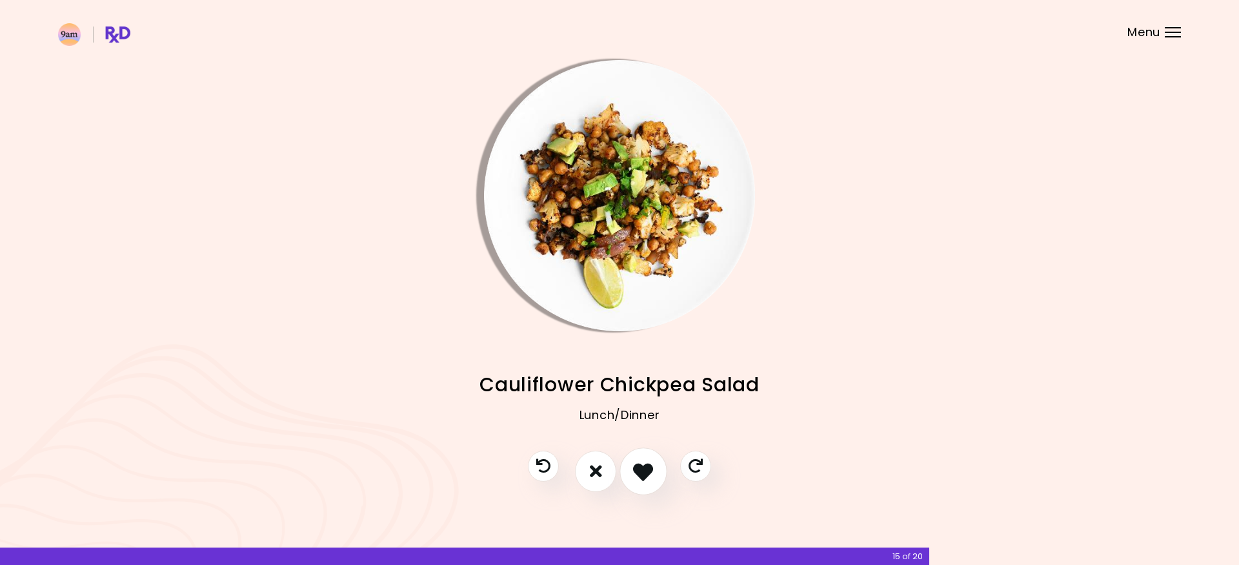
click at [646, 476] on icon "I like this recipe" at bounding box center [643, 471] width 20 height 20
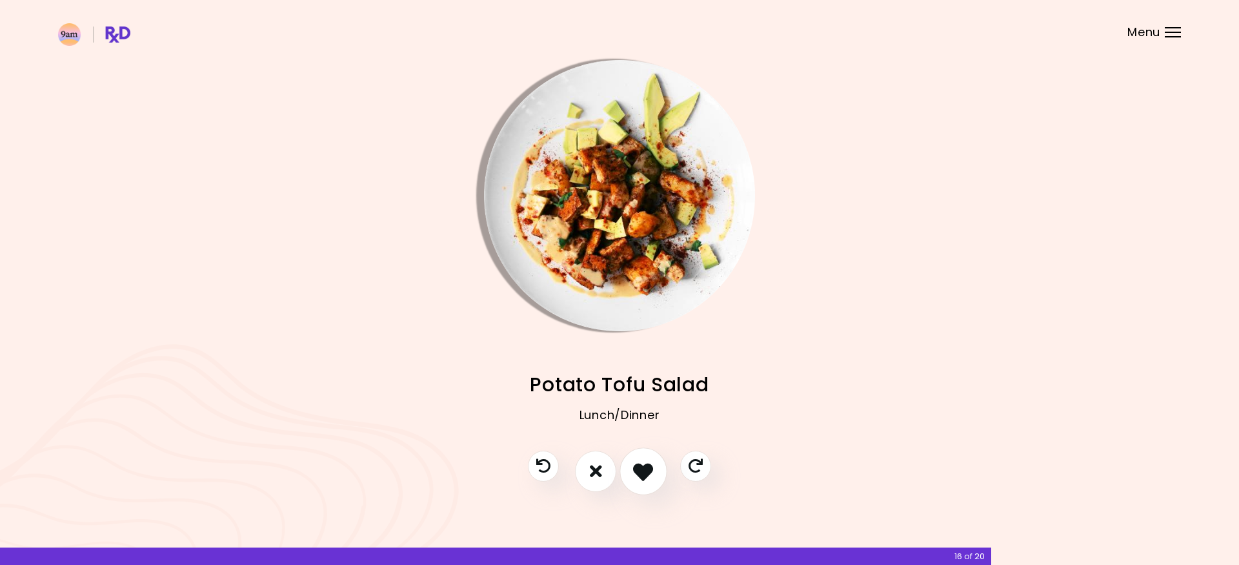
click at [646, 476] on icon "I like this recipe" at bounding box center [643, 471] width 20 height 20
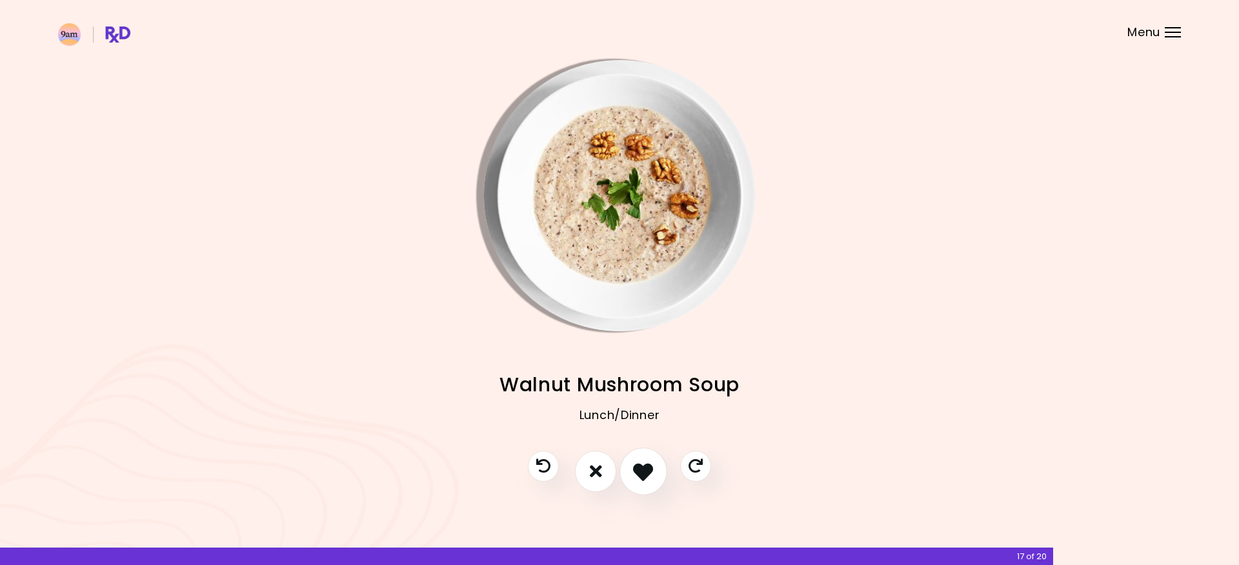
click at [646, 476] on icon "I like this recipe" at bounding box center [643, 471] width 20 height 20
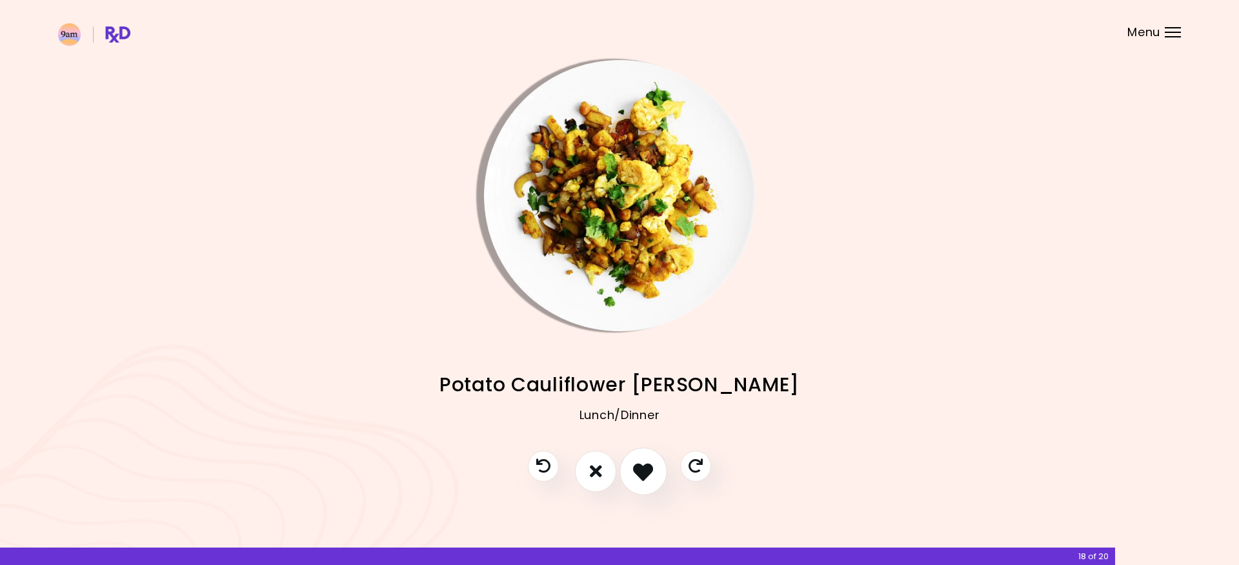
click at [646, 475] on icon "I like this recipe" at bounding box center [643, 471] width 20 height 20
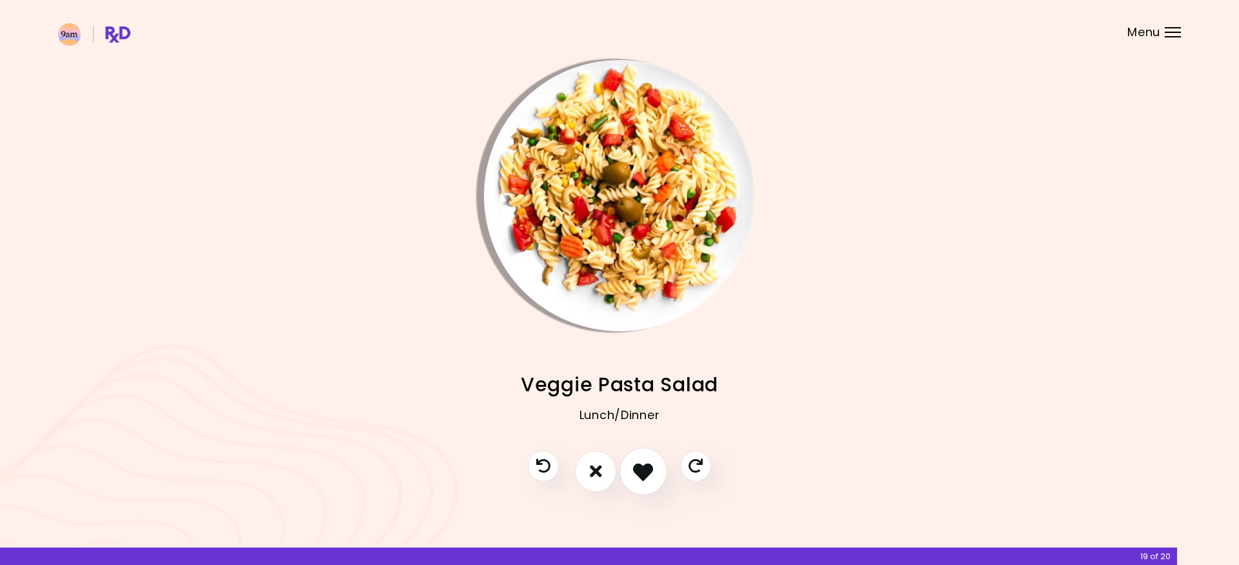
click at [647, 475] on icon "I like this recipe" at bounding box center [643, 471] width 20 height 20
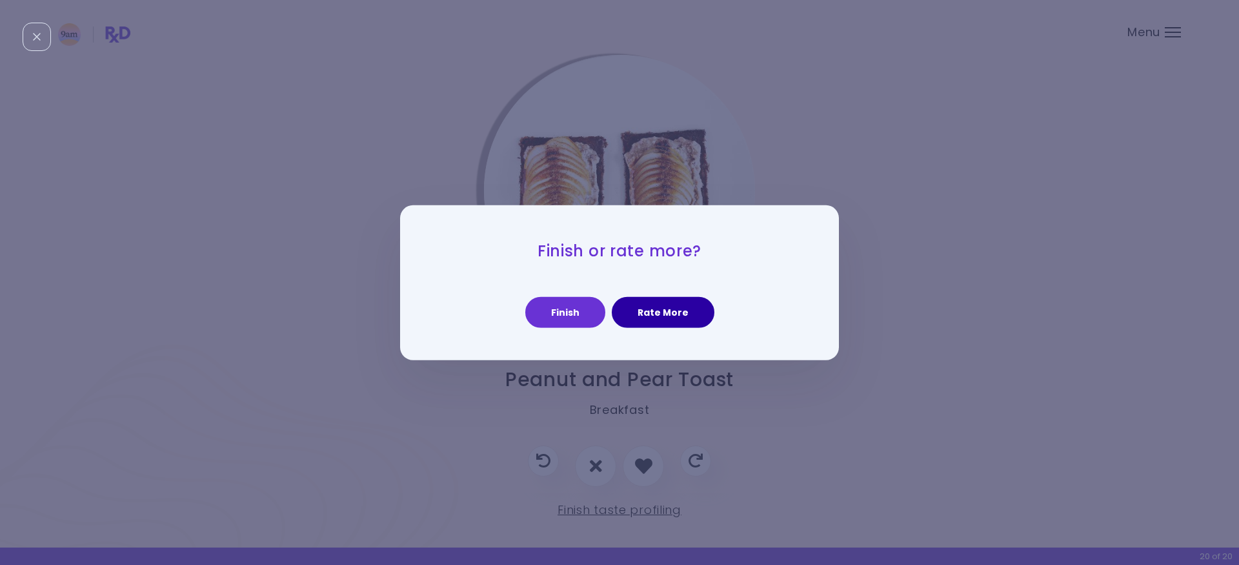
click at [656, 317] on button "Rate More" at bounding box center [663, 312] width 103 height 31
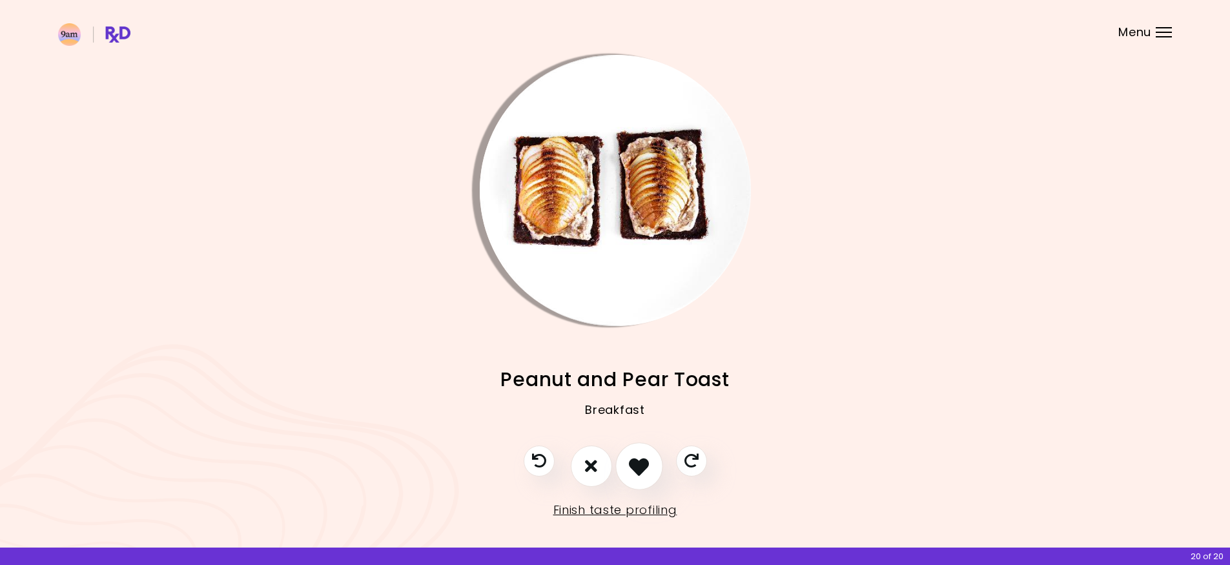
click at [648, 462] on icon "I like this recipe" at bounding box center [639, 466] width 20 height 20
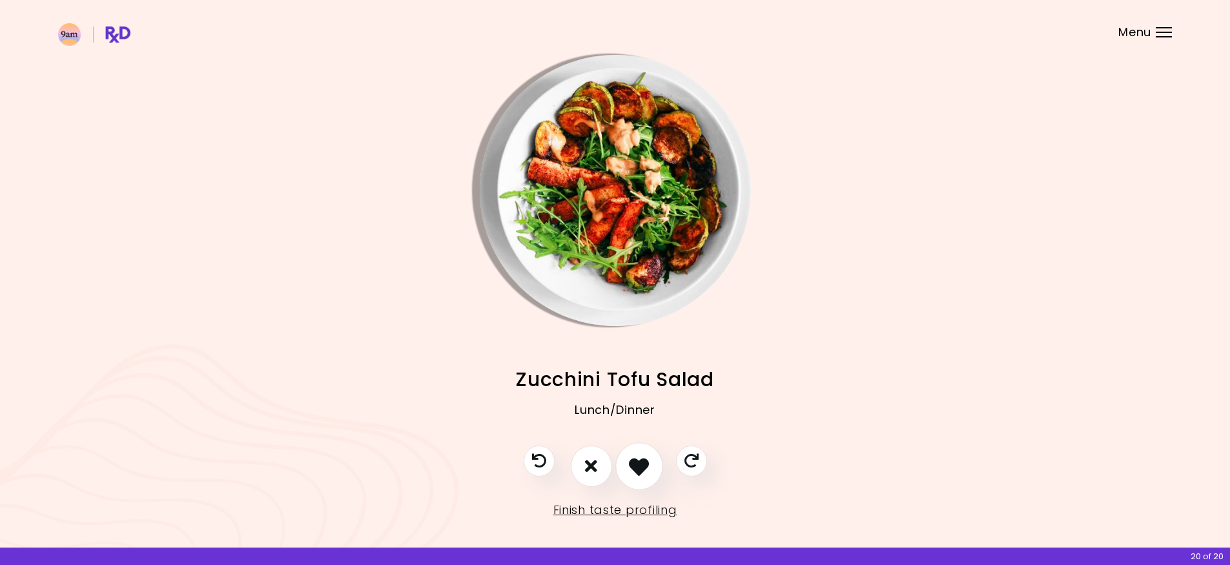
click at [648, 462] on icon "I like this recipe" at bounding box center [639, 466] width 20 height 20
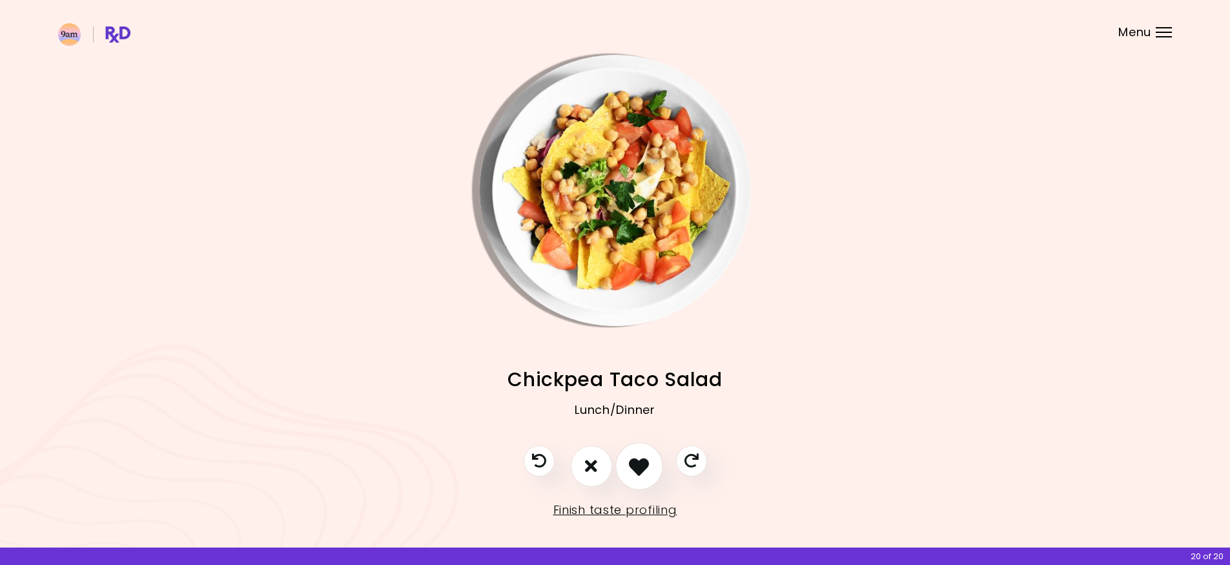
click at [647, 462] on icon "I like this recipe" at bounding box center [639, 466] width 20 height 20
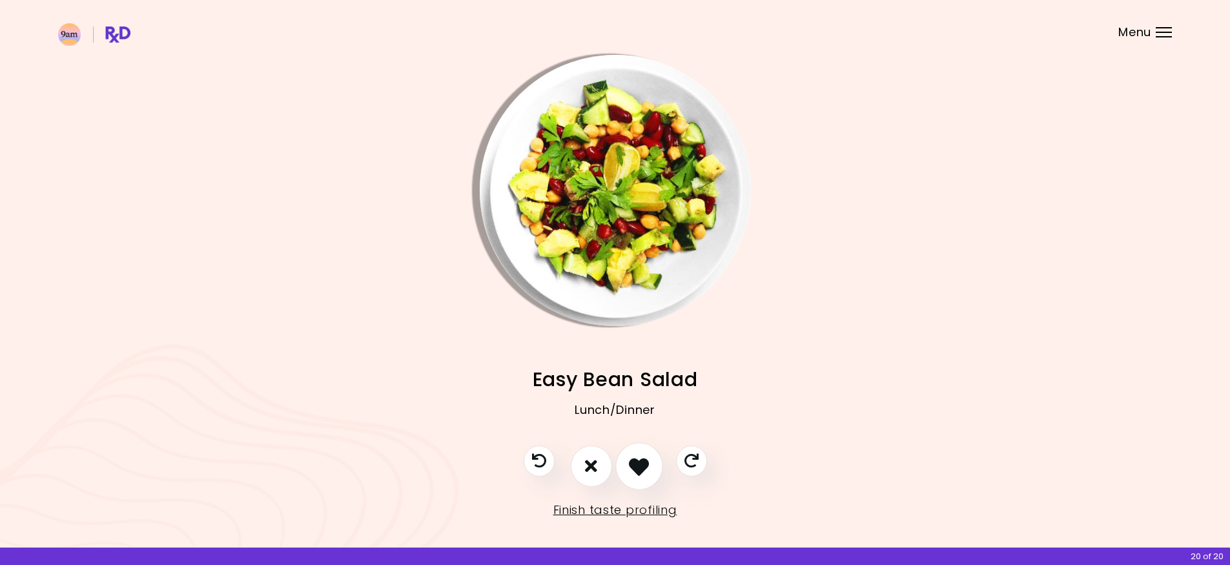
click at [647, 462] on icon "I like this recipe" at bounding box center [639, 466] width 20 height 20
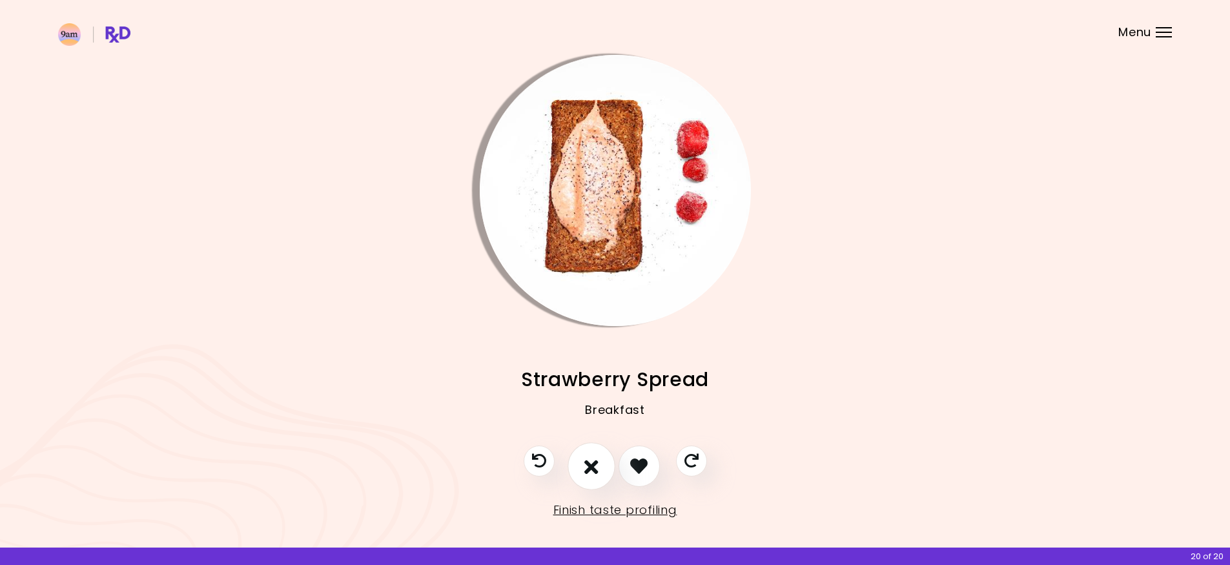
click at [600, 459] on button "I don't like this recipe" at bounding box center [591, 466] width 48 height 48
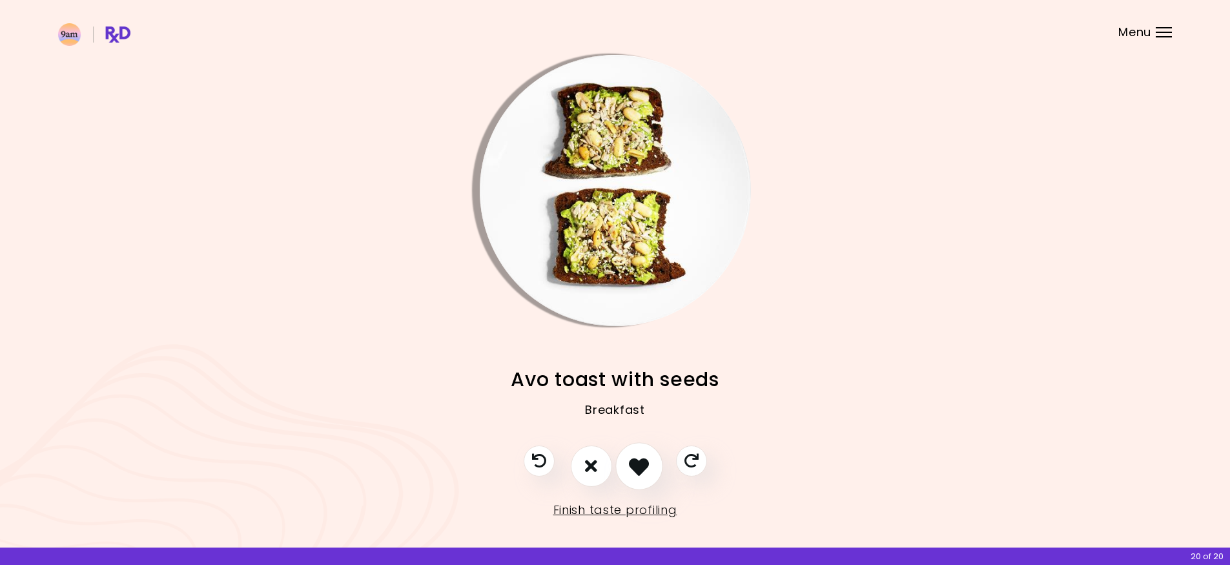
click at [633, 460] on icon "I like this recipe" at bounding box center [639, 466] width 20 height 20
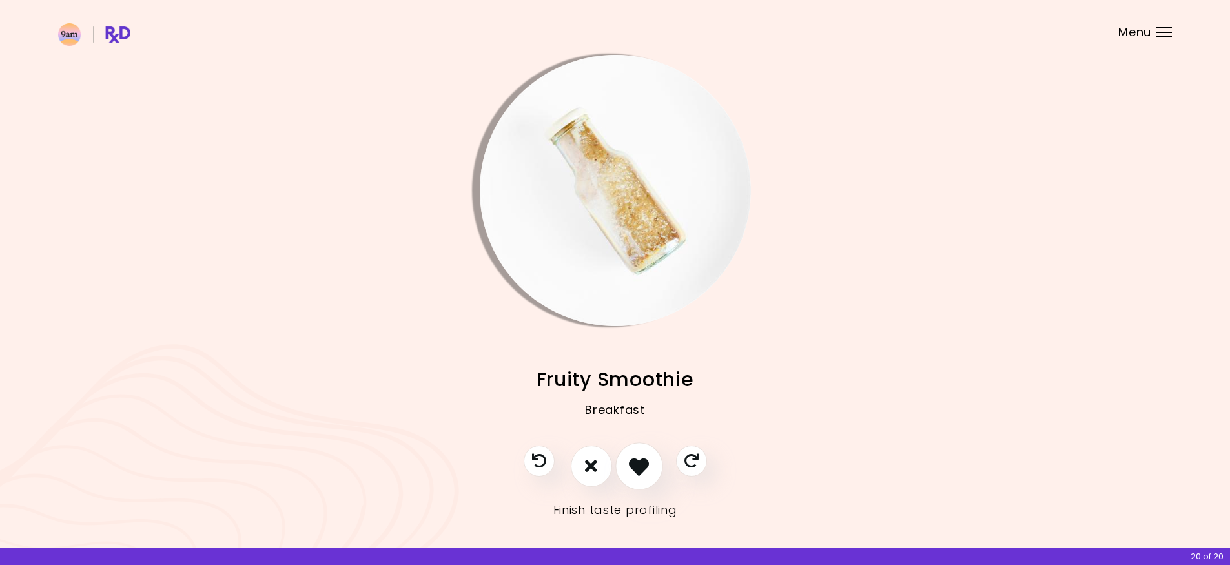
click at [631, 461] on icon "I like this recipe" at bounding box center [639, 466] width 20 height 20
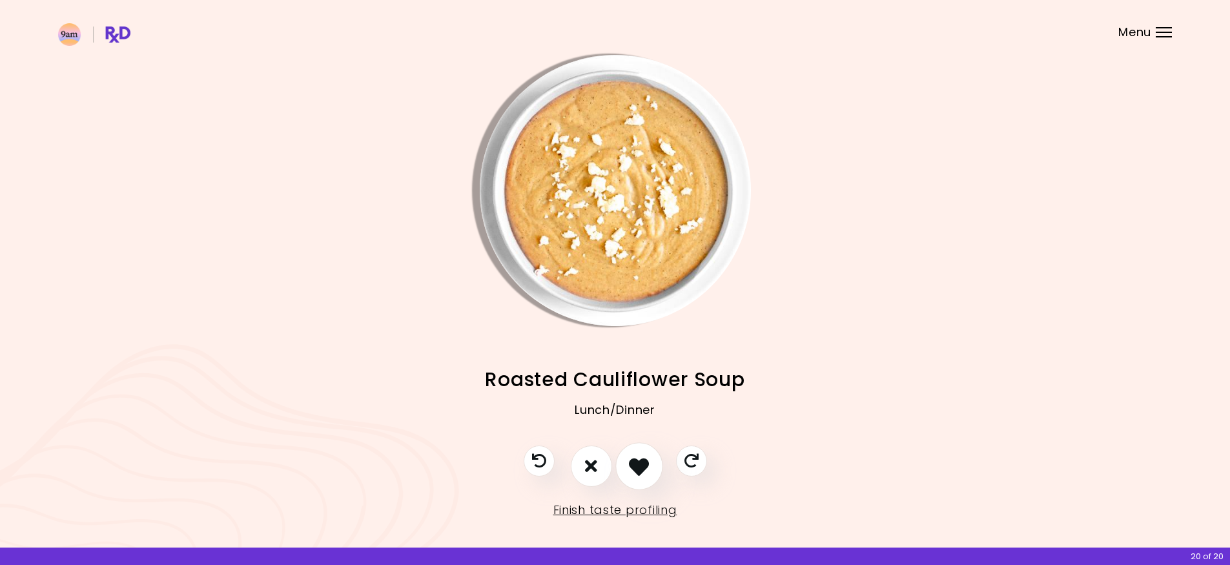
click at [631, 463] on icon "I like this recipe" at bounding box center [639, 466] width 20 height 20
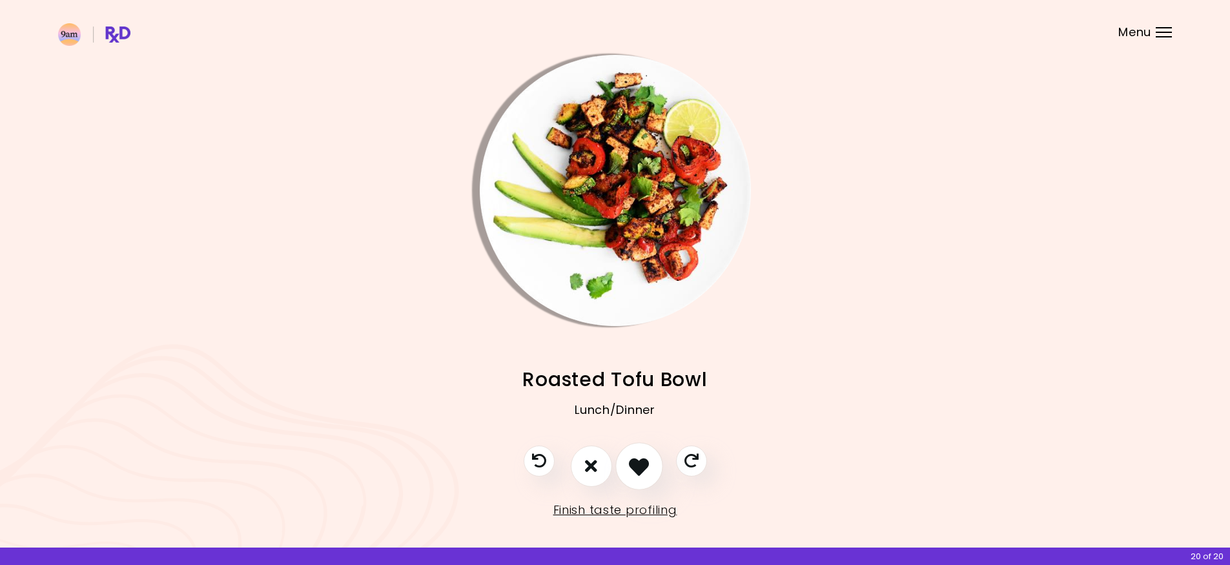
click at [631, 463] on icon "I like this recipe" at bounding box center [639, 466] width 20 height 20
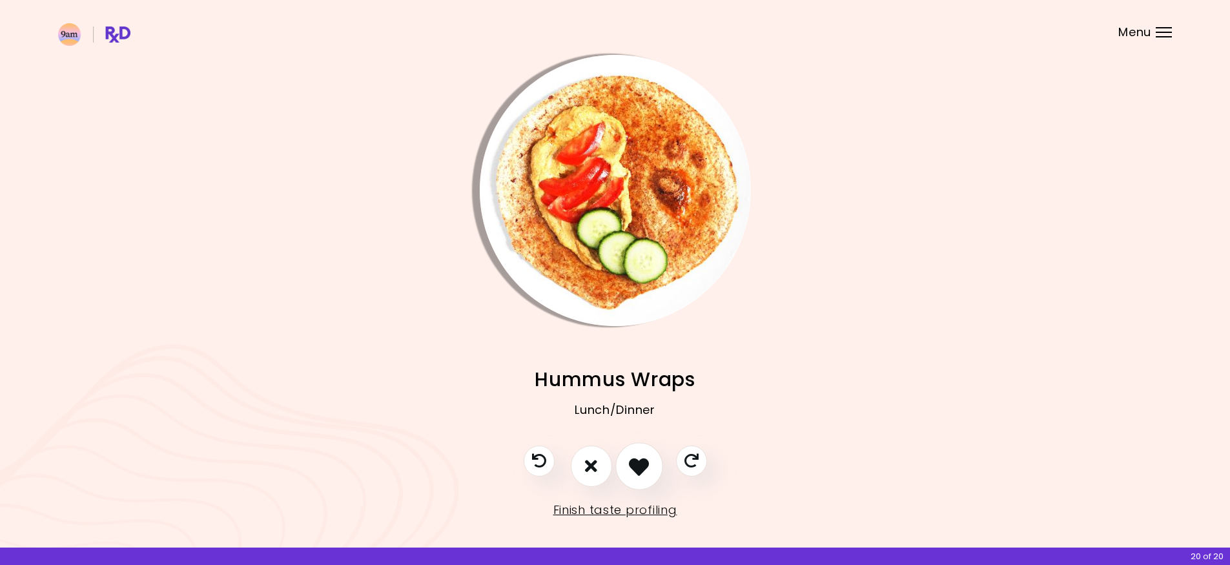
click at [632, 463] on icon "I like this recipe" at bounding box center [639, 466] width 20 height 20
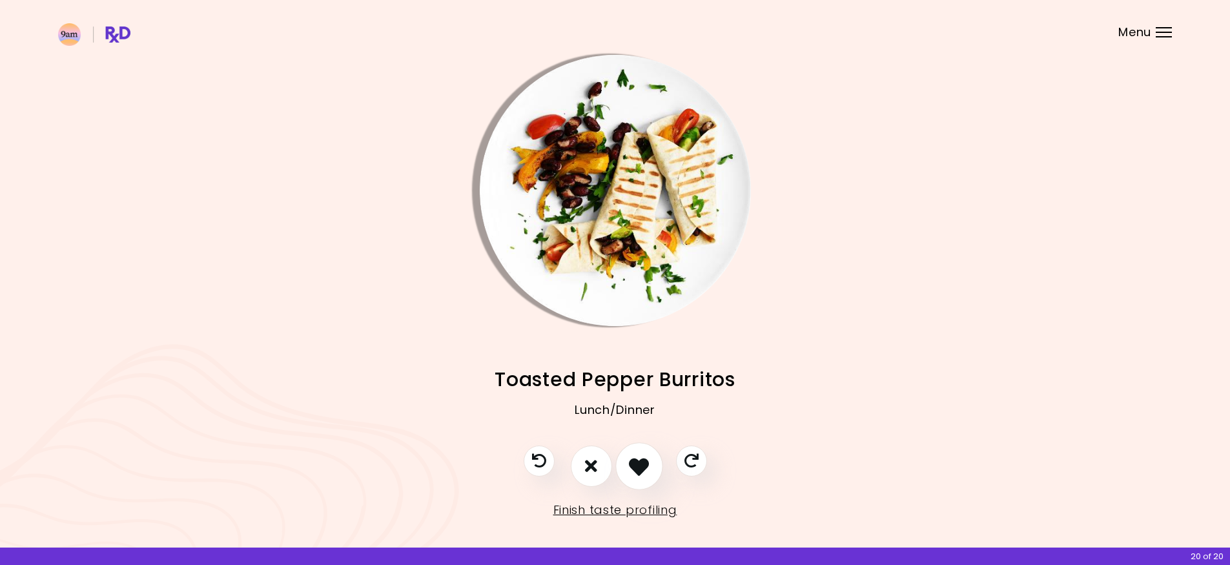
click at [632, 463] on icon "I like this recipe" at bounding box center [639, 466] width 20 height 20
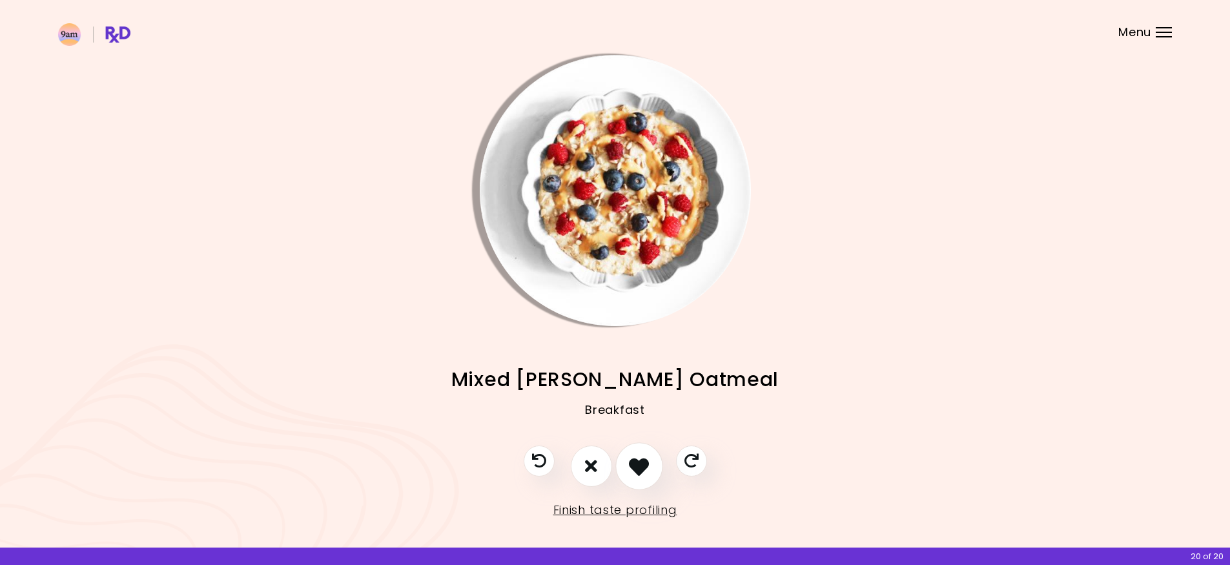
click at [632, 463] on icon "I like this recipe" at bounding box center [639, 466] width 20 height 20
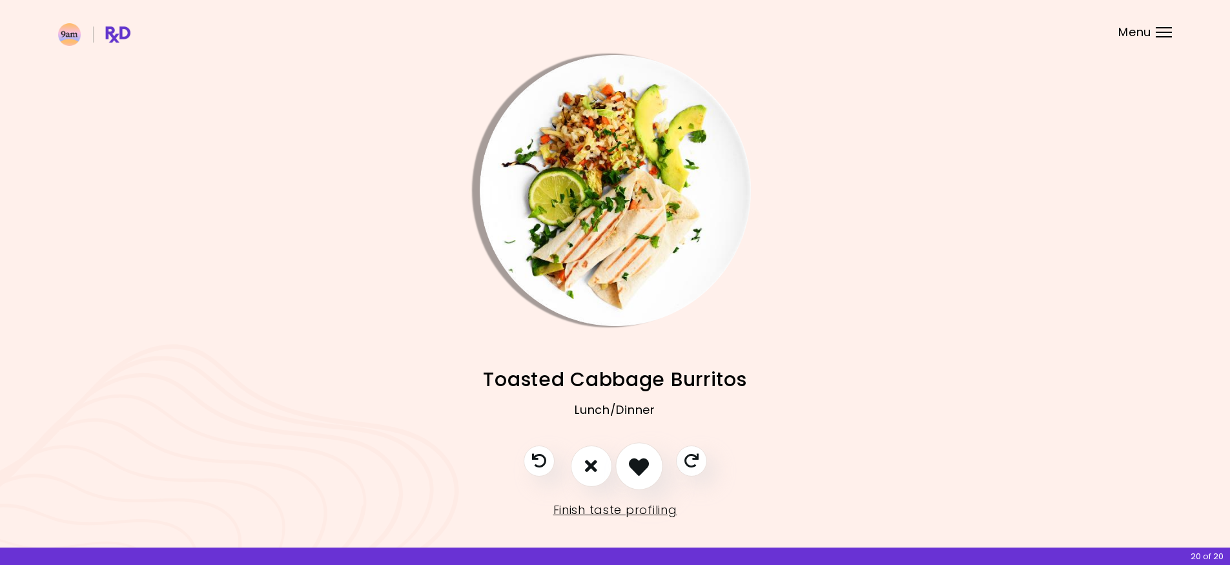
click at [633, 461] on icon "I like this recipe" at bounding box center [639, 466] width 20 height 20
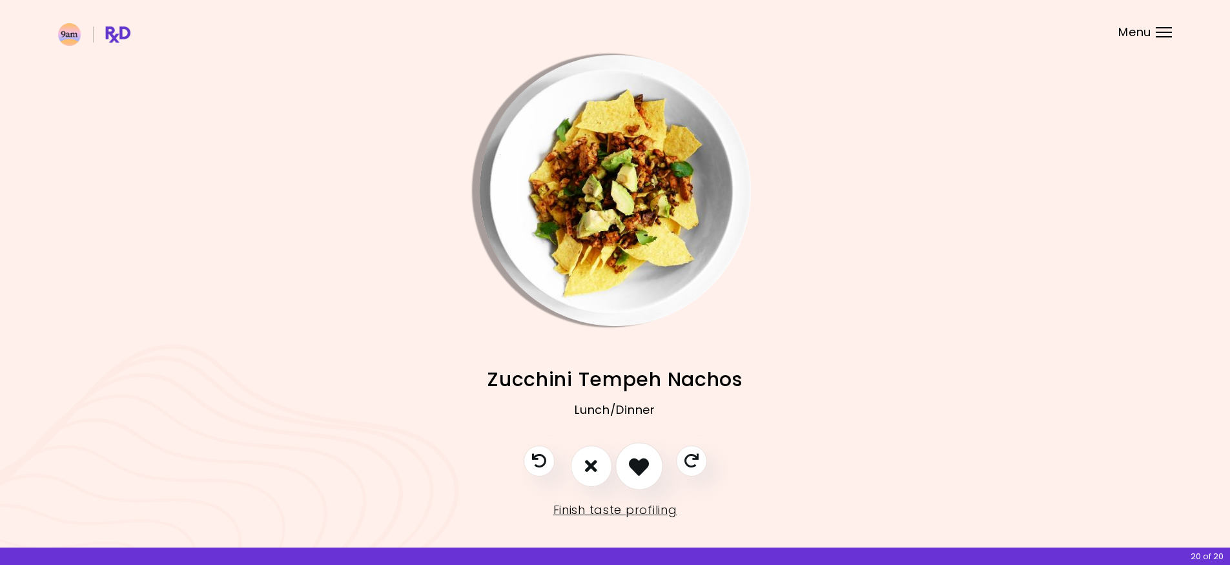
click at [633, 461] on icon "I like this recipe" at bounding box center [639, 466] width 20 height 20
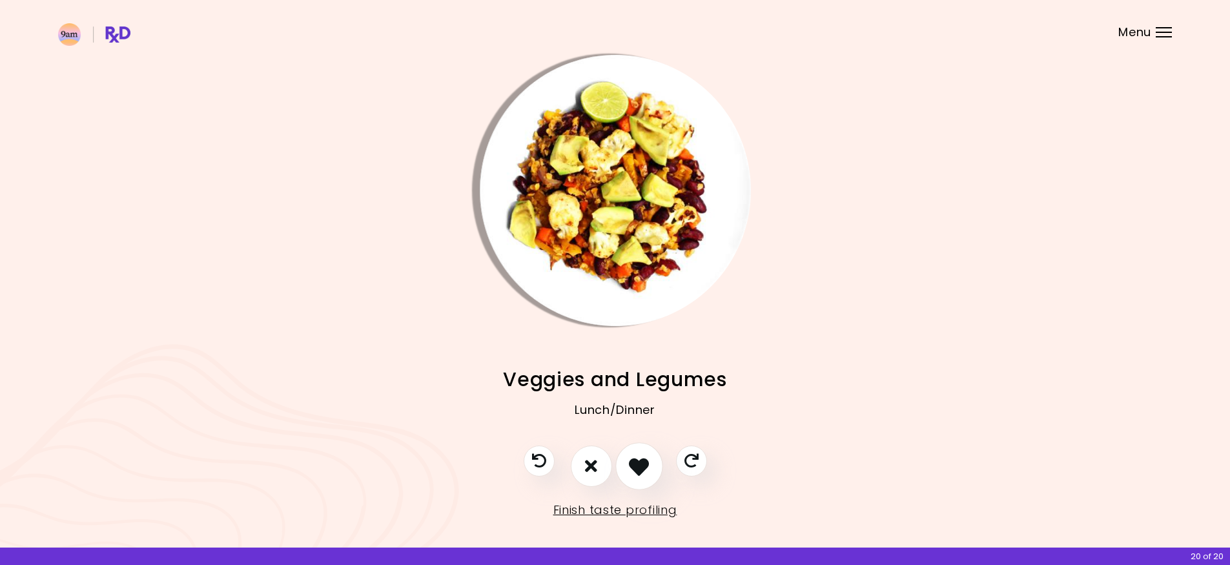
click at [633, 463] on icon "I like this recipe" at bounding box center [639, 466] width 20 height 20
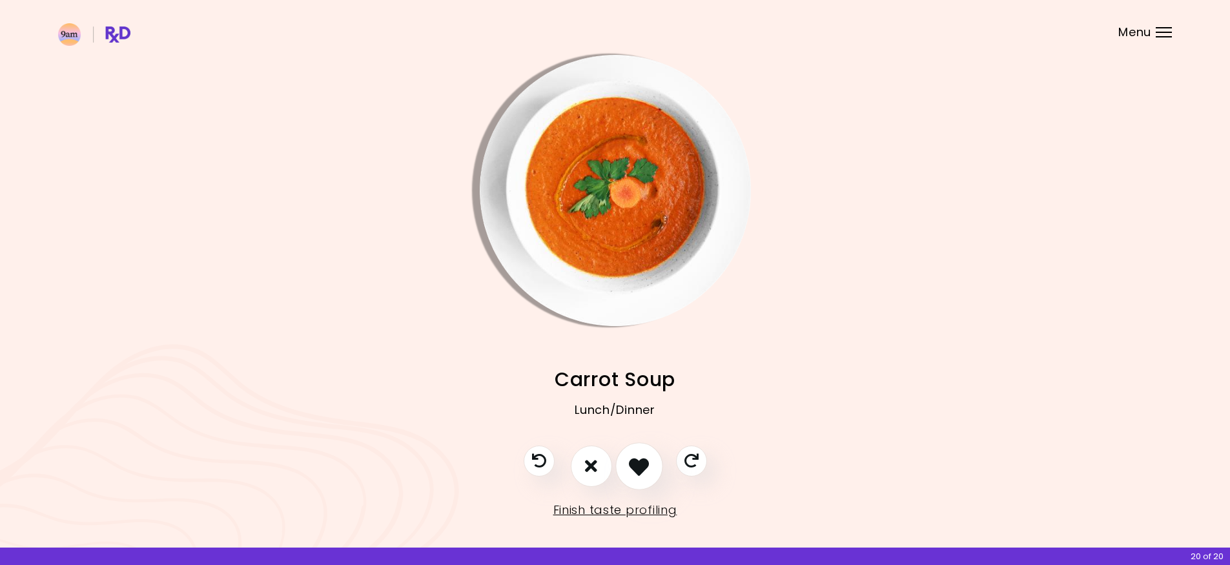
click at [634, 463] on icon "I like this recipe" at bounding box center [639, 466] width 20 height 20
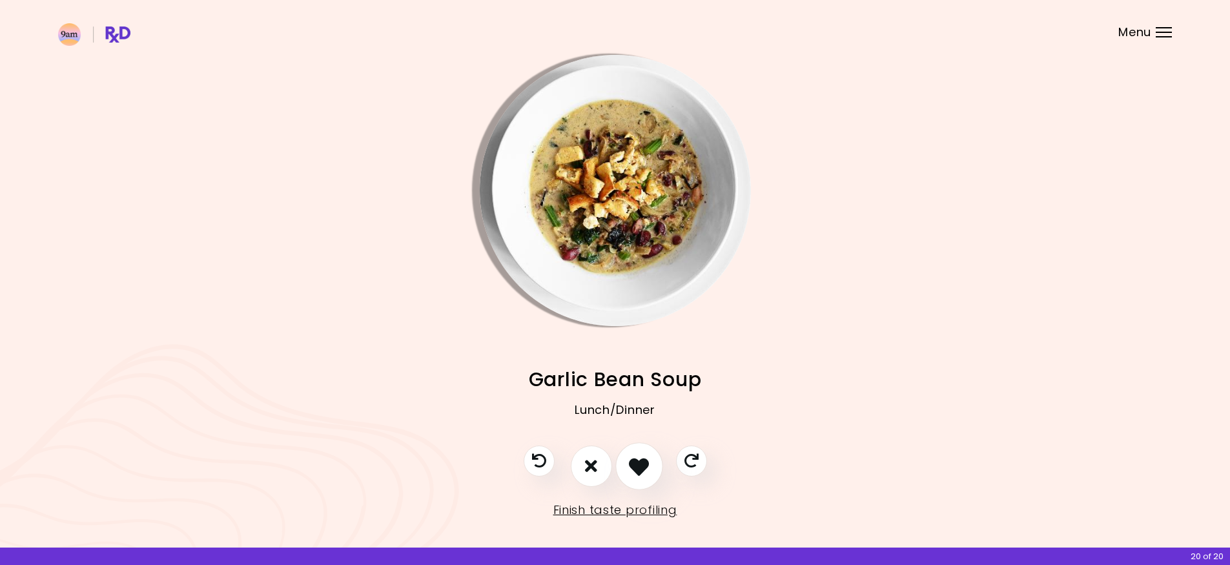
click at [634, 463] on icon "I like this recipe" at bounding box center [639, 466] width 20 height 20
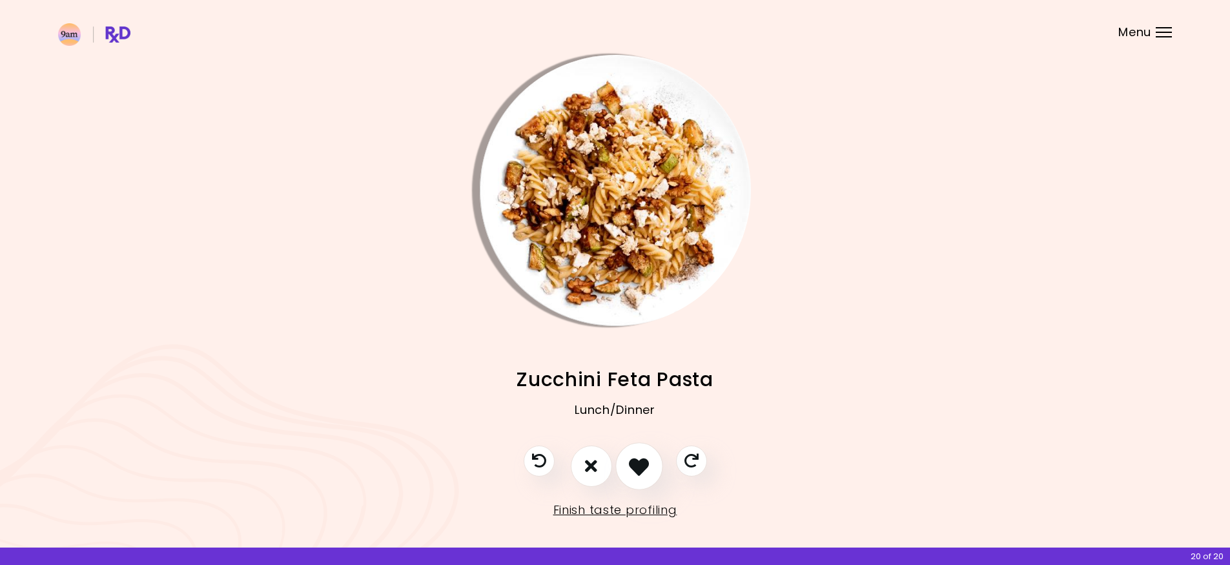
click at [634, 463] on icon "I like this recipe" at bounding box center [639, 466] width 20 height 20
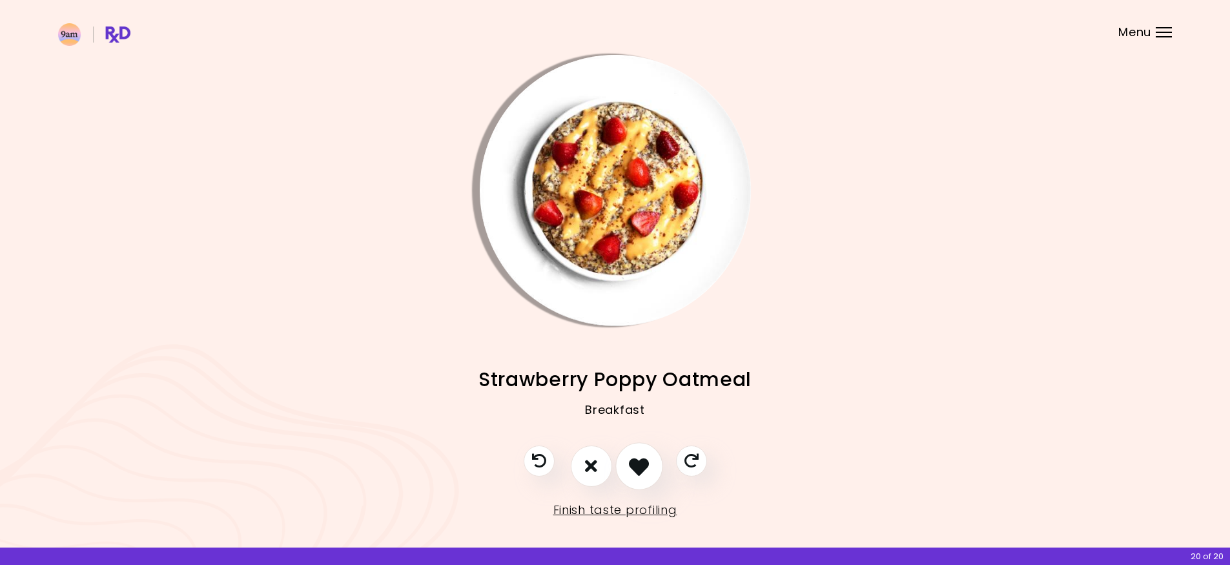
click at [634, 463] on icon "I like this recipe" at bounding box center [639, 466] width 20 height 20
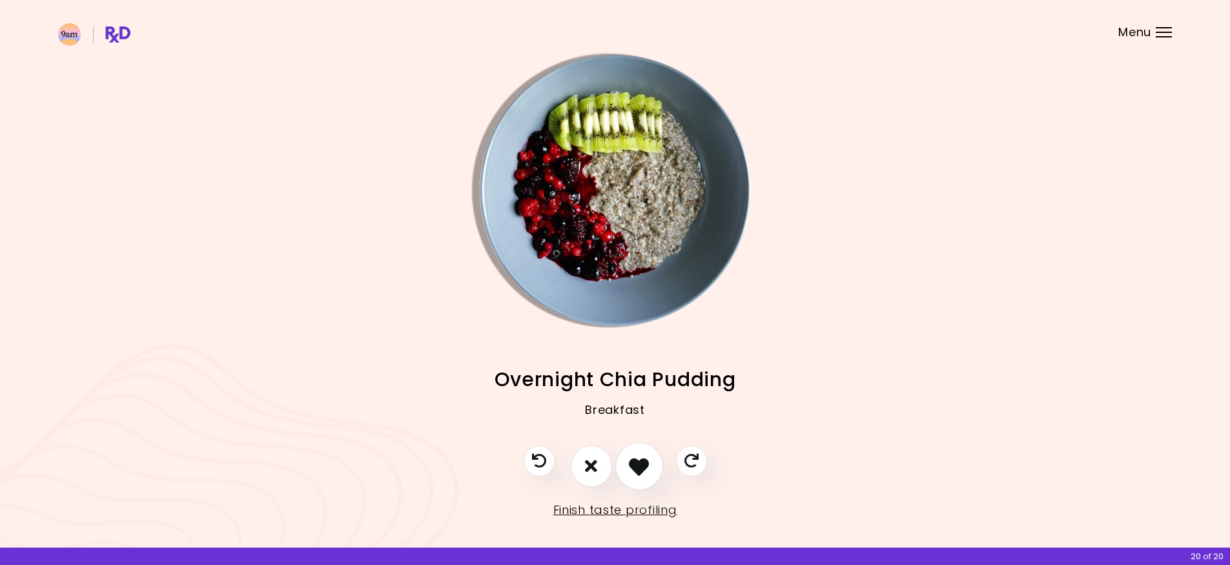
click at [634, 463] on icon "I like this recipe" at bounding box center [639, 466] width 20 height 20
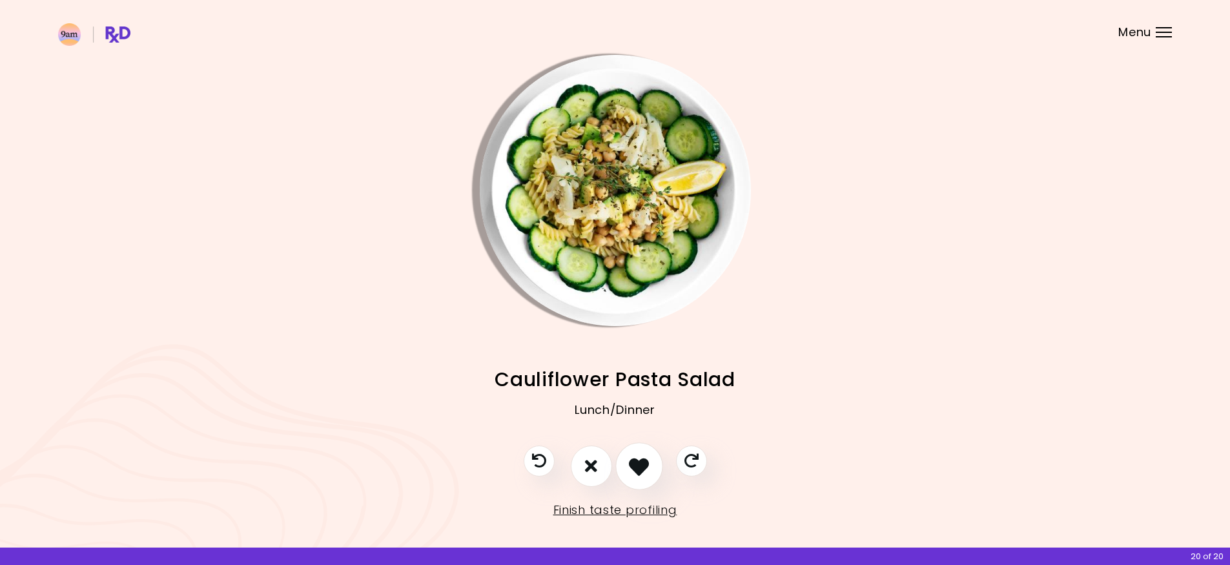
click at [634, 463] on icon "I like this recipe" at bounding box center [639, 466] width 20 height 20
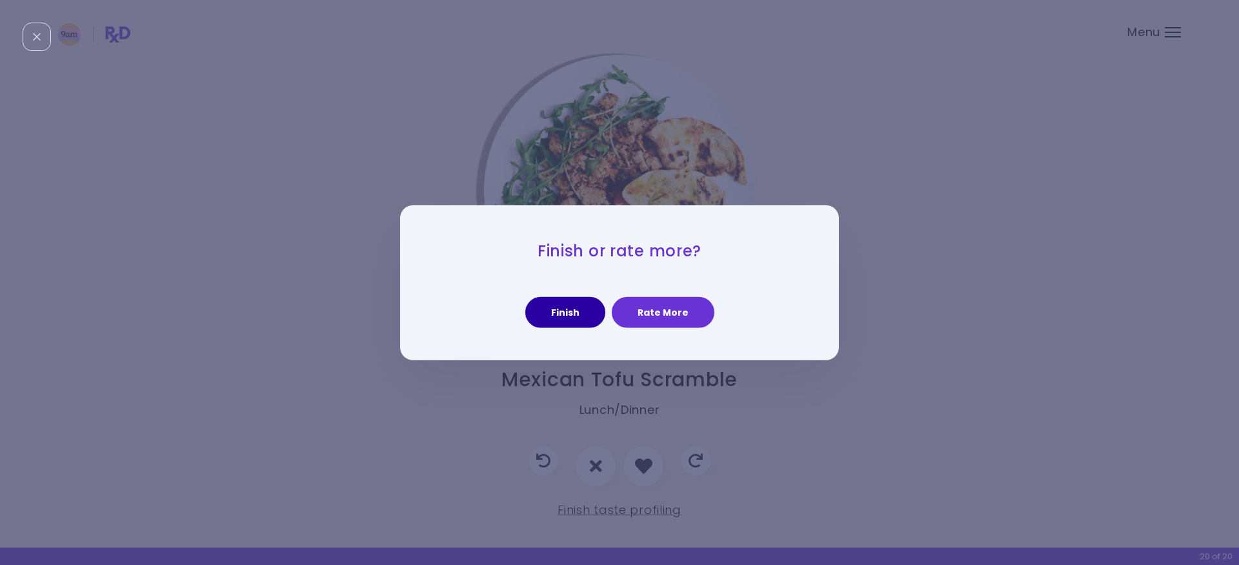
click at [575, 308] on button "Finish" at bounding box center [565, 312] width 80 height 31
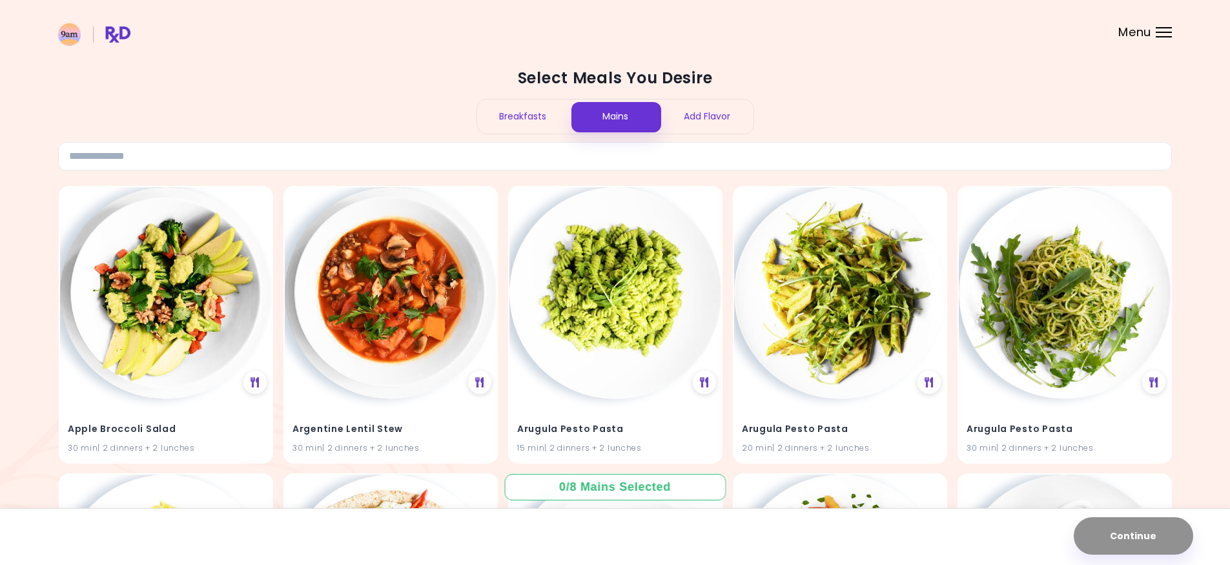
click at [514, 120] on div "Breakfasts" at bounding box center [523, 116] width 92 height 34
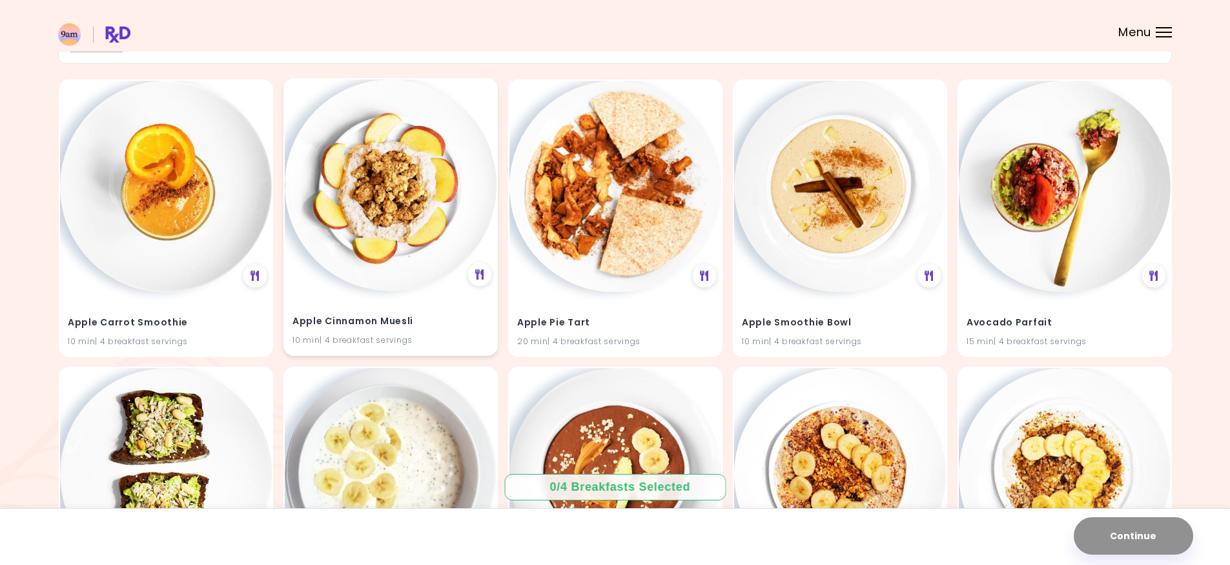
scroll to position [129, 0]
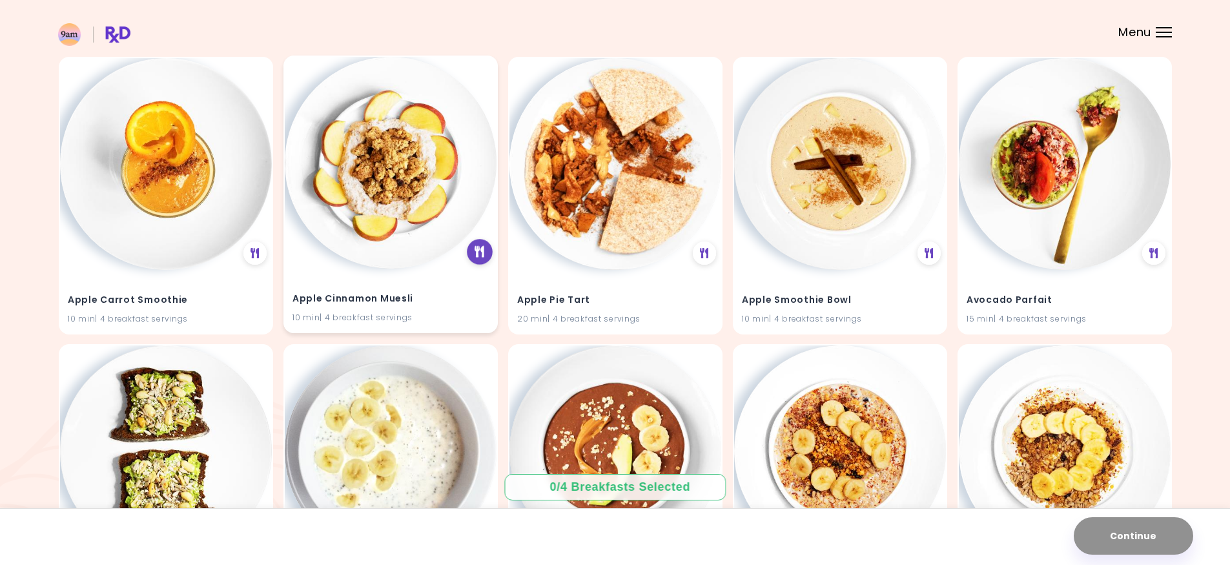
click at [476, 255] on icon at bounding box center [479, 252] width 10 height 12
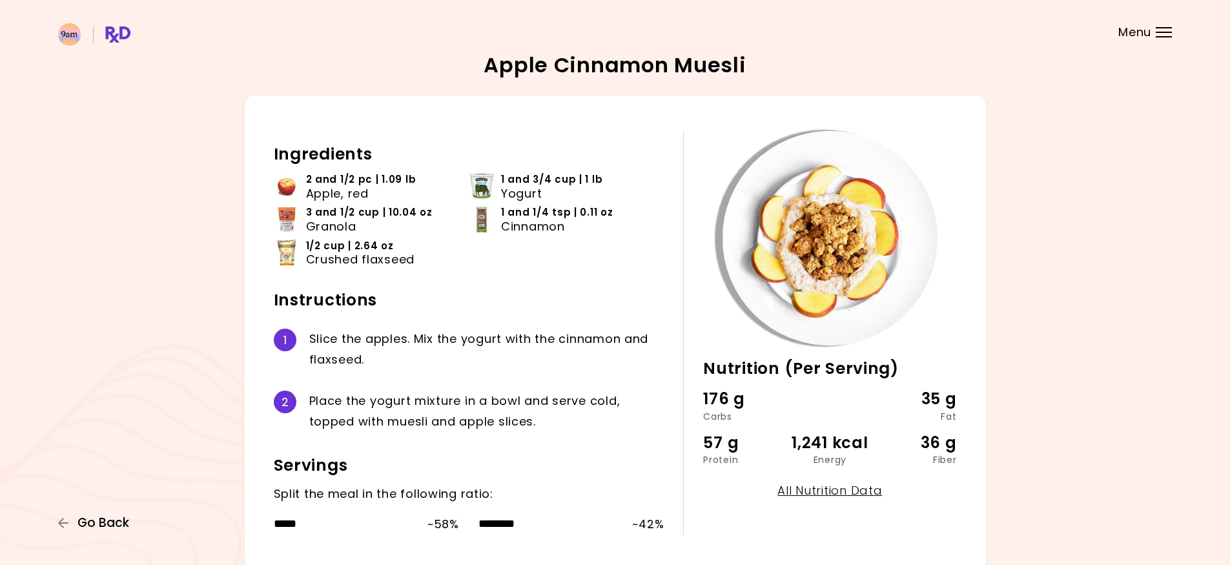
click at [104, 522] on span "Go Back" at bounding box center [103, 523] width 52 height 14
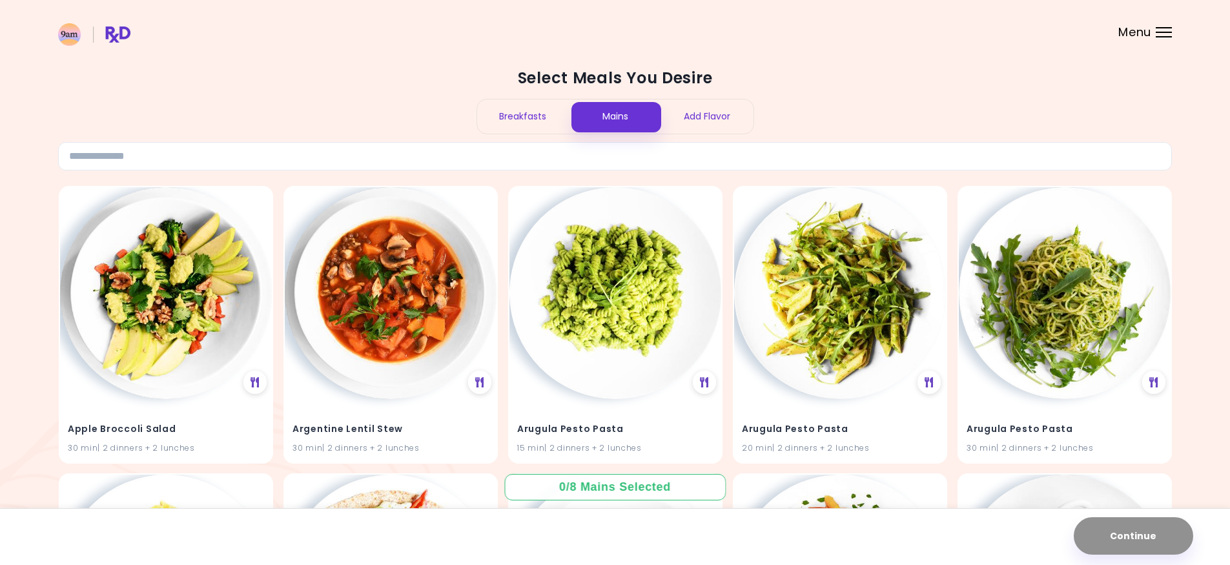
click at [518, 123] on div "Breakfasts" at bounding box center [523, 116] width 92 height 34
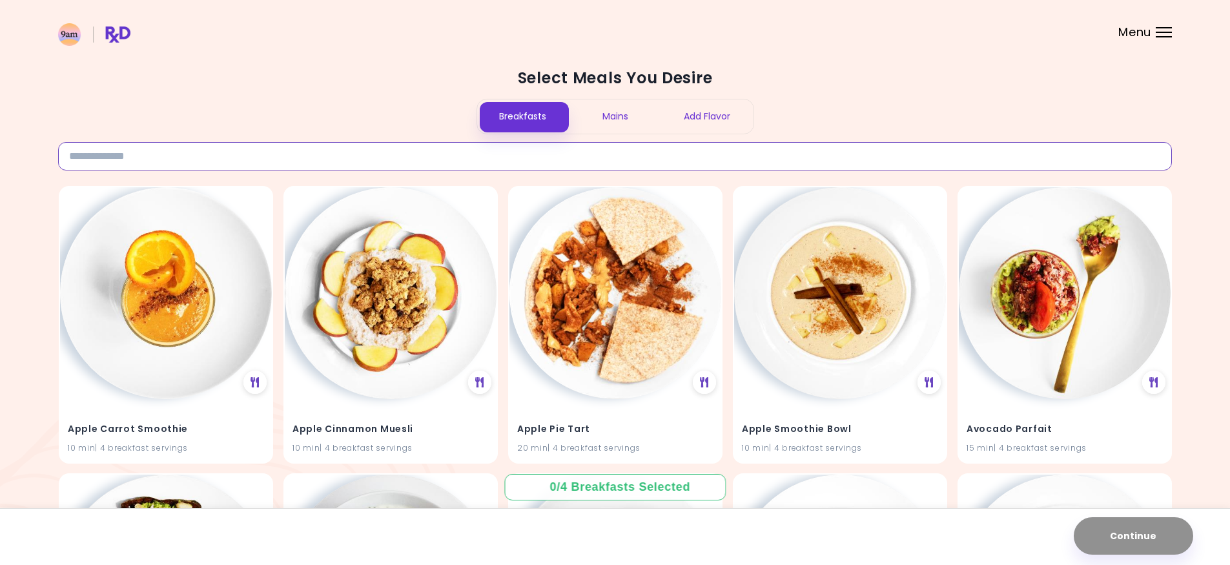
click at [483, 155] on input at bounding box center [614, 156] width 1113 height 28
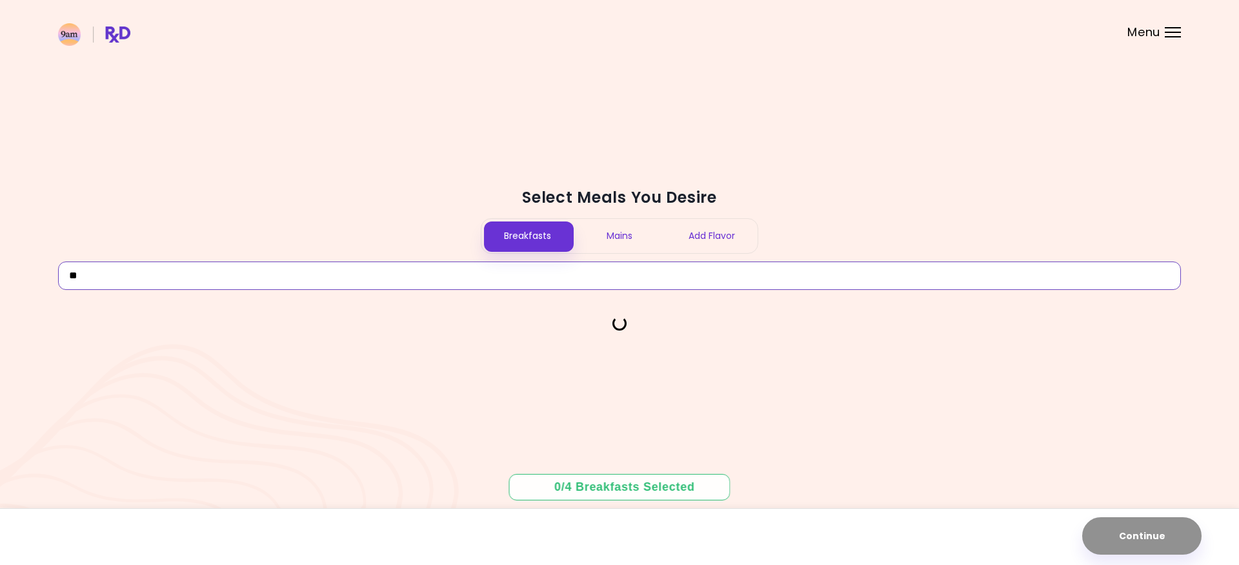
type input "*"
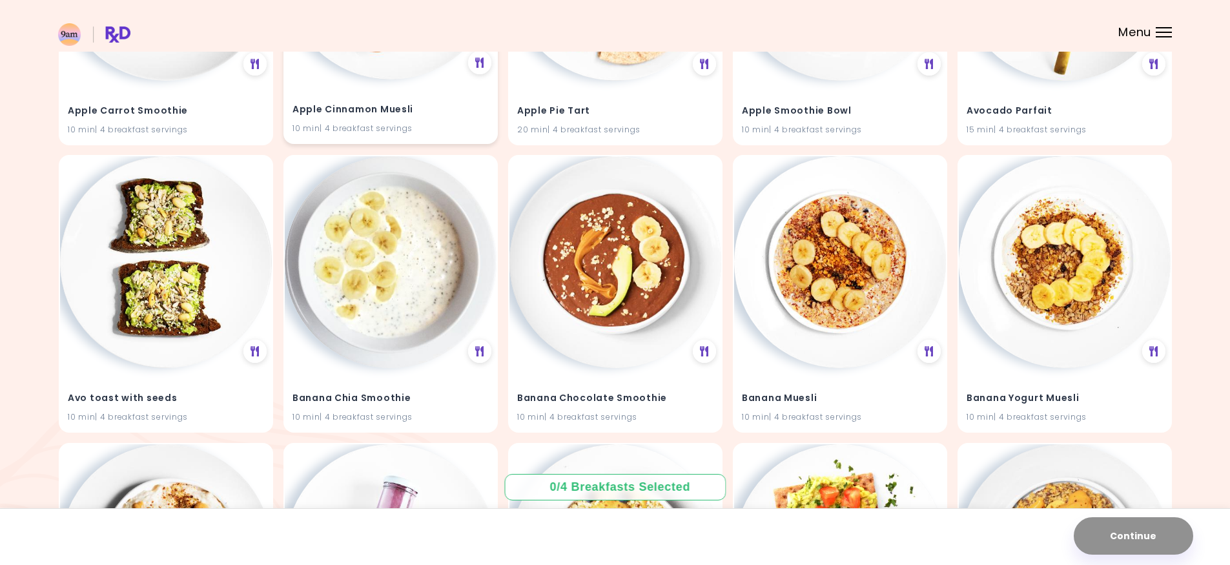
scroll to position [323, 0]
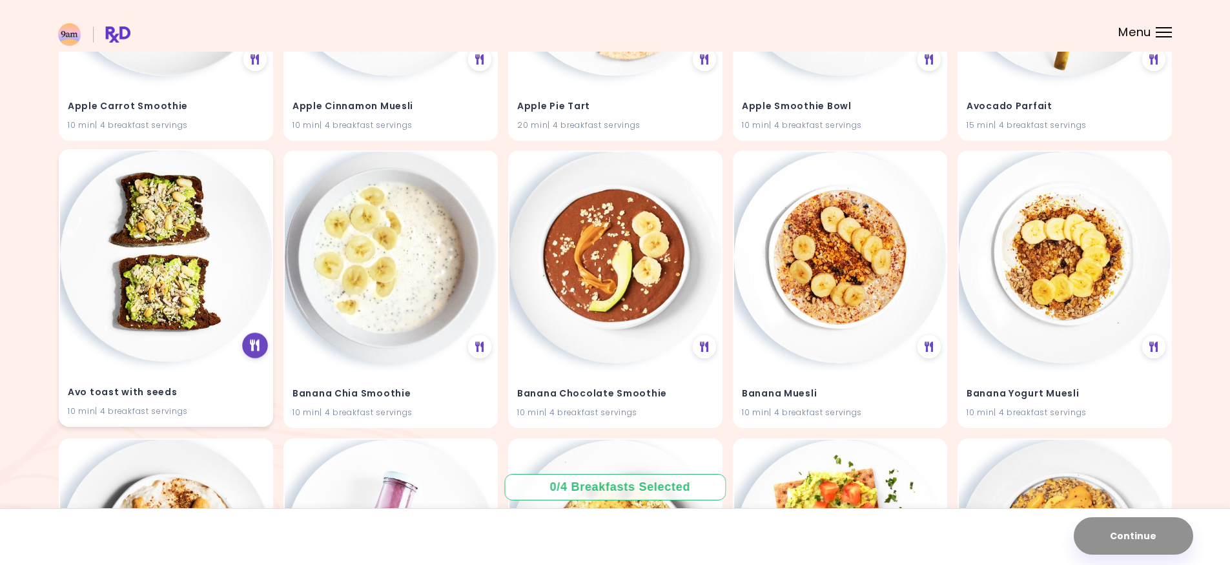
click at [252, 342] on icon at bounding box center [255, 346] width 10 height 12
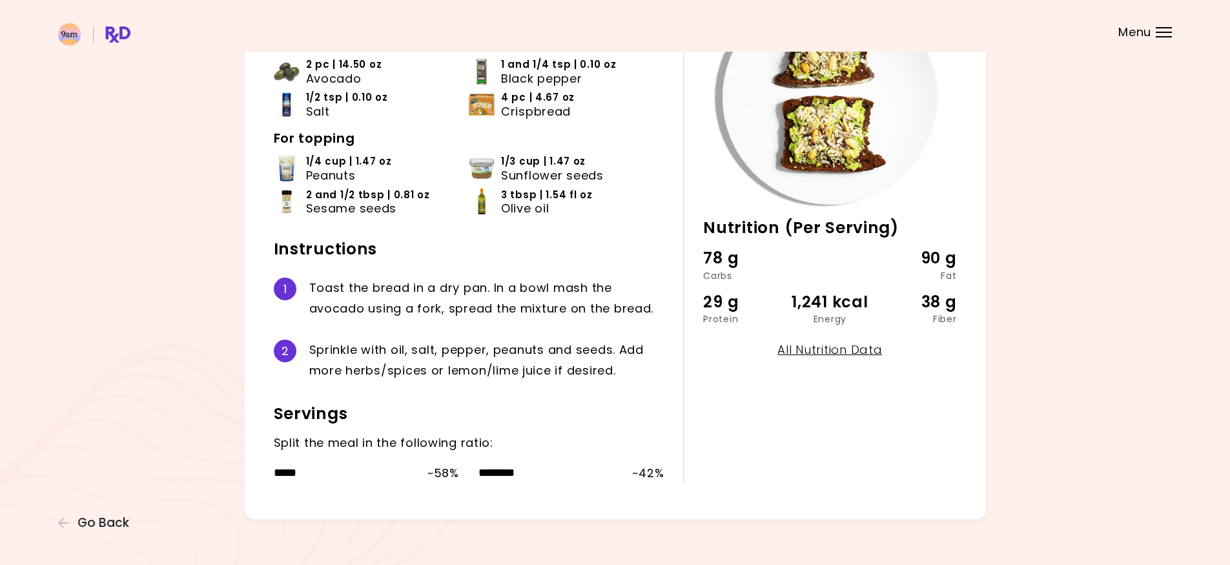
scroll to position [150, 0]
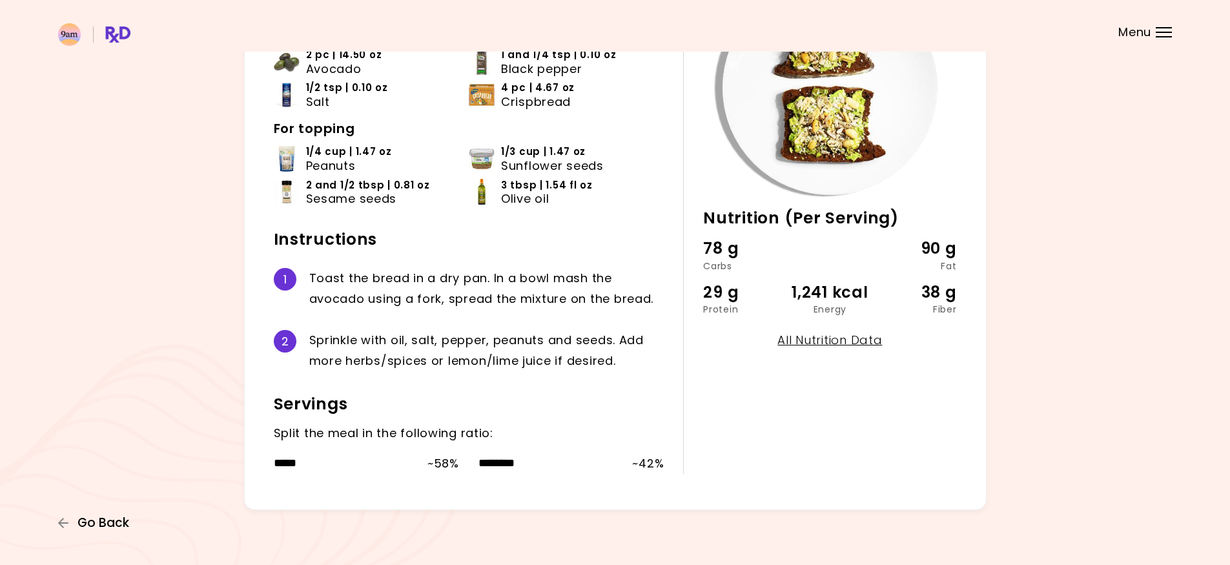
click at [106, 520] on span "Go Back" at bounding box center [103, 523] width 52 height 14
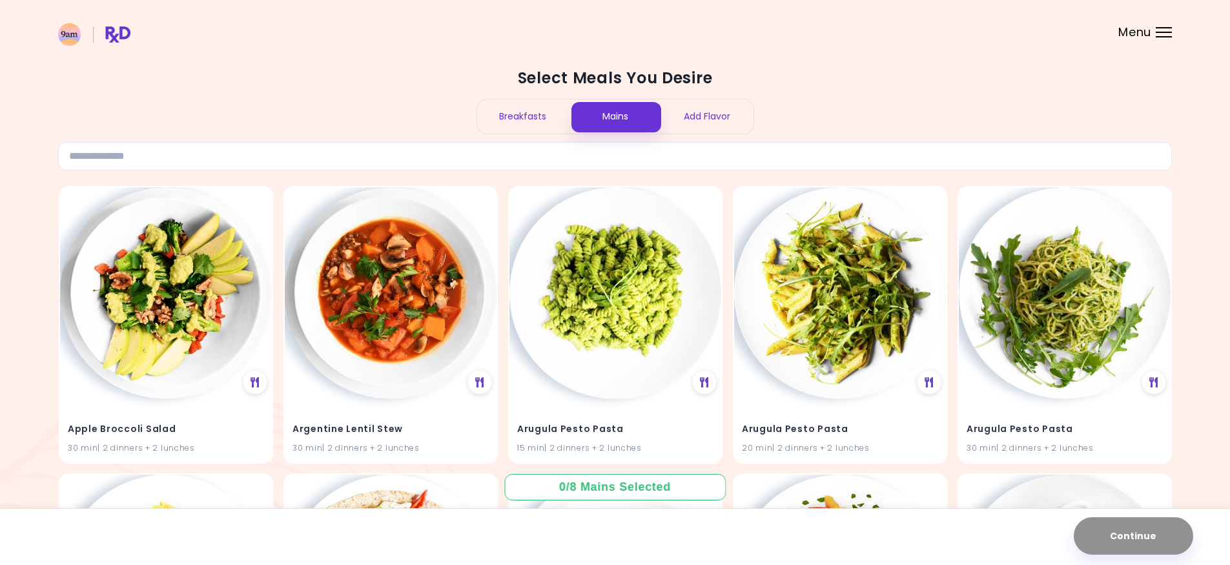
click at [531, 122] on div "Breakfasts" at bounding box center [523, 116] width 92 height 34
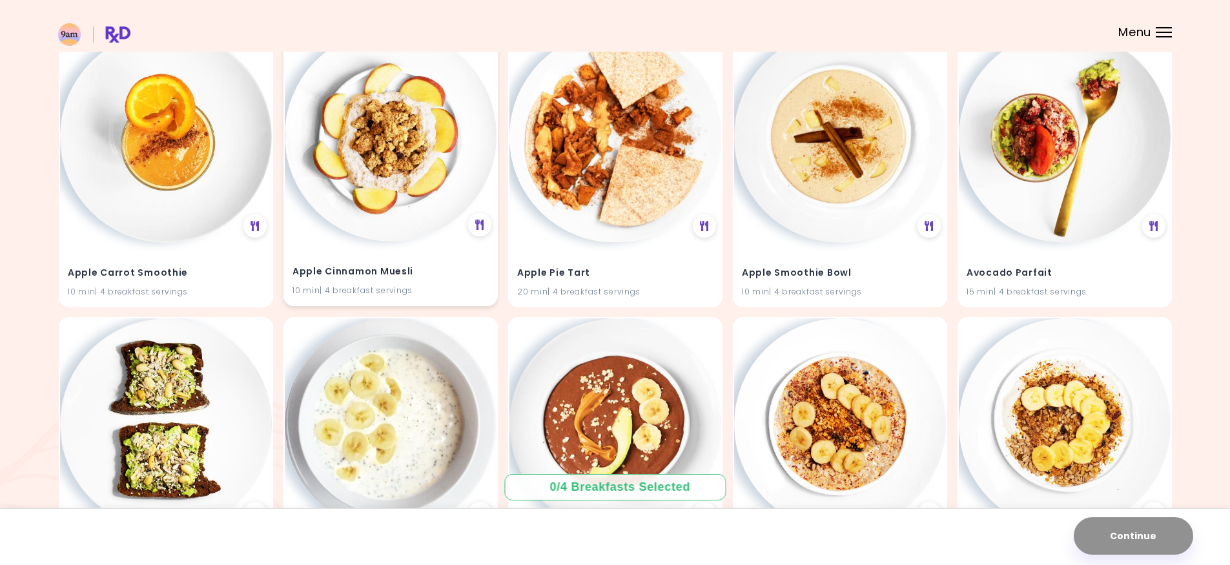
scroll to position [194, 0]
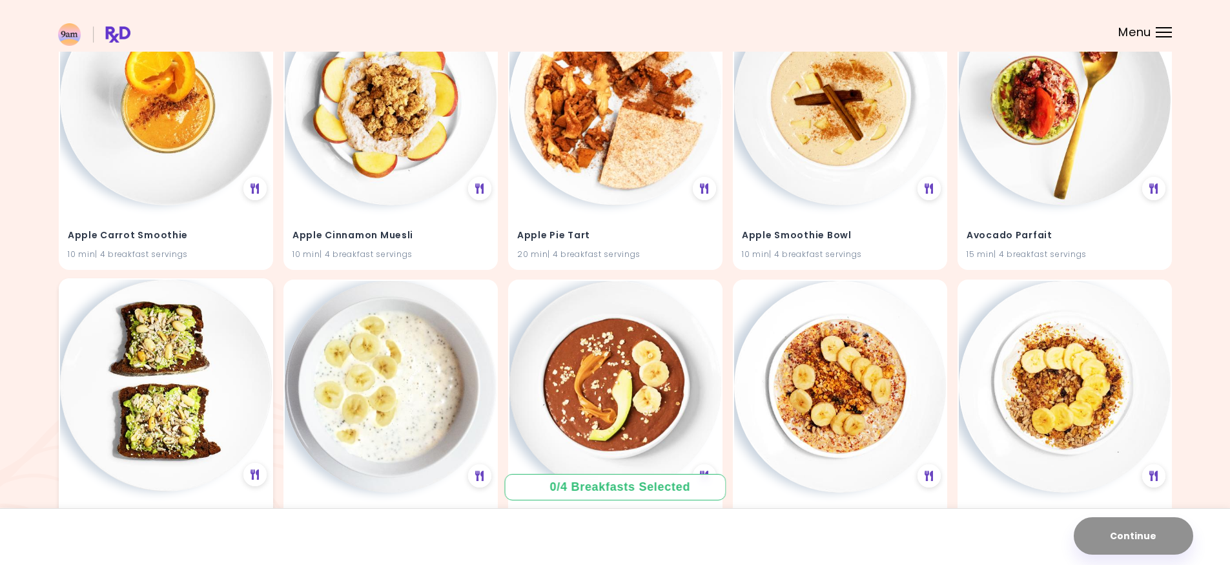
click at [209, 349] on img at bounding box center [166, 385] width 212 height 212
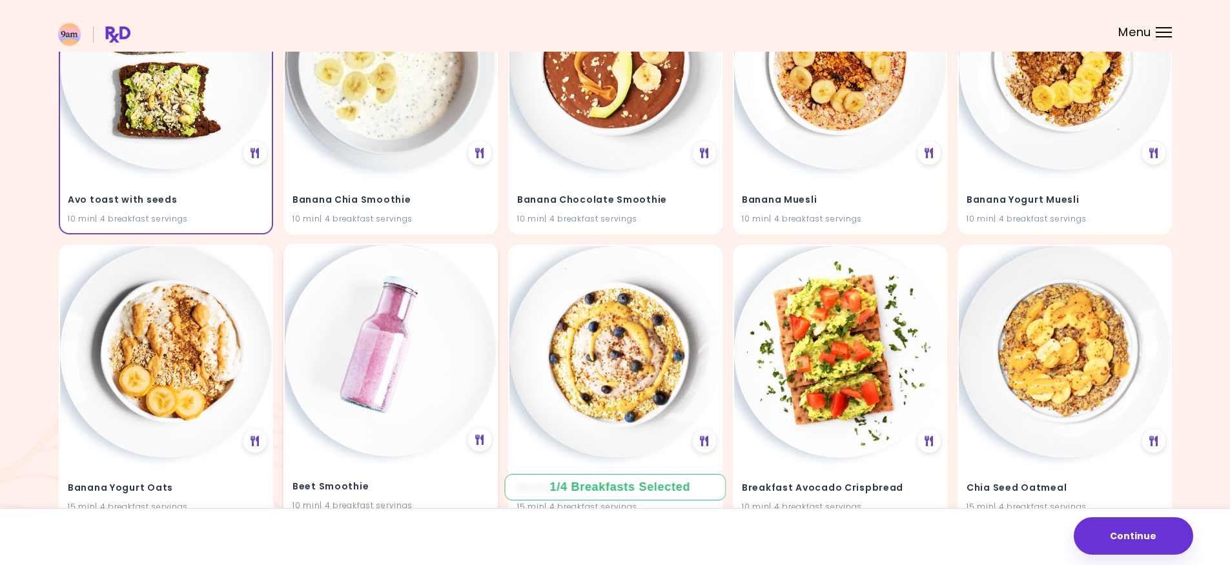
scroll to position [581, 0]
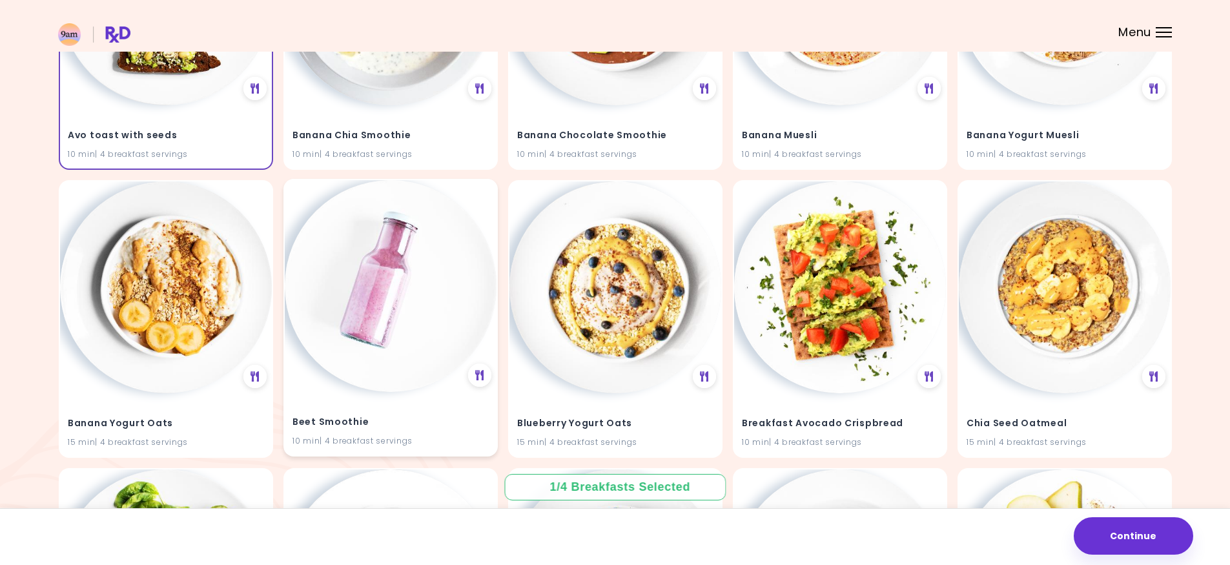
click at [386, 323] on img at bounding box center [391, 286] width 212 height 212
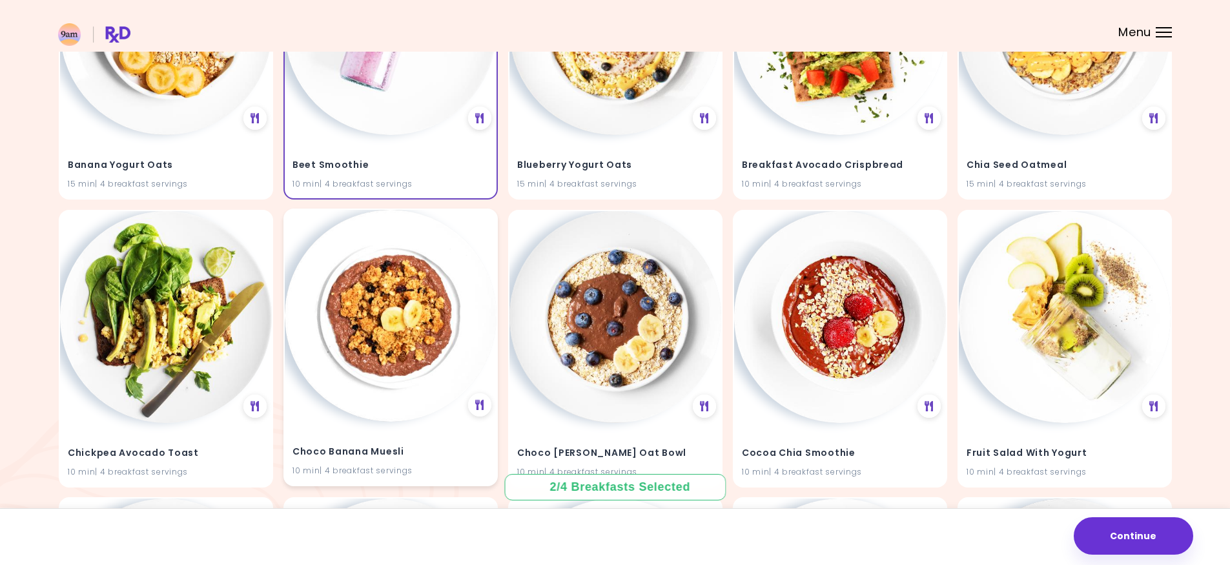
scroll to position [904, 0]
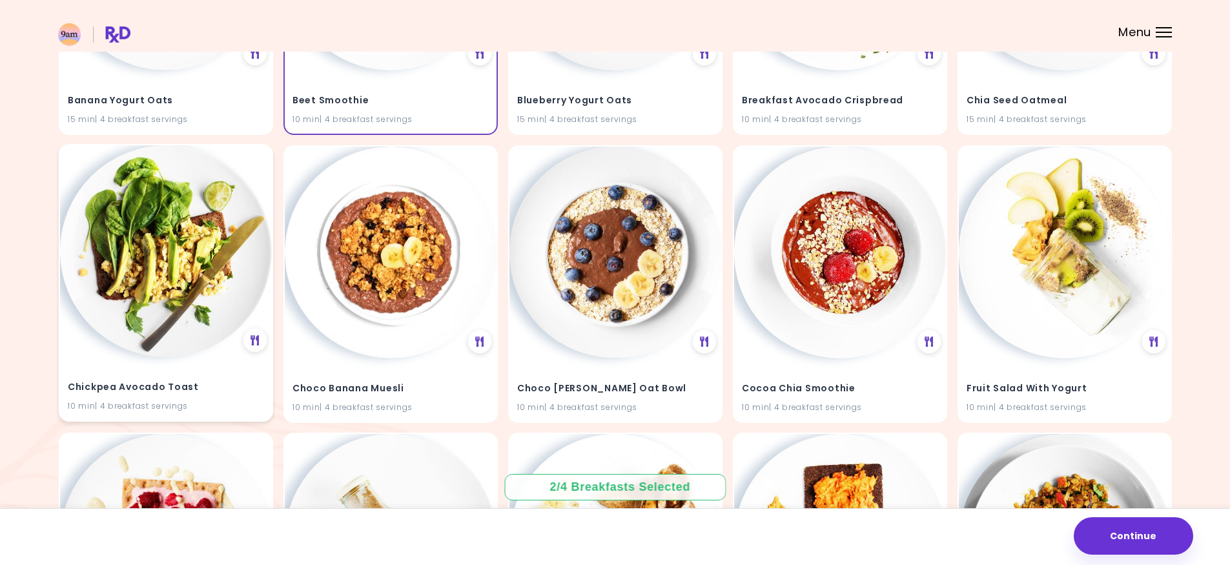
click at [192, 290] on img at bounding box center [166, 251] width 212 height 212
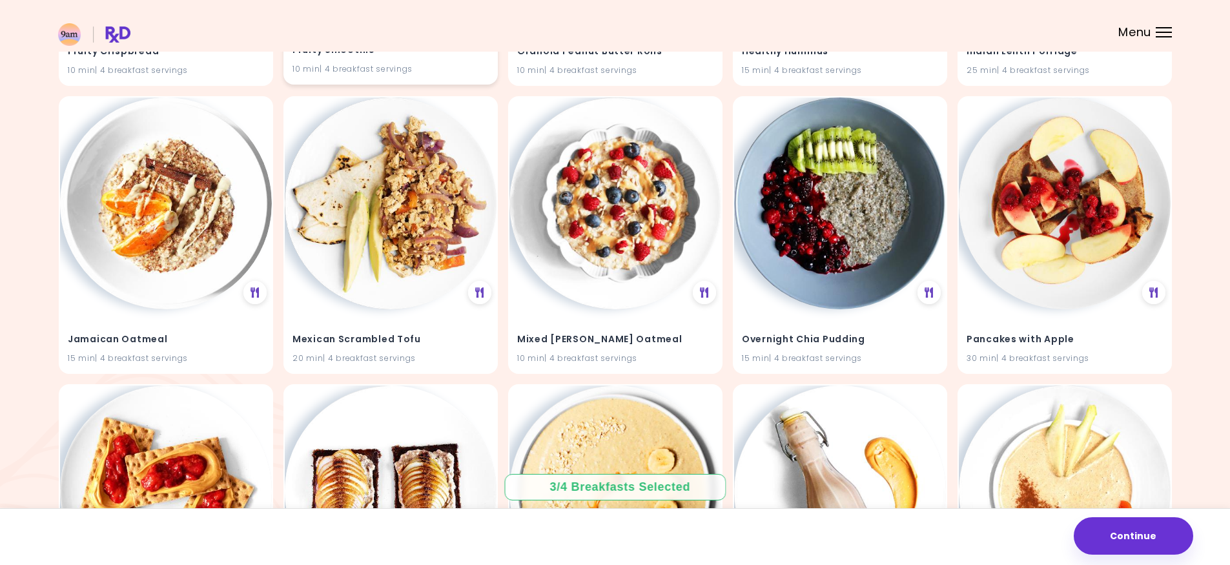
scroll to position [1549, 0]
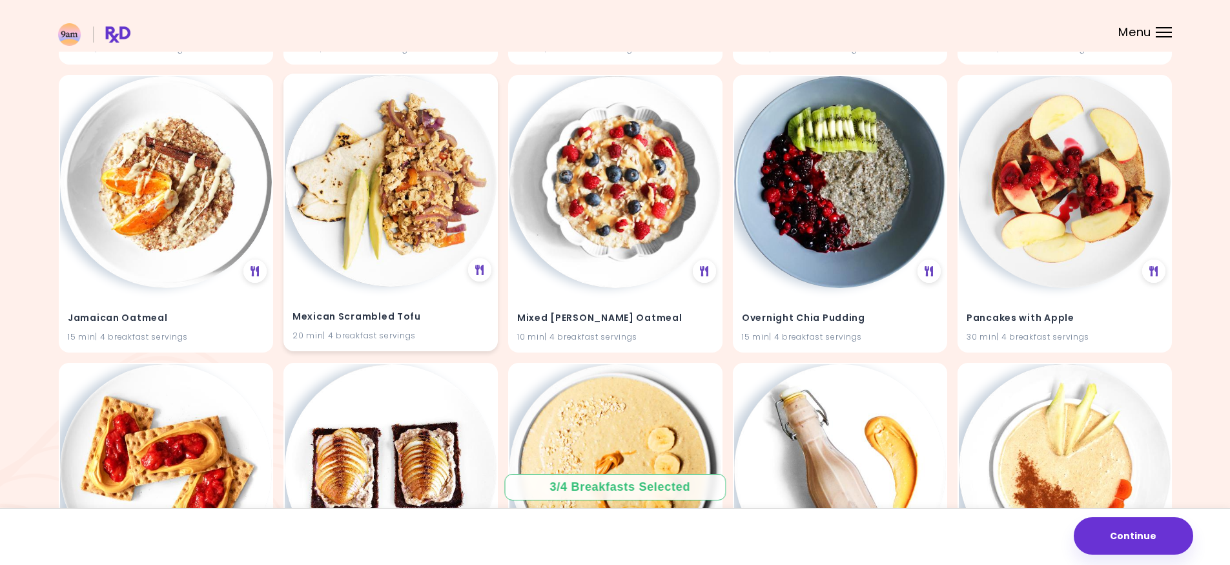
click at [420, 234] on img at bounding box center [391, 181] width 212 height 212
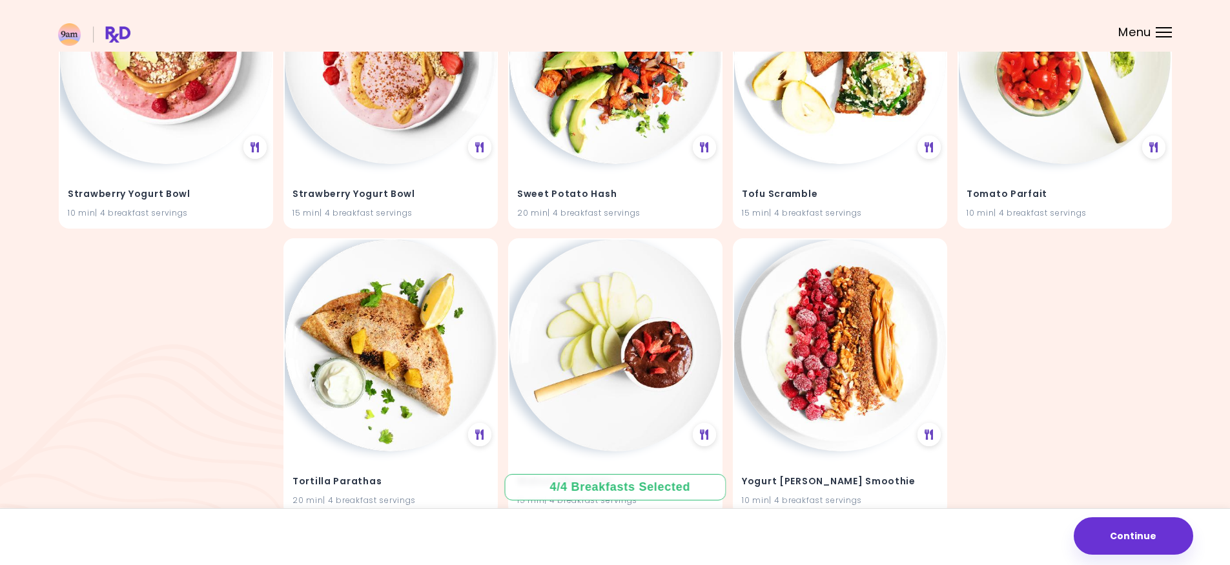
scroll to position [2840, 0]
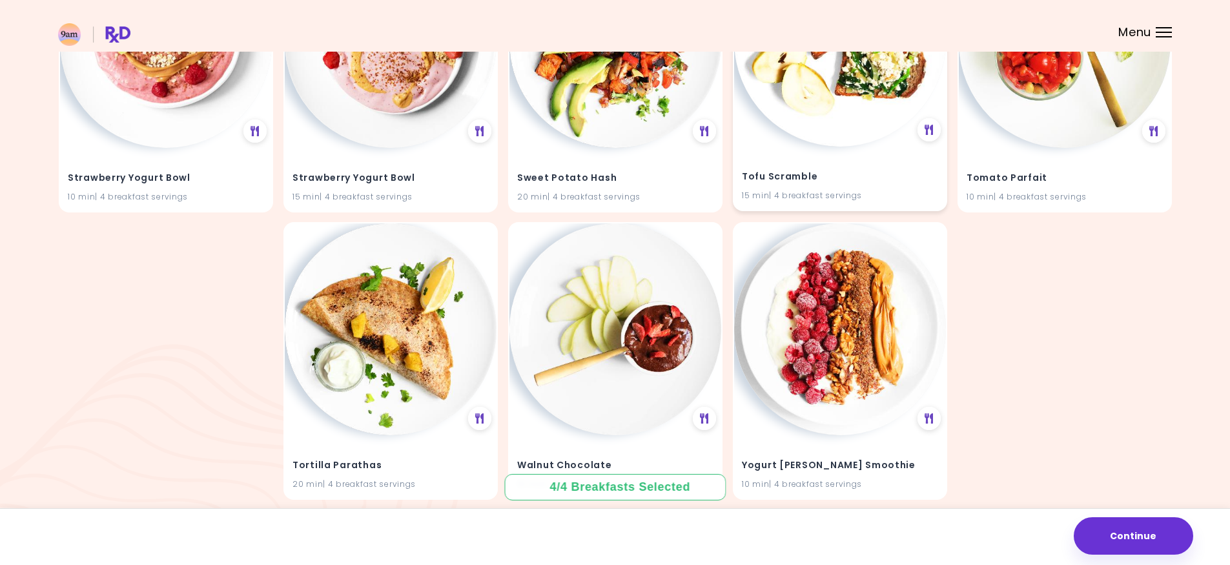
click at [812, 119] on img at bounding box center [840, 41] width 212 height 212
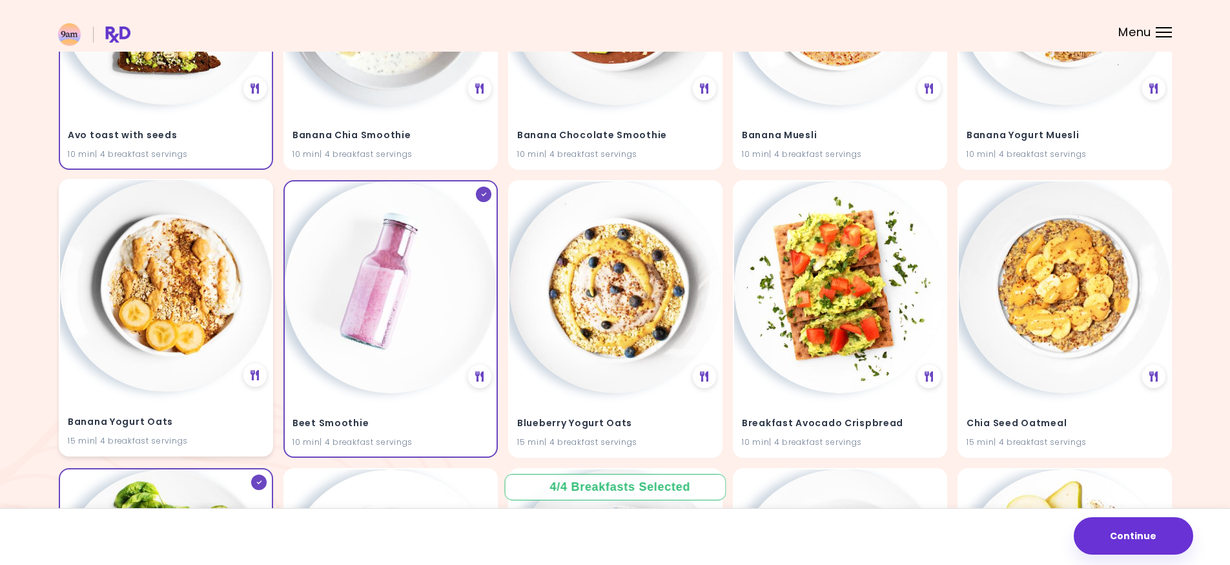
scroll to position [452, 0]
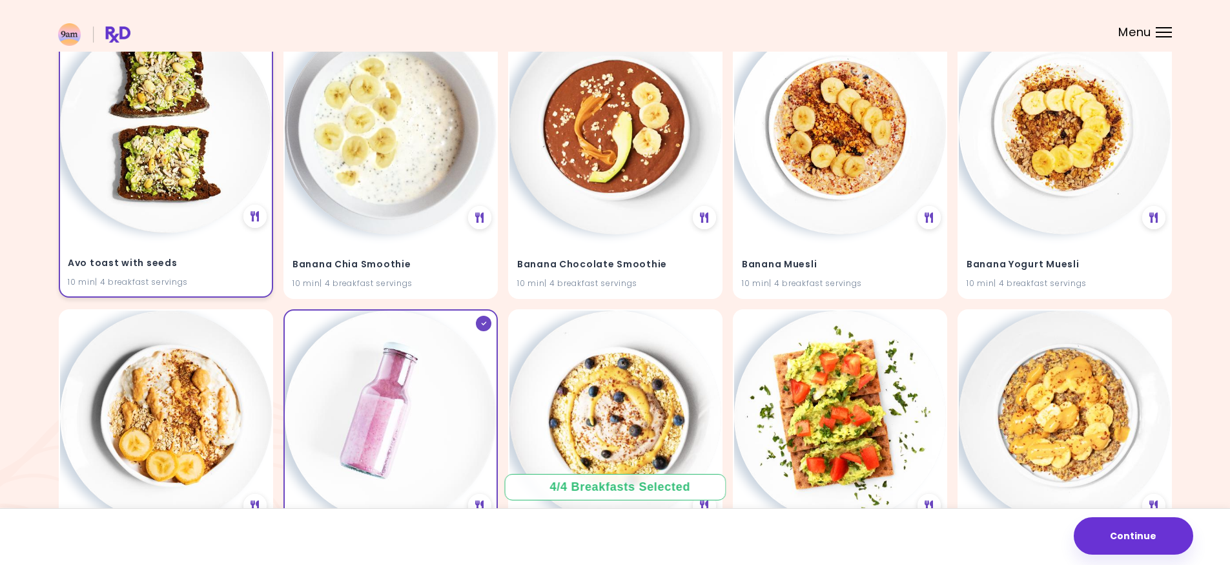
click at [207, 177] on img at bounding box center [166, 127] width 212 height 212
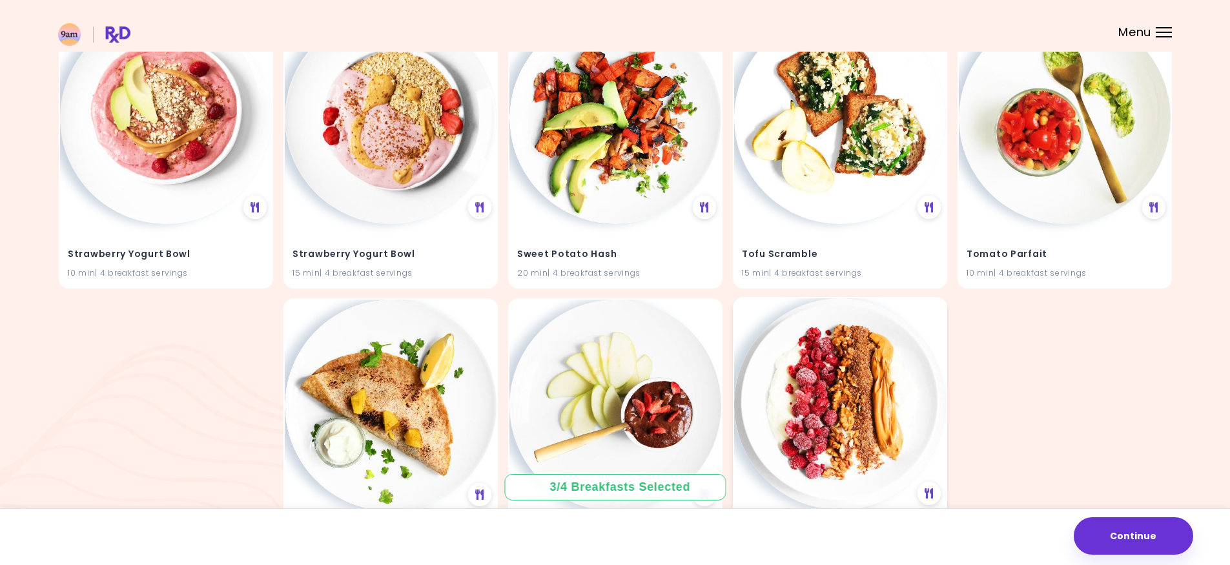
scroll to position [2699, 0]
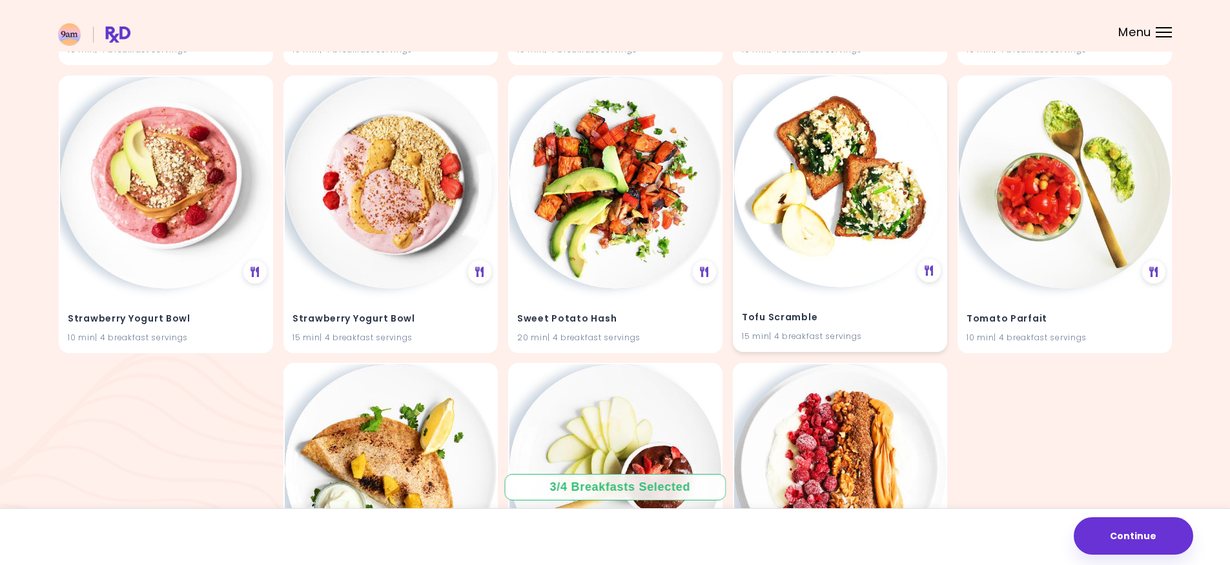
click at [853, 246] on img at bounding box center [840, 182] width 212 height 212
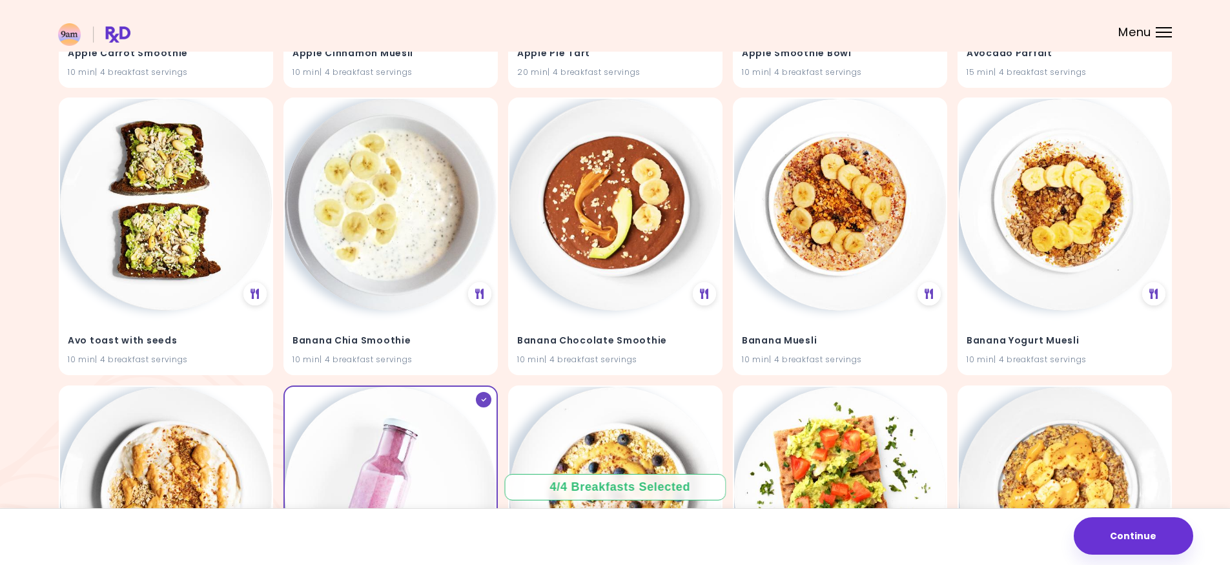
scroll to position [0, 0]
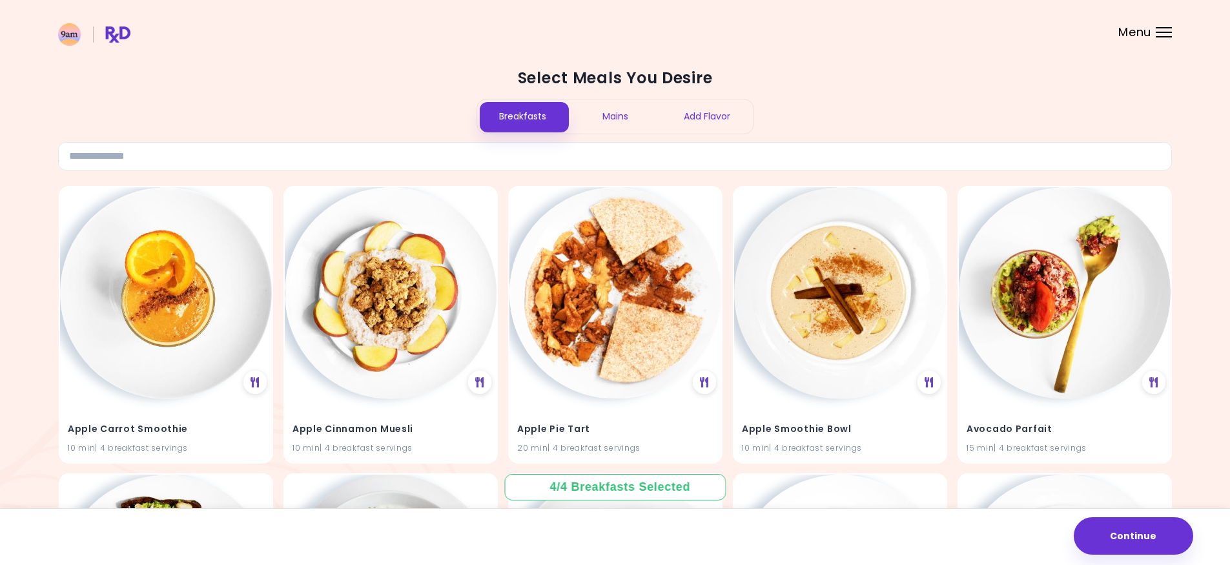
click at [620, 110] on div "Mains" at bounding box center [615, 116] width 92 height 34
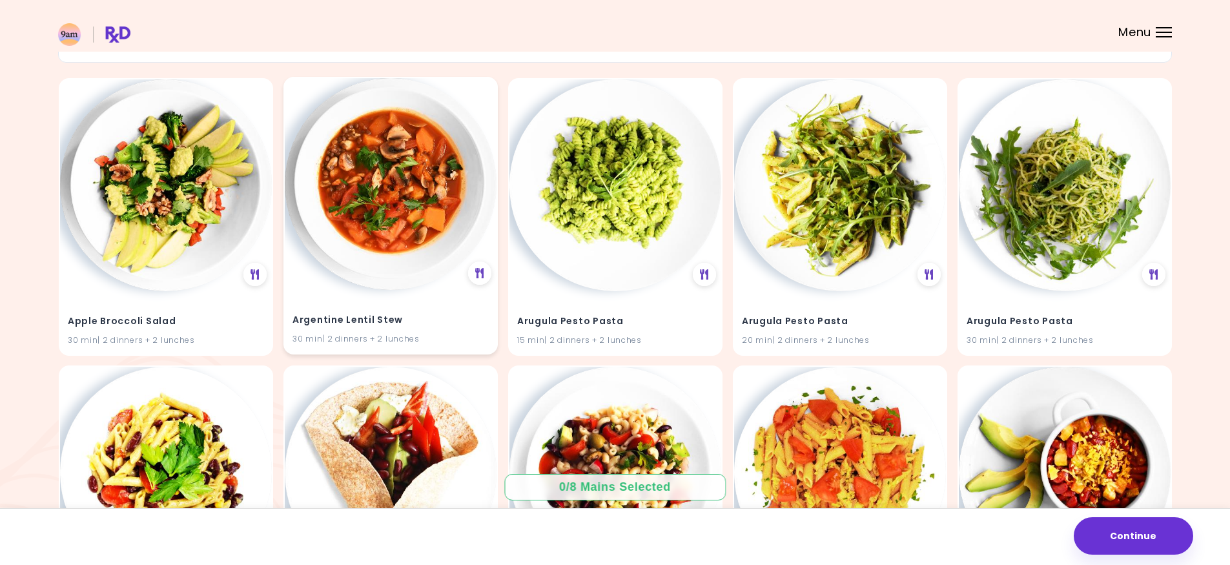
scroll to position [129, 0]
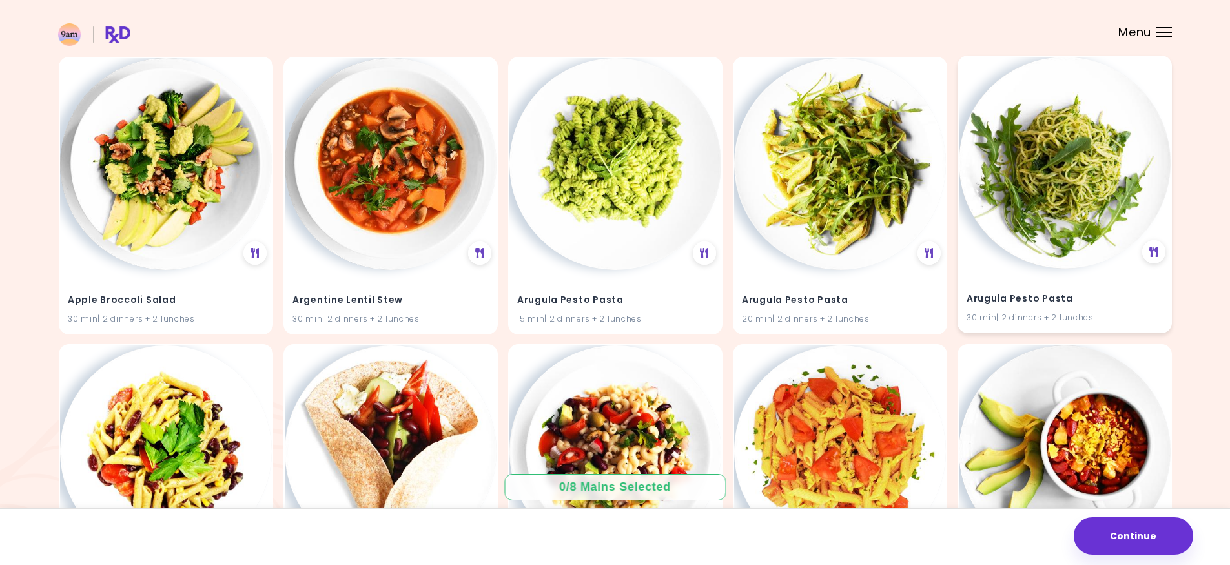
click at [1044, 191] on img at bounding box center [1064, 163] width 212 height 212
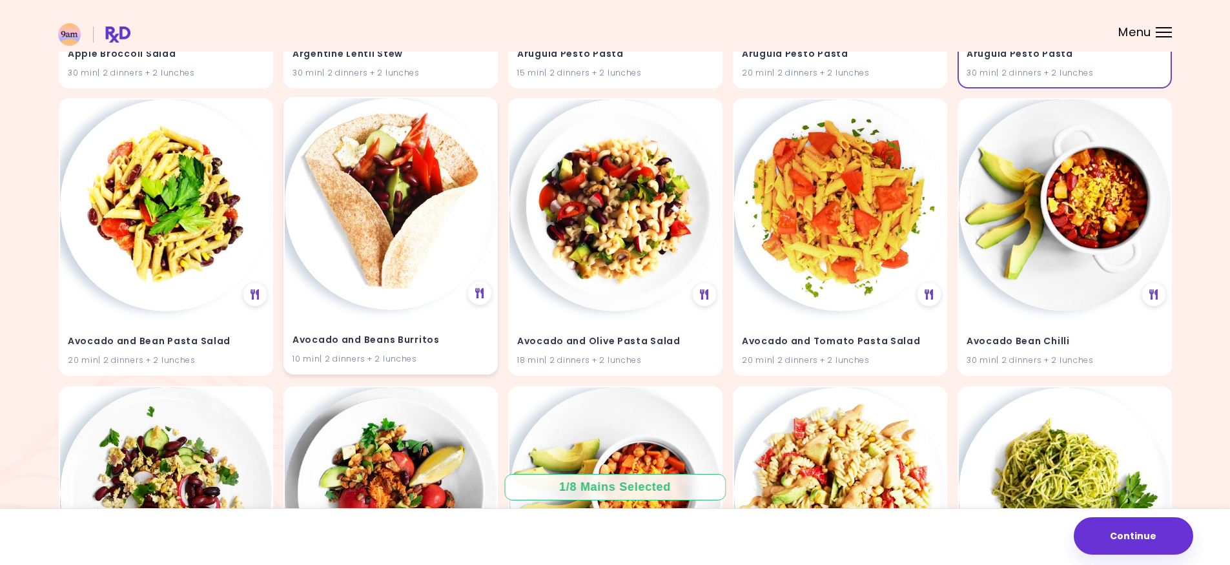
scroll to position [387, 0]
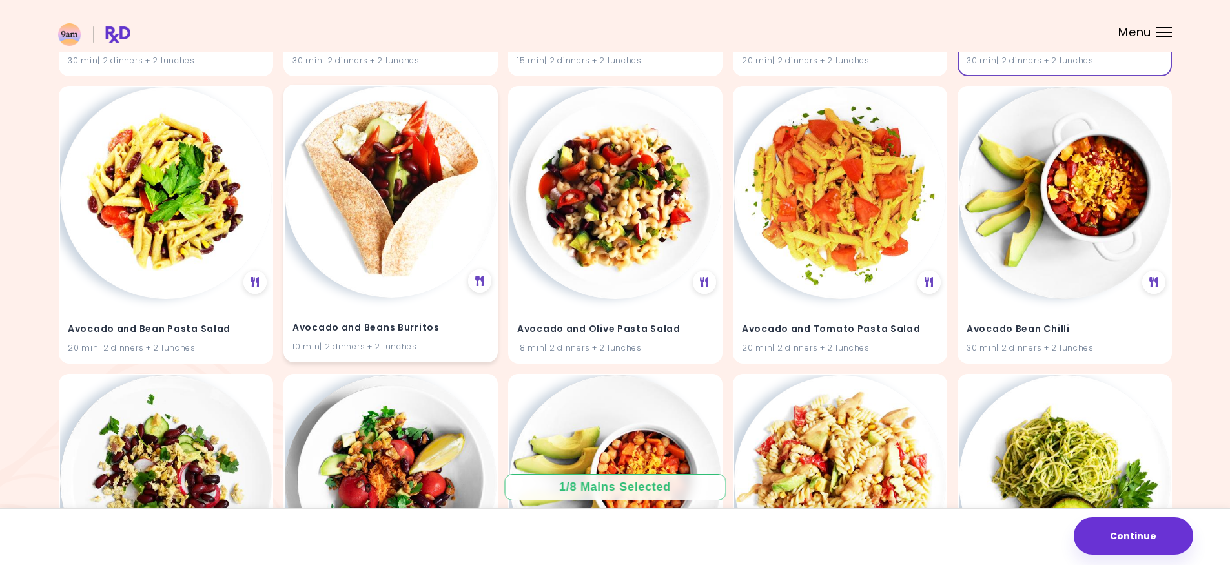
click at [405, 261] on img at bounding box center [391, 192] width 212 height 212
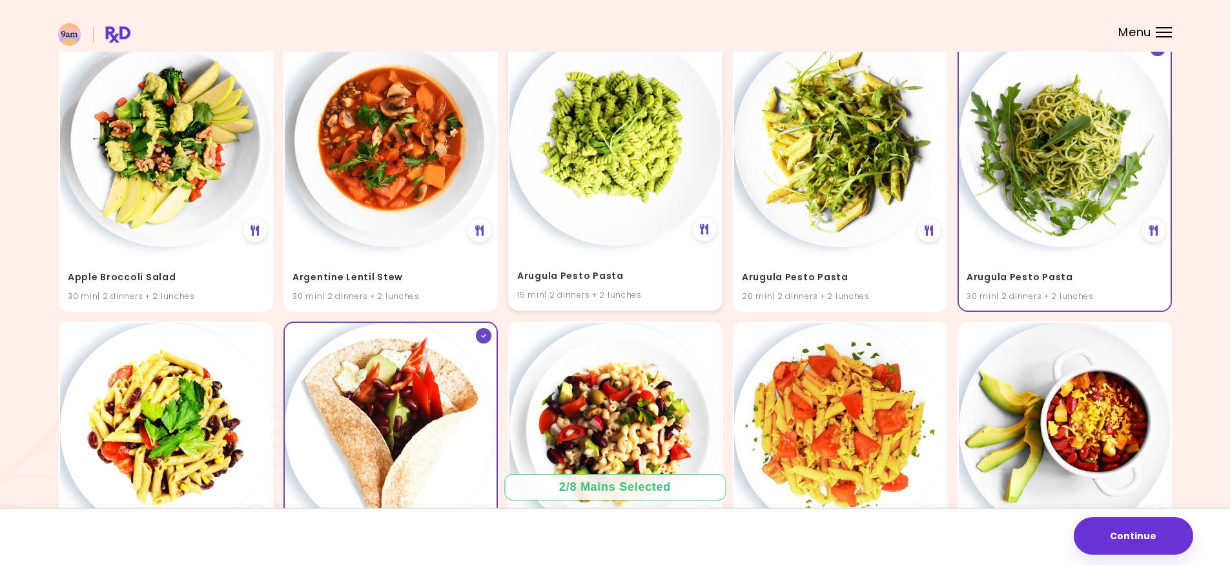
scroll to position [129, 0]
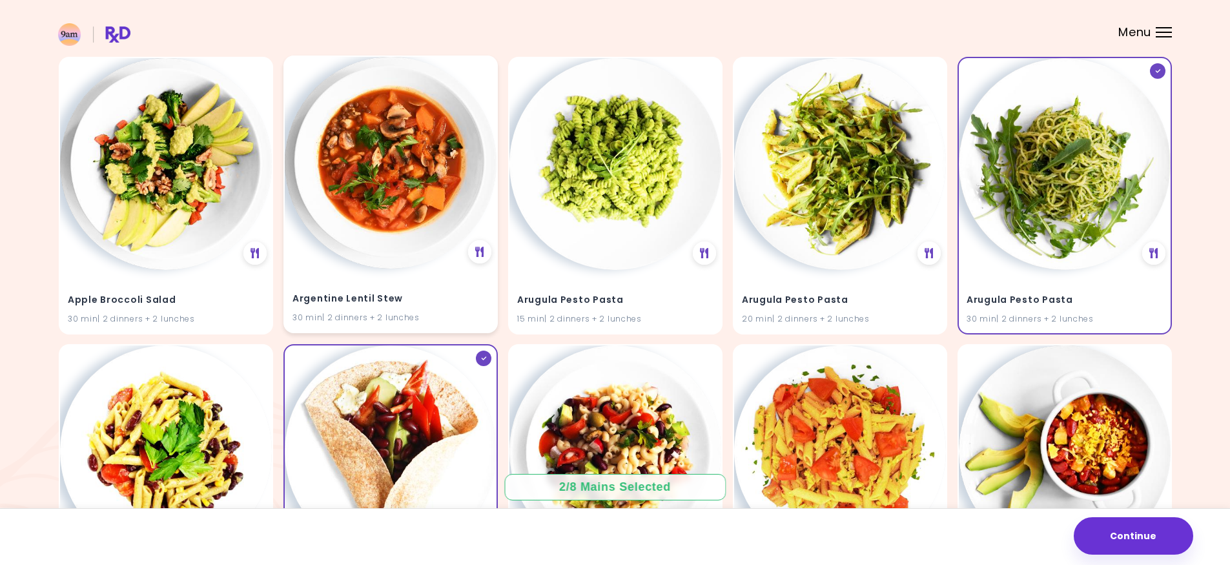
click at [408, 206] on img at bounding box center [391, 163] width 212 height 212
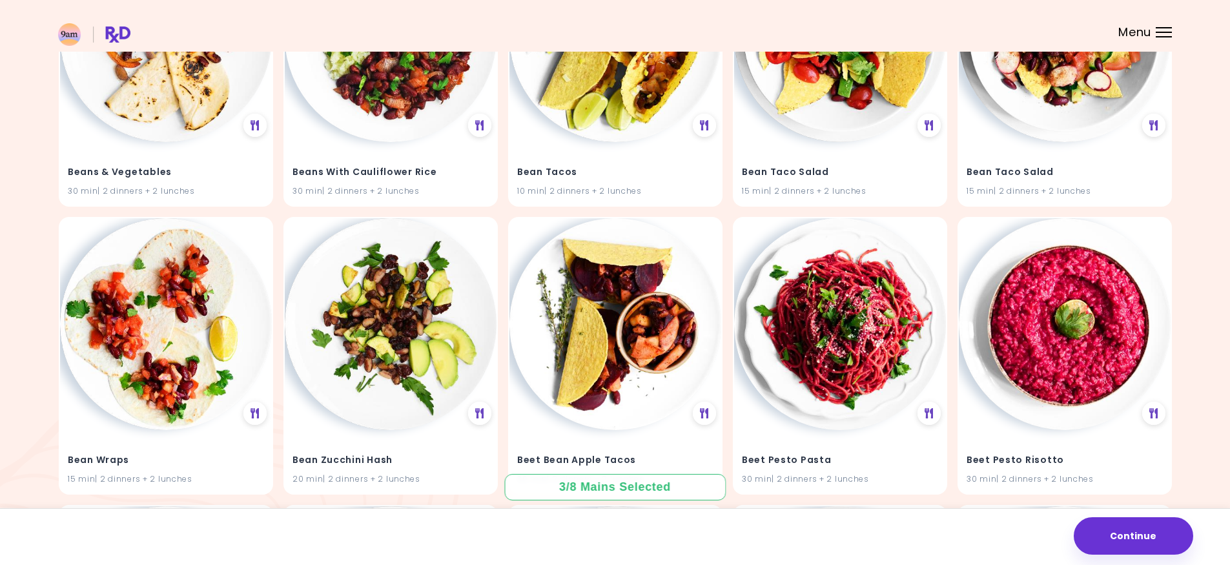
scroll to position [3215, 0]
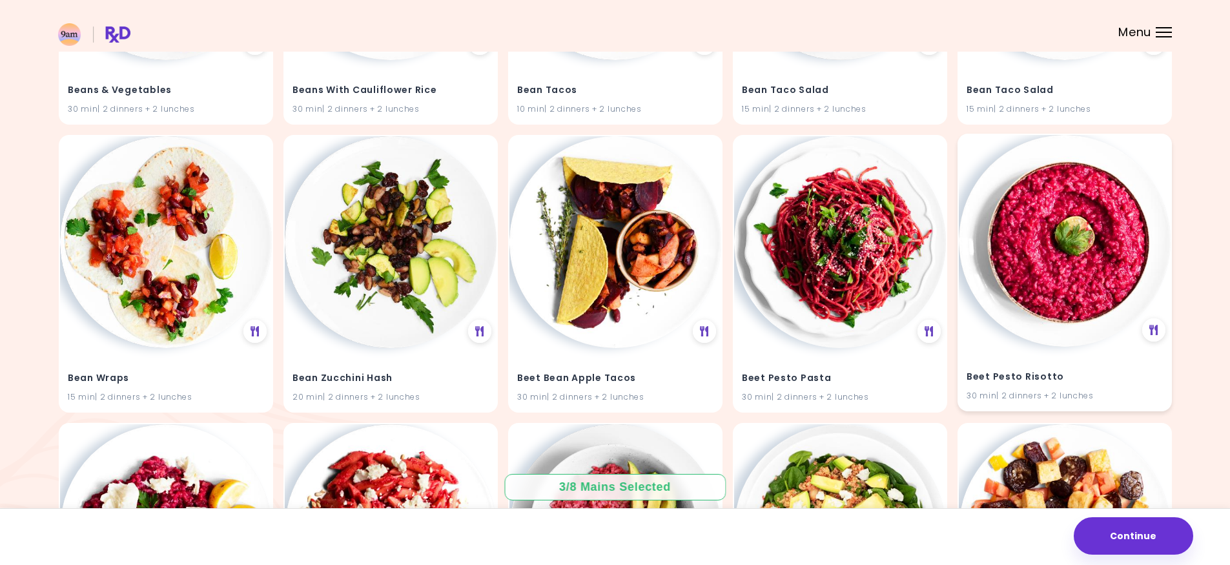
click at [1049, 303] on img at bounding box center [1064, 241] width 212 height 212
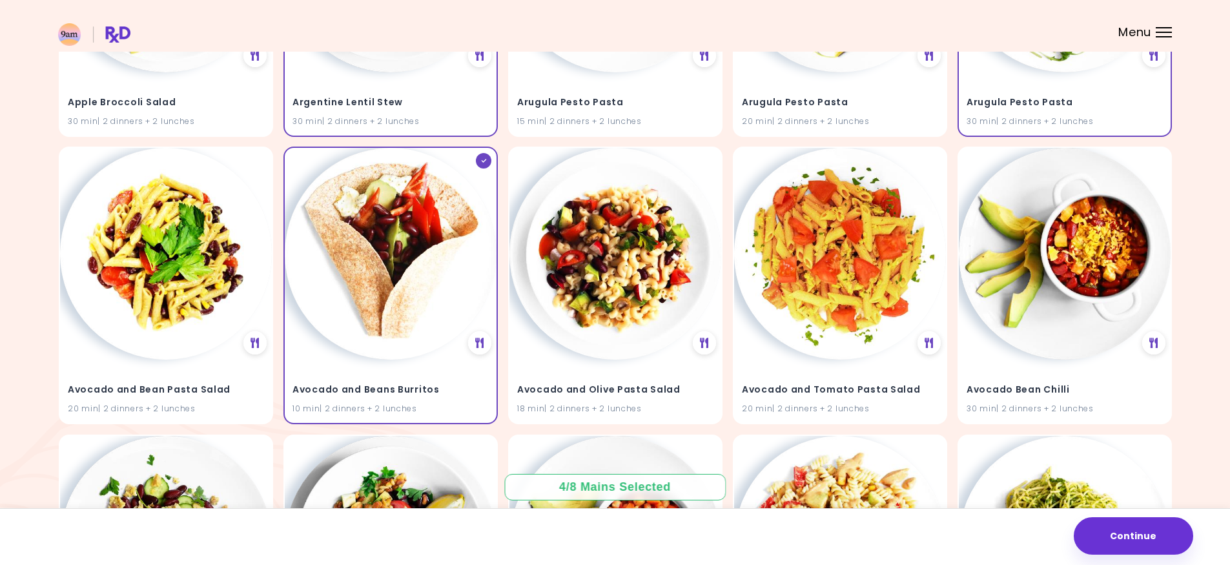
scroll to position [60, 0]
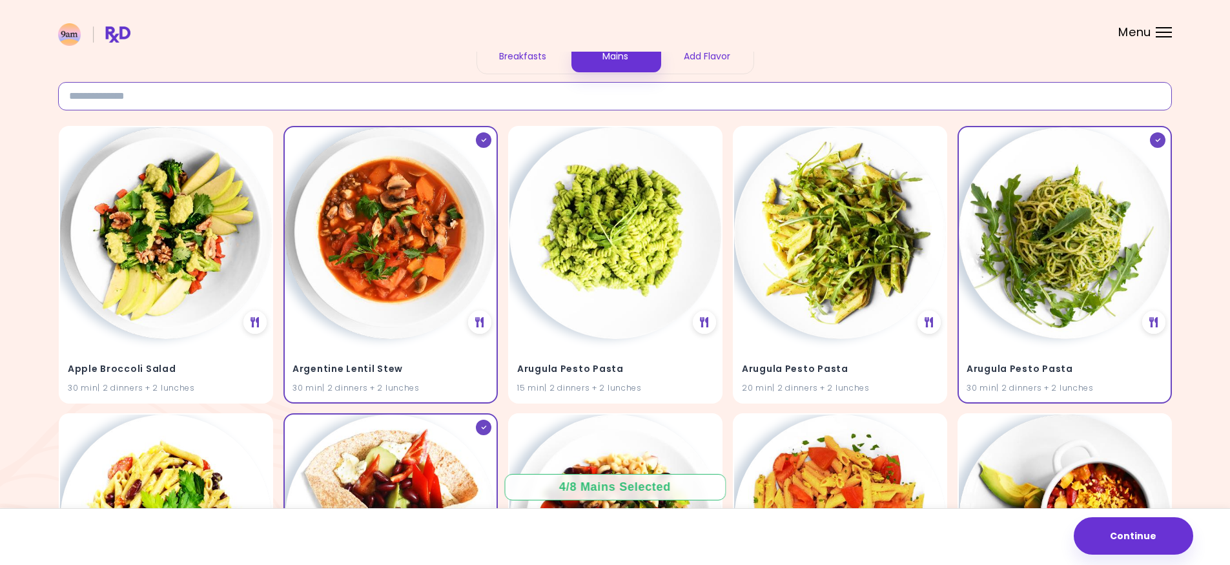
click at [636, 99] on input at bounding box center [614, 96] width 1113 height 28
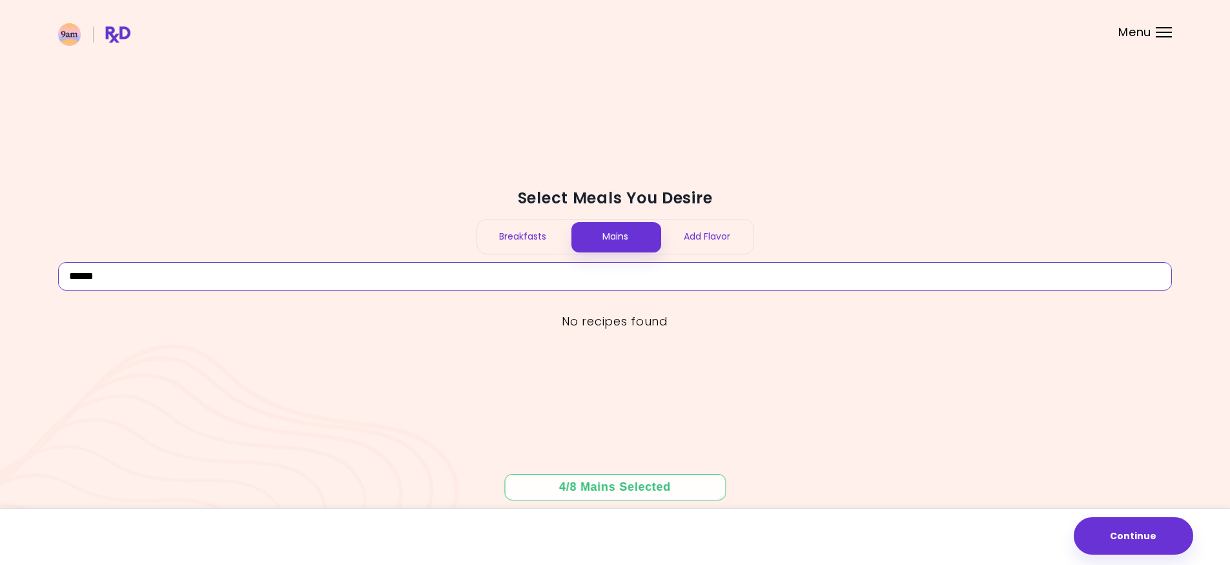
scroll to position [0, 0]
type input "*"
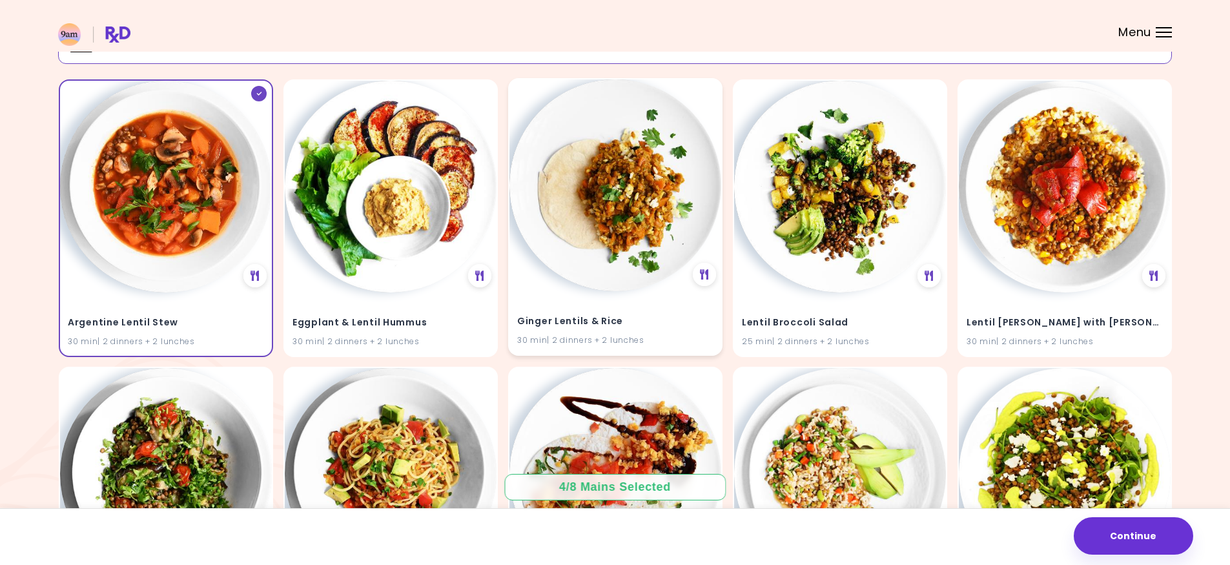
scroll to position [129, 0]
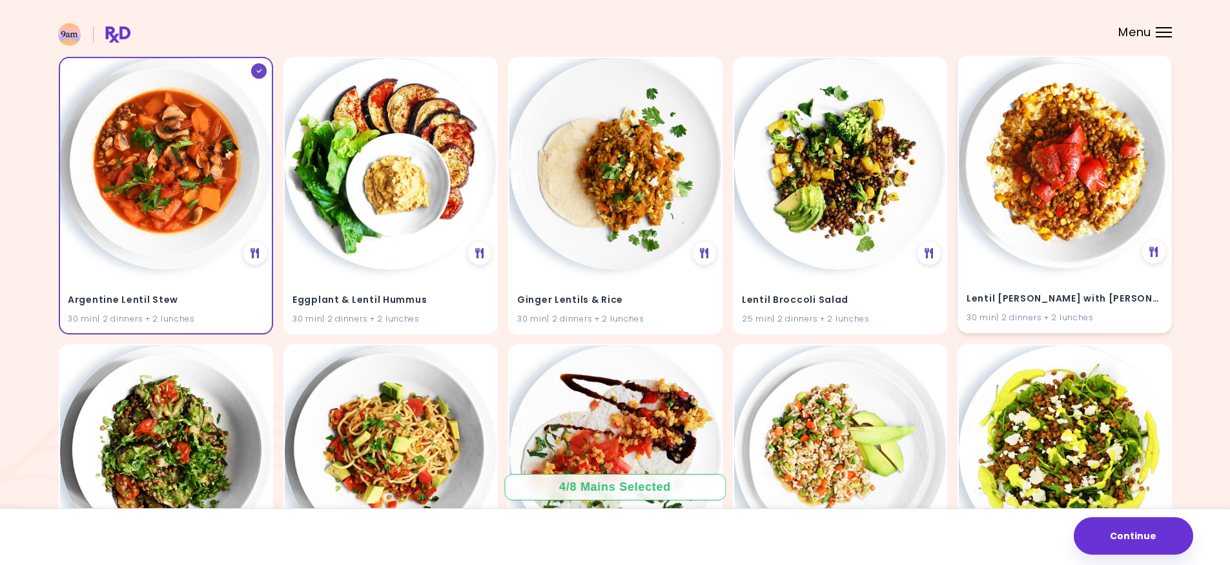
click at [1091, 166] on img at bounding box center [1064, 163] width 212 height 212
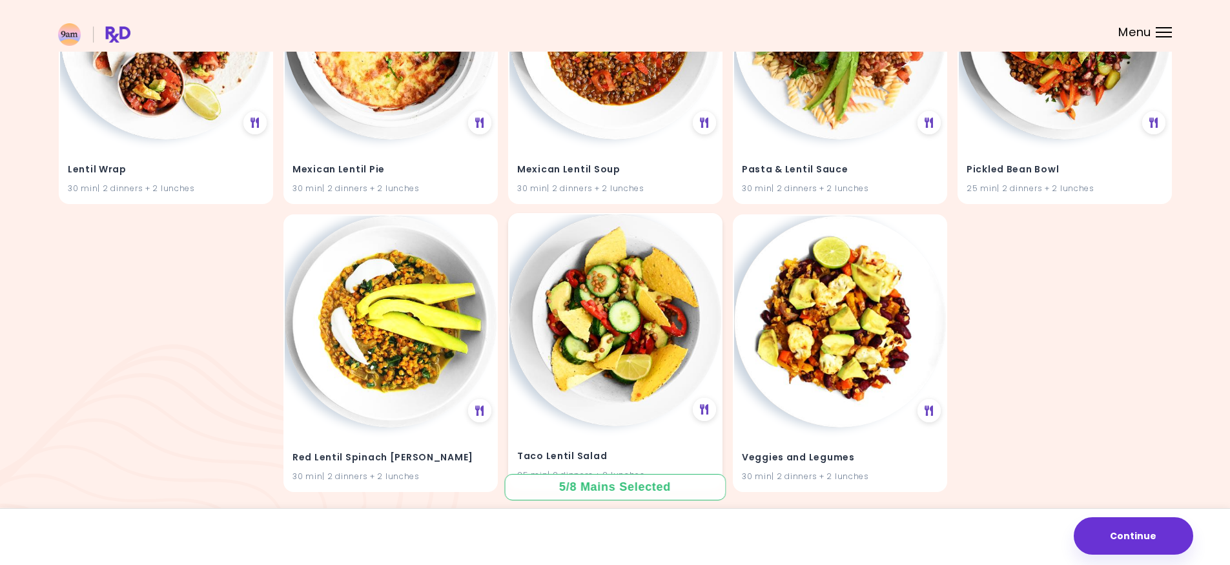
scroll to position [1420, 0]
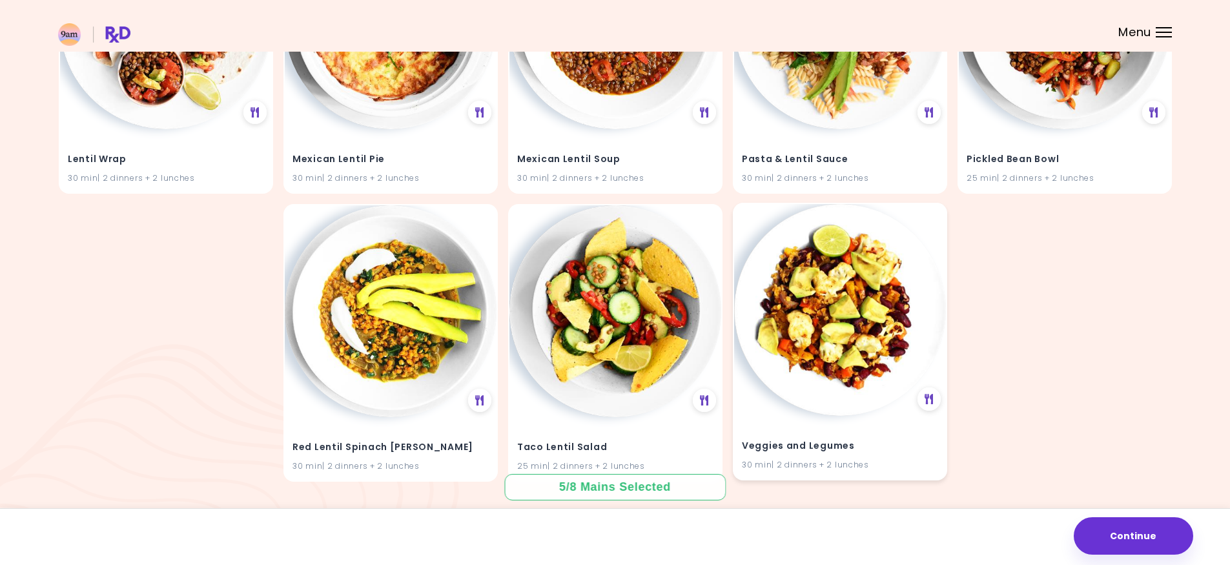
click at [844, 365] on img at bounding box center [840, 310] width 212 height 212
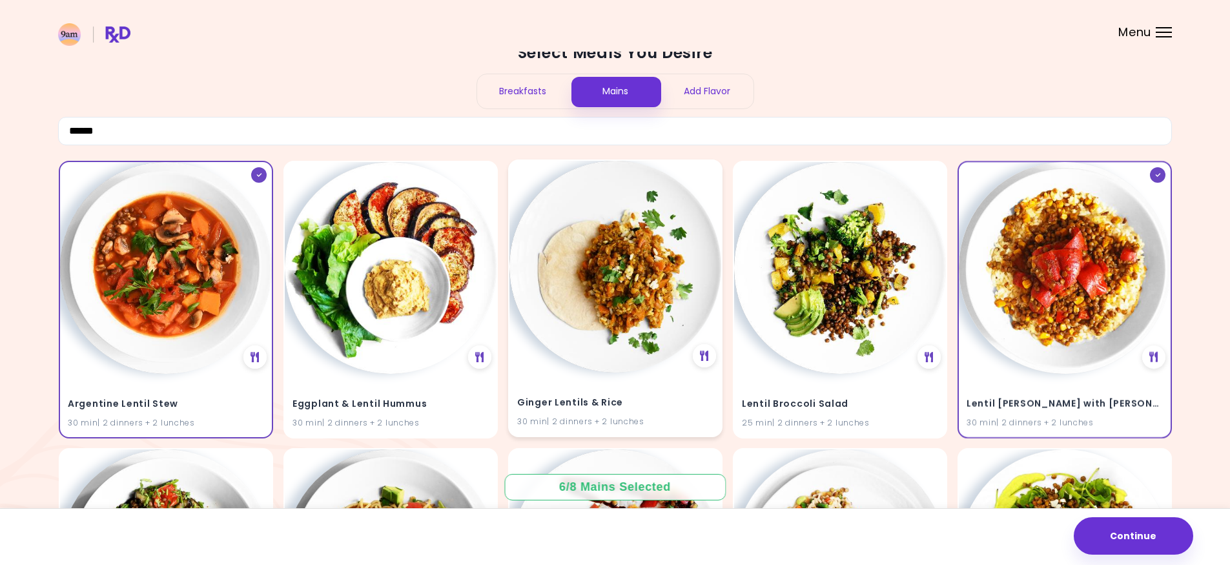
scroll to position [0, 0]
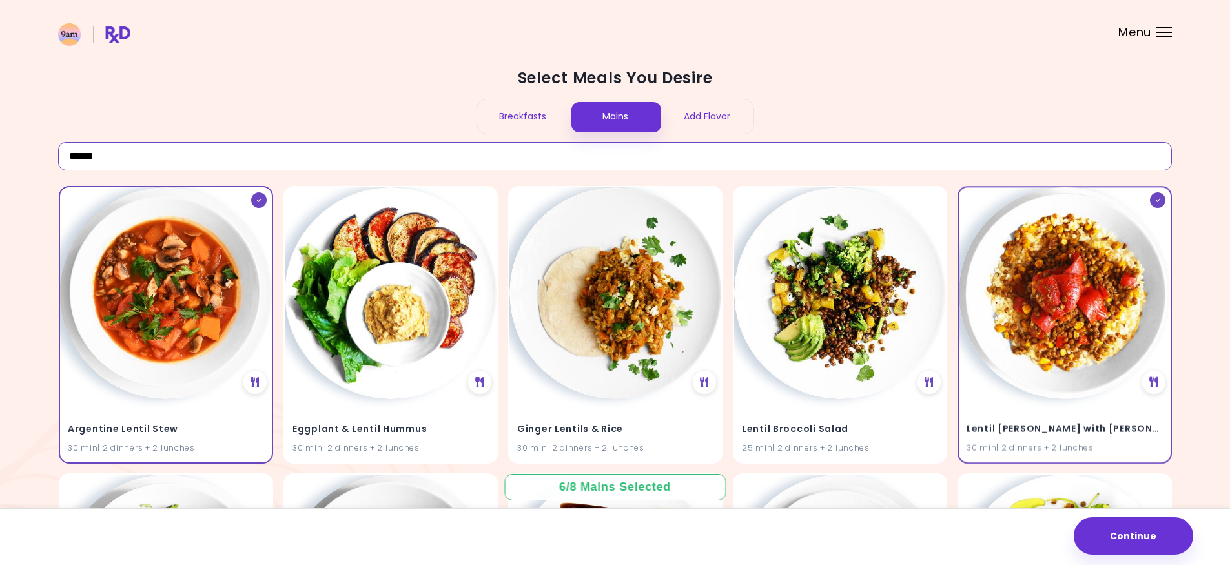
click at [186, 156] on input "******" at bounding box center [614, 156] width 1113 height 28
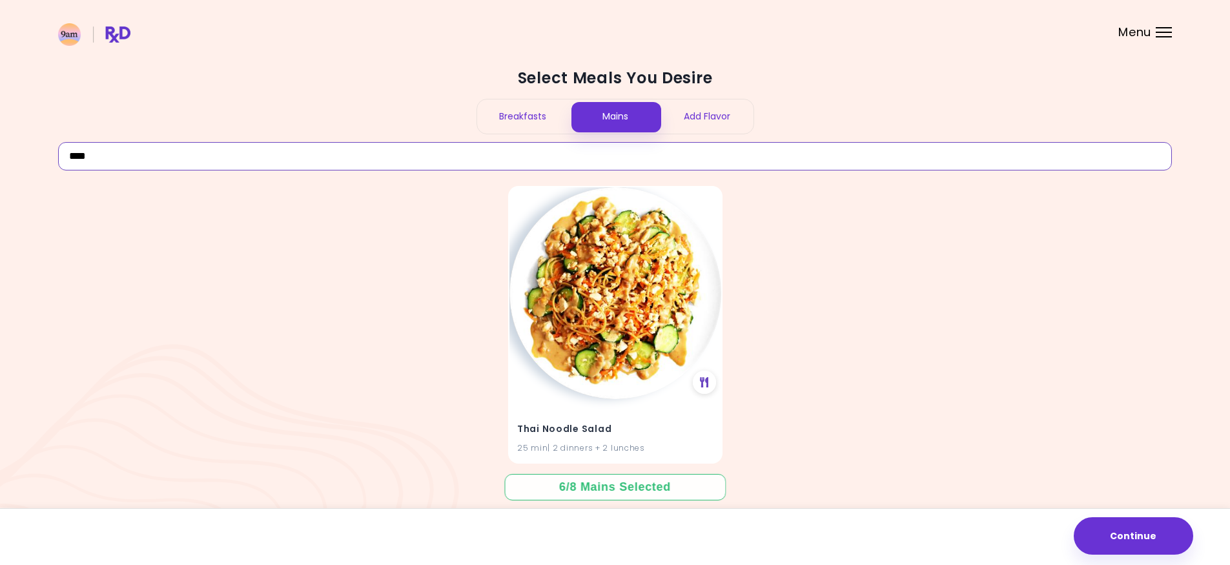
click at [189, 151] on input "****" at bounding box center [614, 156] width 1113 height 28
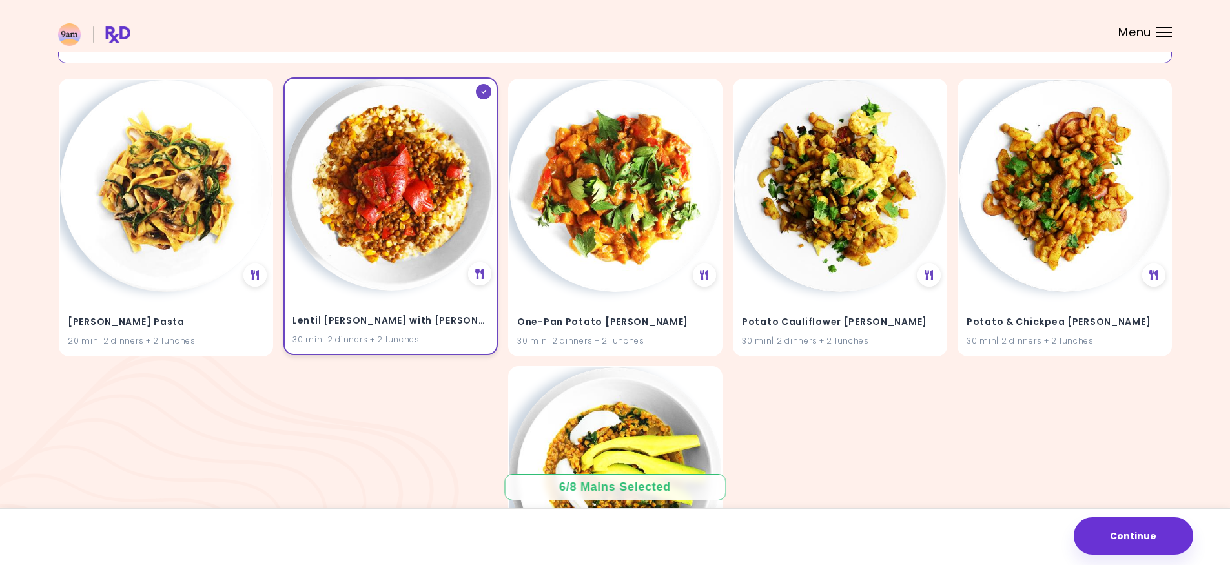
scroll to position [129, 0]
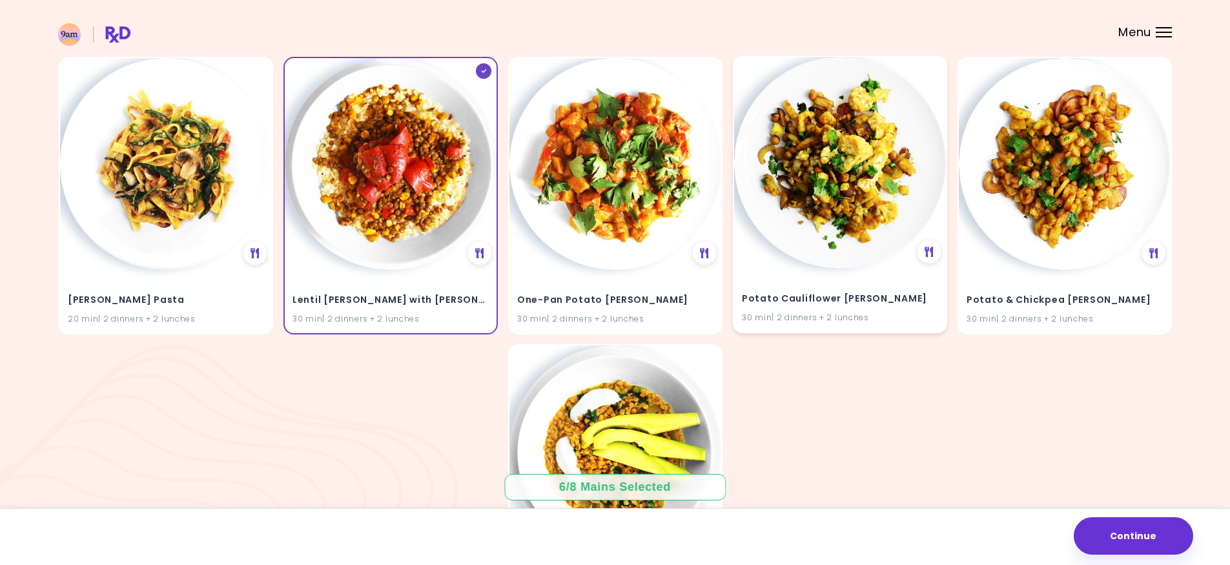
type input "*****"
click at [834, 180] on img at bounding box center [840, 163] width 212 height 212
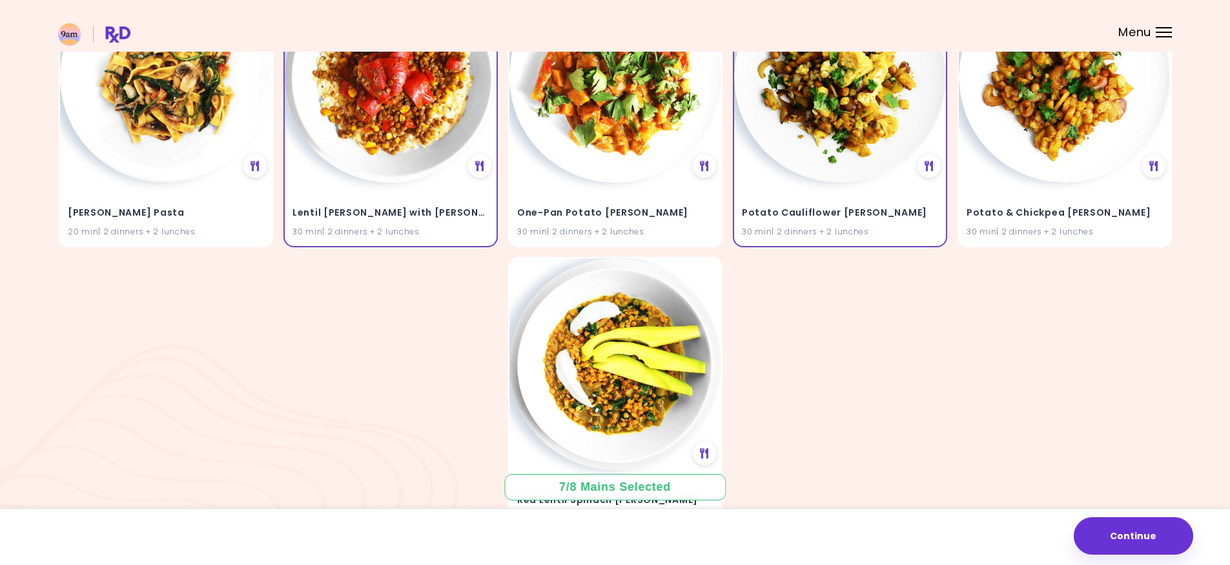
scroll to position [194, 0]
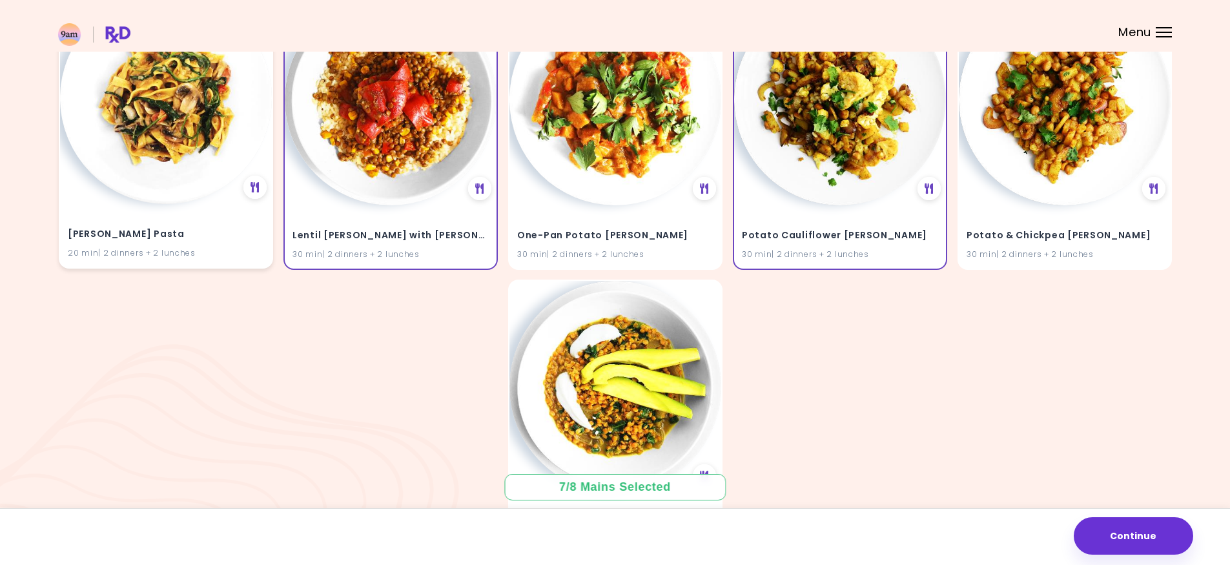
click at [181, 134] on img at bounding box center [166, 98] width 212 height 212
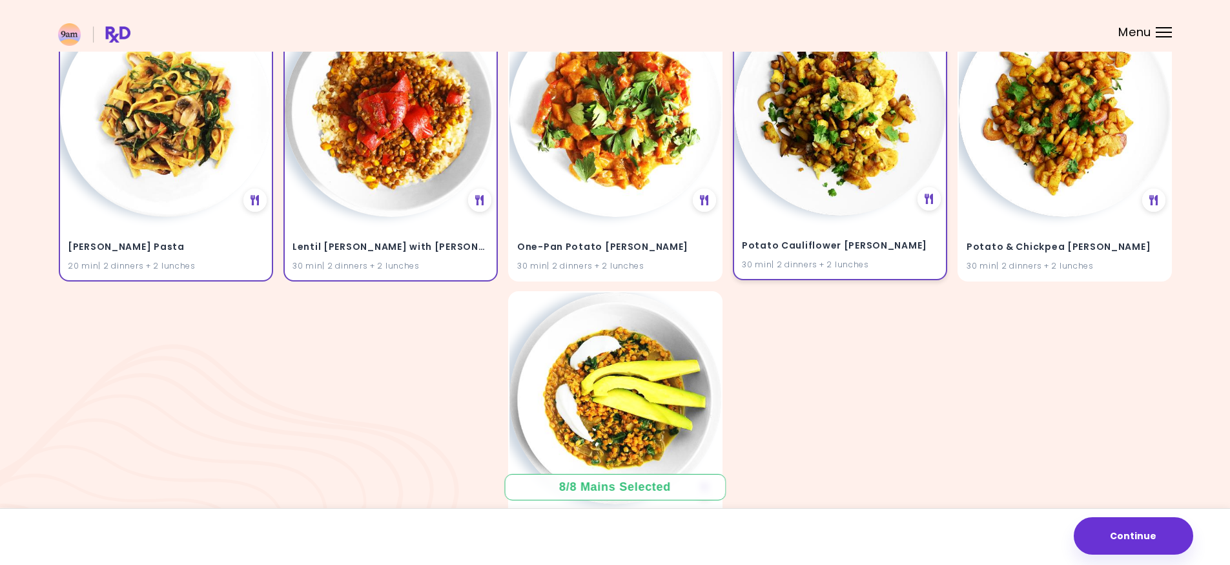
scroll to position [0, 0]
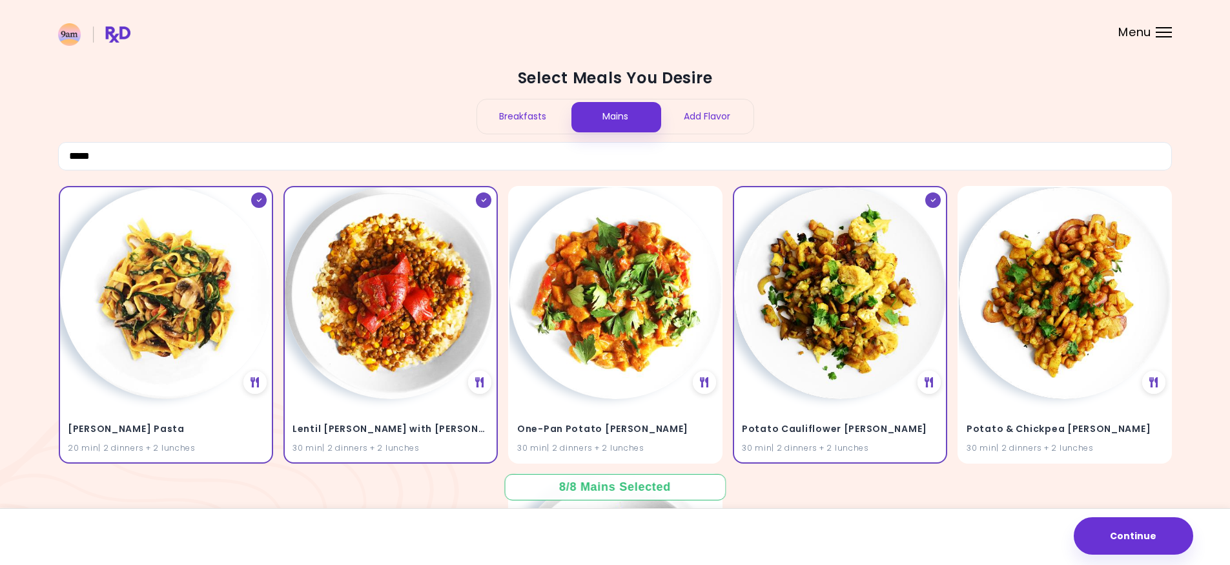
click at [697, 121] on div "Add Flavor" at bounding box center [707, 116] width 92 height 34
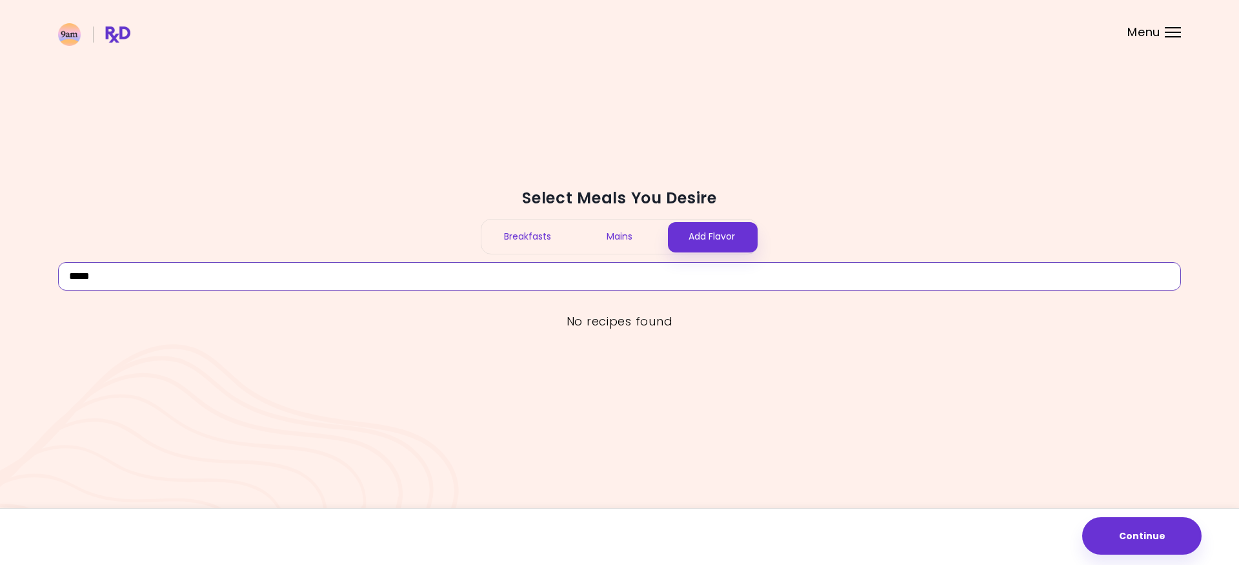
click at [239, 281] on input "*****" at bounding box center [619, 276] width 1123 height 28
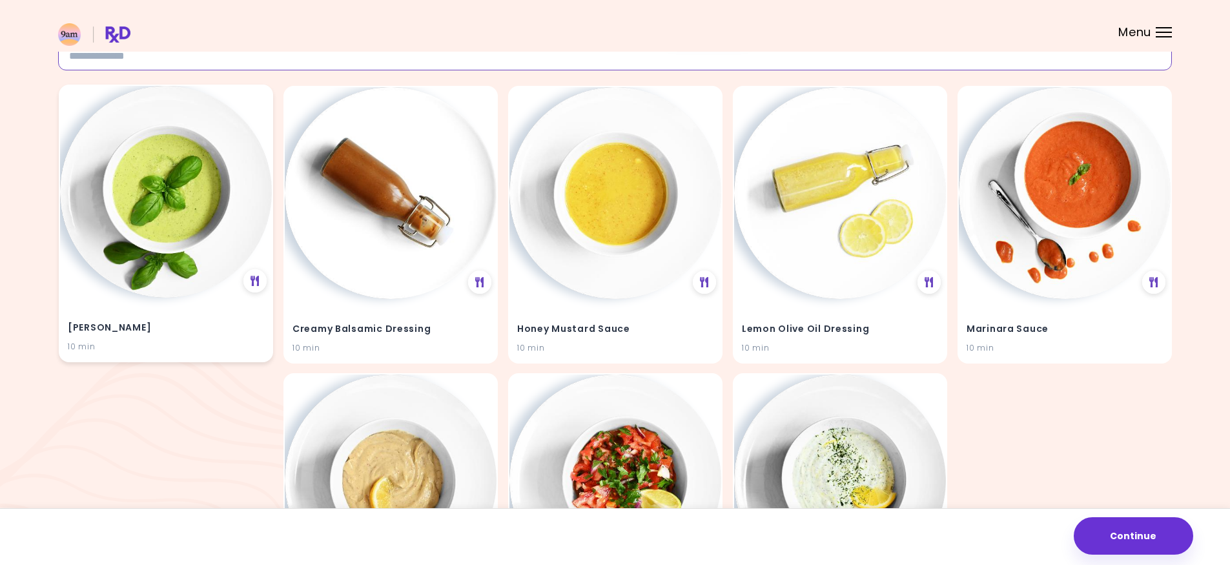
scroll to position [129, 0]
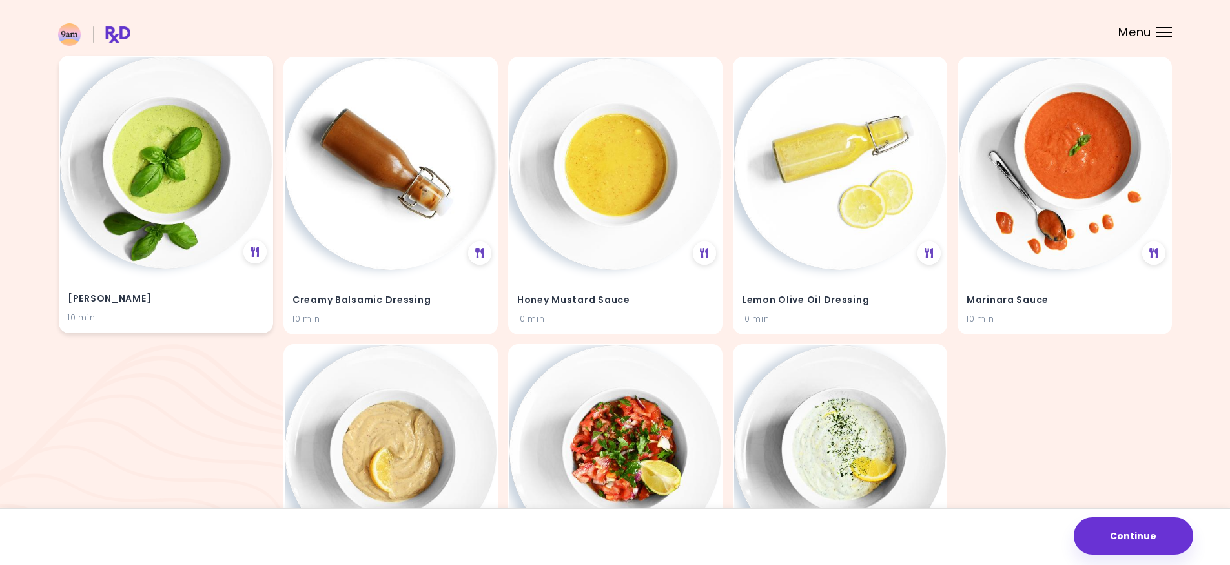
click at [201, 200] on img at bounding box center [166, 163] width 212 height 212
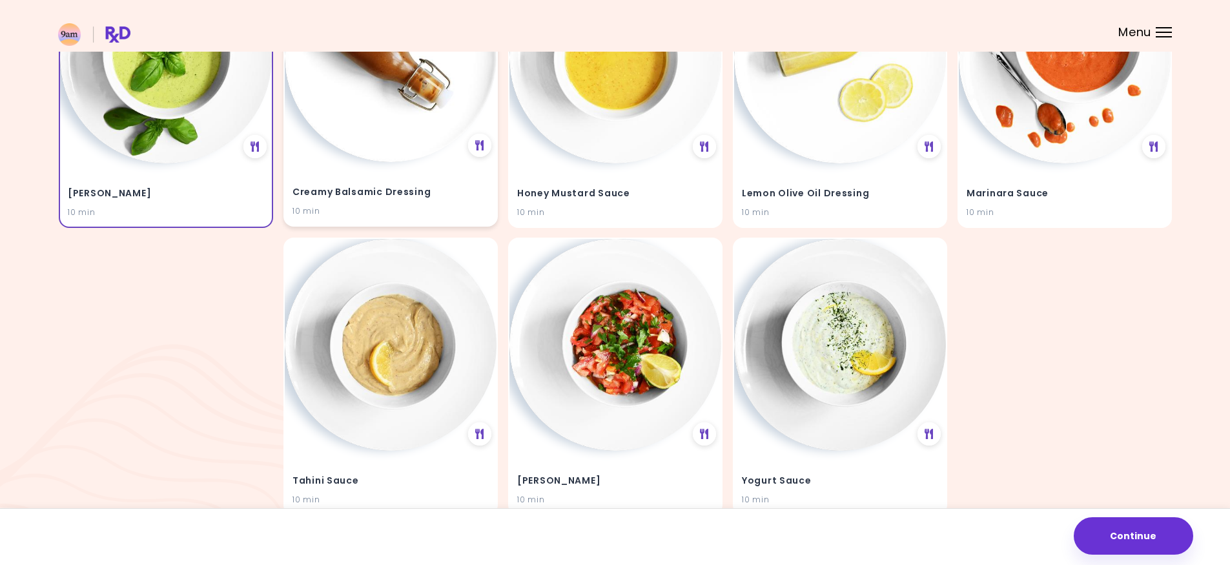
scroll to position [258, 0]
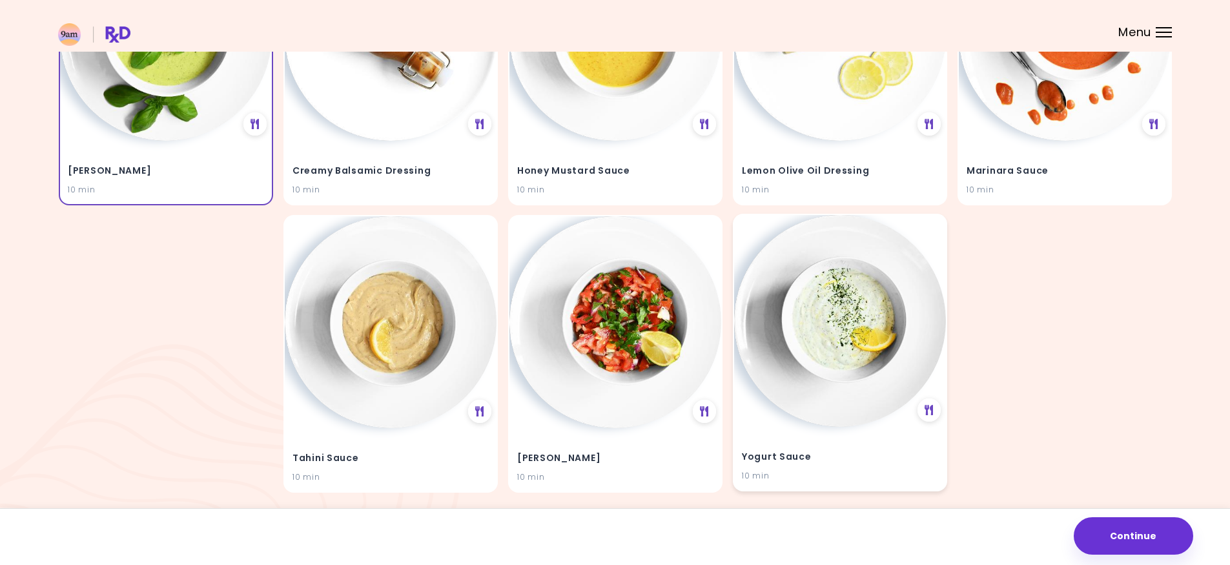
click at [798, 349] on img at bounding box center [840, 321] width 212 height 212
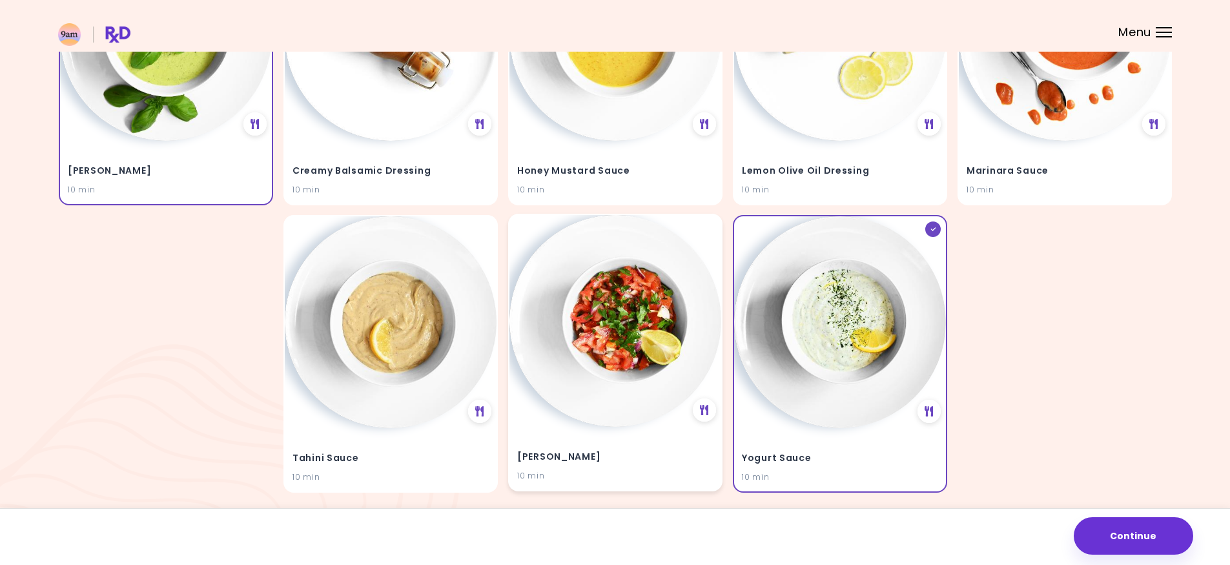
click at [602, 335] on img at bounding box center [615, 321] width 212 height 212
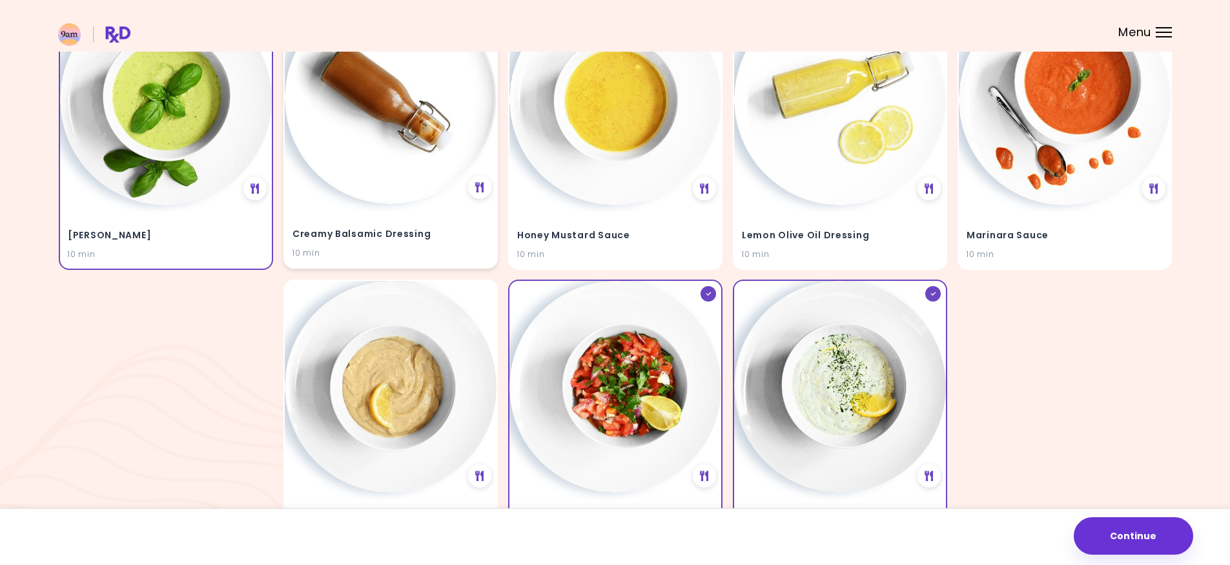
scroll to position [304, 0]
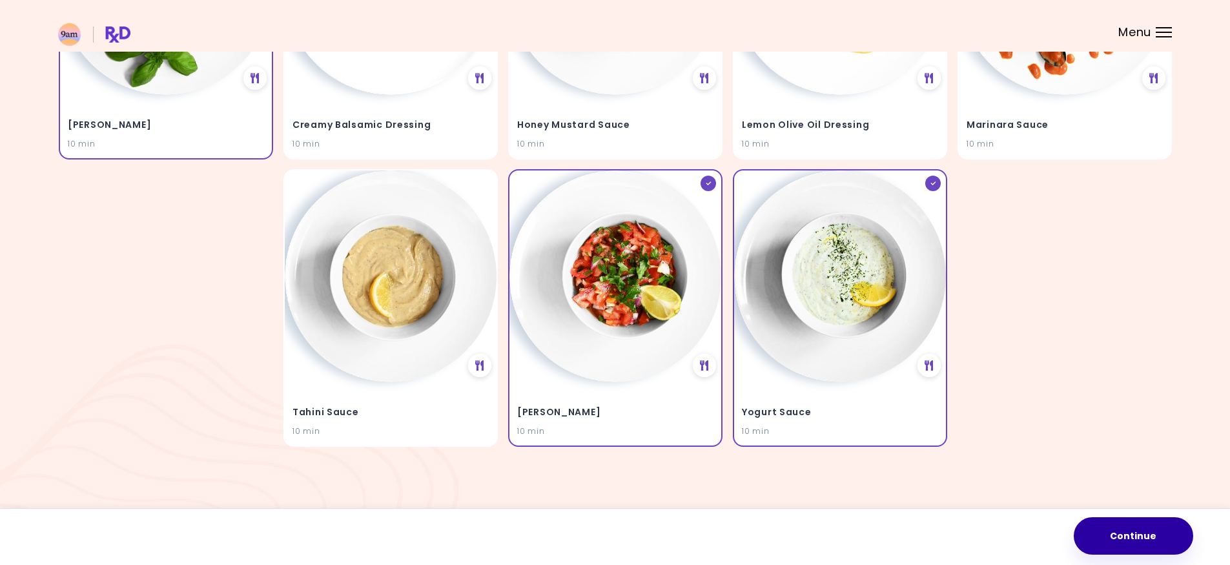
click at [1120, 525] on button "Continue" at bounding box center [1132, 535] width 119 height 37
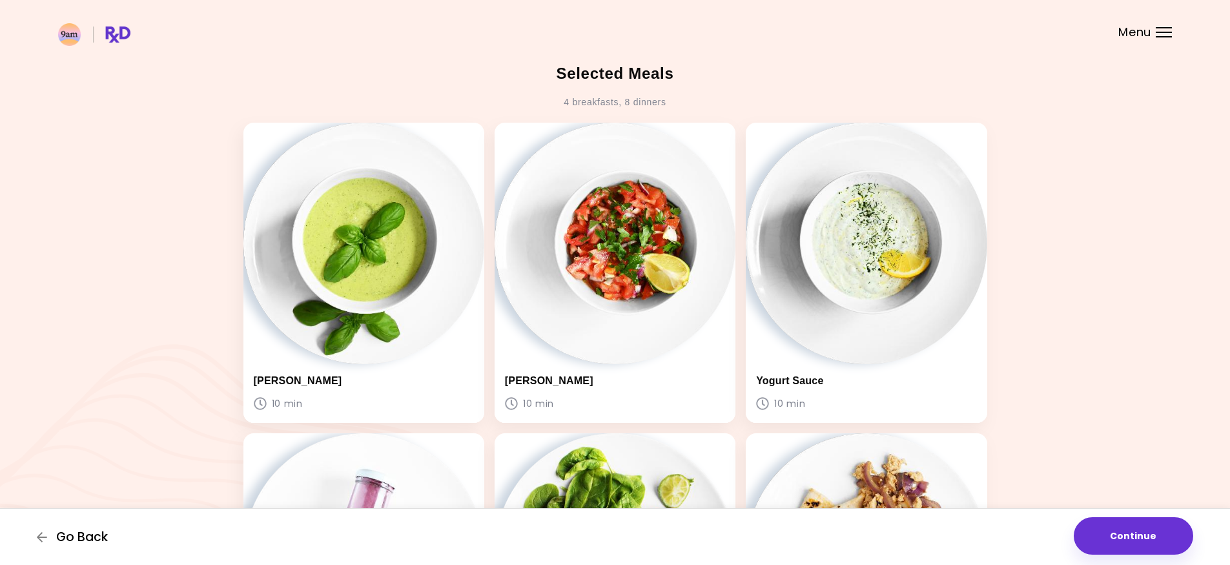
click at [92, 532] on span "Go Back" at bounding box center [82, 537] width 52 height 14
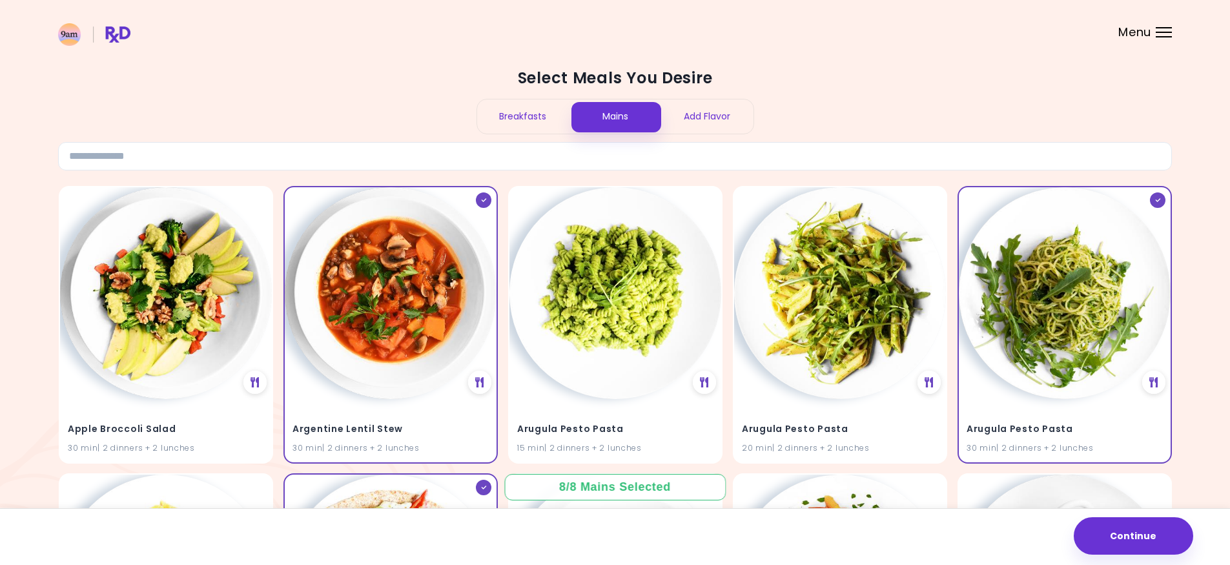
click at [713, 127] on div "Add Flavor" at bounding box center [707, 116] width 92 height 34
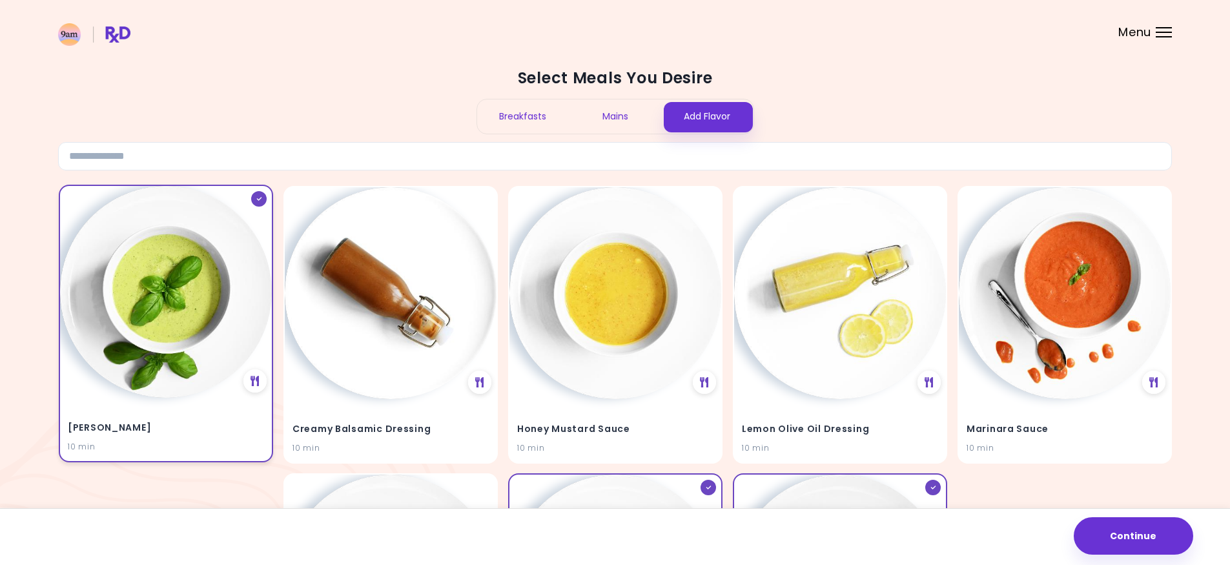
click at [171, 292] on img at bounding box center [166, 292] width 212 height 212
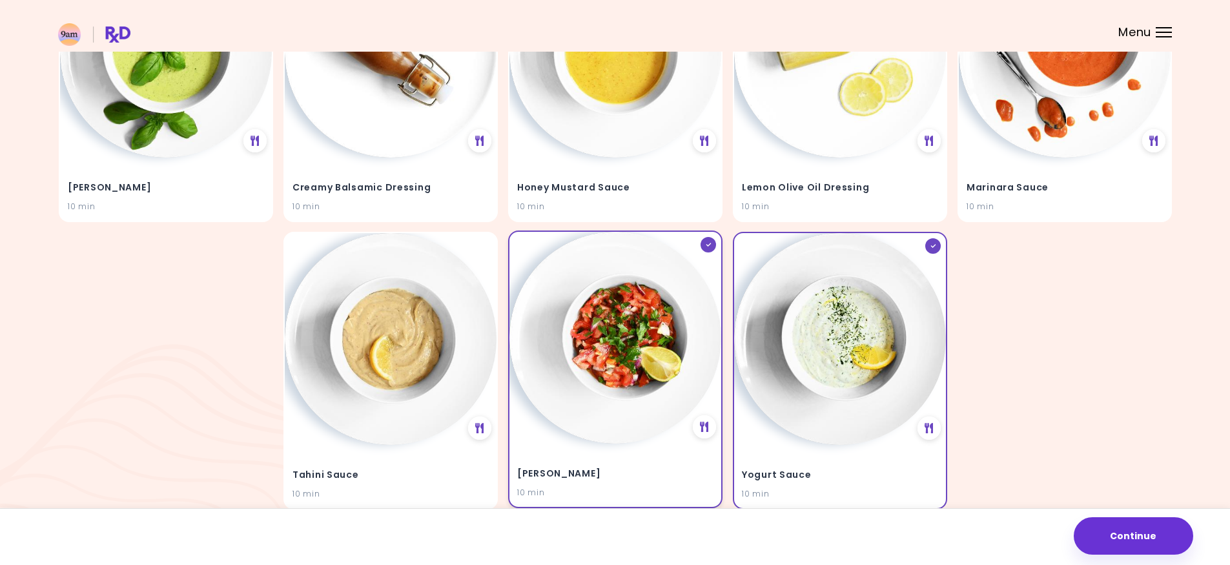
scroll to position [258, 0]
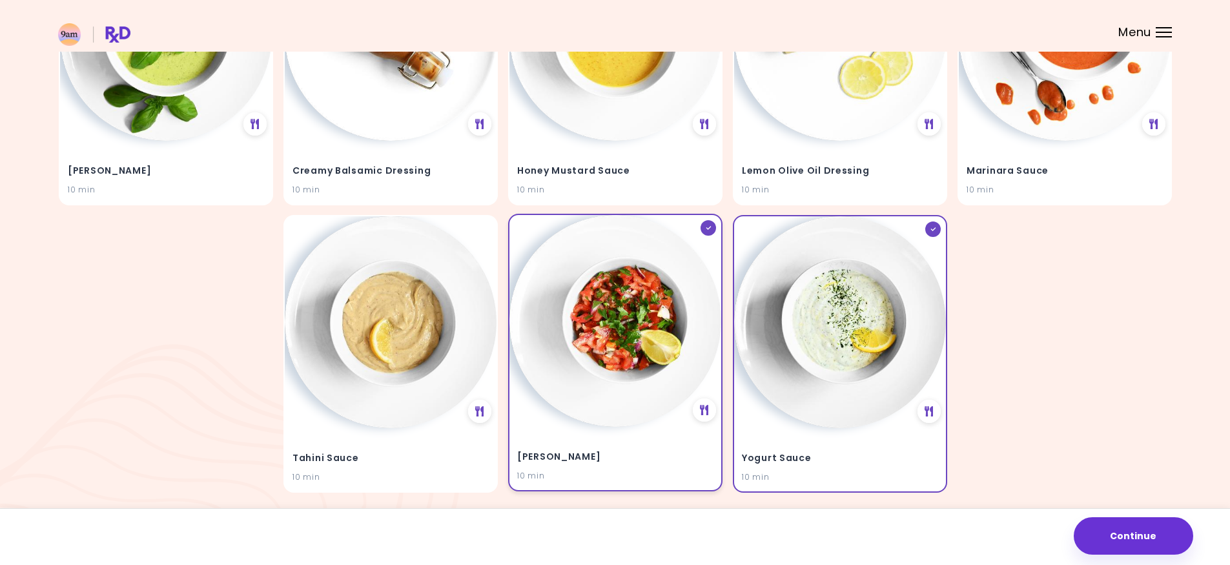
click at [591, 384] on img at bounding box center [615, 321] width 212 height 212
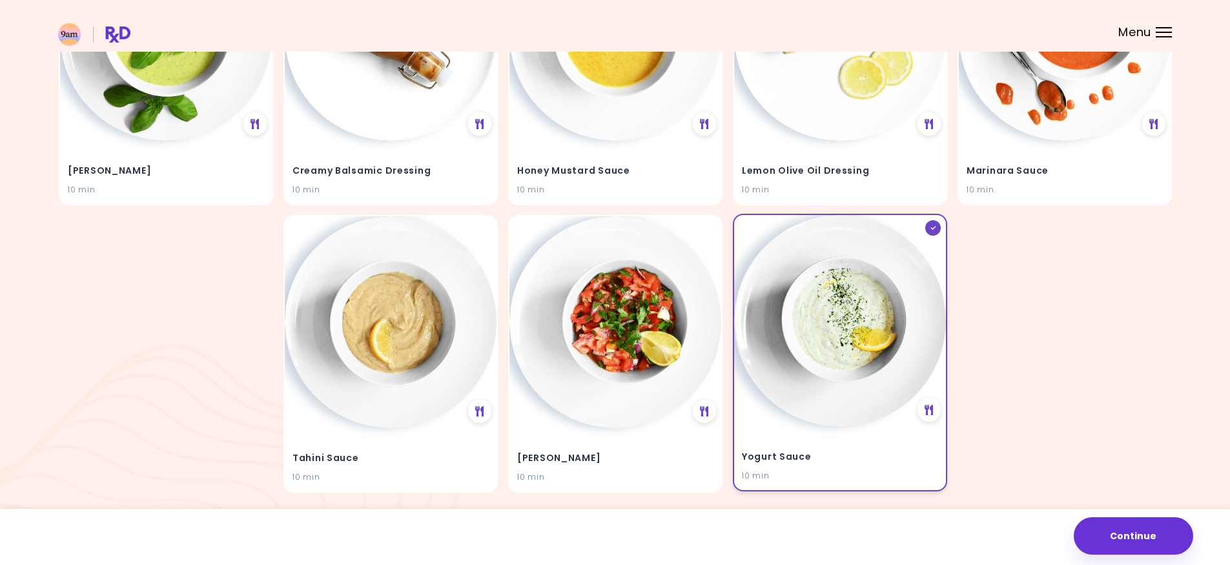
click at [810, 382] on img at bounding box center [840, 321] width 212 height 212
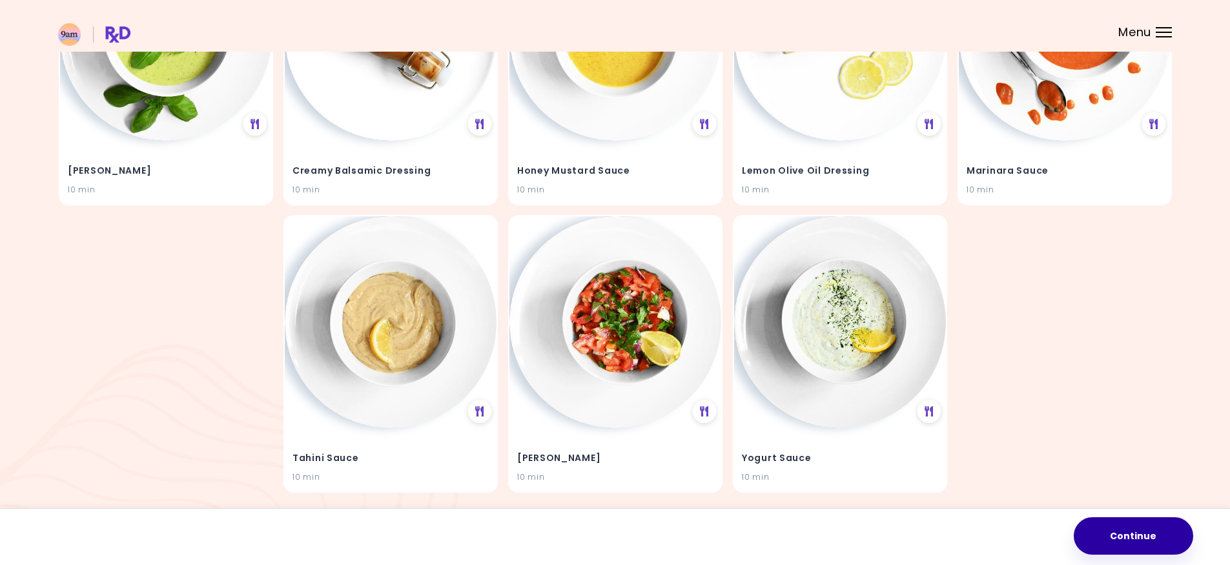
click at [1129, 535] on button "Continue" at bounding box center [1132, 535] width 119 height 37
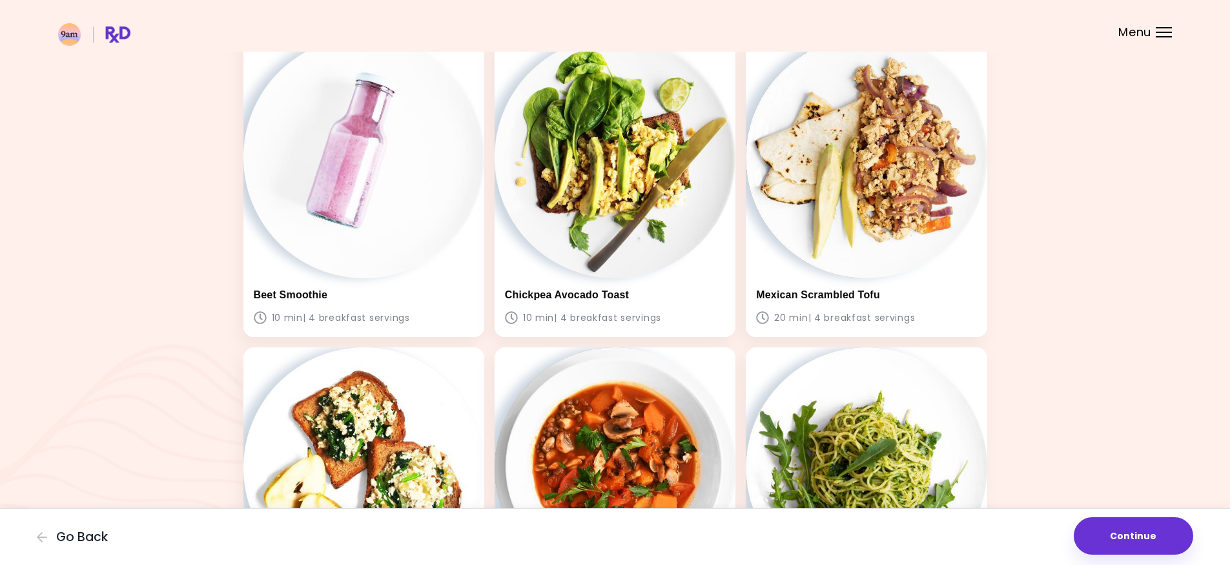
scroll to position [65, 0]
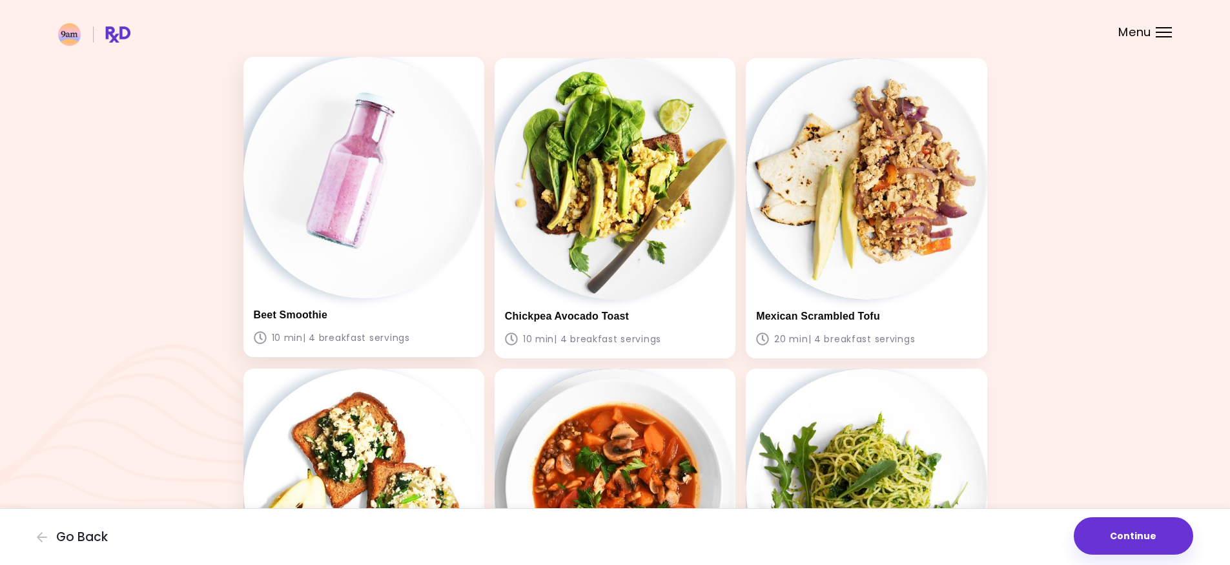
click at [427, 277] on img at bounding box center [363, 177] width 241 height 241
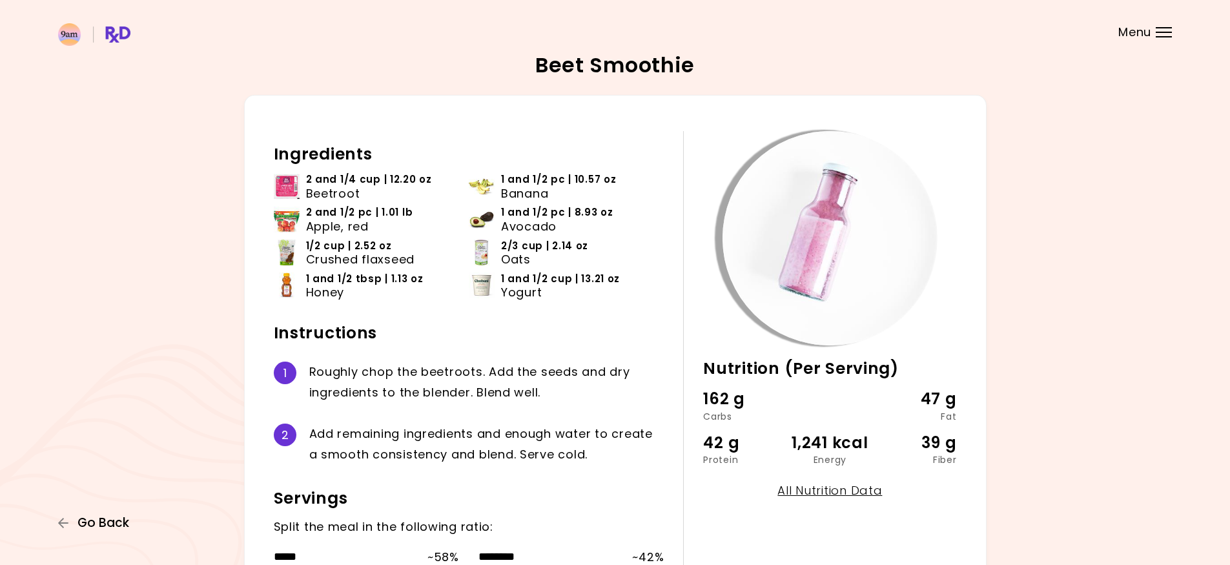
click at [119, 518] on span "Go Back" at bounding box center [103, 523] width 52 height 14
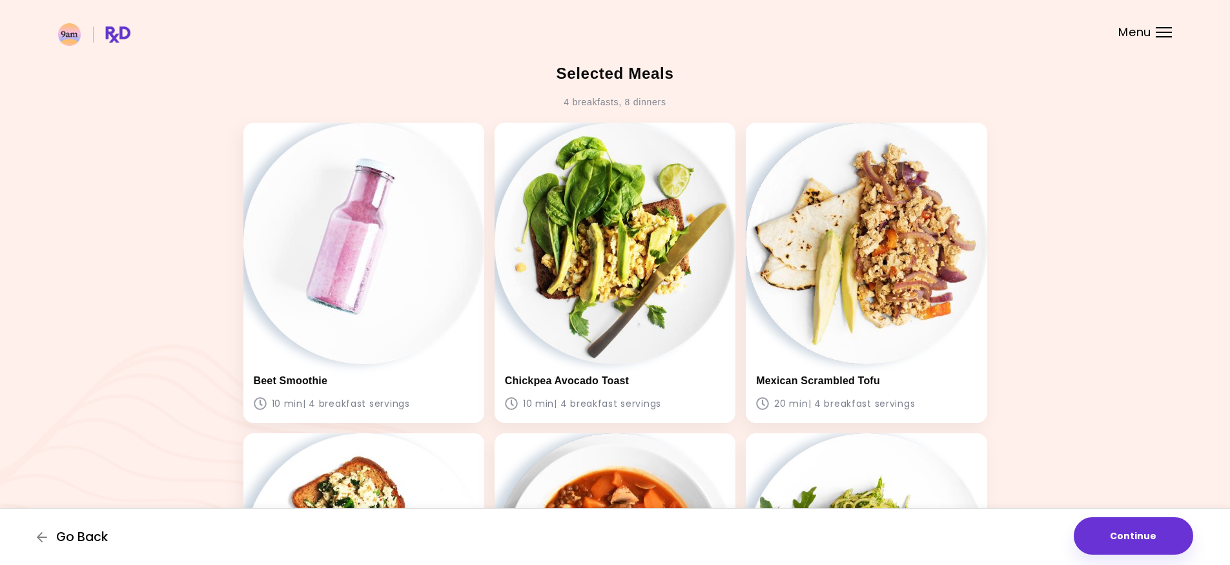
click at [92, 542] on span "Go Back" at bounding box center [82, 537] width 52 height 14
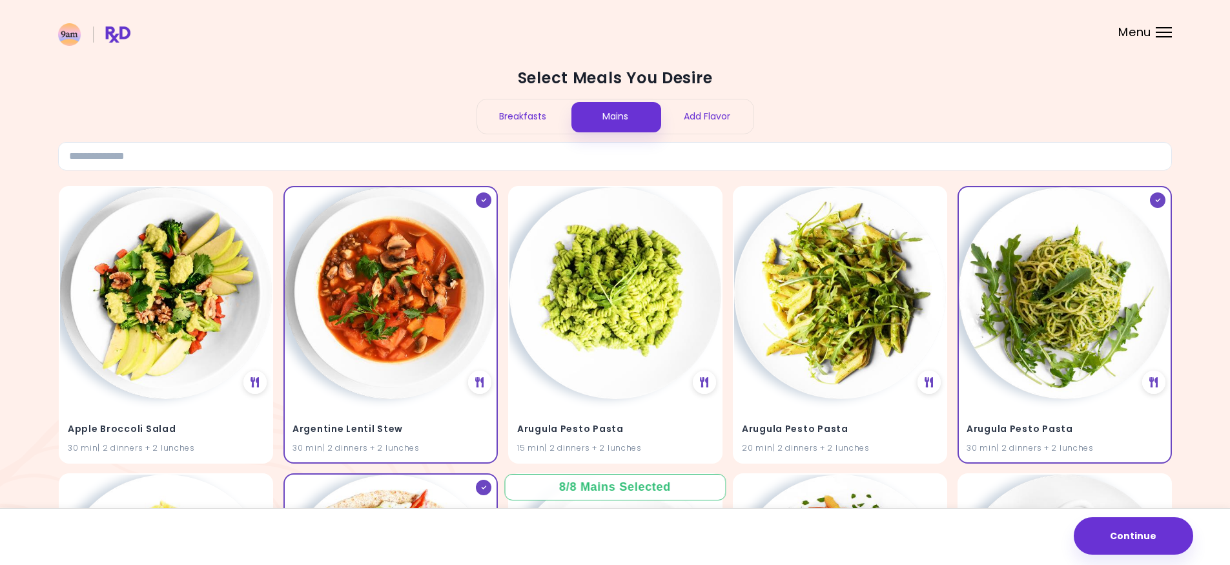
click at [711, 129] on div "Add Flavor" at bounding box center [707, 116] width 92 height 34
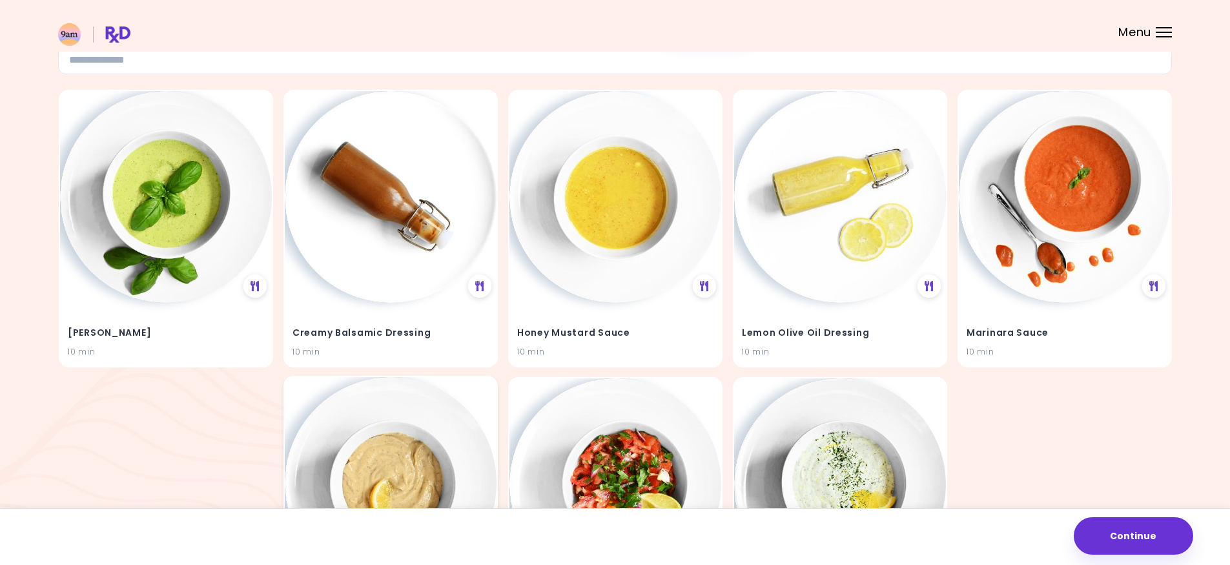
scroll to position [129, 0]
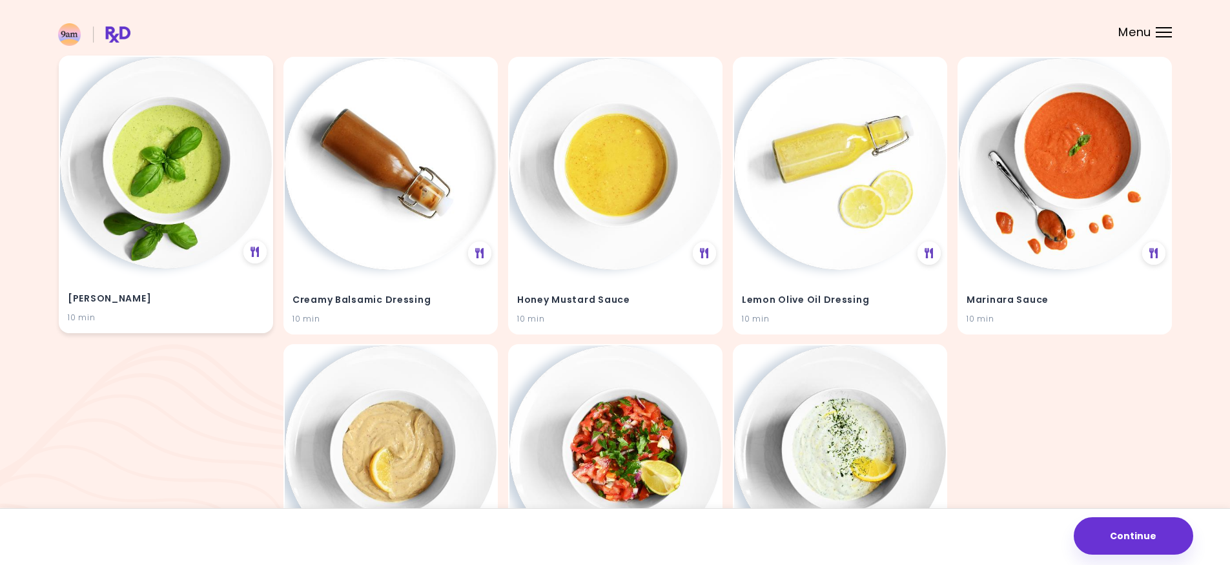
click at [132, 196] on img at bounding box center [166, 163] width 212 height 212
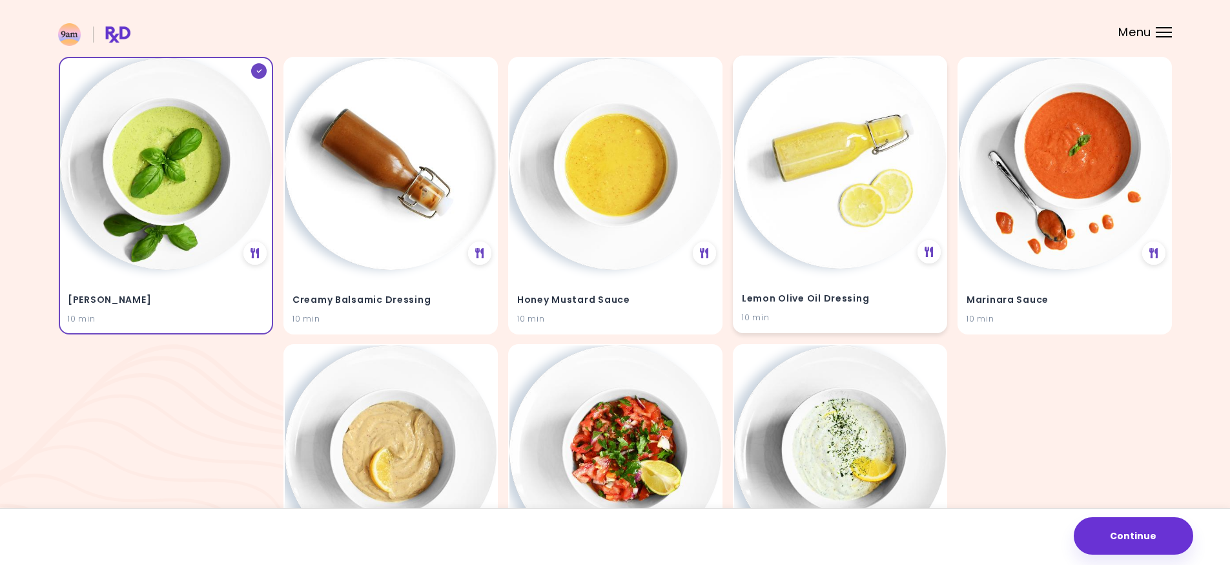
click at [815, 258] on img at bounding box center [840, 163] width 212 height 212
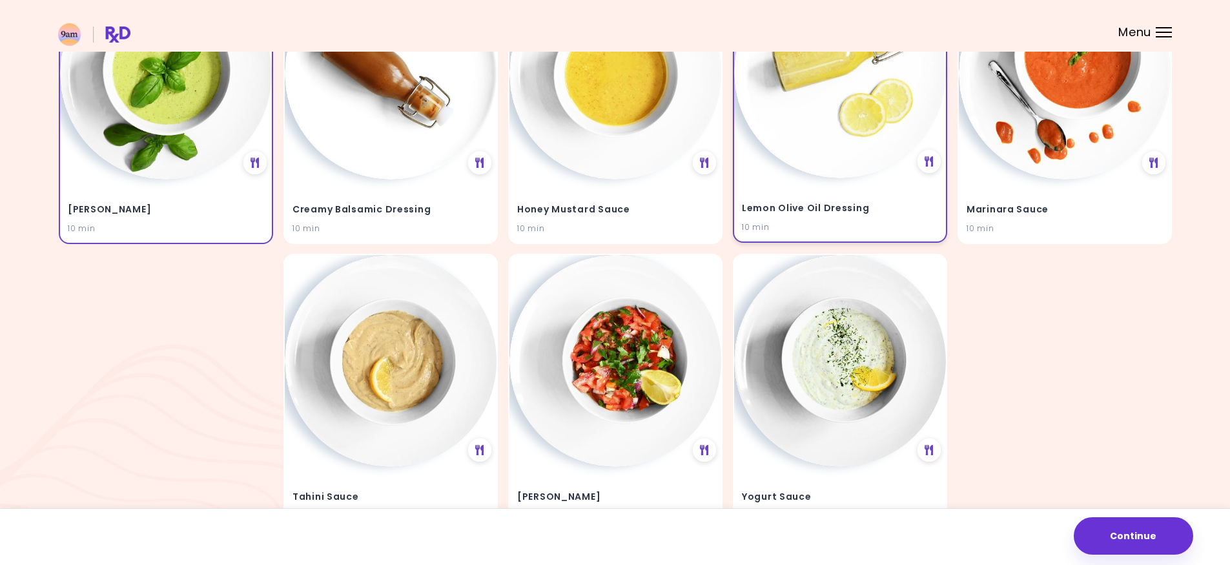
scroll to position [258, 0]
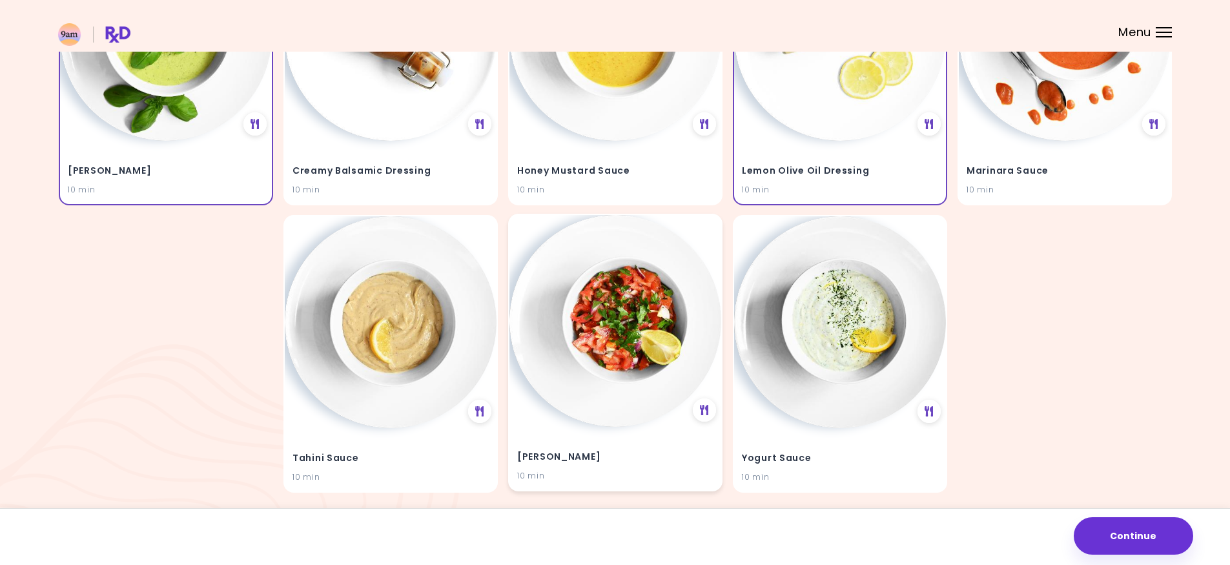
click at [653, 317] on img at bounding box center [615, 321] width 212 height 212
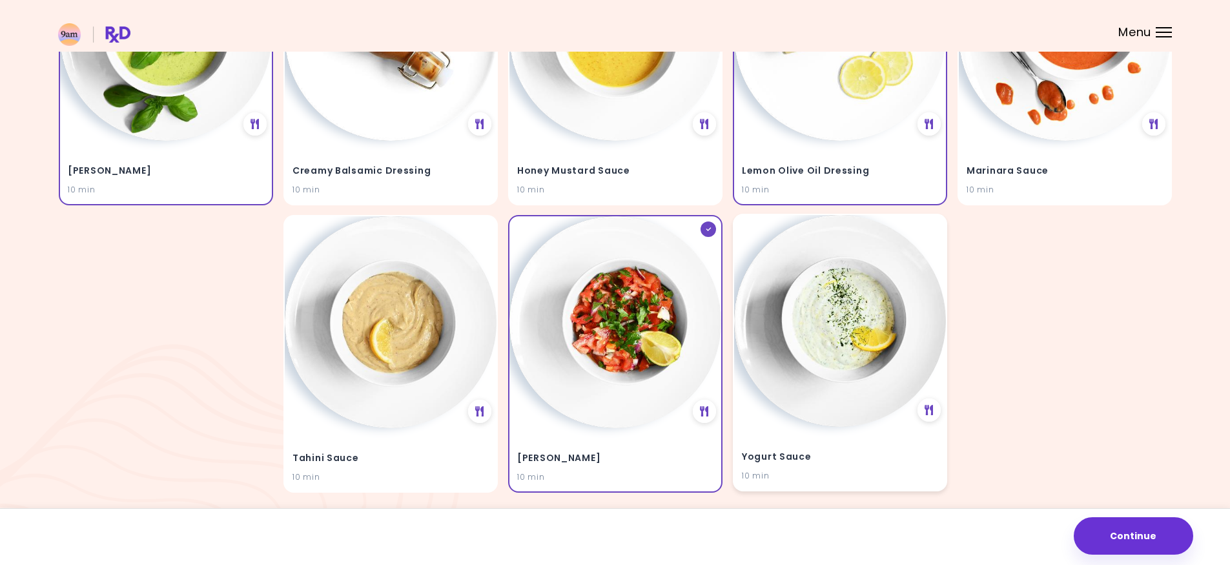
click at [809, 328] on img at bounding box center [840, 321] width 212 height 212
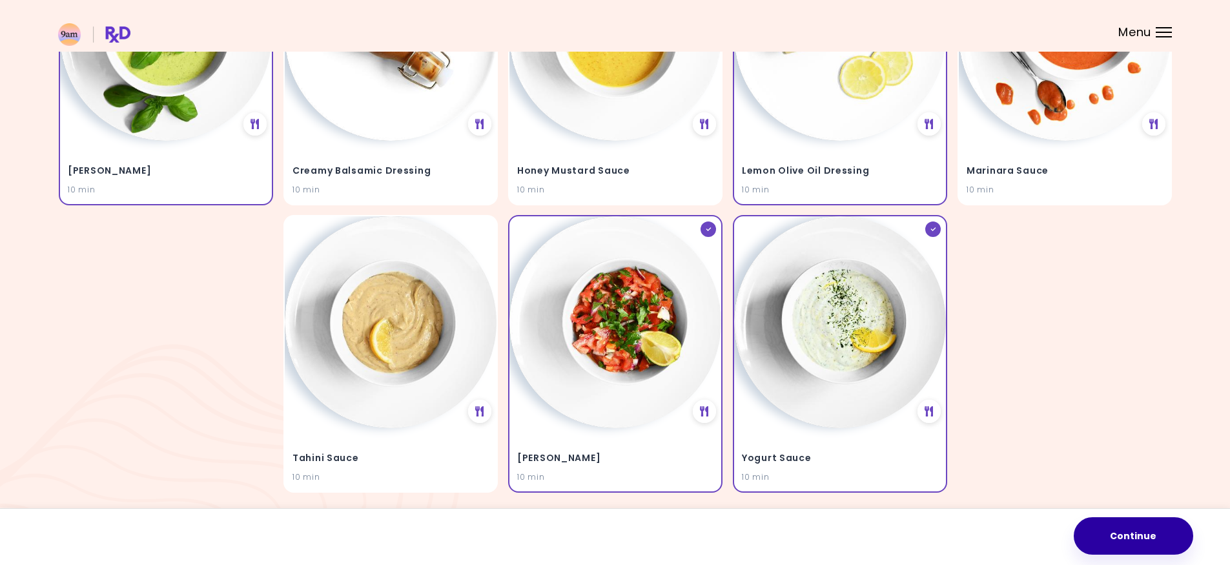
click at [1150, 541] on button "Continue" at bounding box center [1132, 535] width 119 height 37
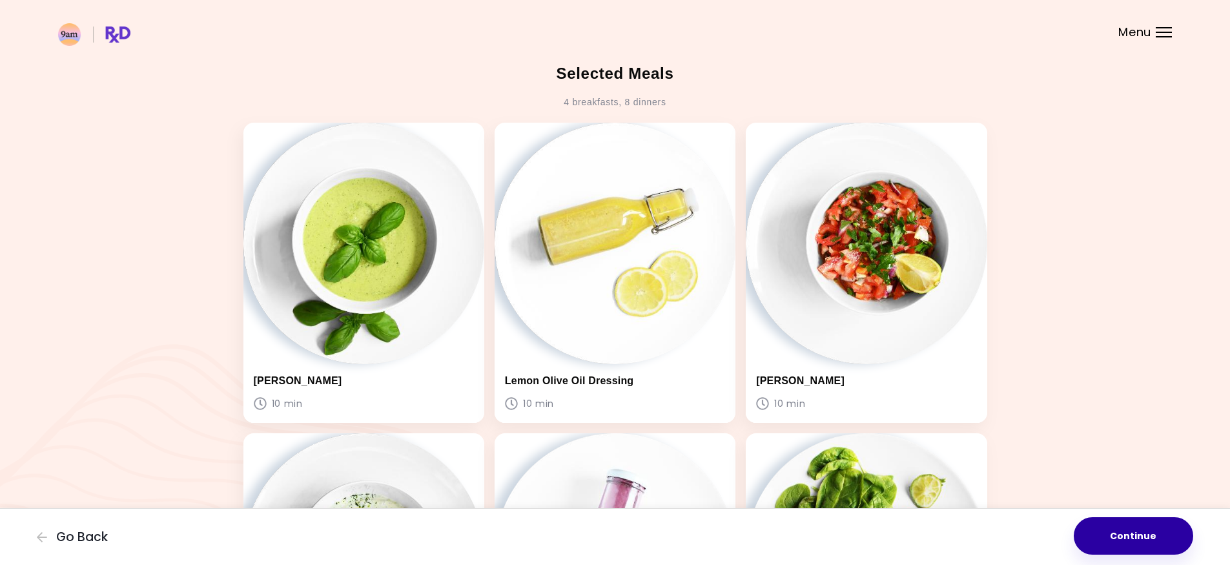
click at [1147, 538] on button "Continue" at bounding box center [1132, 535] width 119 height 37
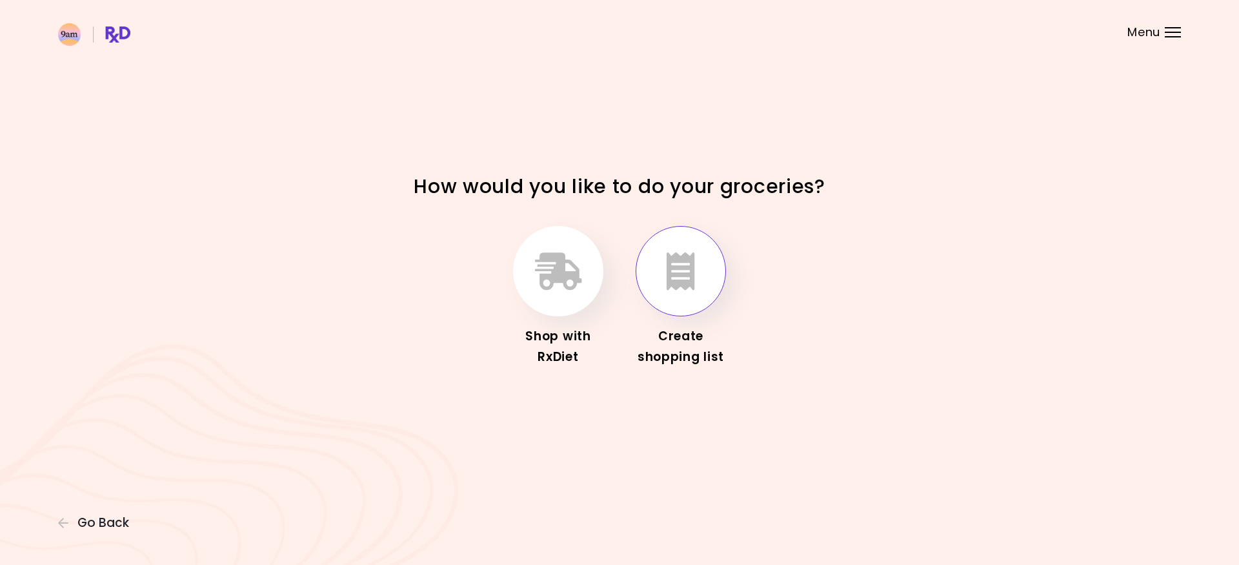
click at [706, 276] on button "button" at bounding box center [681, 271] width 90 height 90
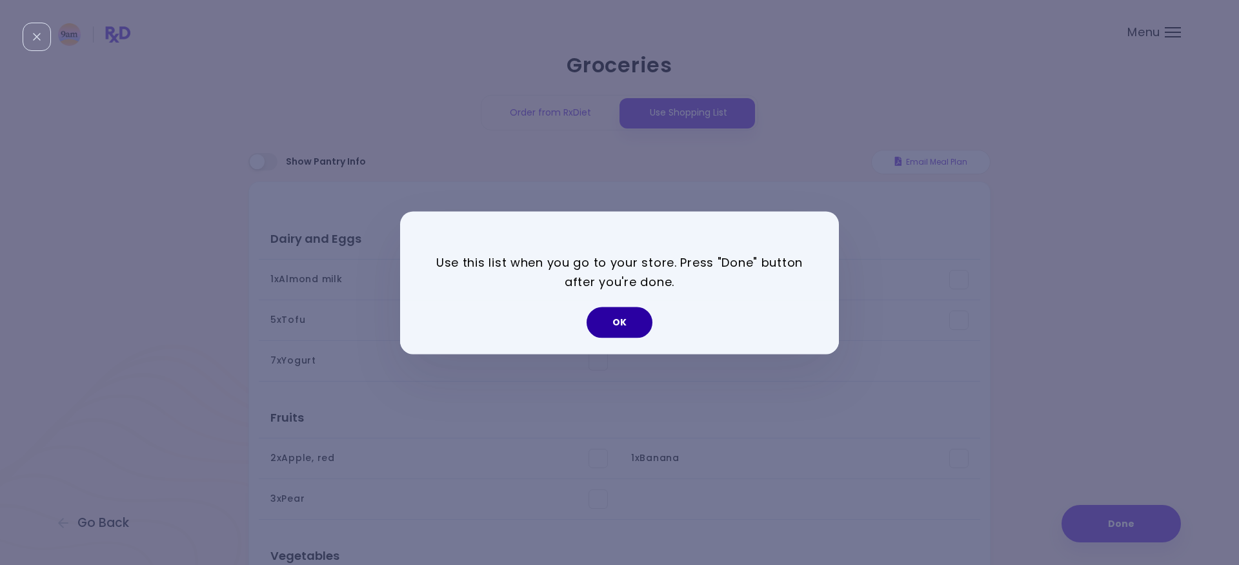
click at [623, 319] on button "OK" at bounding box center [620, 322] width 66 height 31
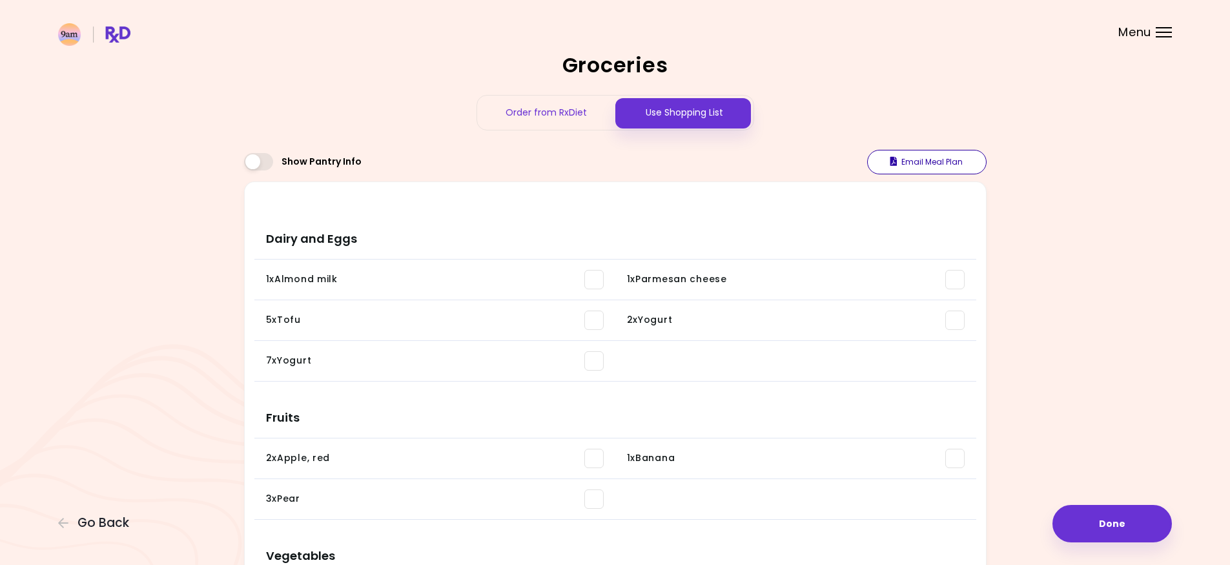
click at [932, 161] on button "Email Meal Plan" at bounding box center [926, 162] width 119 height 25
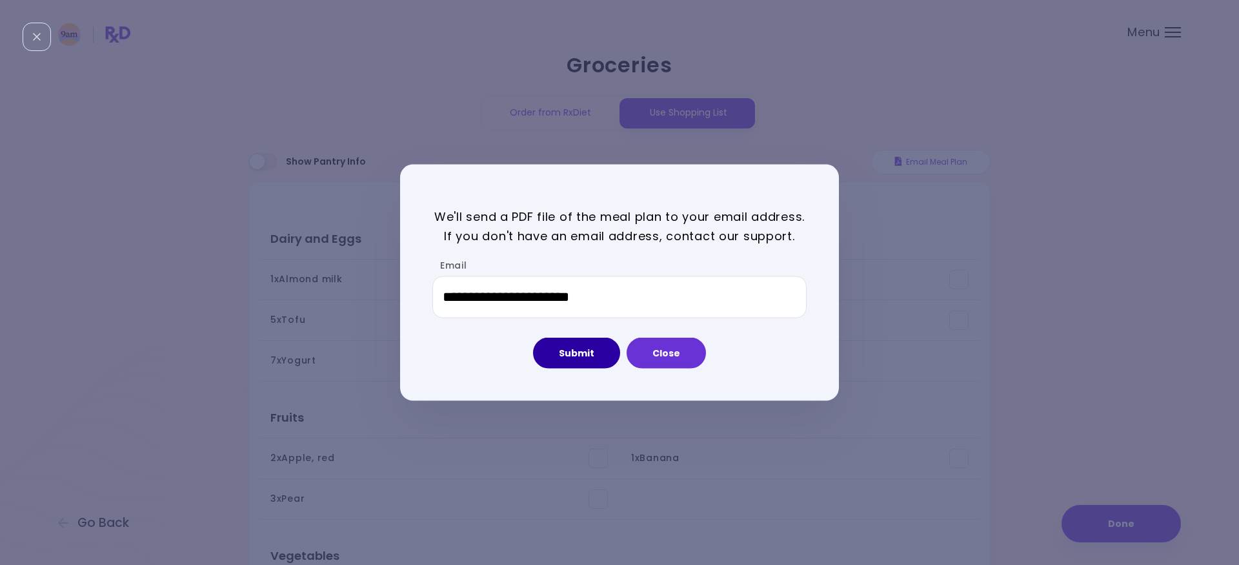
click at [582, 356] on button "Submit" at bounding box center [576, 353] width 87 height 31
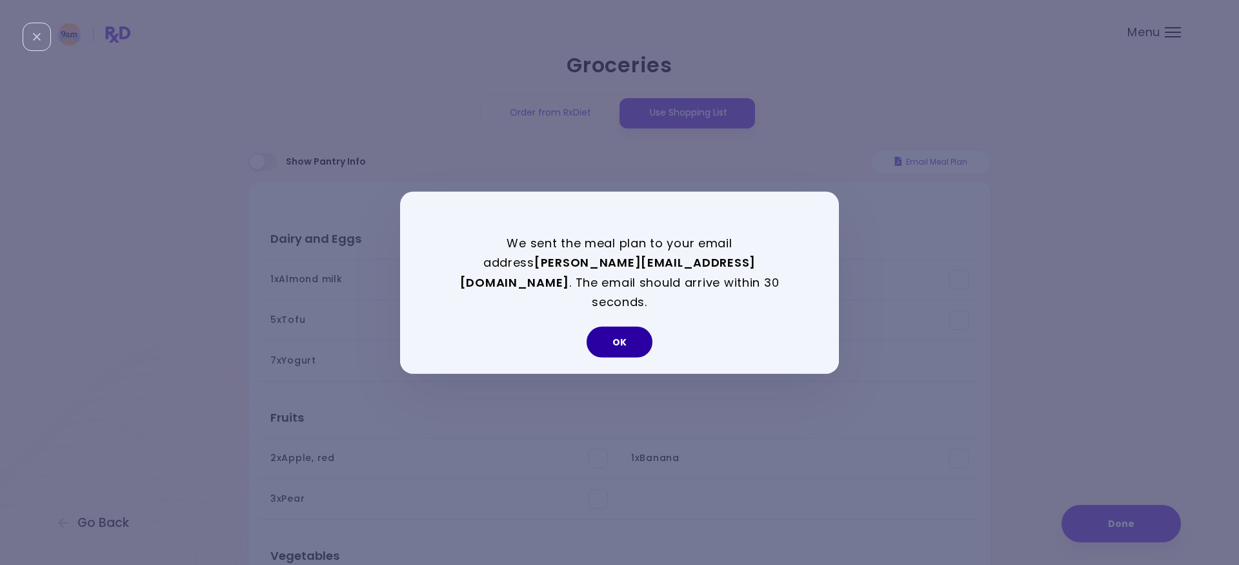
click at [620, 330] on button "OK" at bounding box center [620, 342] width 66 height 31
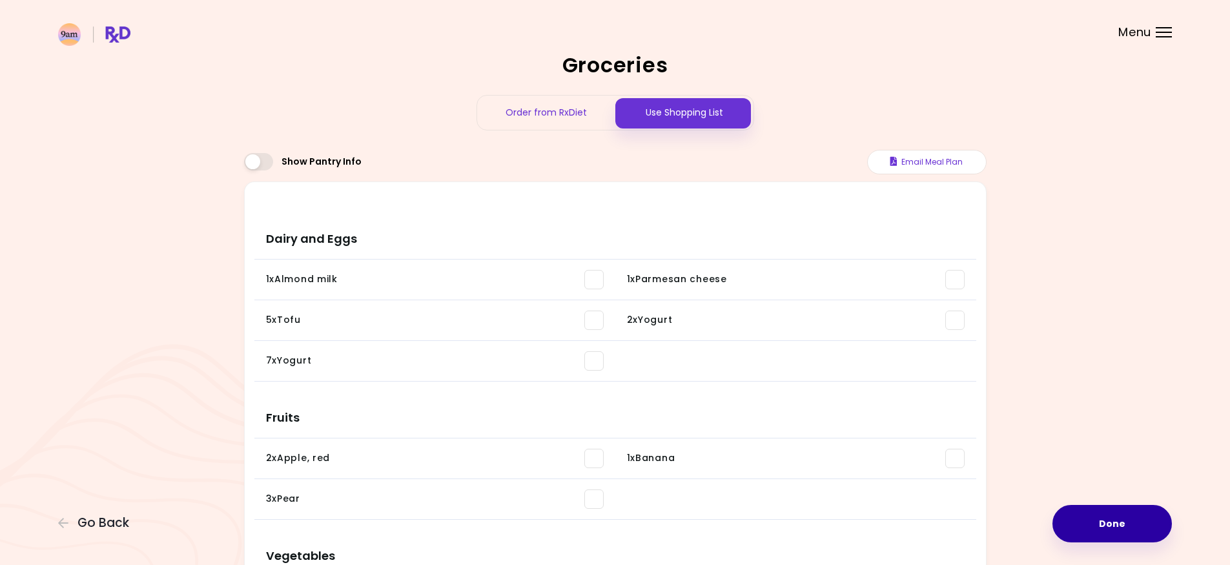
click at [1100, 523] on button "Done" at bounding box center [1111, 523] width 119 height 37
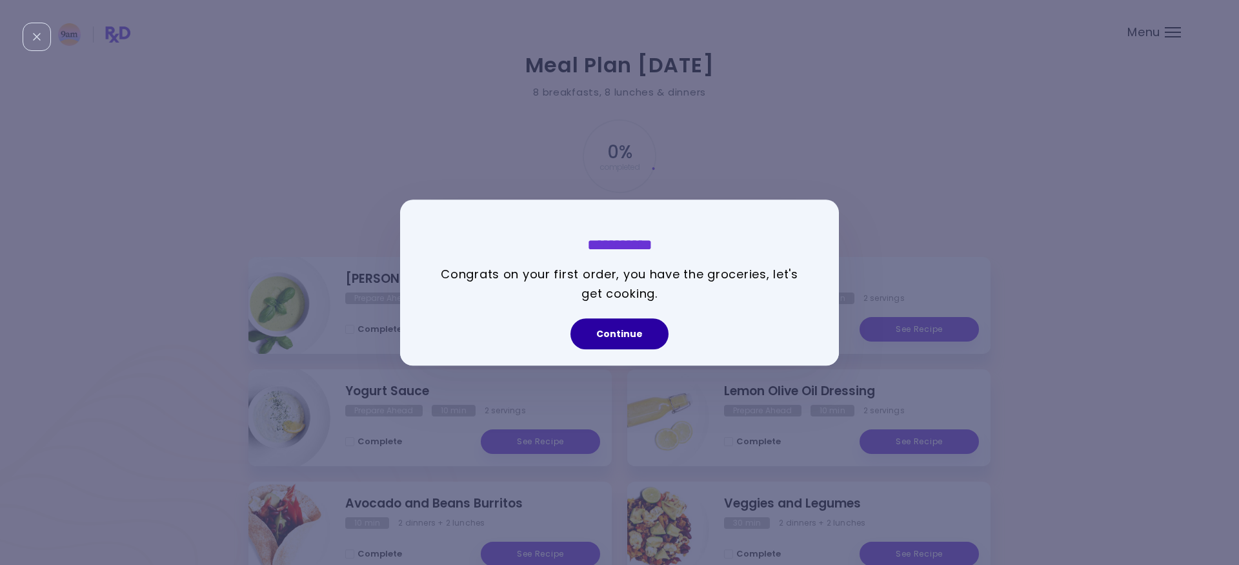
click at [620, 331] on button "Continue" at bounding box center [620, 333] width 98 height 31
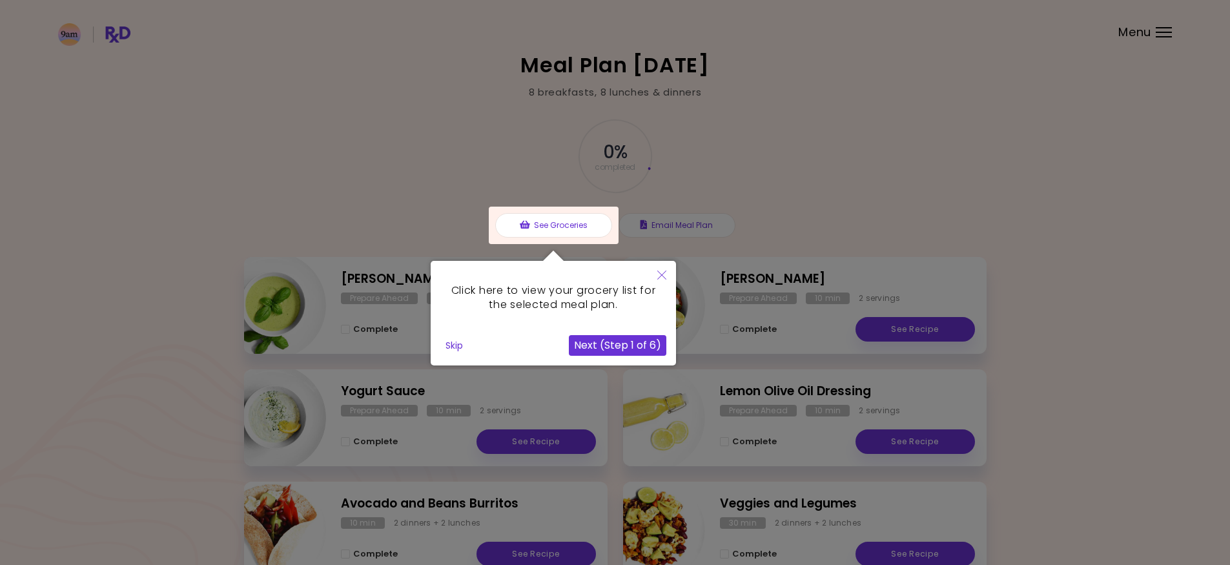
click at [589, 343] on button "Next (Step 1 of 6)" at bounding box center [617, 345] width 97 height 21
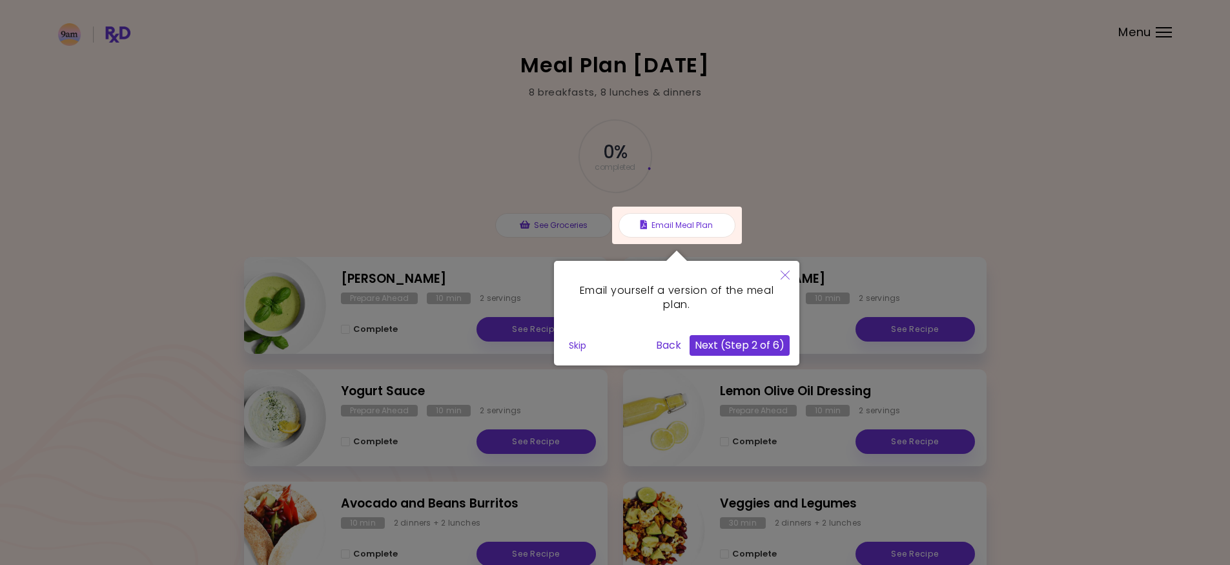
click at [728, 350] on button "Next (Step 2 of 6)" at bounding box center [739, 345] width 100 height 21
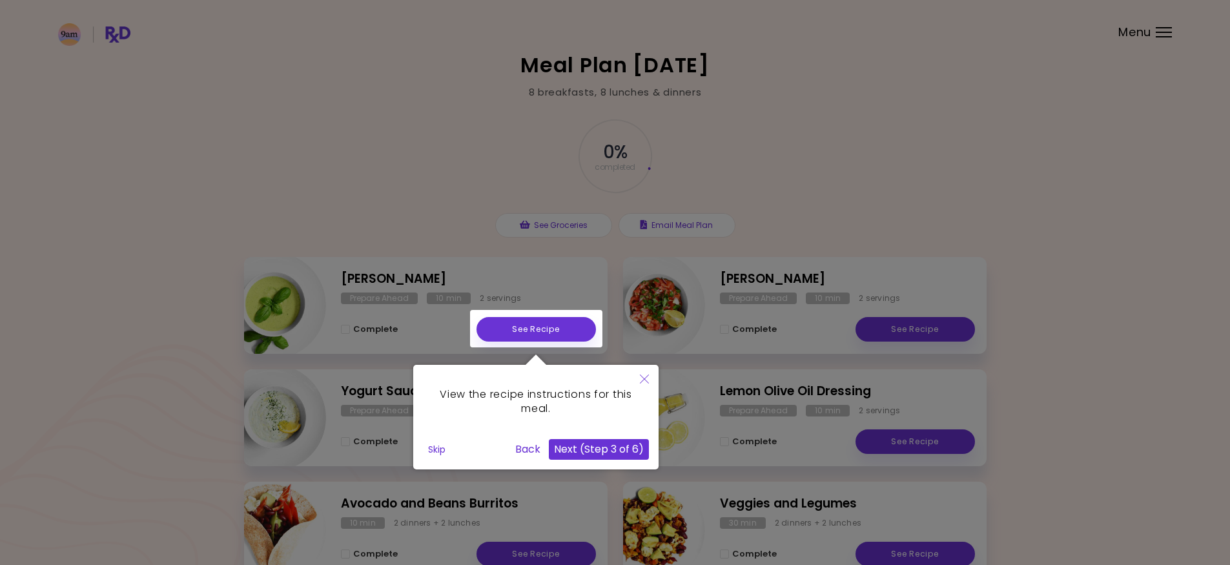
click at [582, 443] on button "Next (Step 3 of 6)" at bounding box center [599, 449] width 100 height 21
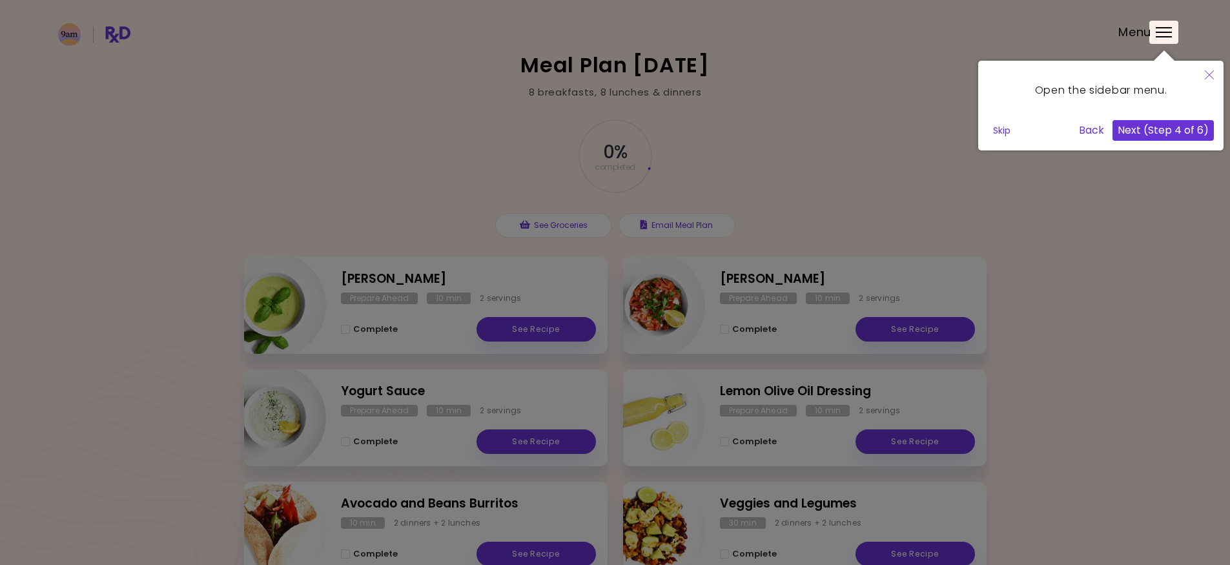
click at [1157, 125] on button "Next (Step 4 of 6)" at bounding box center [1162, 130] width 101 height 21
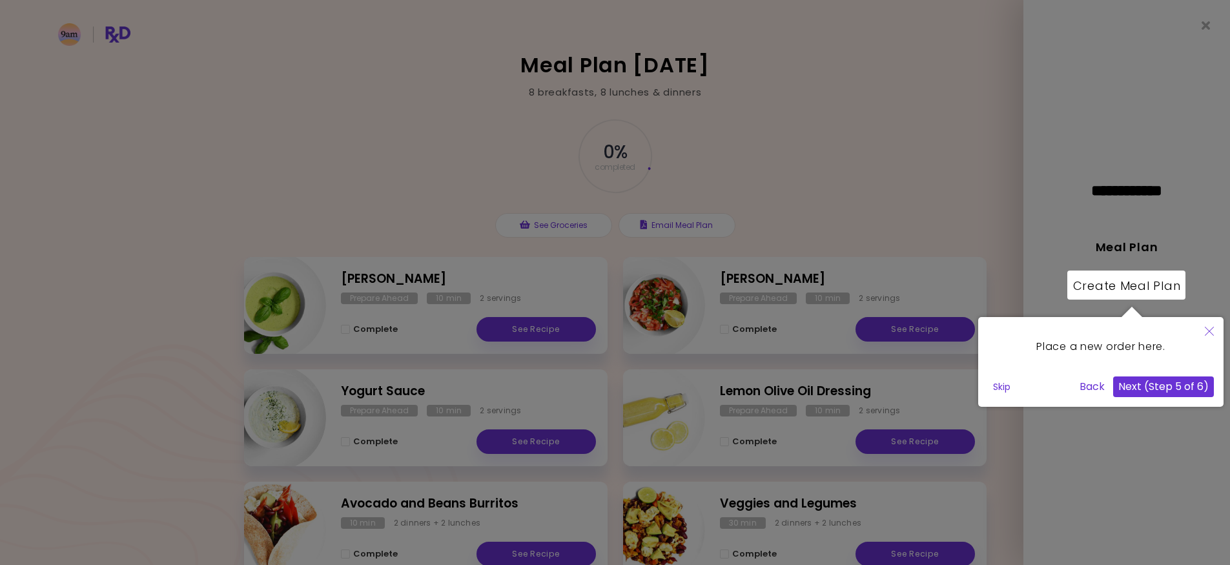
click at [1171, 390] on button "Next (Step 5 of 6)" at bounding box center [1163, 386] width 101 height 21
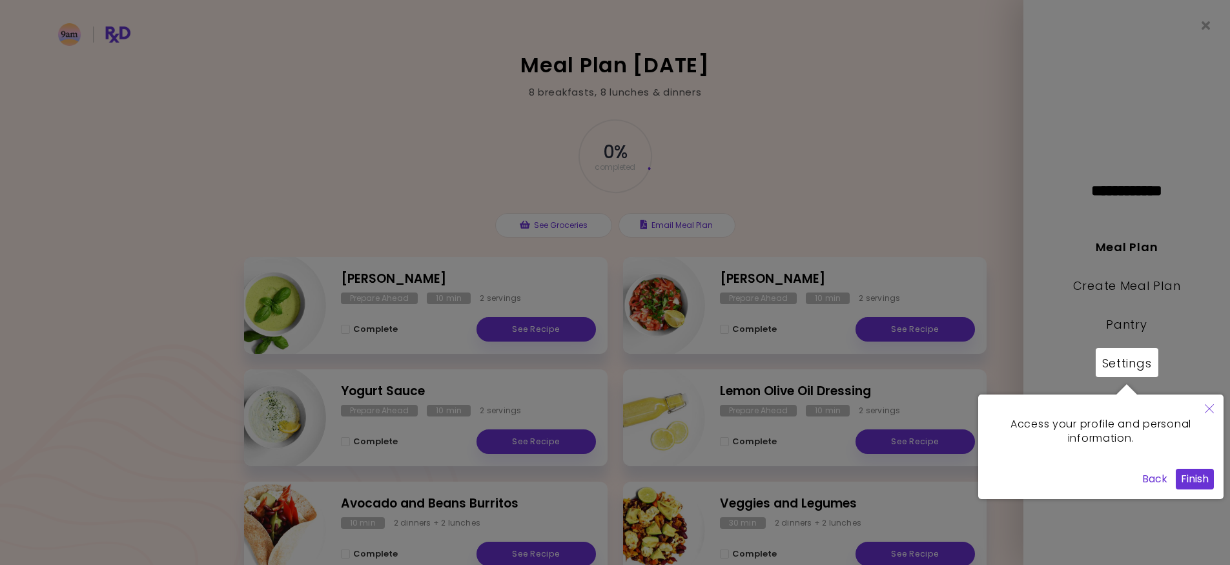
click at [1191, 474] on button "Finish" at bounding box center [1194, 479] width 38 height 21
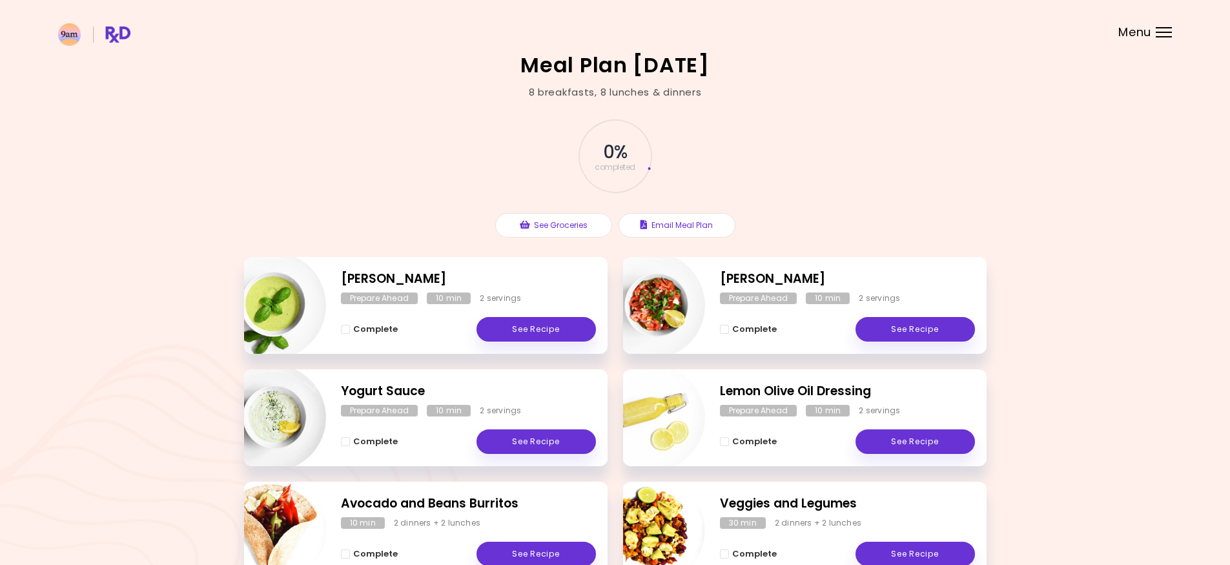
click at [1166, 34] on div "Menu" at bounding box center [1163, 32] width 16 height 10
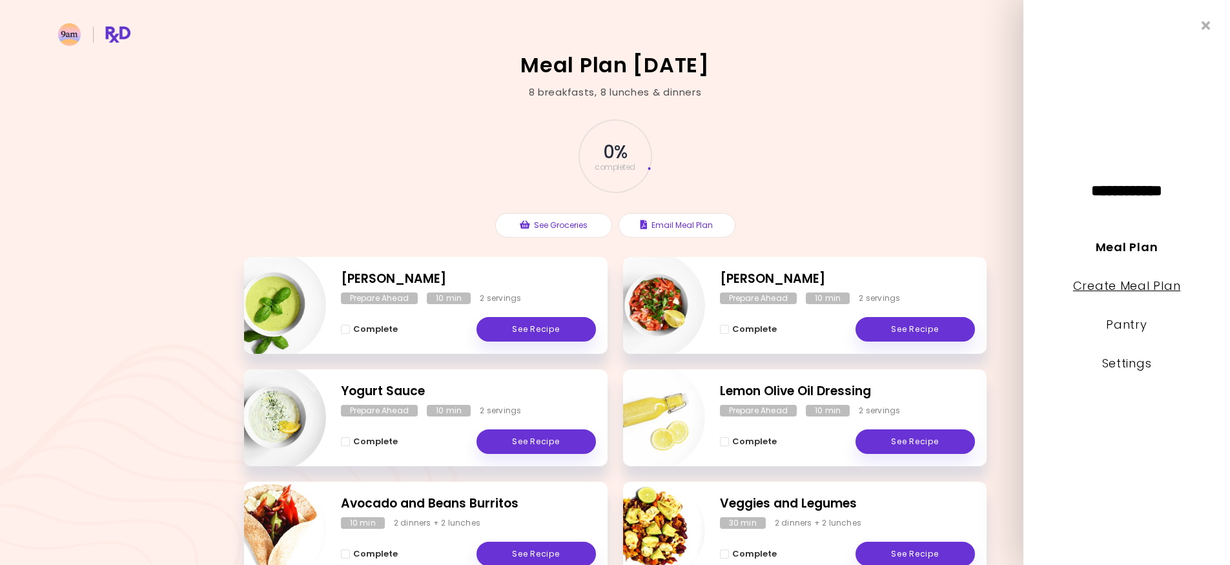
click at [1117, 287] on link "Create Meal Plan" at bounding box center [1127, 286] width 108 height 16
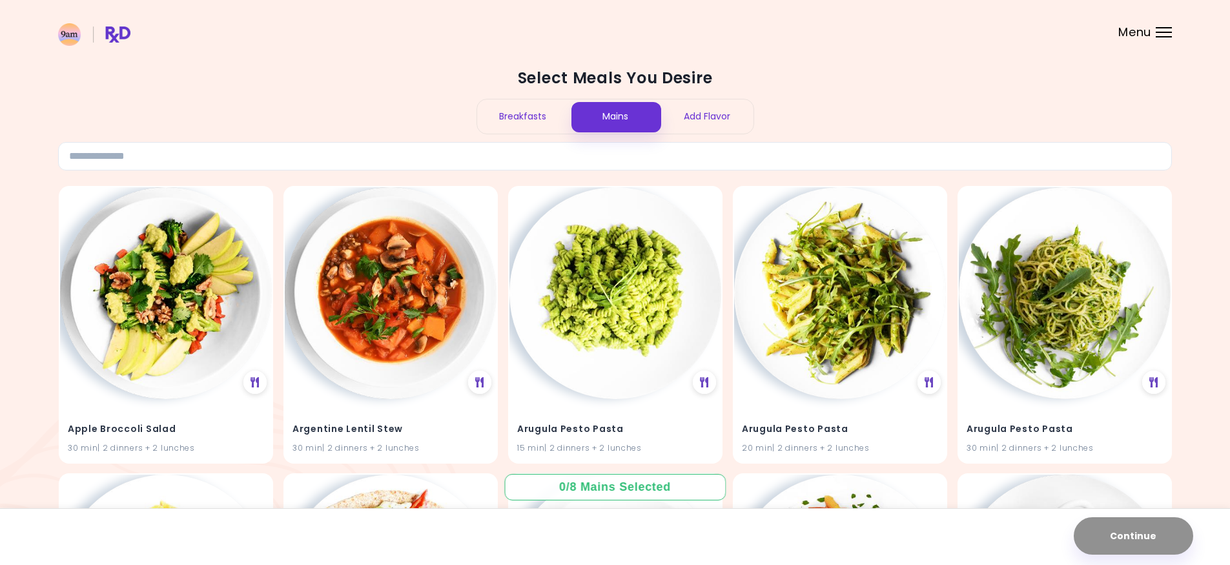
click at [1166, 35] on div "Menu" at bounding box center [1163, 32] width 16 height 10
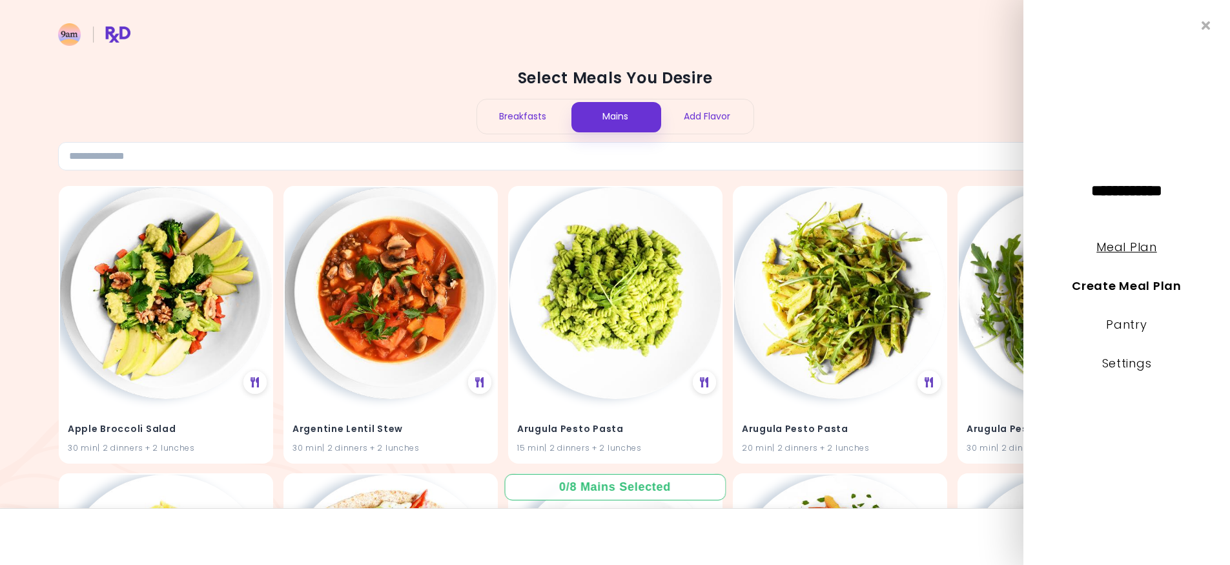
click at [1133, 242] on link "Meal Plan" at bounding box center [1126, 247] width 60 height 16
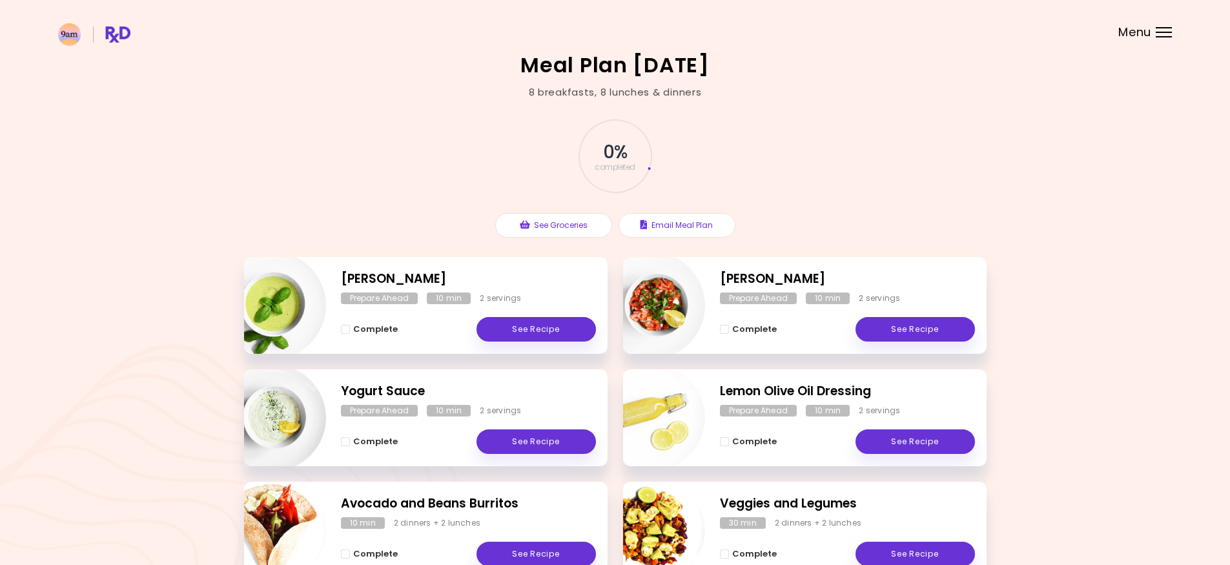
click at [1162, 34] on div "Menu" at bounding box center [1163, 32] width 16 height 10
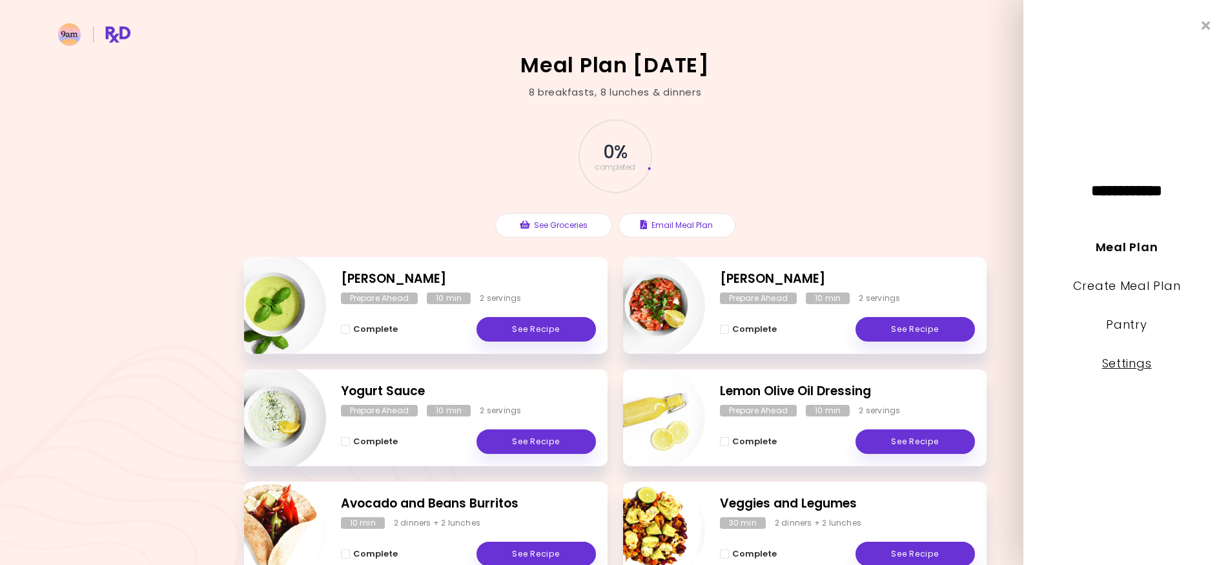
click at [1126, 356] on link "Settings" at bounding box center [1127, 363] width 50 height 16
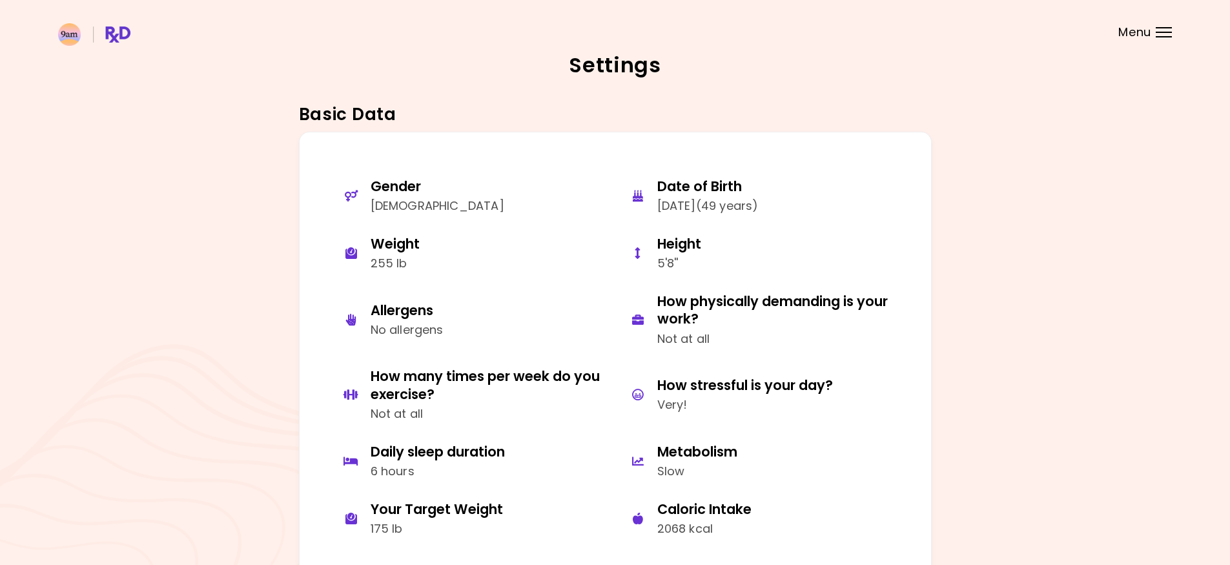
click at [1170, 31] on div "Menu" at bounding box center [1163, 32] width 16 height 10
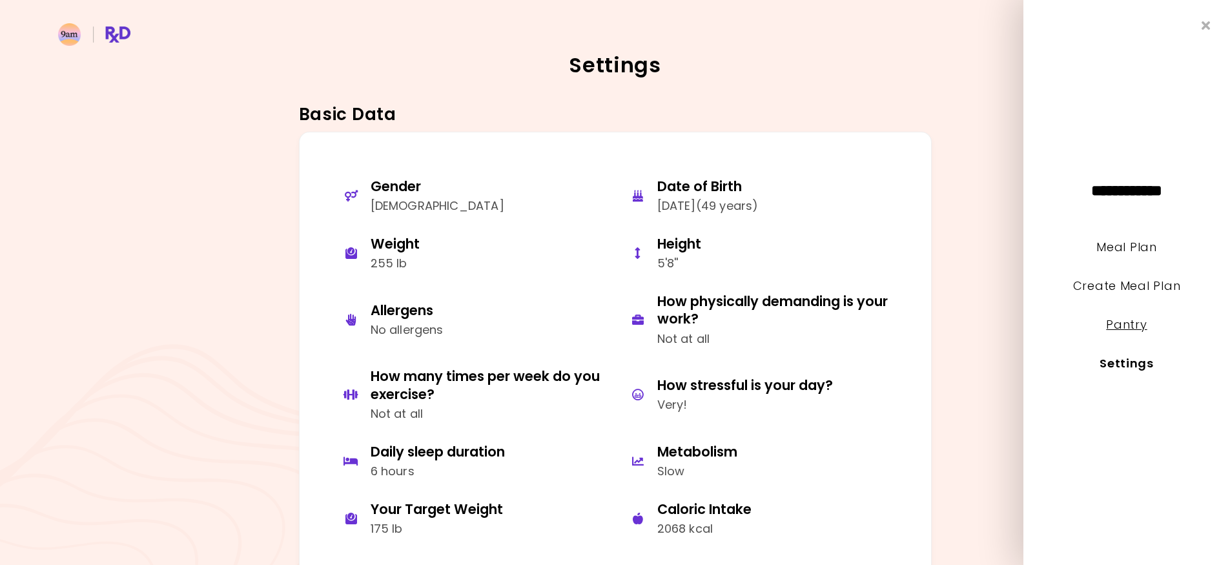
click at [1129, 323] on link "Pantry" at bounding box center [1126, 324] width 41 height 16
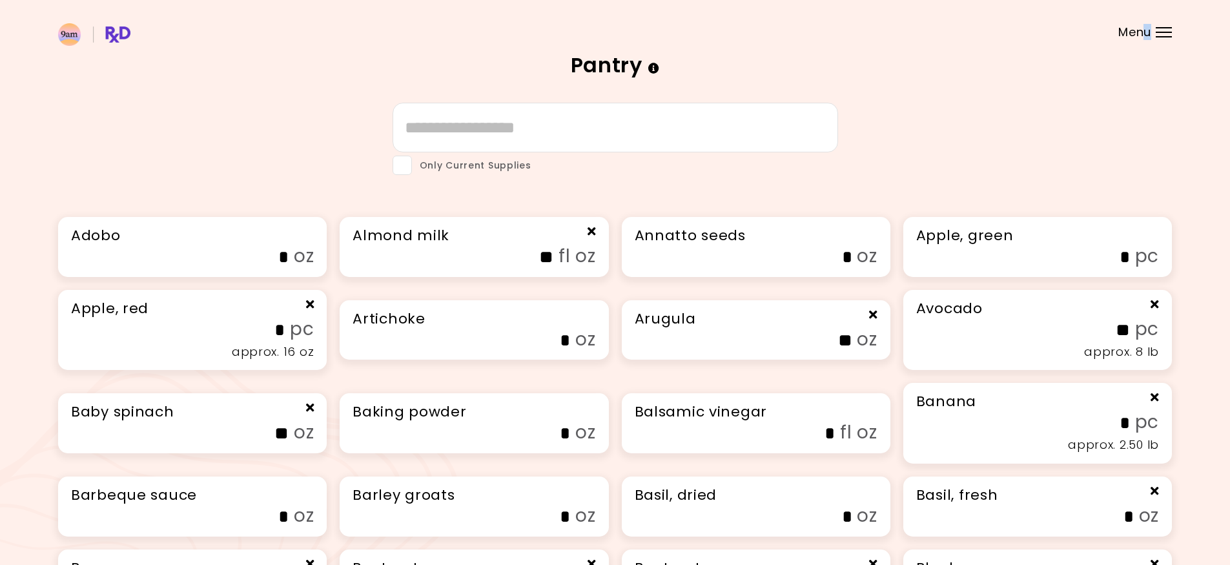
click at [1147, 32] on span "Menu" at bounding box center [1134, 32] width 33 height 12
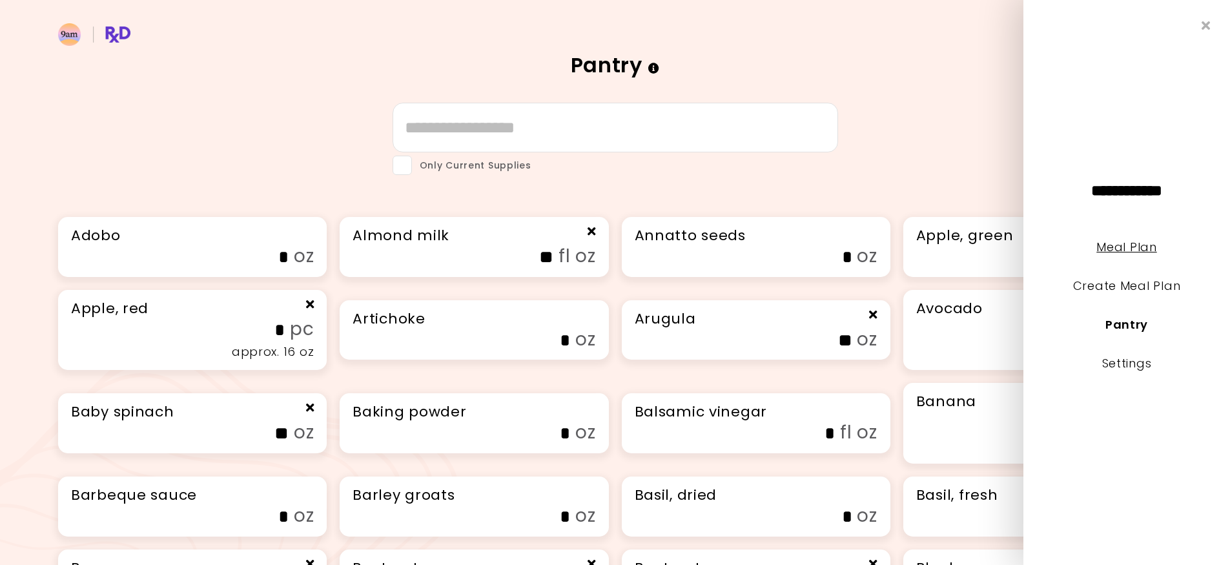
click at [1105, 243] on link "Meal Plan" at bounding box center [1126, 247] width 60 height 16
